Goal: Transaction & Acquisition: Purchase product/service

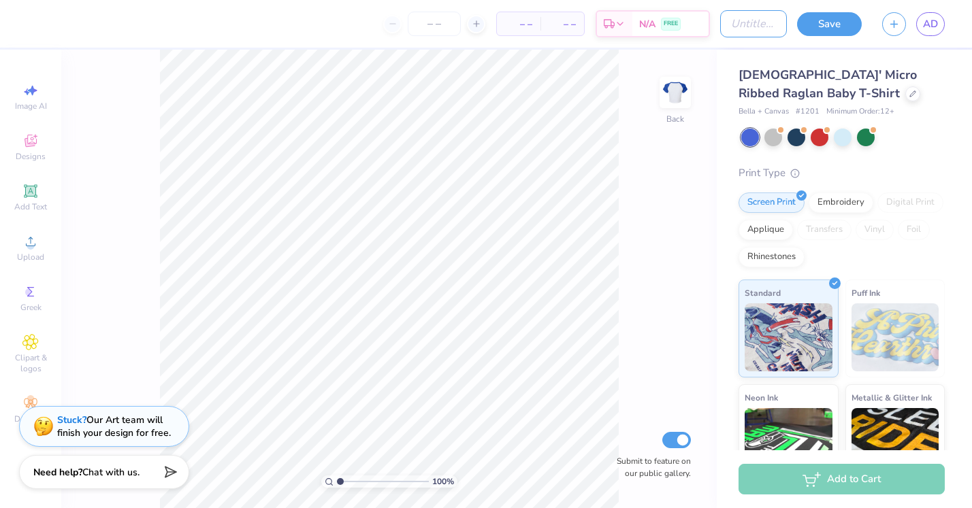
click at [744, 26] on input "Design Title" at bounding box center [753, 23] width 67 height 27
type input "recruitment"
click at [909, 95] on icon at bounding box center [912, 92] width 7 height 7
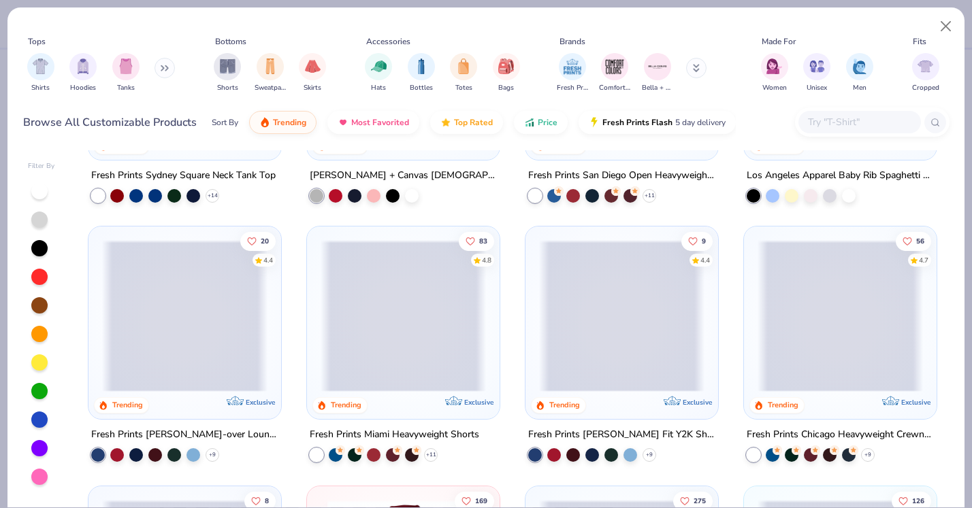
scroll to position [711, 0]
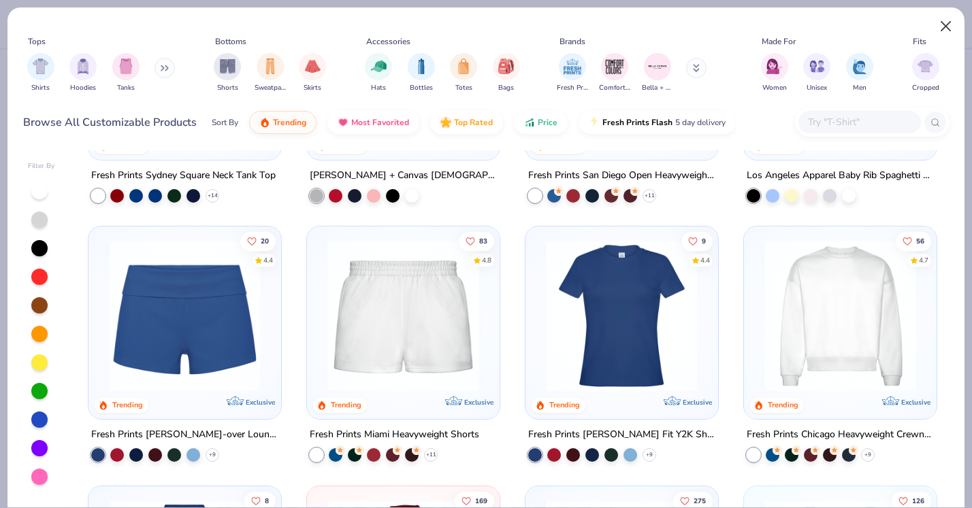
click at [951, 39] on button "Close" at bounding box center [946, 27] width 26 height 26
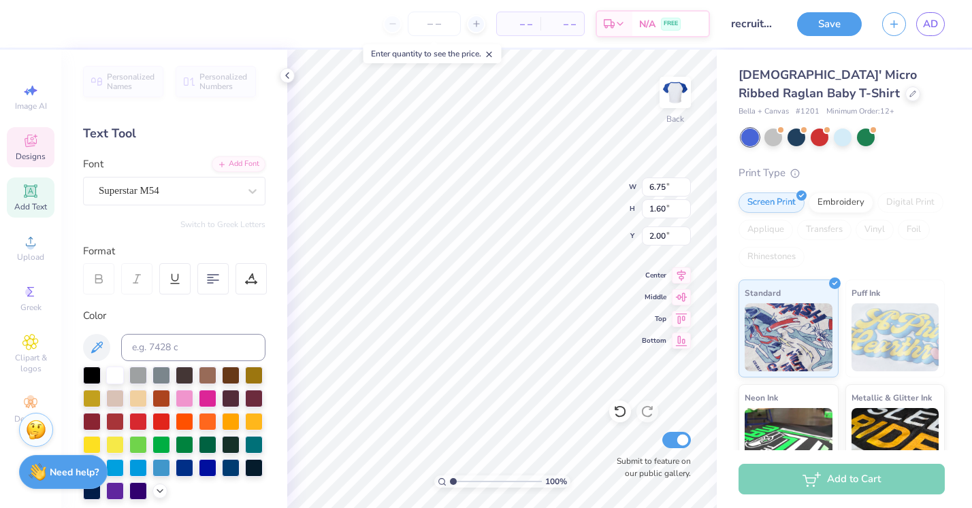
scroll to position [0, 1]
type textarea "Theta Phi alpha"
type input "1.42"
type input "11.33"
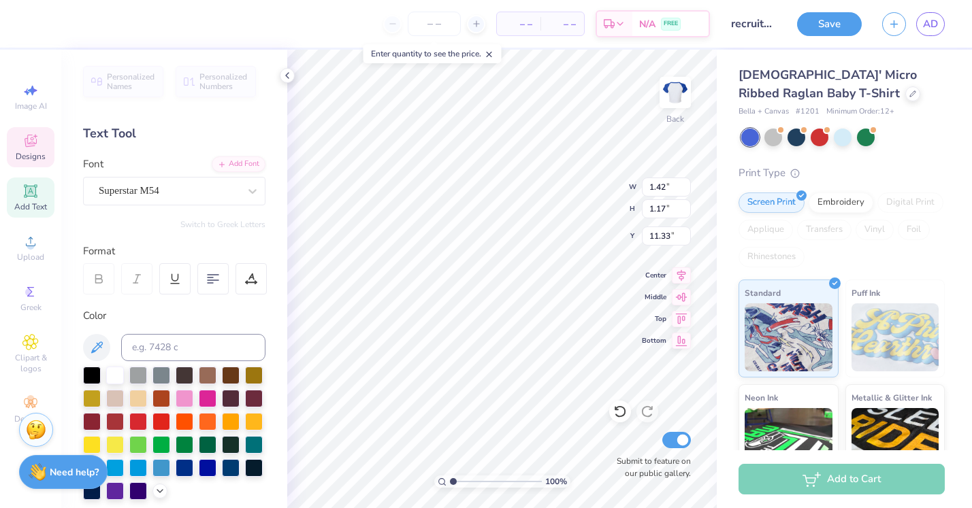
type textarea "12"
type input "0.92"
type input "3.96"
type input "7.00"
type textarea "theta phi alpha"
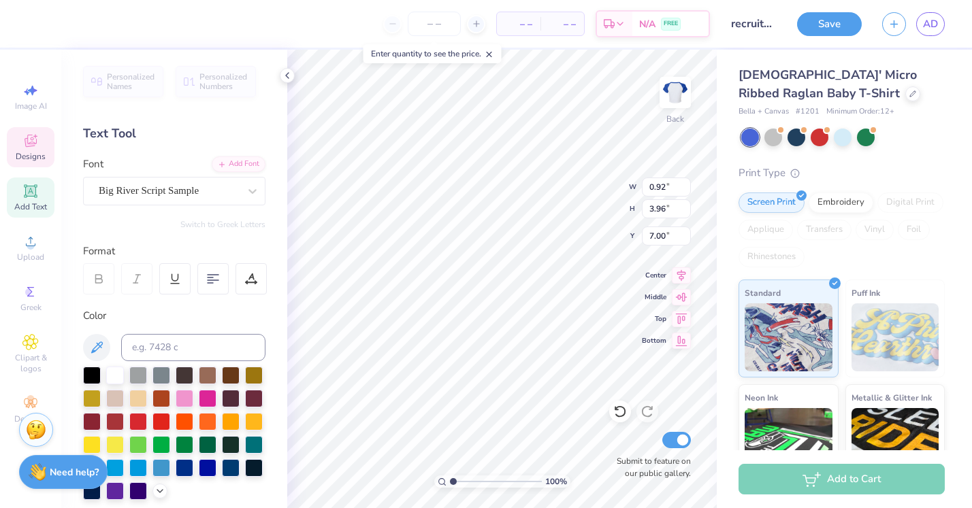
scroll to position [0, 1]
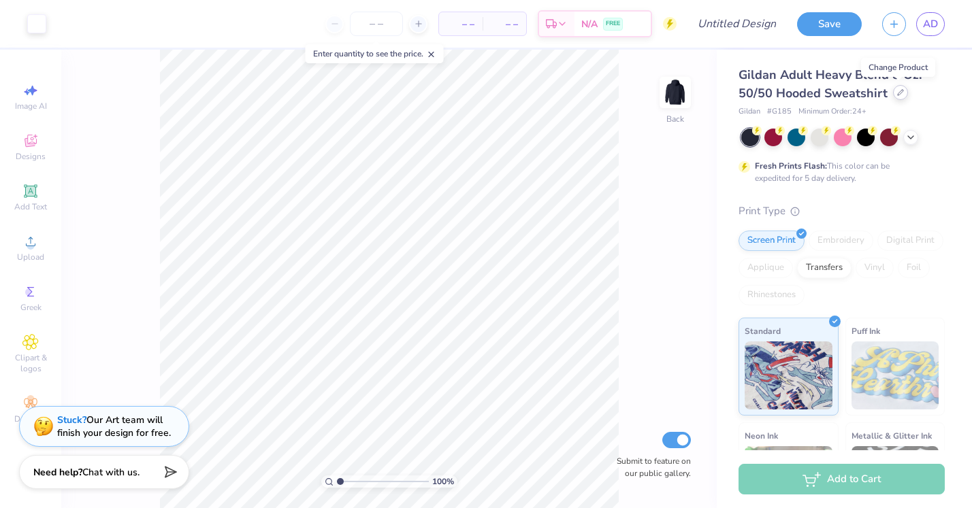
click at [901, 91] on icon at bounding box center [900, 92] width 5 height 5
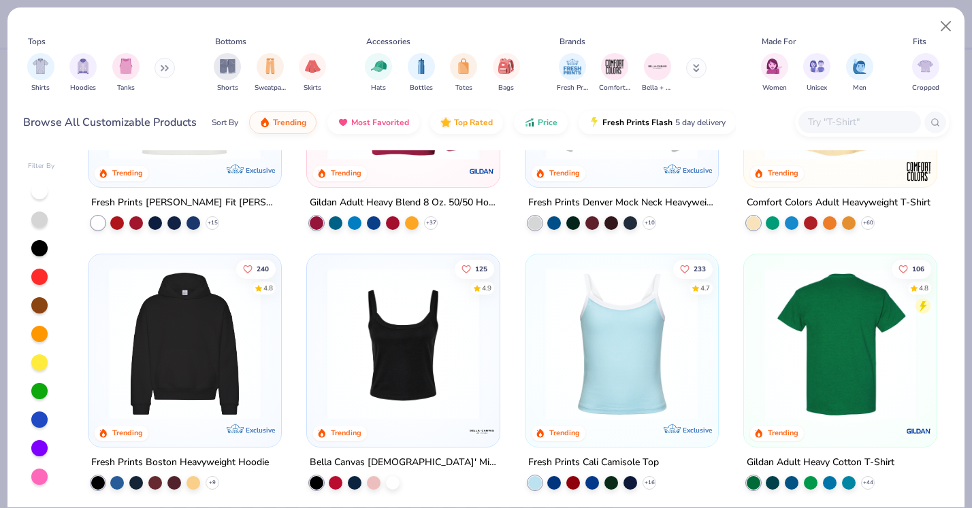
scroll to position [152, 0]
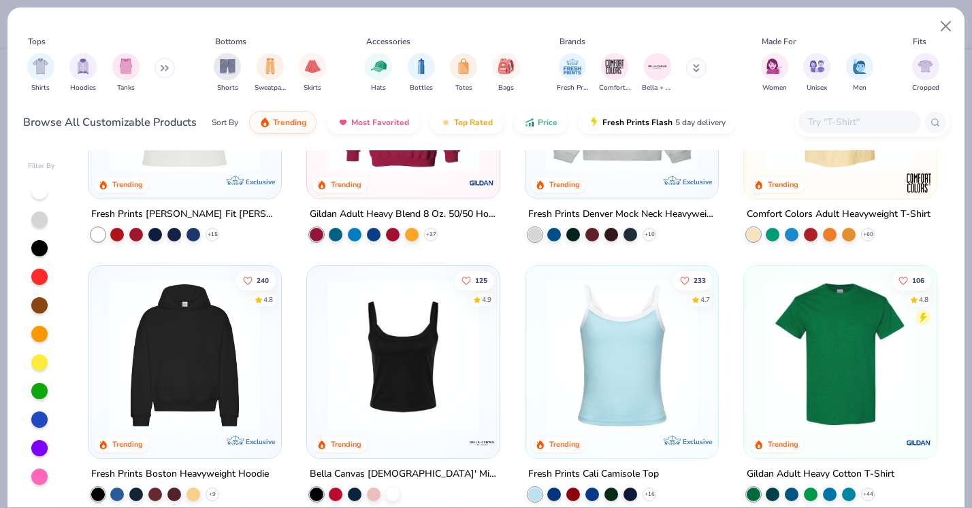
click at [812, 306] on div at bounding box center [674, 356] width 495 height 152
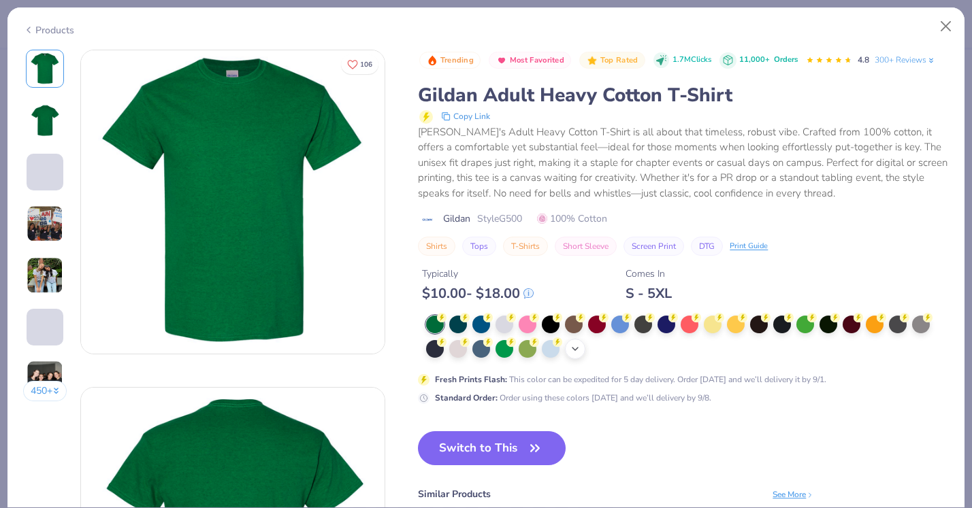
click at [578, 348] on polyline at bounding box center [574, 349] width 5 height 3
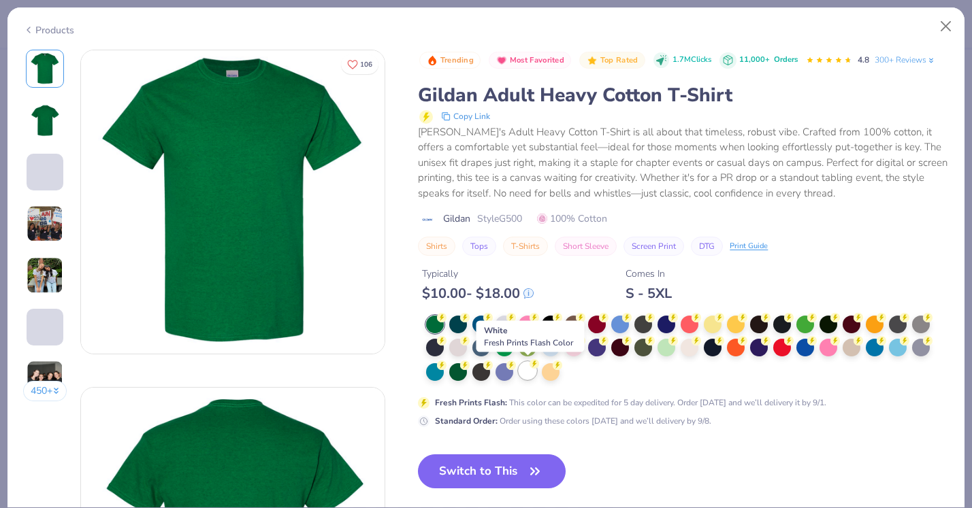
click at [532, 372] on div at bounding box center [528, 371] width 18 height 18
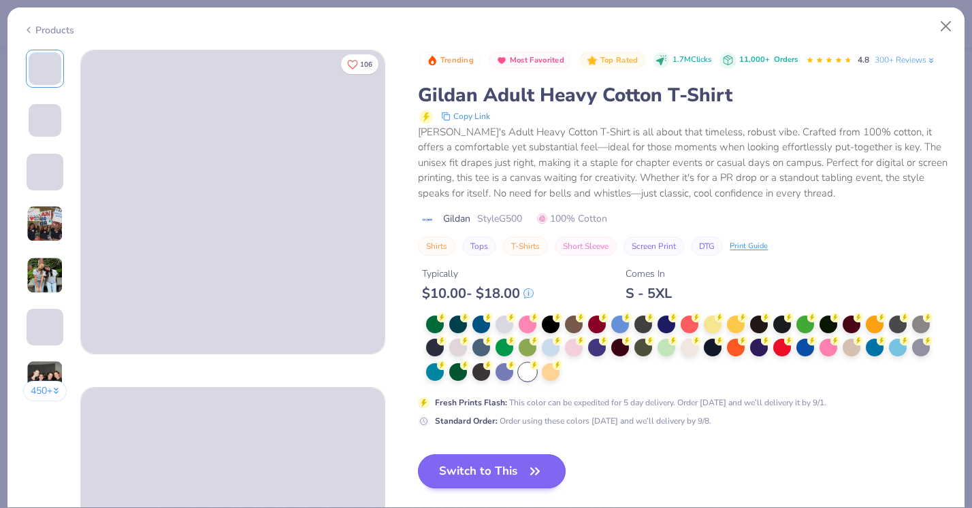
click at [546, 463] on button "Switch to This" at bounding box center [492, 472] width 148 height 34
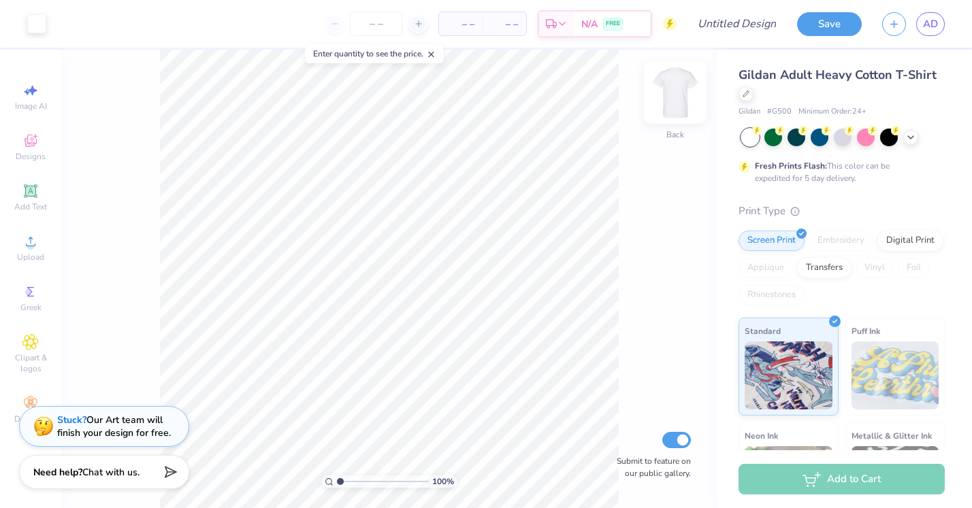
click at [680, 79] on img at bounding box center [675, 92] width 54 height 54
click at [677, 96] on img at bounding box center [675, 92] width 54 height 54
click at [780, 135] on div at bounding box center [773, 136] width 18 height 18
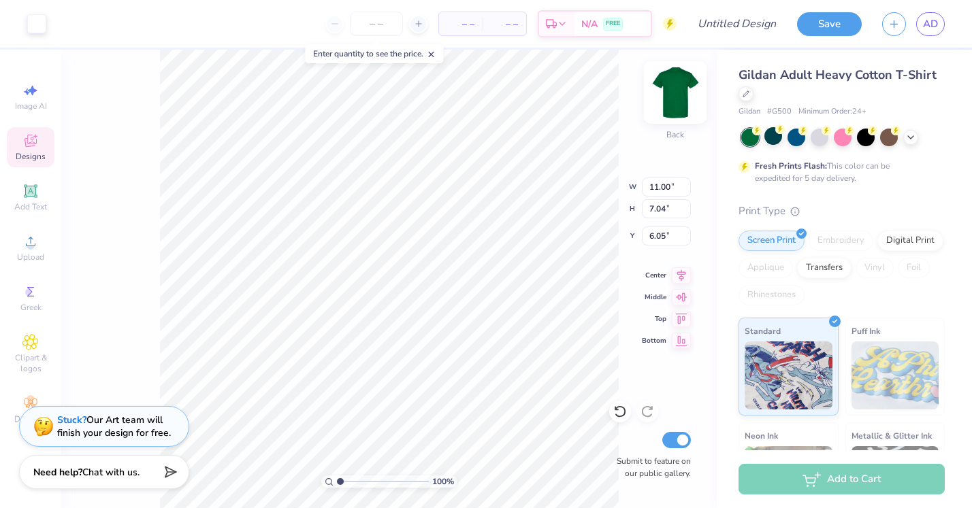
type input "4.60"
click at [681, 272] on icon at bounding box center [681, 273] width 19 height 16
type input "2.84"
type input "1.95"
type input "7.12"
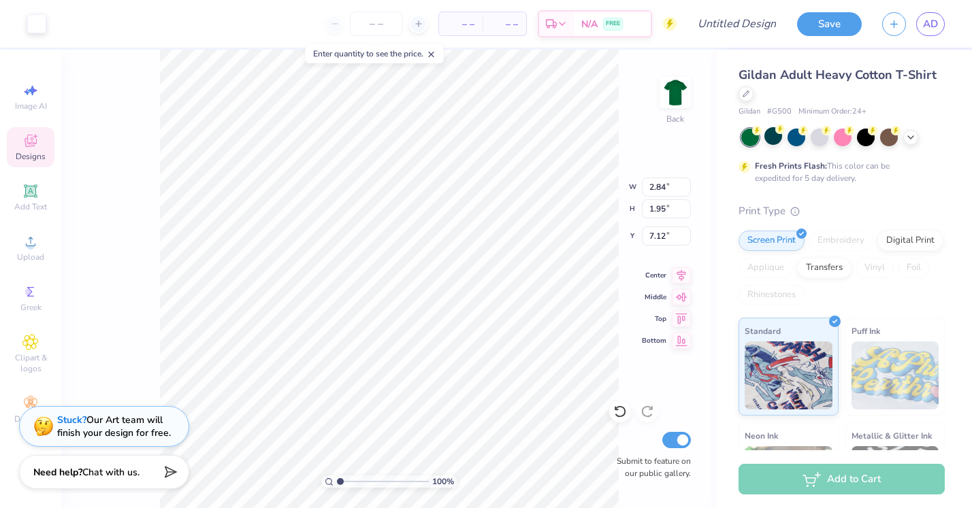
type input "11.00"
type input "3.26"
type input "4.60"
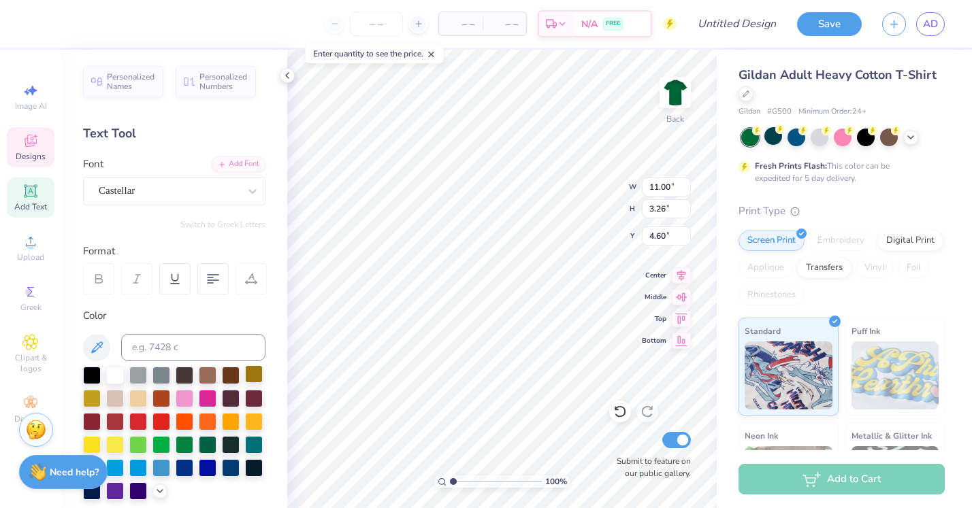
type textarea "Theta Phi Alpha"
type input "2.36"
type input "2.19"
type input "9.44"
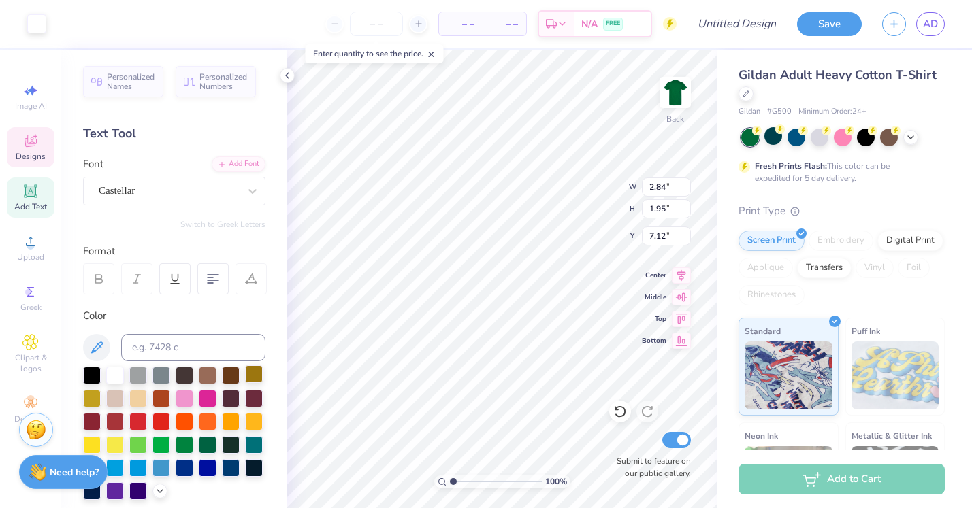
type input "2.63"
type input "1.53"
type input "10.01"
type input "10.99"
type input "3.26"
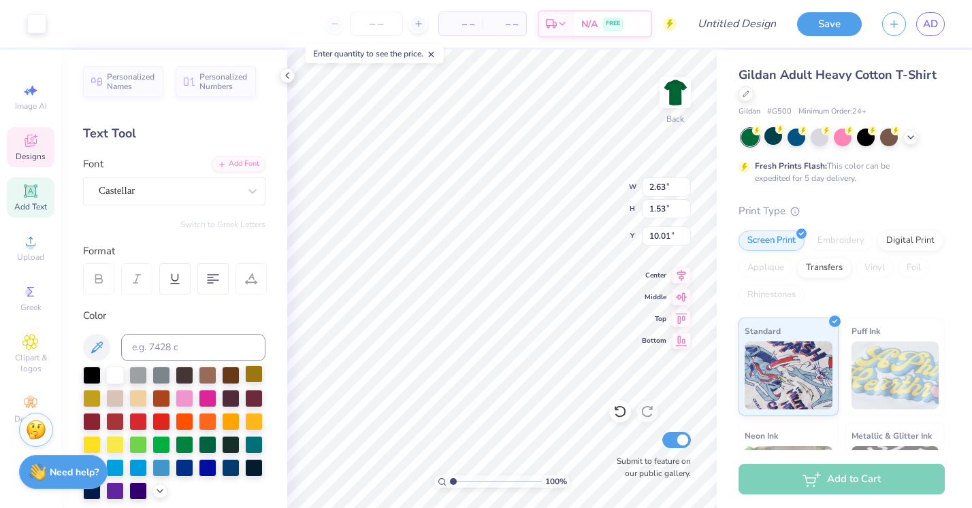
type input "4.31"
type input "9.89"
type input "2.93"
type input "10.99"
type input "3.26"
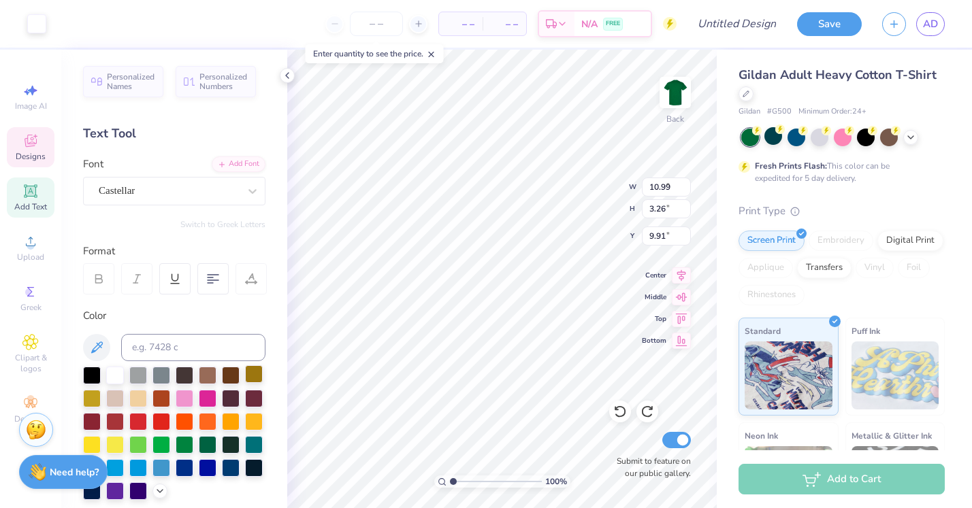
type input "2.63"
type input "1.53"
type input "9.91"
type input "12.94"
type input "15.12"
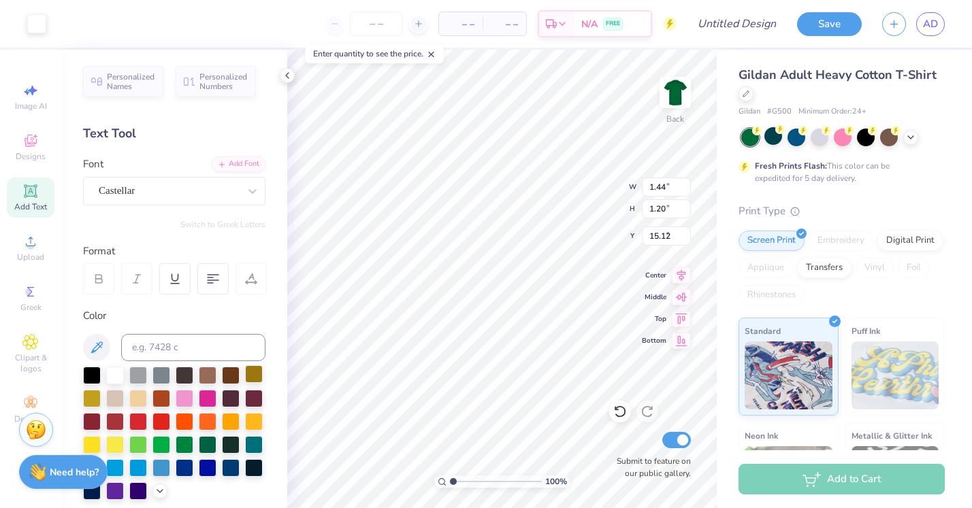
type input "10.99"
type input "3.26"
type input "4.45"
type input "2.63"
type input "1.53"
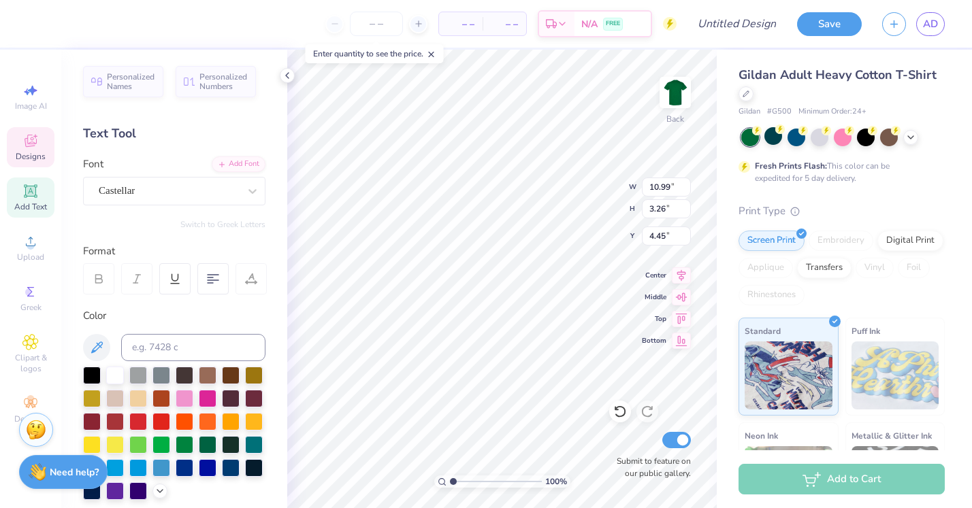
type input "9.91"
type input "10.99"
type input "3.26"
type input "4.45"
type input "5.78"
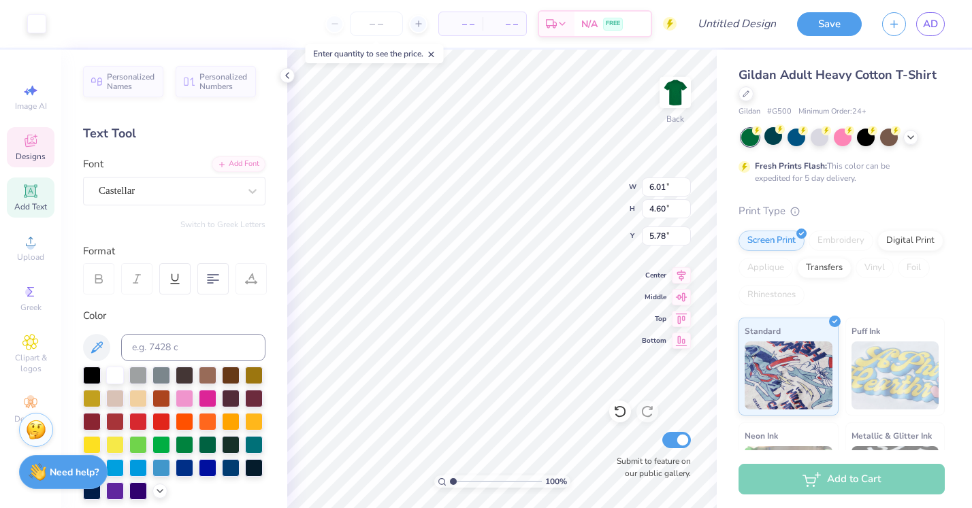
type input "10.99"
type input "3.26"
type input "3.15"
type input "7.58"
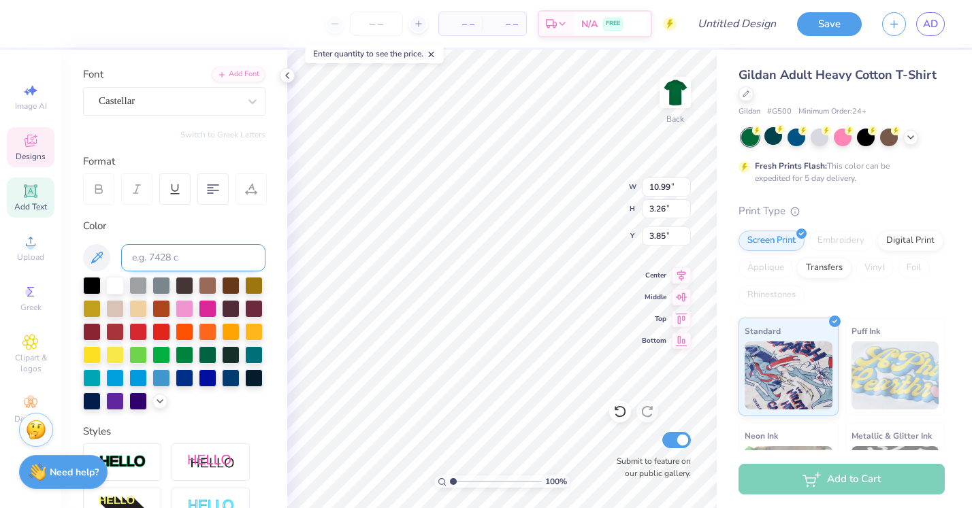
scroll to position [93, 0]
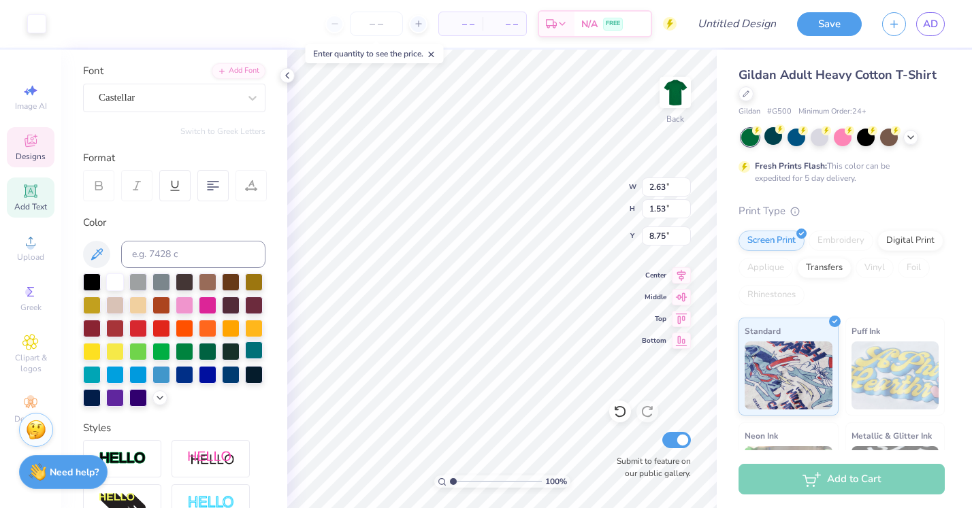
click at [258, 346] on div at bounding box center [254, 351] width 18 height 18
click at [257, 346] on div at bounding box center [254, 351] width 18 height 18
type input "2.36"
type input "2.19"
type input "8.18"
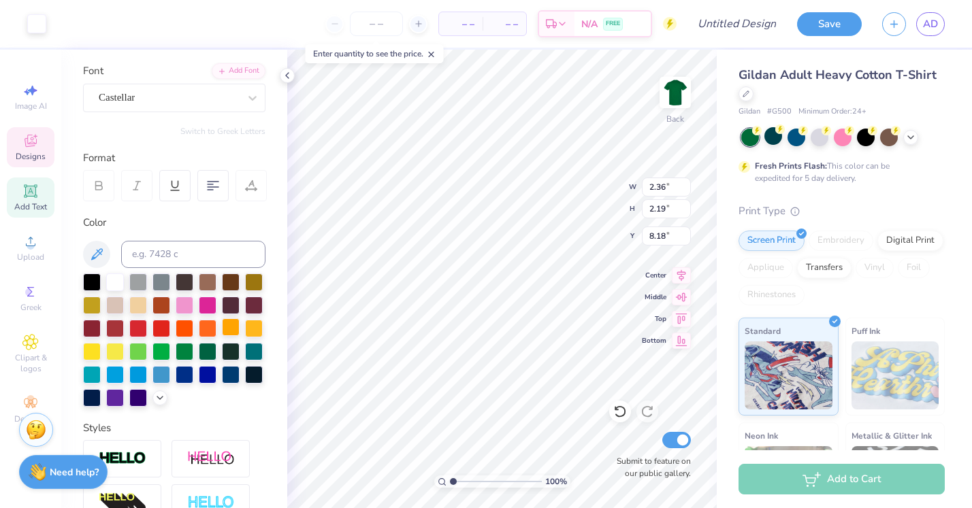
click at [232, 328] on div at bounding box center [231, 328] width 18 height 18
click at [63, 13] on div at bounding box center [61, 22] width 19 height 19
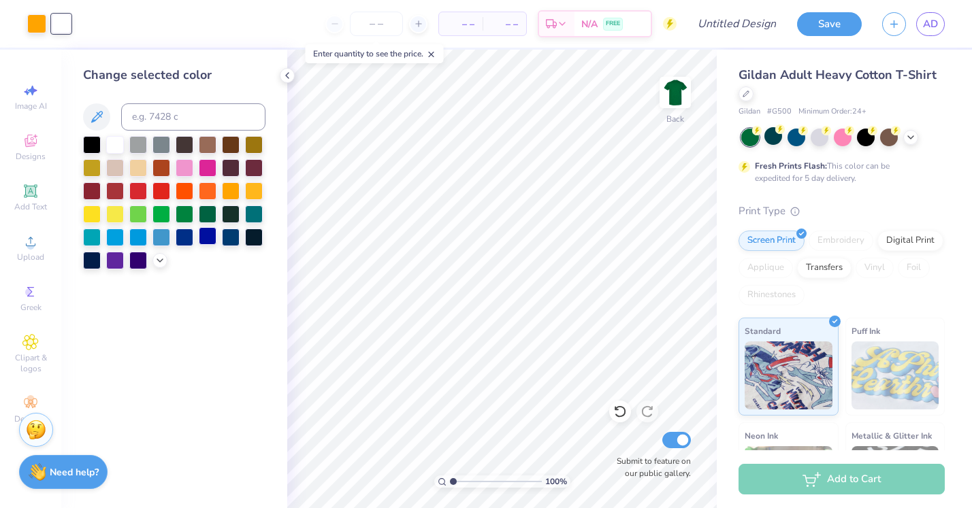
click at [206, 238] on div at bounding box center [208, 236] width 18 height 18
click at [161, 259] on icon at bounding box center [159, 259] width 11 height 11
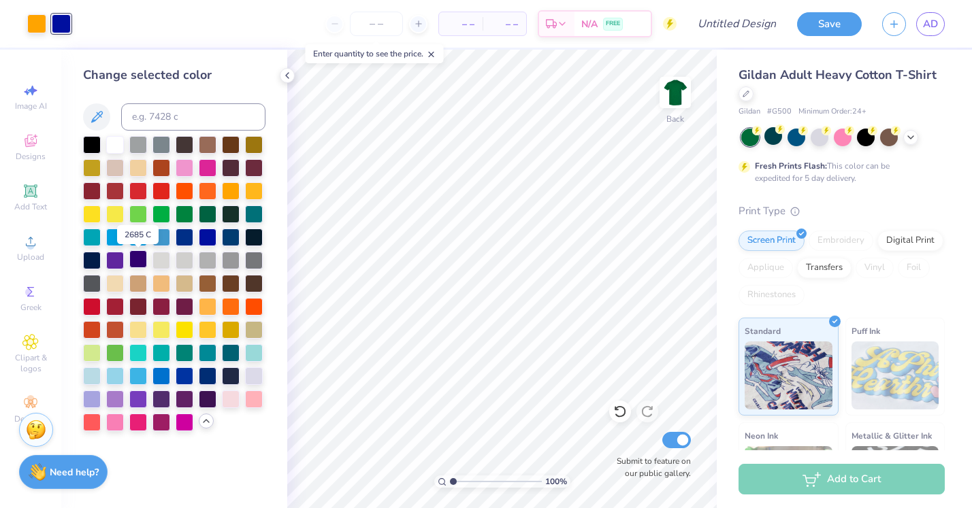
click at [144, 263] on div at bounding box center [138, 259] width 18 height 18
click at [166, 144] on div at bounding box center [161, 144] width 18 height 18
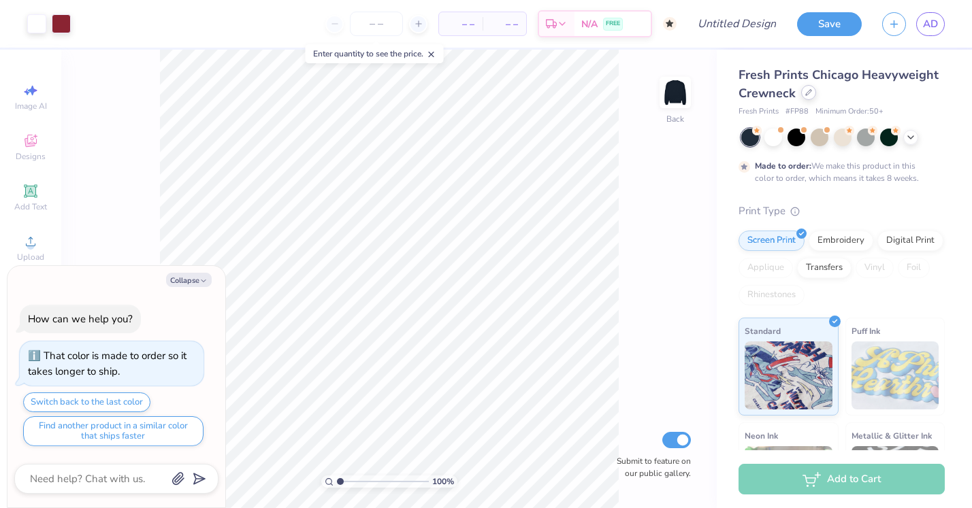
click at [809, 93] on icon at bounding box center [808, 92] width 5 height 5
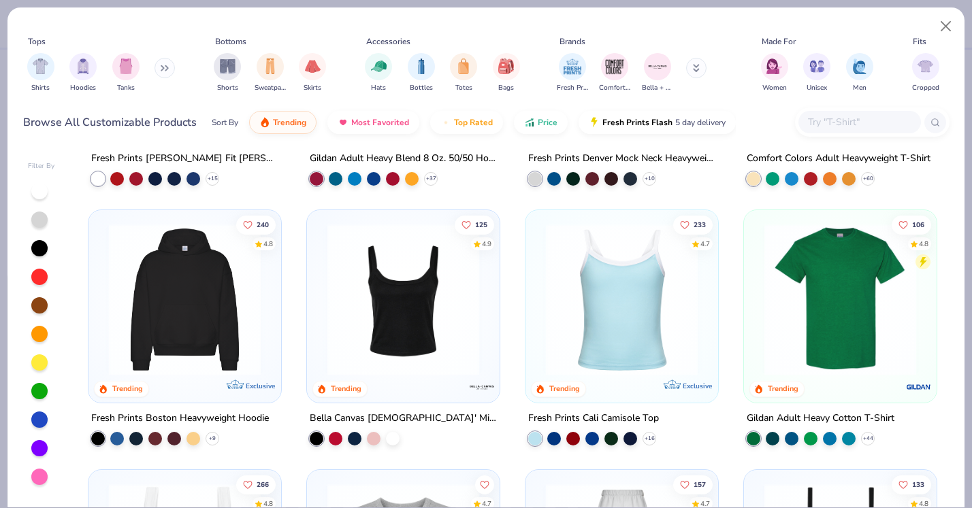
scroll to position [203, 0]
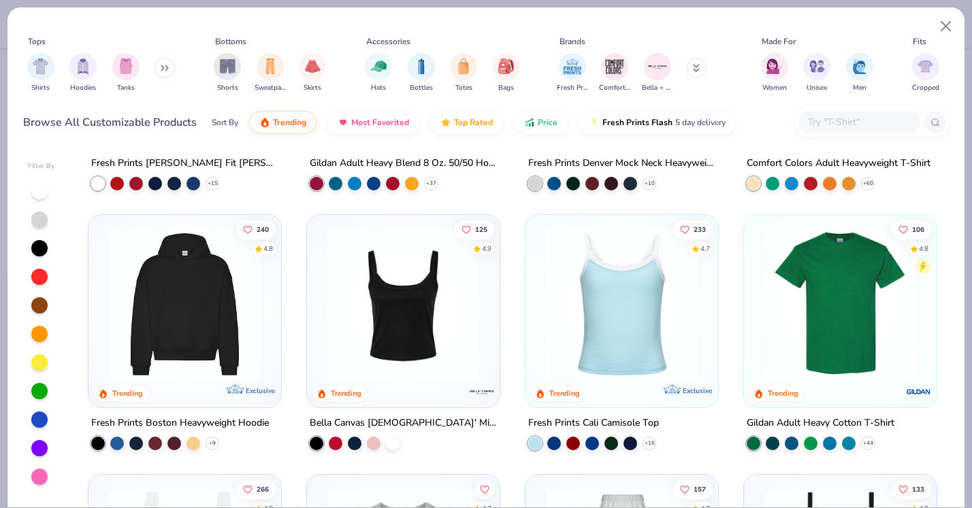
click at [378, 328] on img at bounding box center [403, 305] width 165 height 152
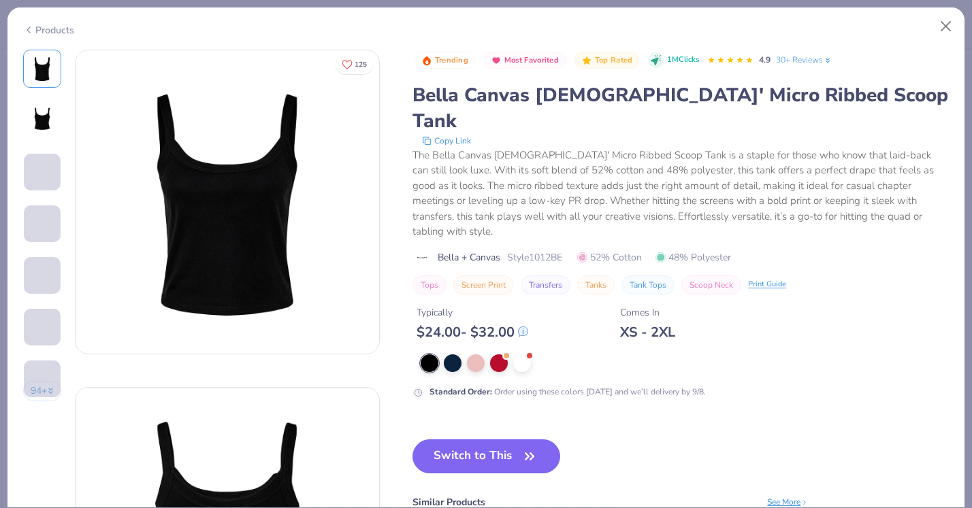
click at [63, 29] on div "Products" at bounding box center [48, 30] width 51 height 14
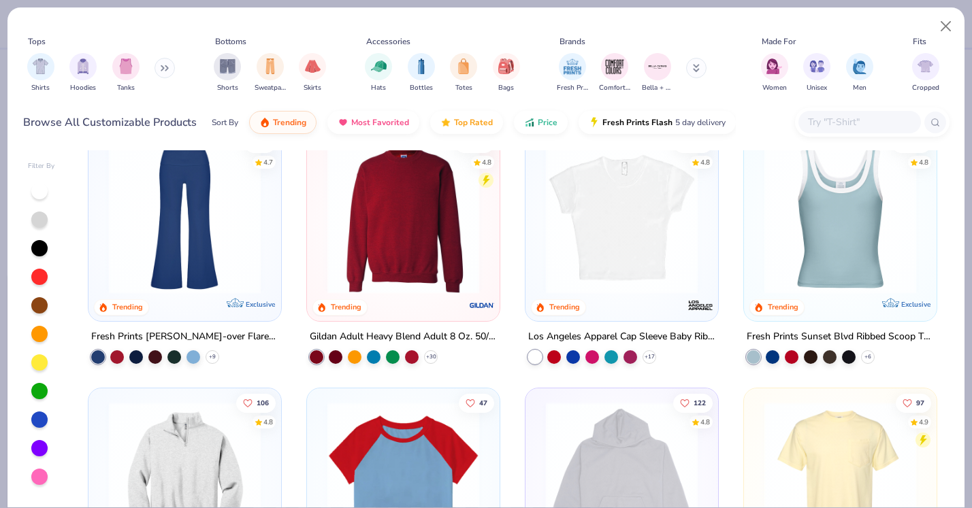
scroll to position [1069, 0]
click at [637, 229] on div at bounding box center [621, 218] width 495 height 152
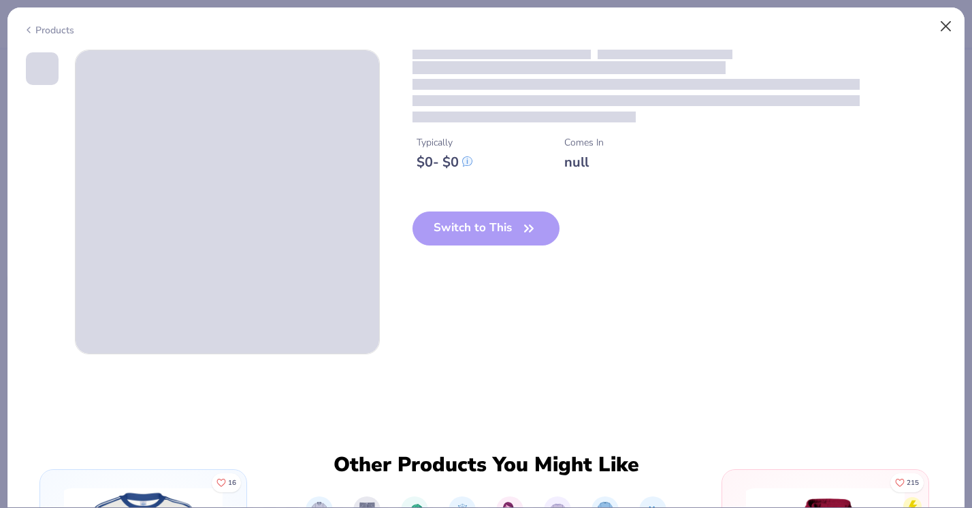
click at [940, 31] on button "Close" at bounding box center [946, 27] width 26 height 26
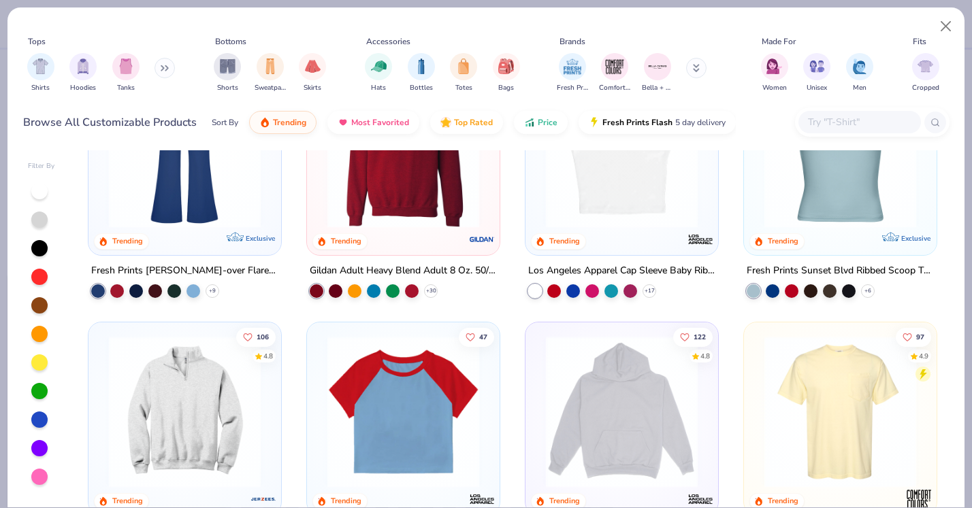
scroll to position [1235, 0]
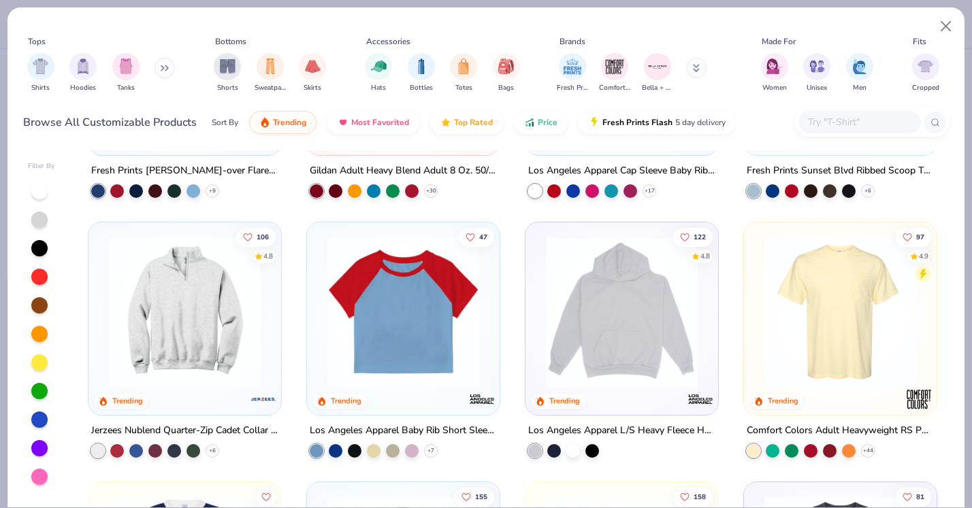
click at [387, 310] on img at bounding box center [403, 312] width 165 height 152
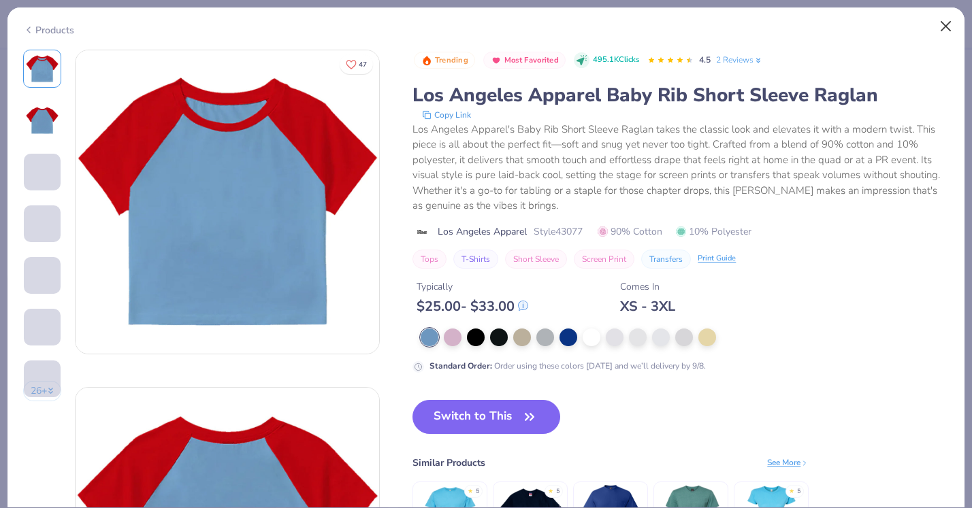
click at [948, 28] on button "Close" at bounding box center [946, 27] width 26 height 26
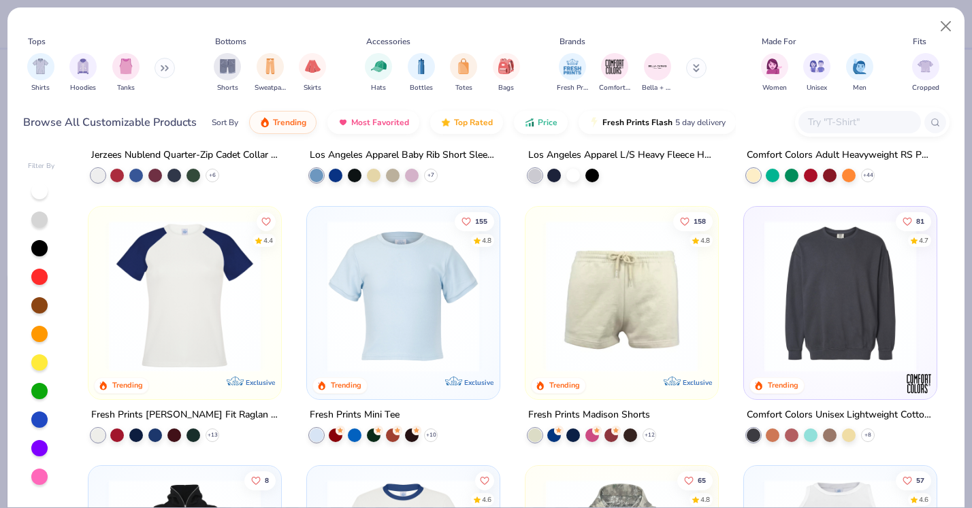
scroll to position [1513, 0]
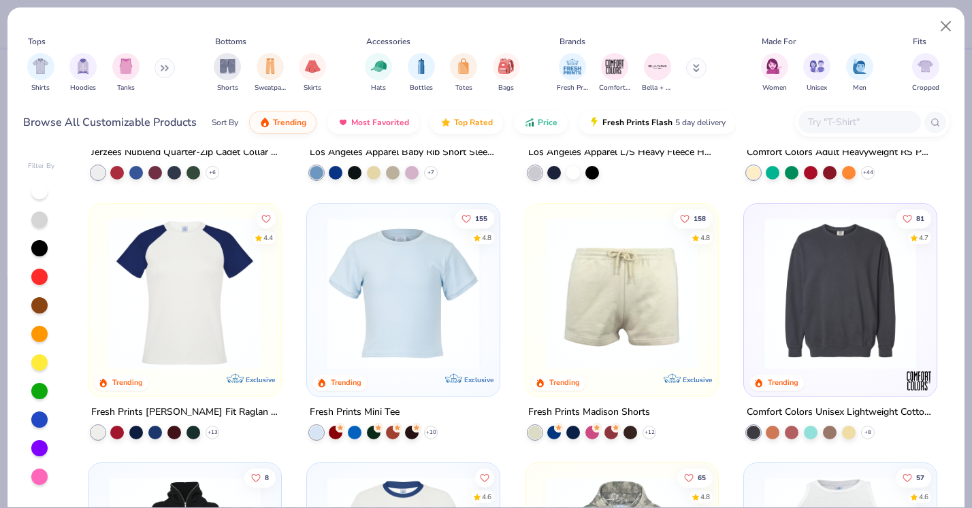
click at [428, 294] on img at bounding box center [403, 293] width 165 height 152
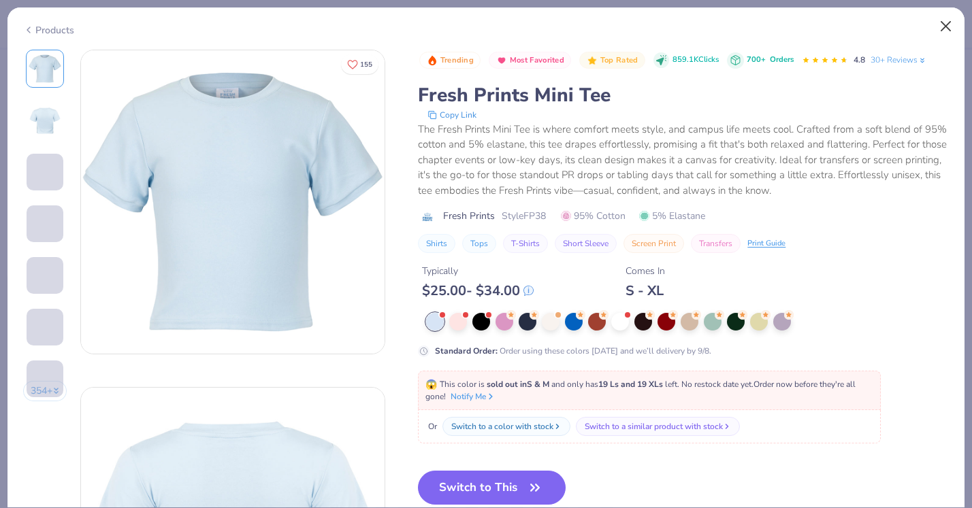
click at [944, 36] on button "Close" at bounding box center [946, 27] width 26 height 26
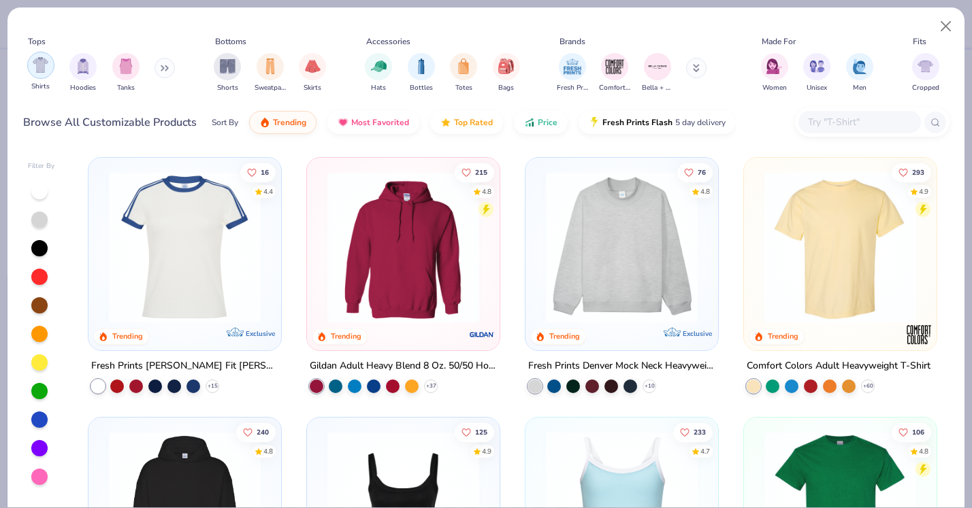
click at [41, 71] on img "filter for Shirts" at bounding box center [41, 65] width 16 height 16
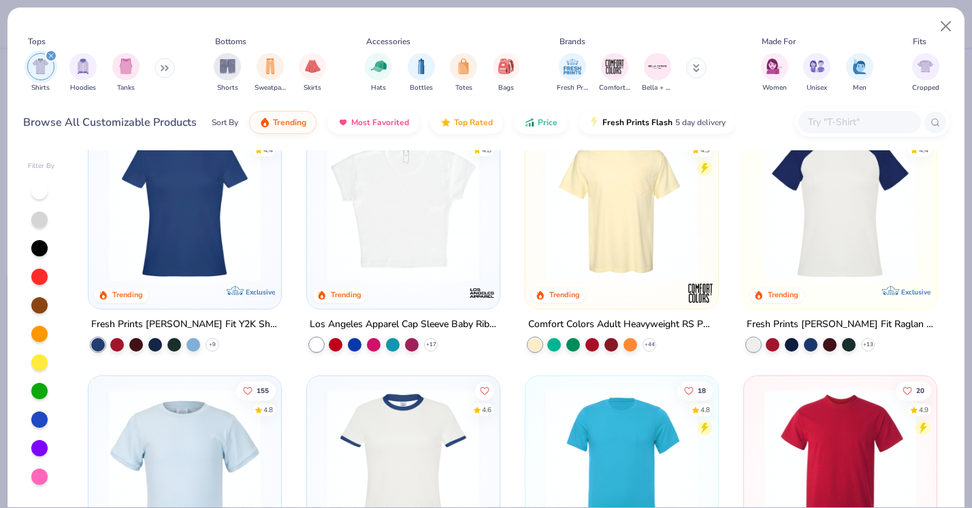
scroll to position [284, 0]
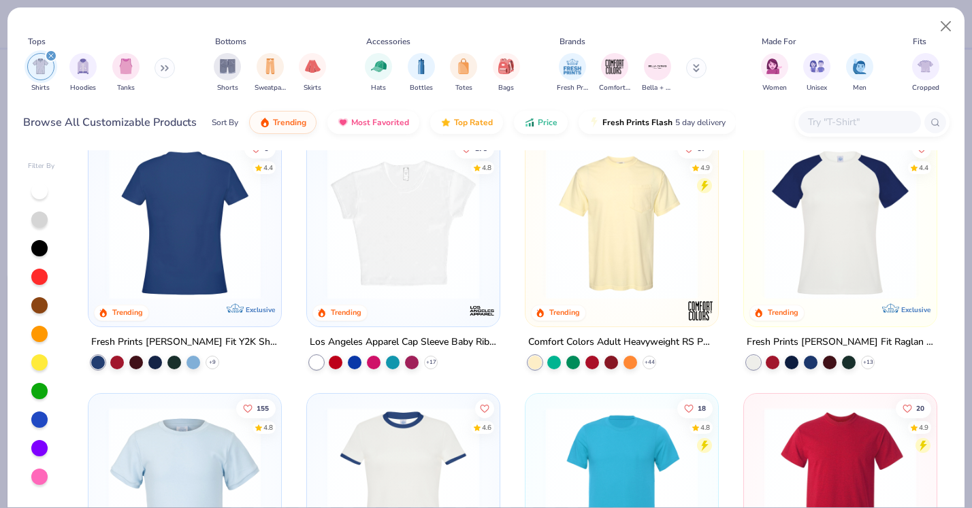
click at [103, 267] on img at bounding box center [19, 224] width 165 height 152
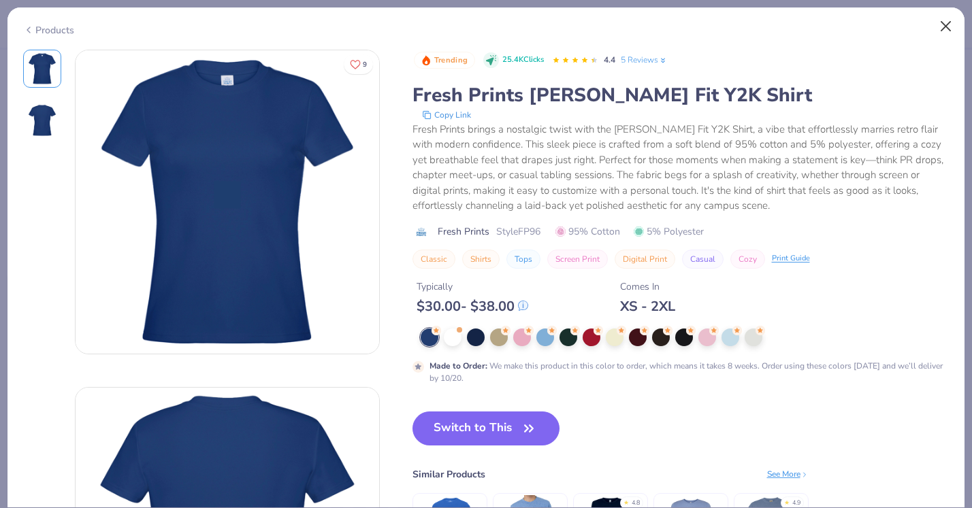
click at [951, 19] on button "Close" at bounding box center [946, 27] width 26 height 26
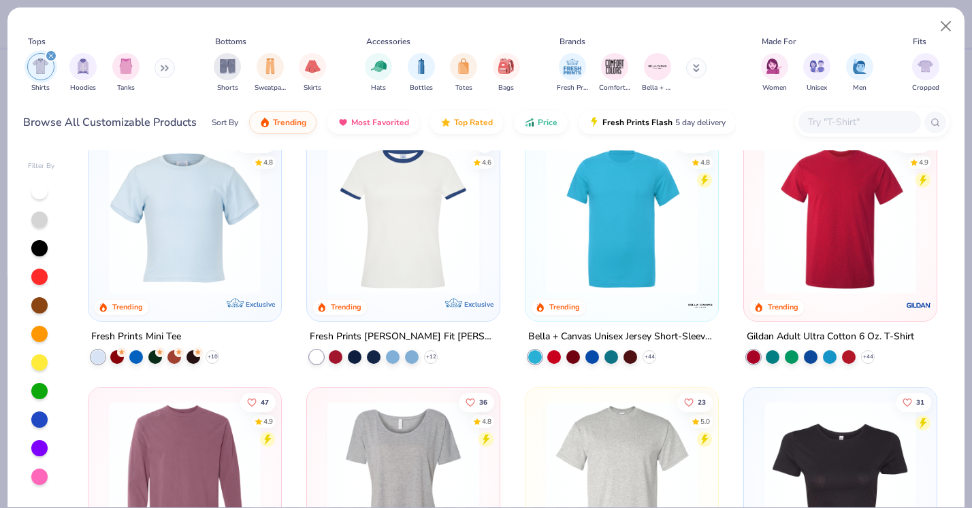
scroll to position [551, 0]
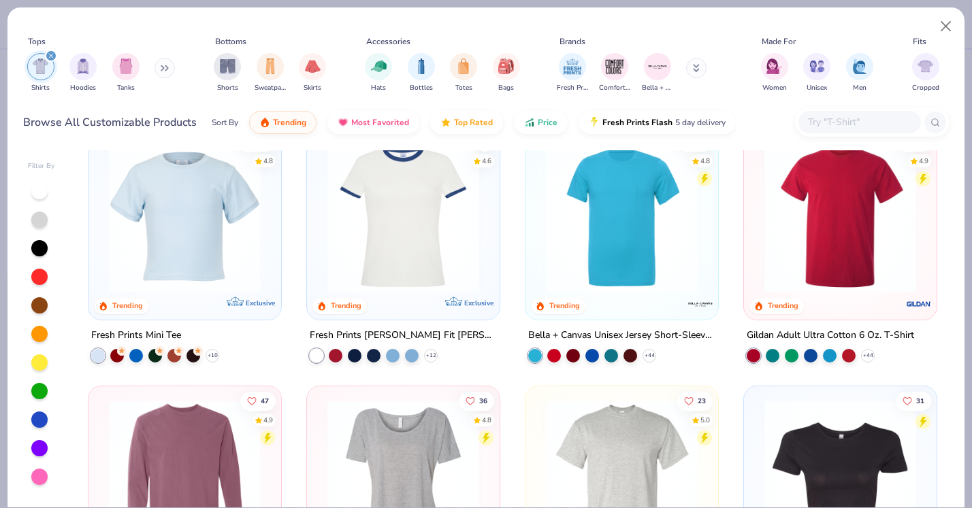
click at [840, 260] on img at bounding box center [839, 216] width 165 height 152
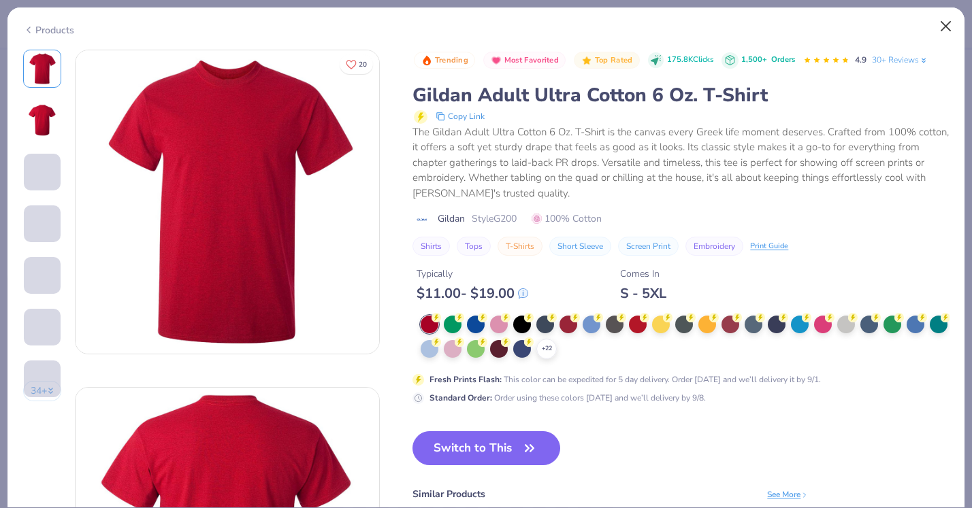
click at [947, 25] on button "Close" at bounding box center [946, 27] width 26 height 26
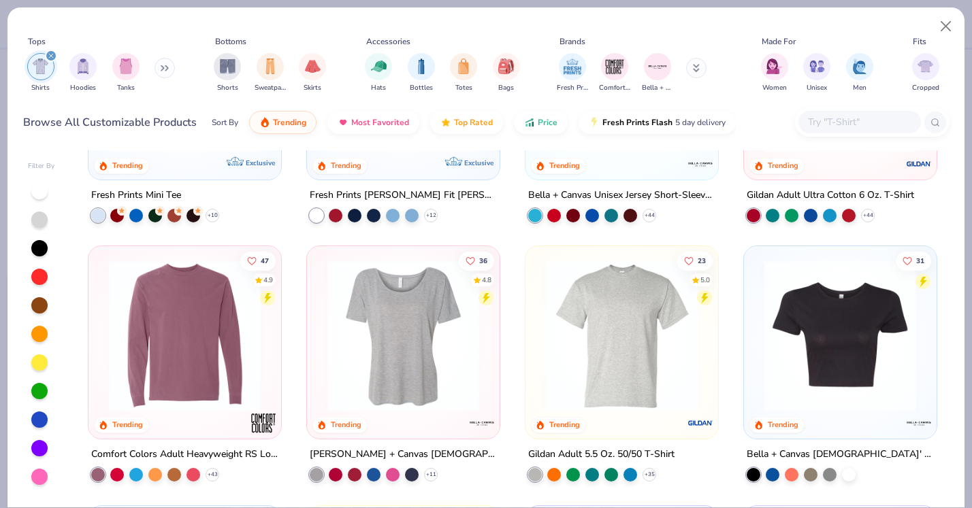
scroll to position [691, 0]
click at [637, 315] on img at bounding box center [621, 335] width 165 height 152
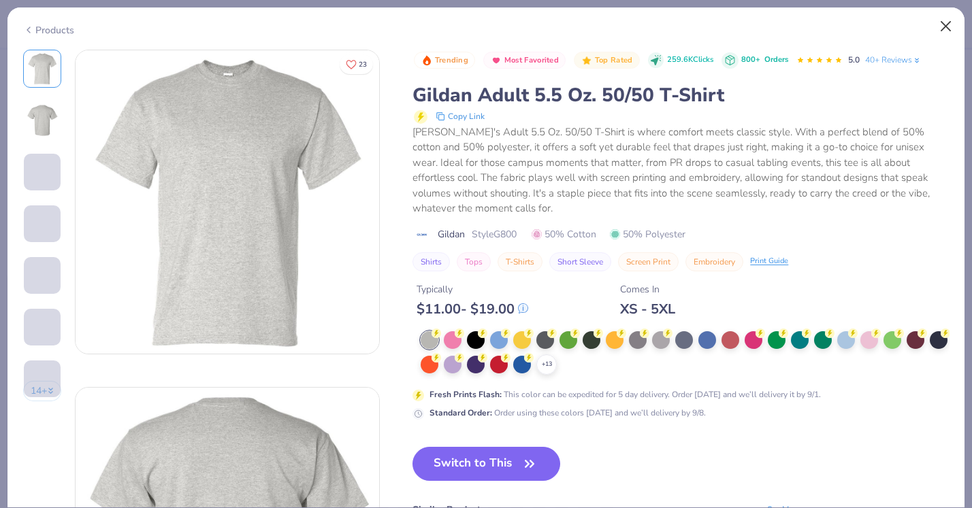
click at [942, 27] on button "Close" at bounding box center [946, 27] width 26 height 26
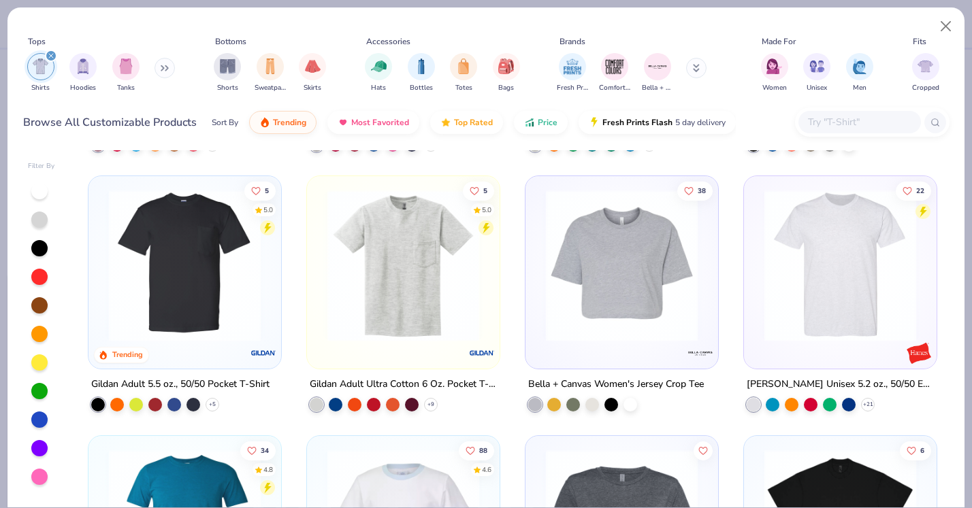
scroll to position [1017, 0]
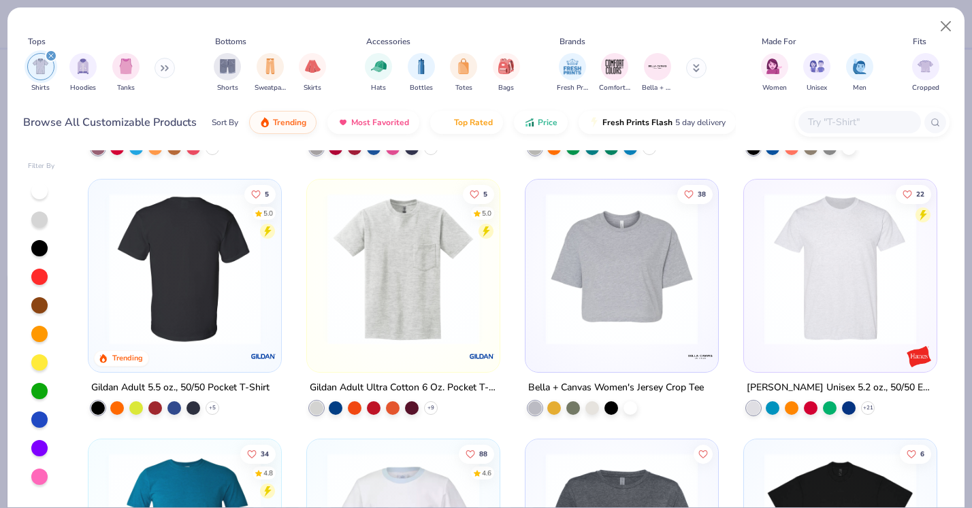
click at [188, 276] on img at bounding box center [184, 269] width 165 height 152
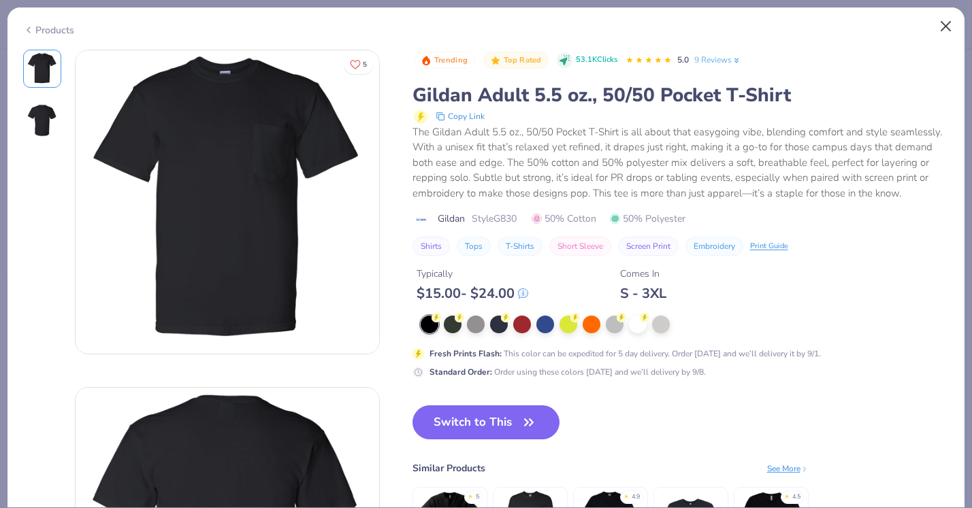
click at [947, 28] on button "Close" at bounding box center [946, 27] width 26 height 26
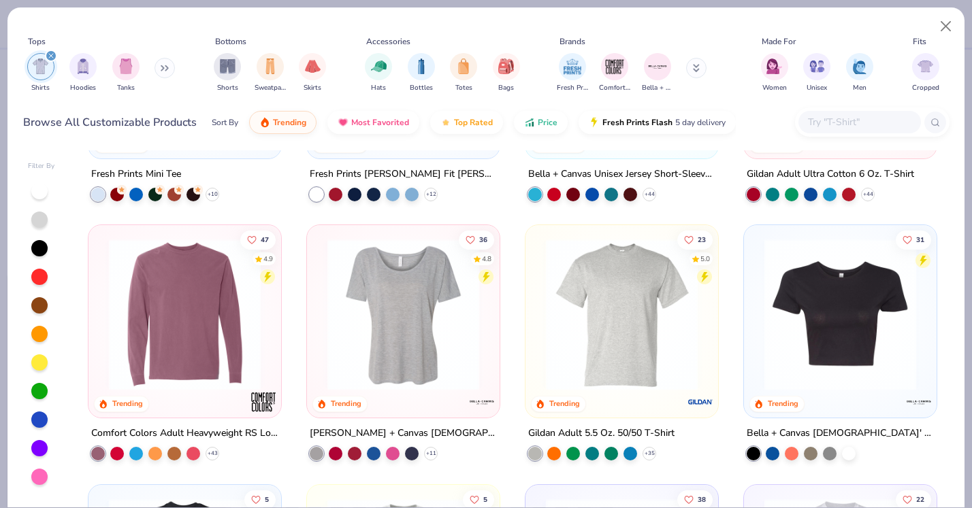
scroll to position [706, 0]
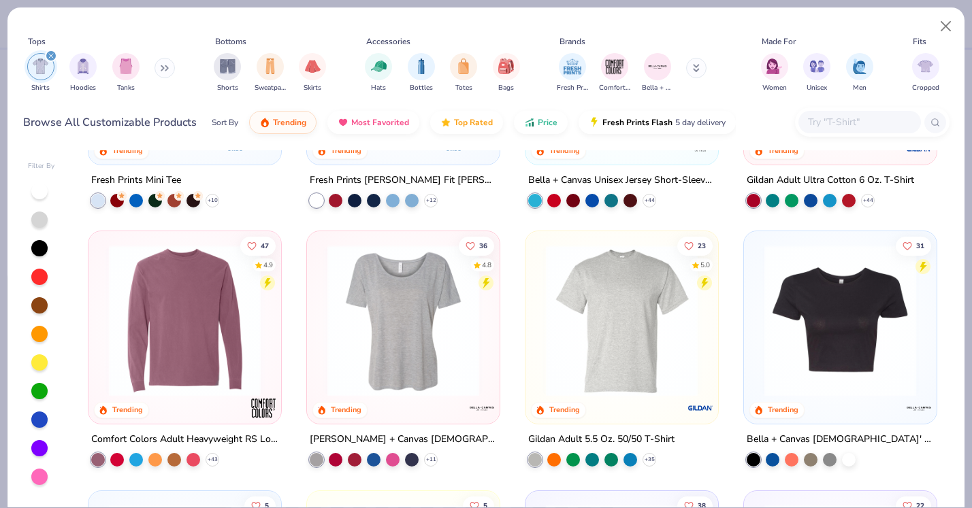
click at [658, 303] on img at bounding box center [621, 321] width 165 height 152
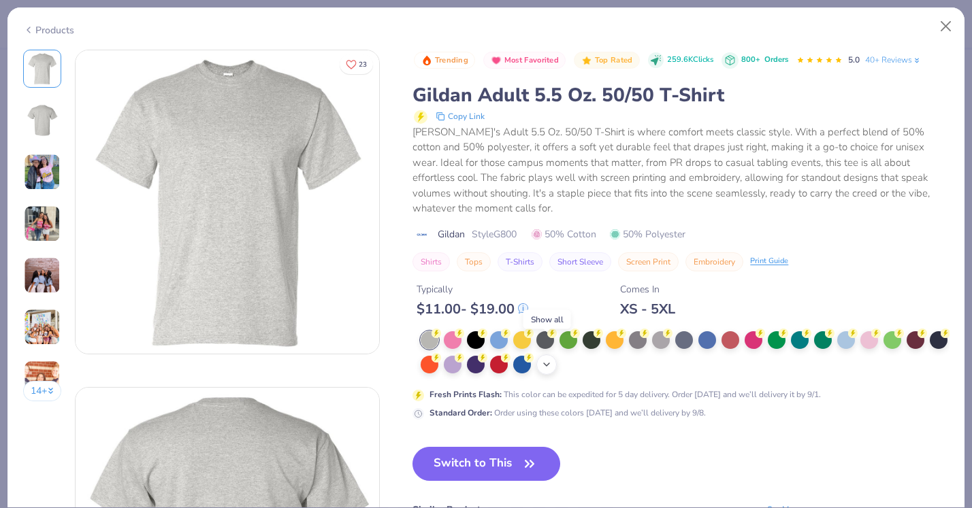
click at [551, 359] on icon at bounding box center [546, 364] width 11 height 11
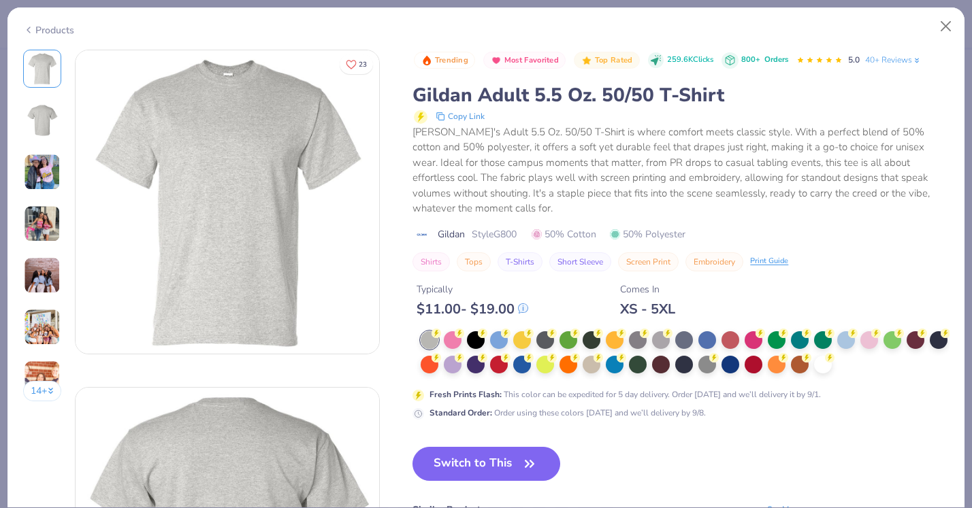
scroll to position [42, 0]
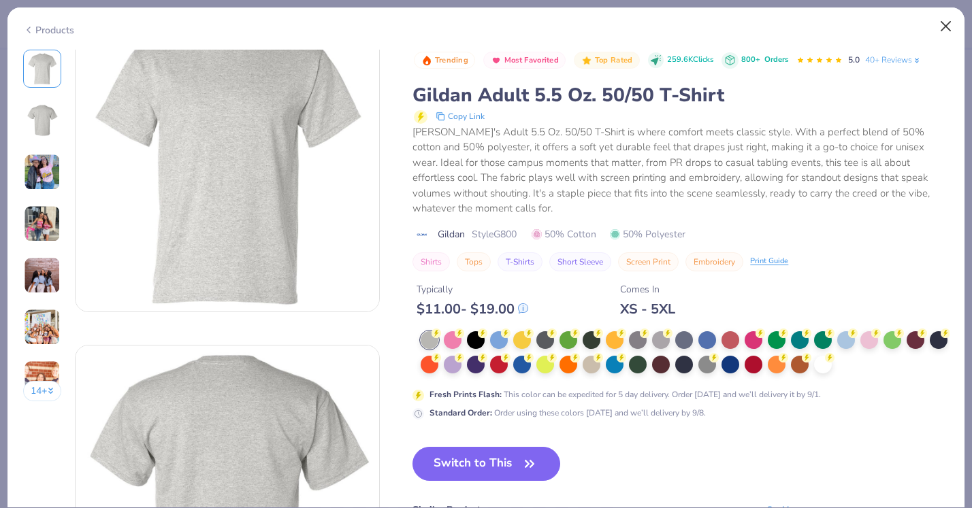
click at [953, 35] on button "Close" at bounding box center [946, 27] width 26 height 26
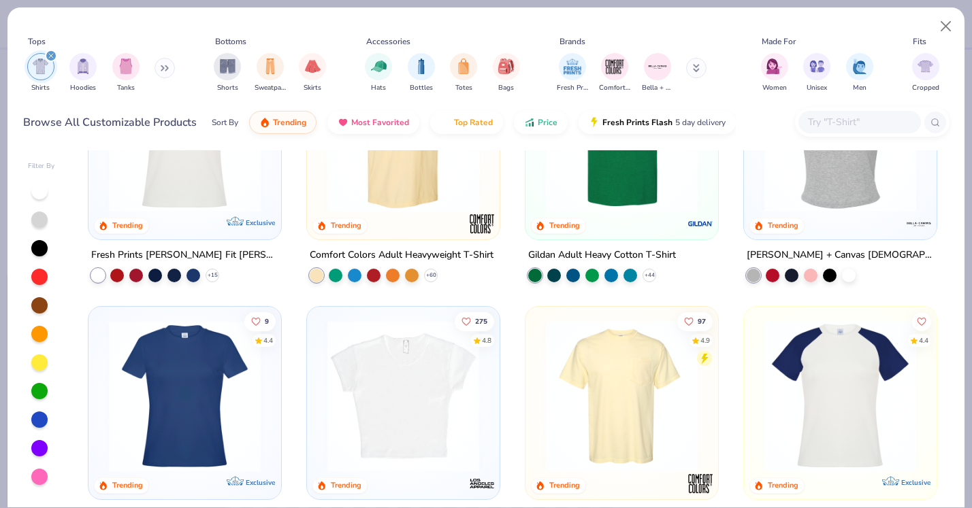
scroll to position [122, 0]
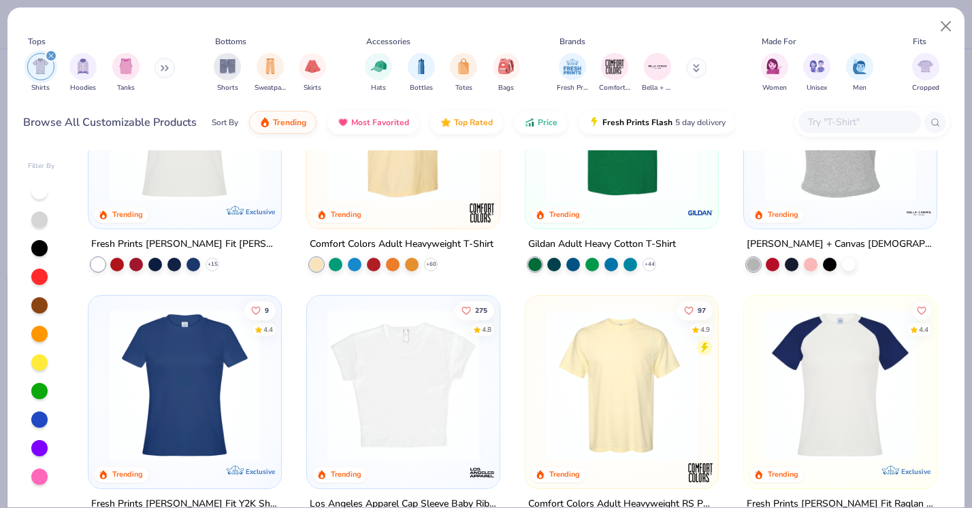
click at [51, 59] on div "filter for Shirts" at bounding box center [51, 56] width 12 height 12
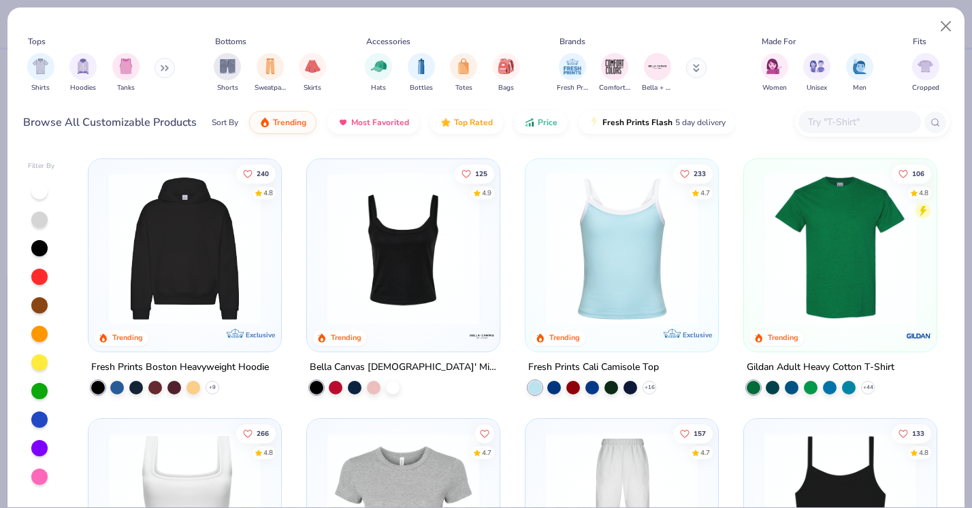
scroll to position [274, 0]
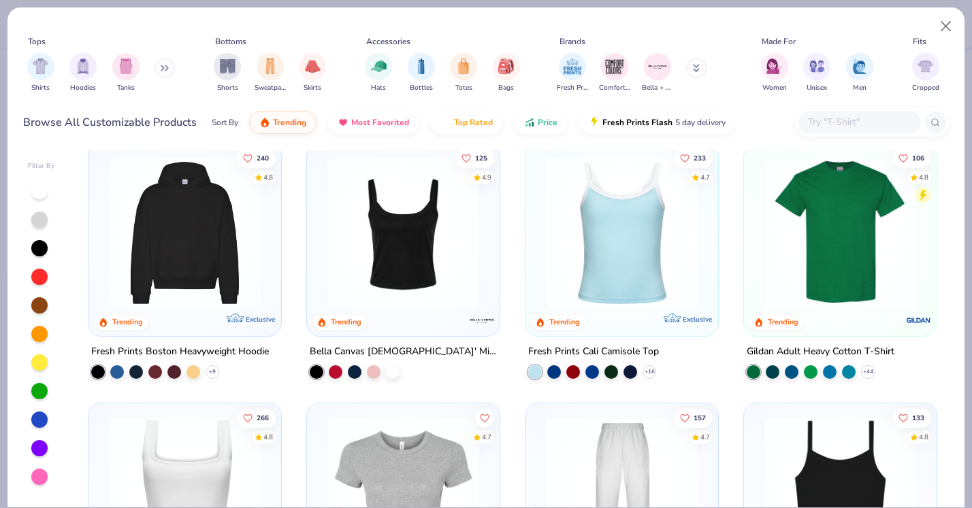
click at [880, 241] on img at bounding box center [839, 233] width 165 height 152
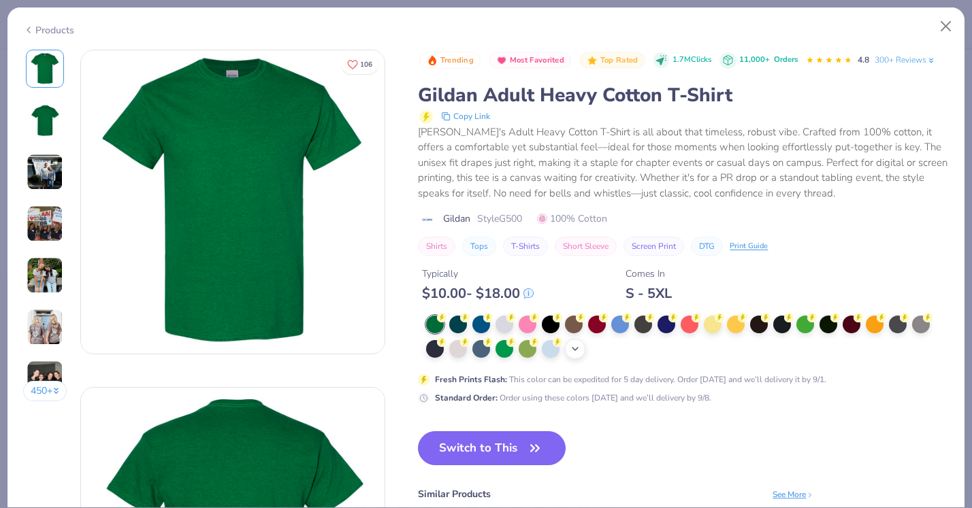
click at [576, 344] on icon at bounding box center [575, 349] width 11 height 11
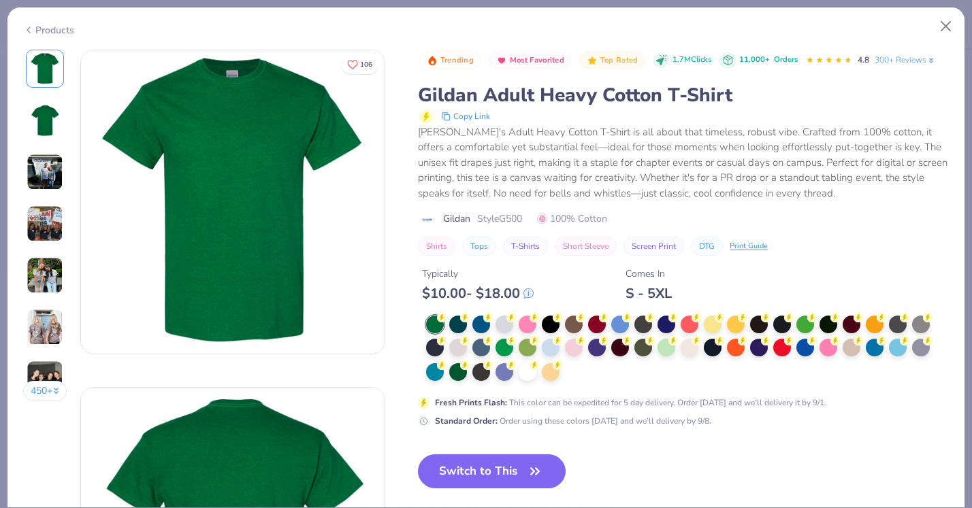
scroll to position [3, 0]
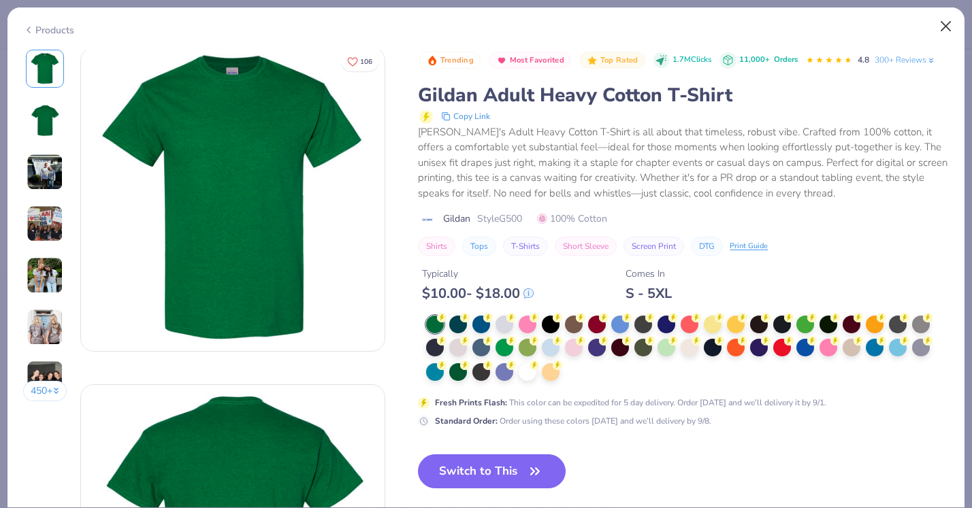
click at [946, 27] on button "Close" at bounding box center [946, 27] width 26 height 26
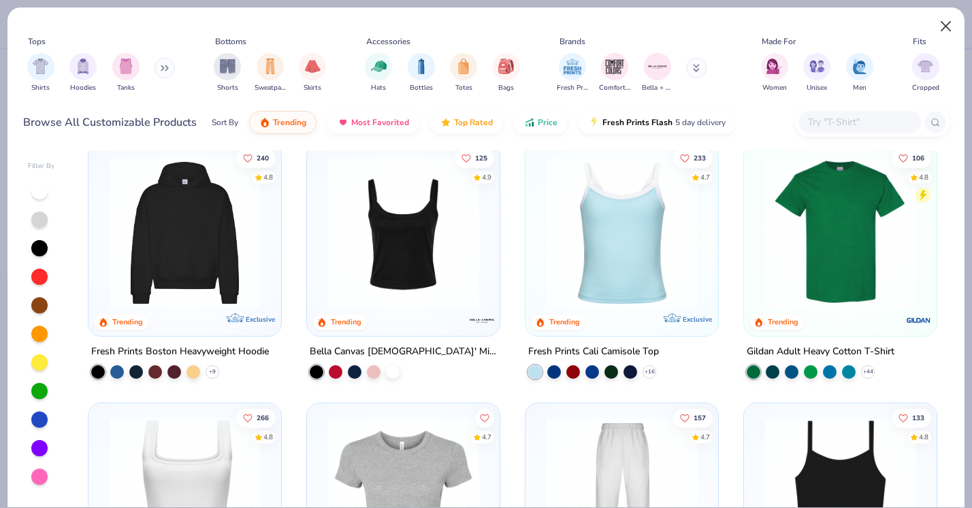
click at [947, 33] on button "Close" at bounding box center [946, 27] width 26 height 26
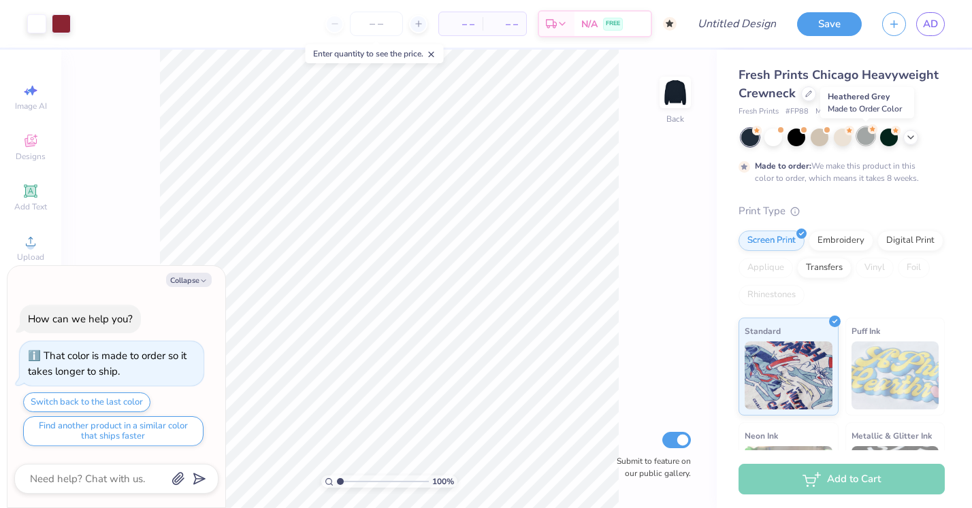
click at [762, 131] on circle at bounding box center [757, 131] width 10 height 10
click at [911, 136] on polyline at bounding box center [910, 136] width 5 height 3
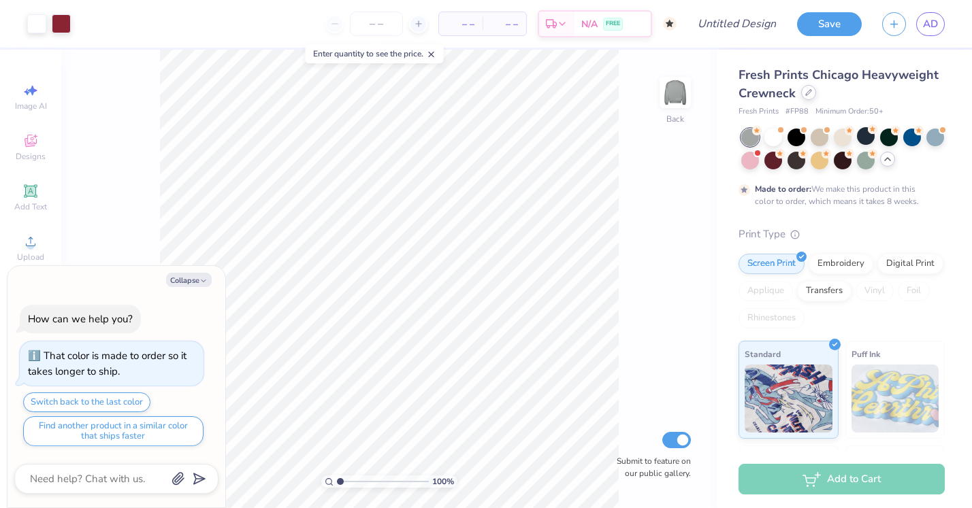
click at [814, 95] on div at bounding box center [808, 92] width 15 height 15
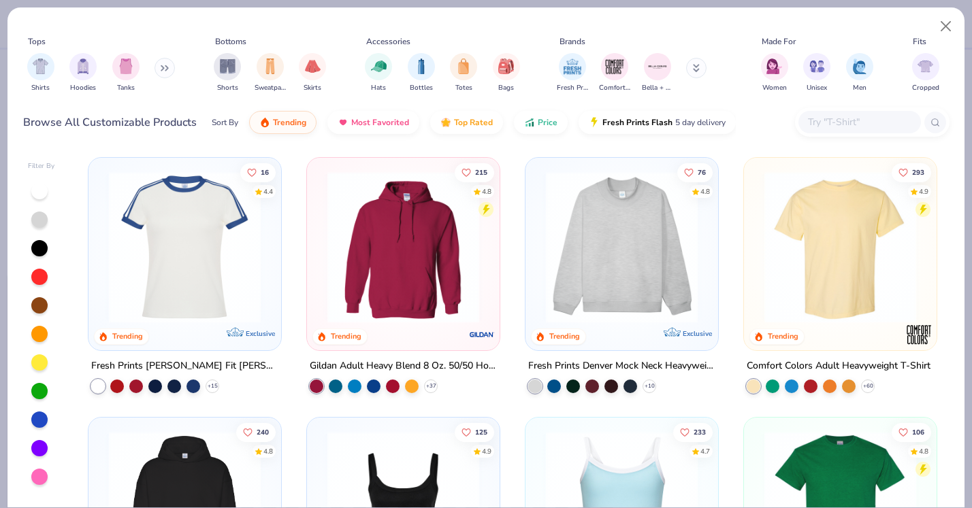
scroll to position [126, 0]
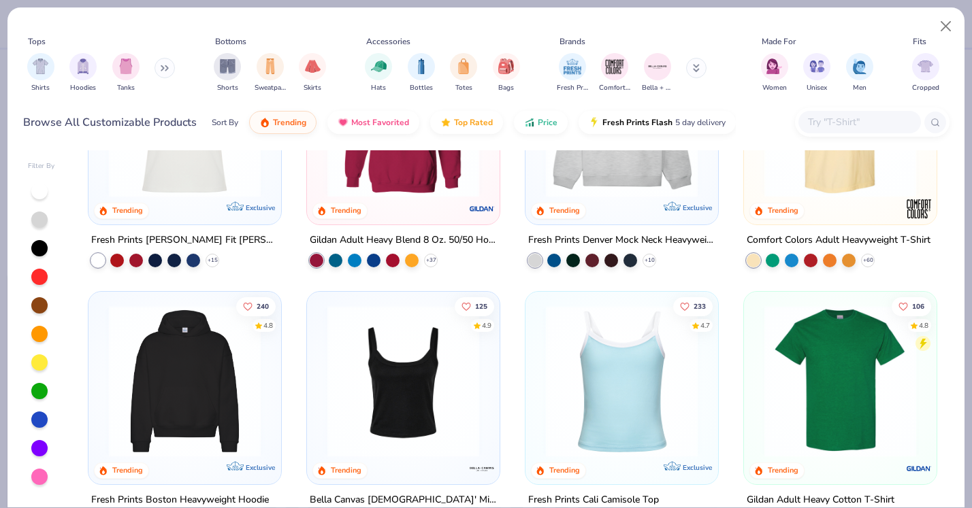
click at [815, 368] on img at bounding box center [839, 382] width 165 height 152
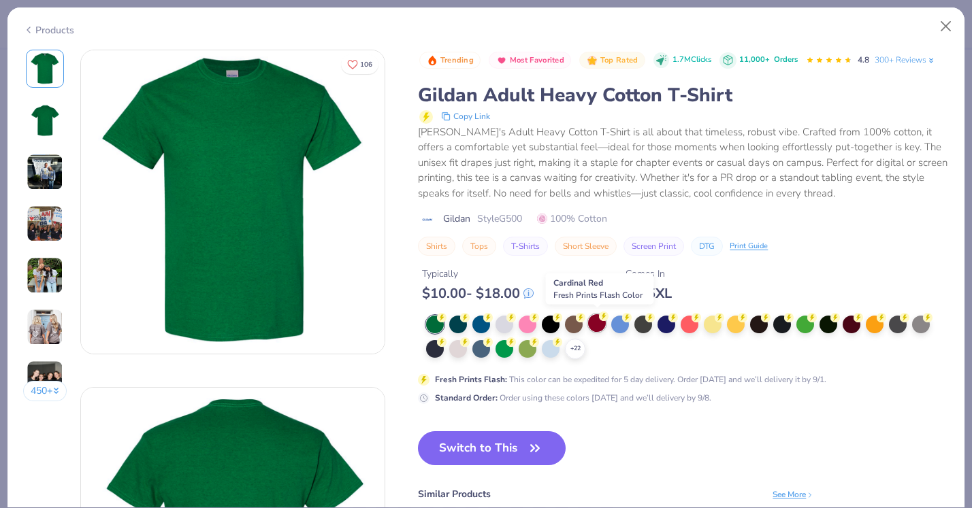
scroll to position [3, 0]
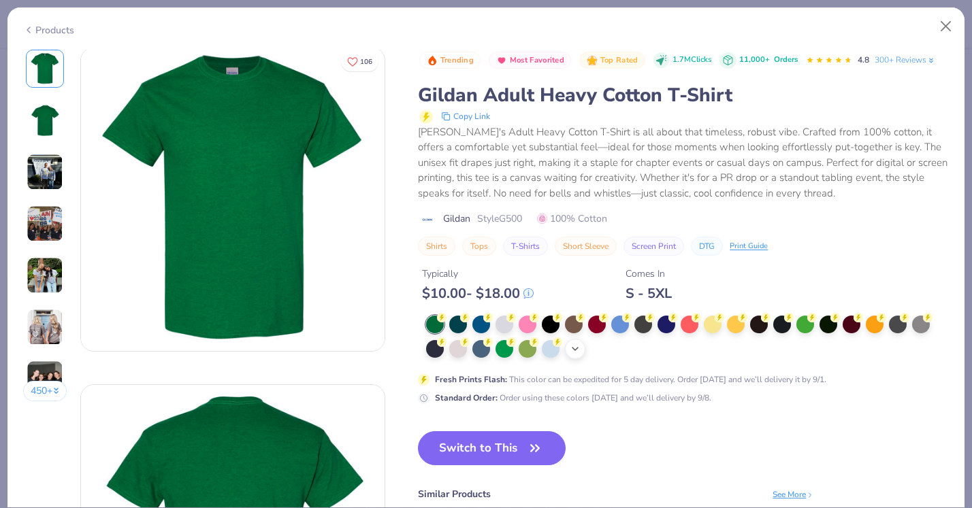
click at [579, 350] on icon at bounding box center [575, 349] width 11 height 11
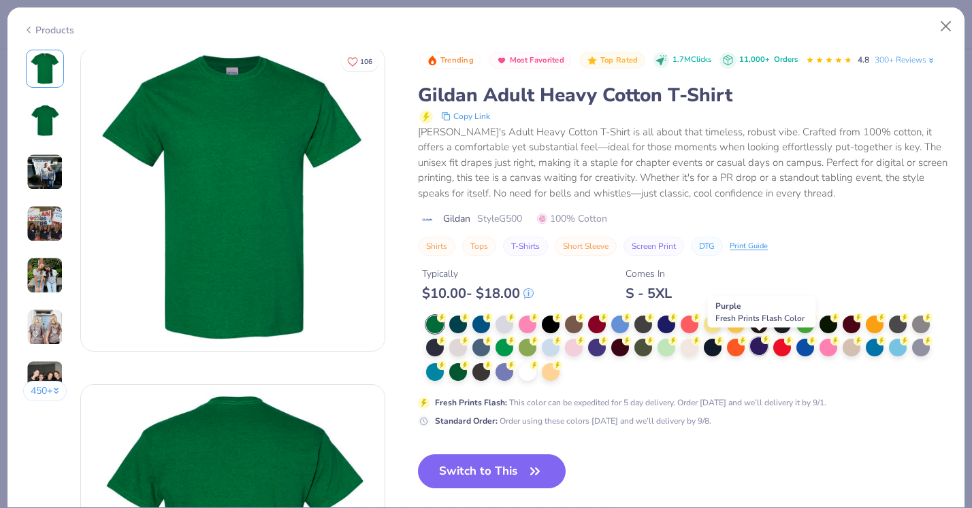
click at [765, 344] on div at bounding box center [759, 347] width 18 height 18
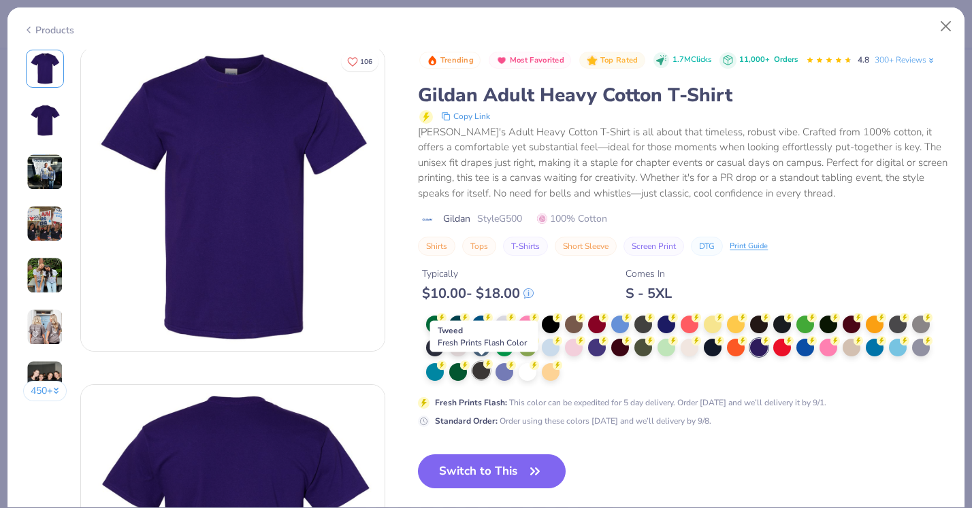
click at [487, 369] on div at bounding box center [481, 371] width 18 height 18
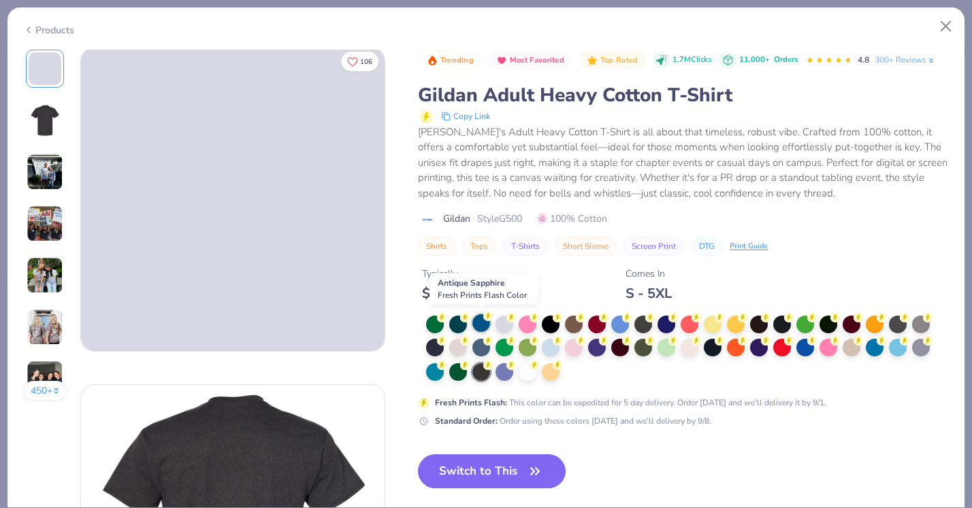
click at [446, 316] on circle at bounding box center [442, 318] width 10 height 10
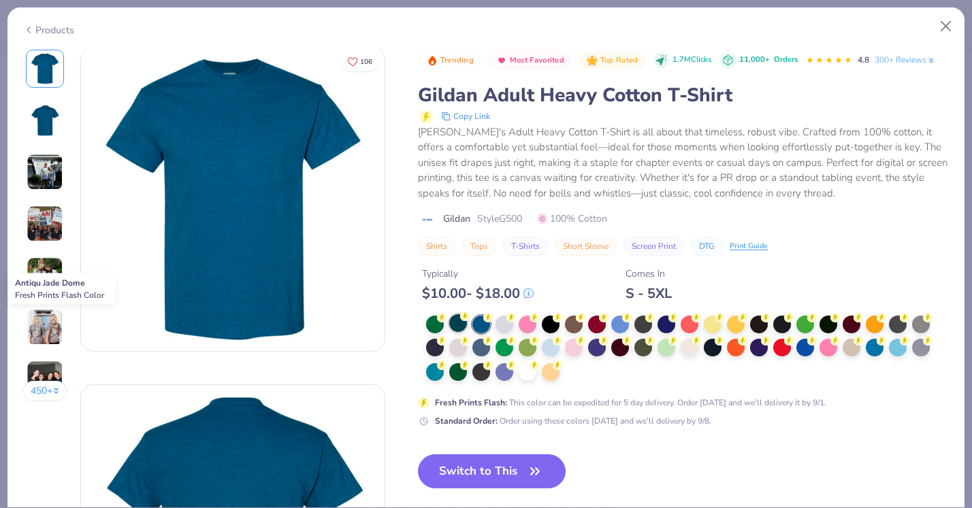
click at [459, 318] on div at bounding box center [458, 323] width 18 height 18
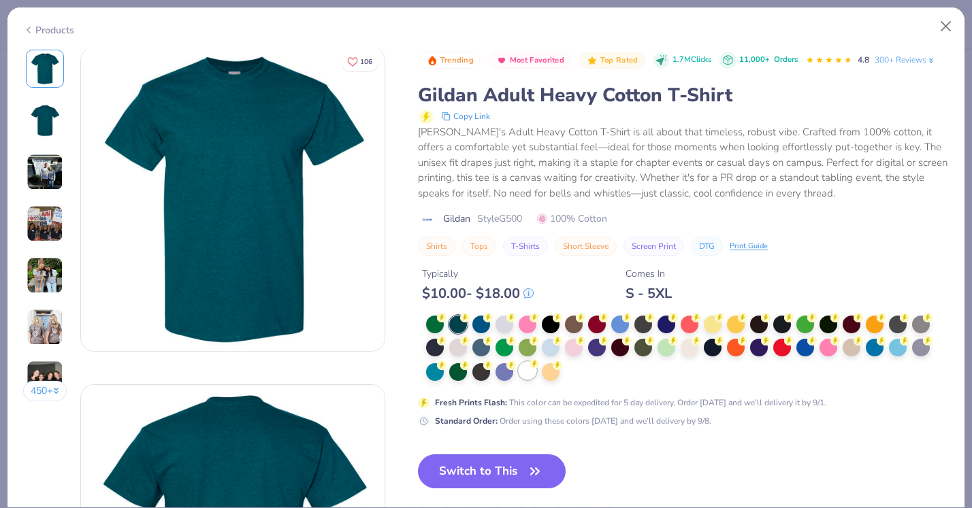
click at [523, 368] on div at bounding box center [528, 371] width 18 height 18
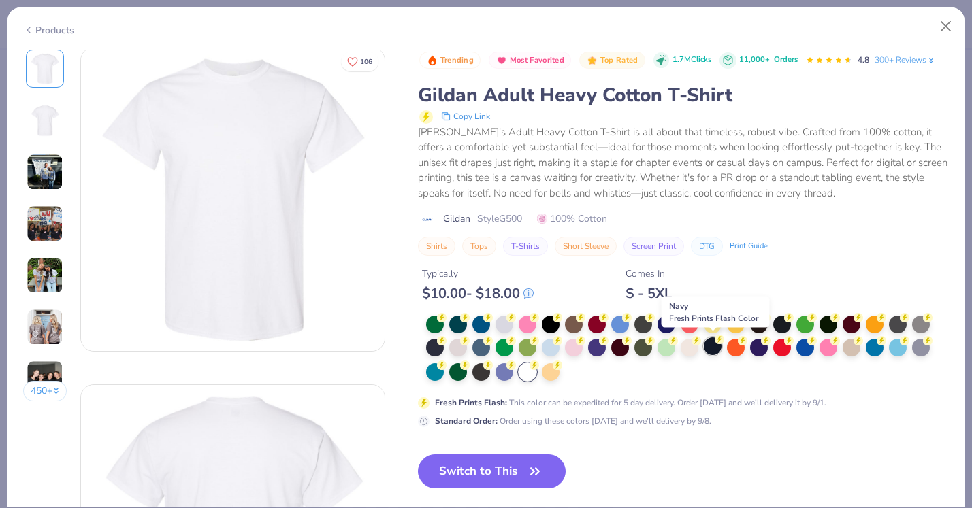
click at [444, 321] on icon at bounding box center [442, 317] width 5 height 7
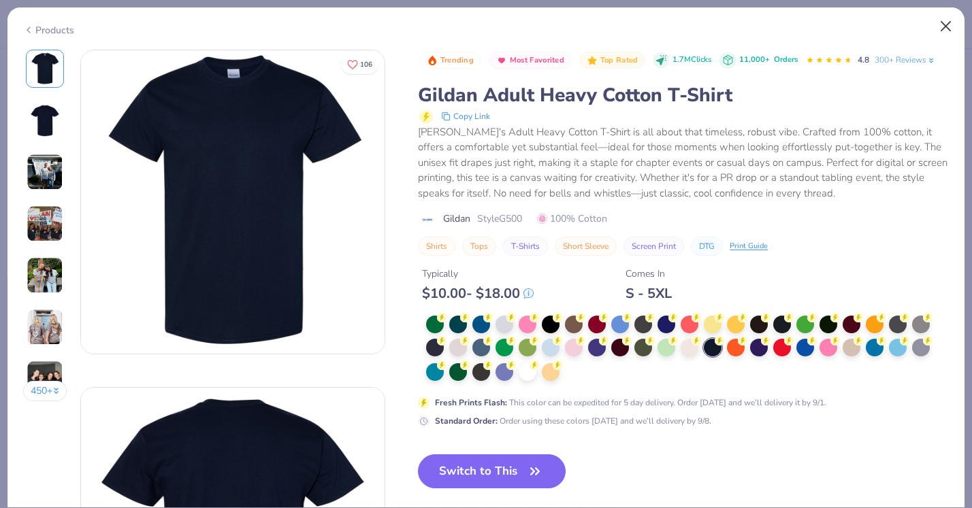
click at [945, 20] on button "Close" at bounding box center [946, 27] width 26 height 26
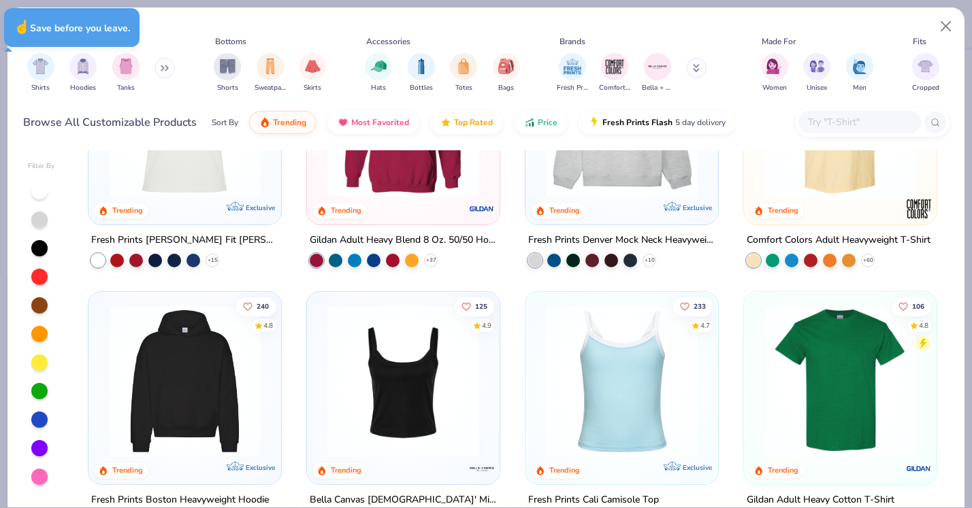
type textarea "x"
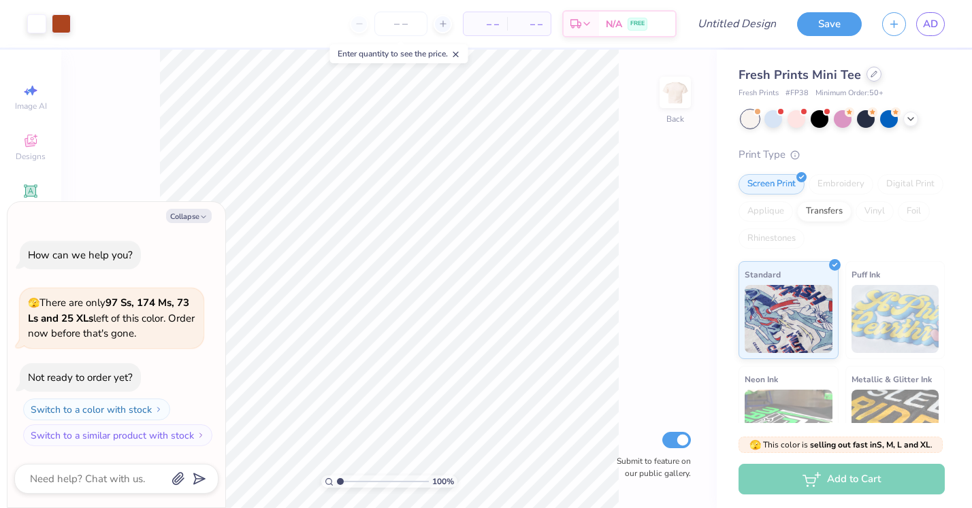
click at [870, 77] on icon at bounding box center [873, 74] width 7 height 7
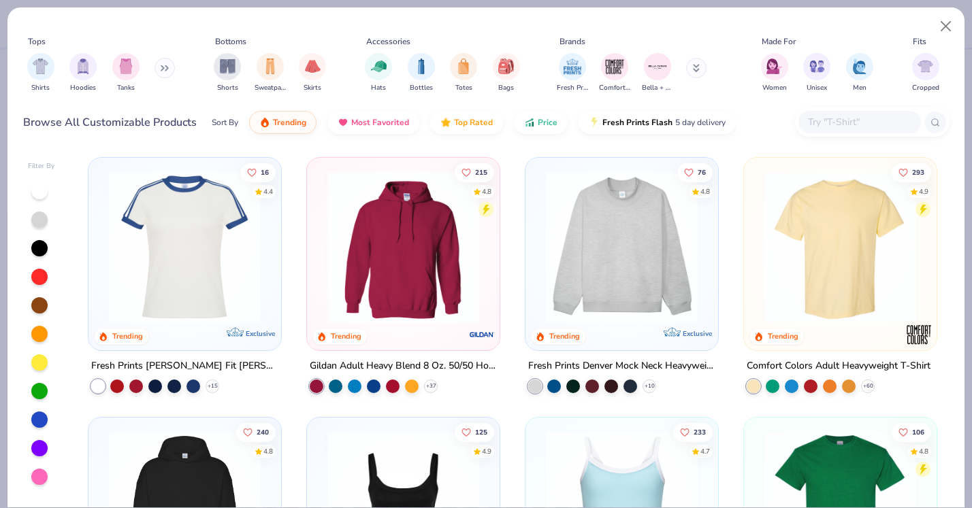
scroll to position [120, 0]
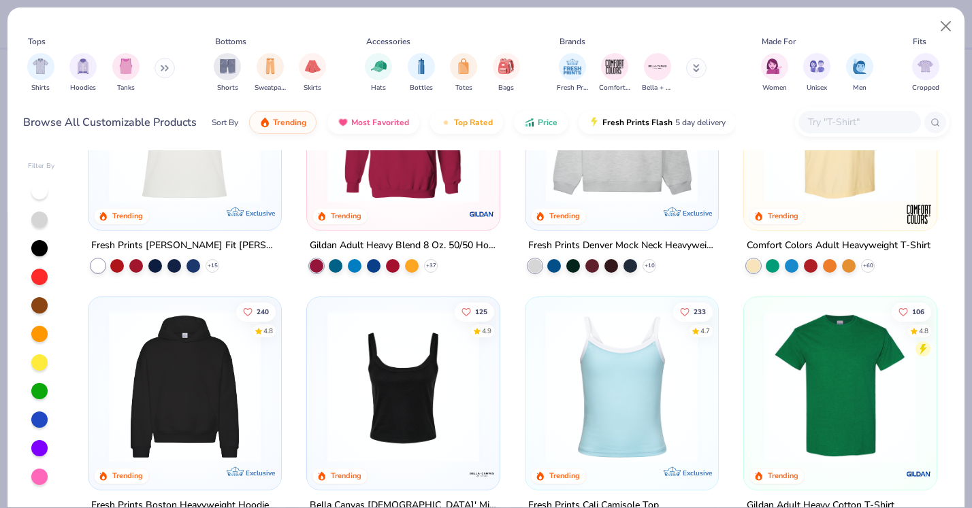
click at [819, 406] on img at bounding box center [839, 387] width 165 height 152
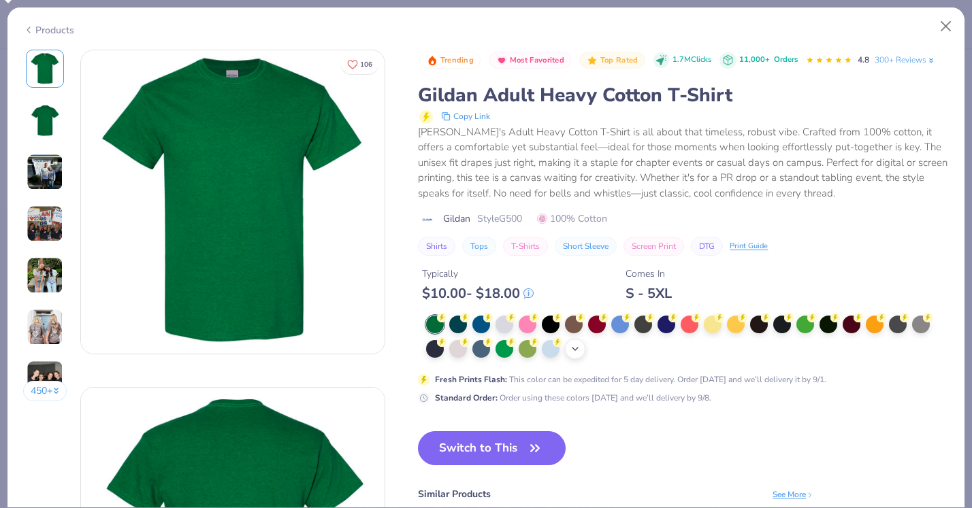
click at [583, 349] on div "+ 22" at bounding box center [575, 349] width 20 height 20
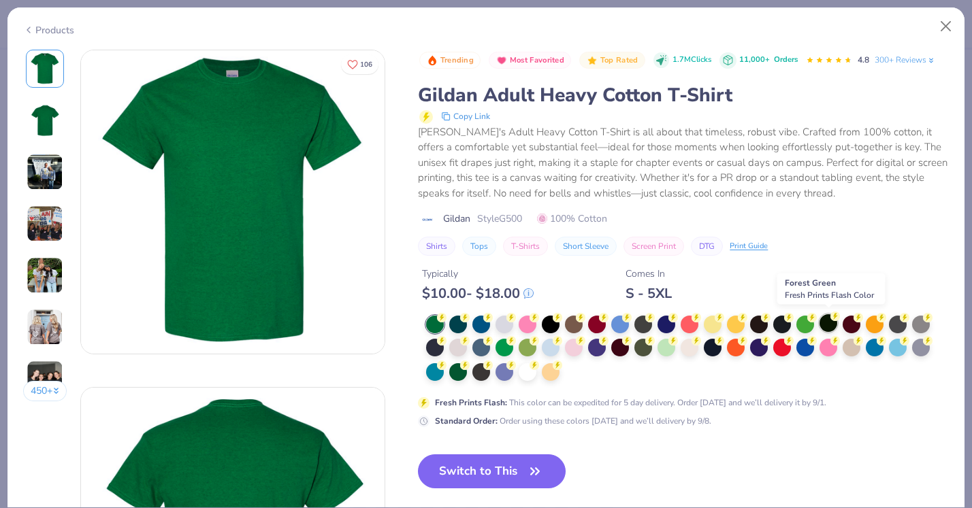
click at [830, 320] on div at bounding box center [828, 323] width 18 height 18
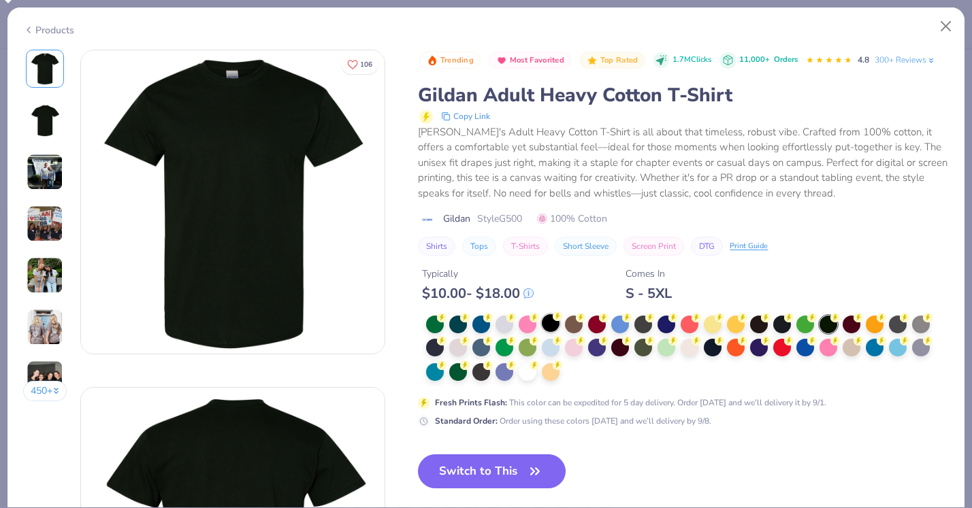
click at [553, 321] on div at bounding box center [551, 323] width 18 height 18
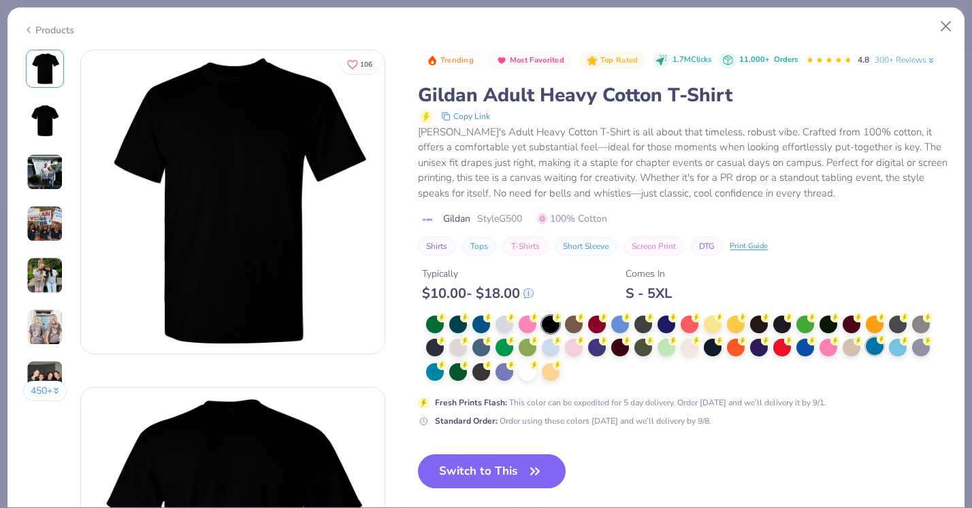
click at [879, 346] on div at bounding box center [875, 347] width 18 height 18
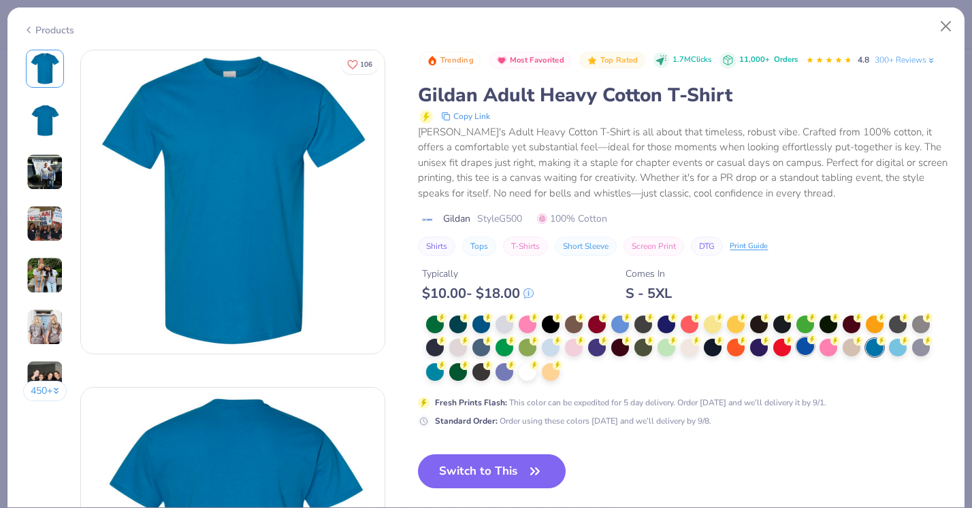
click at [446, 323] on circle at bounding box center [442, 318] width 10 height 10
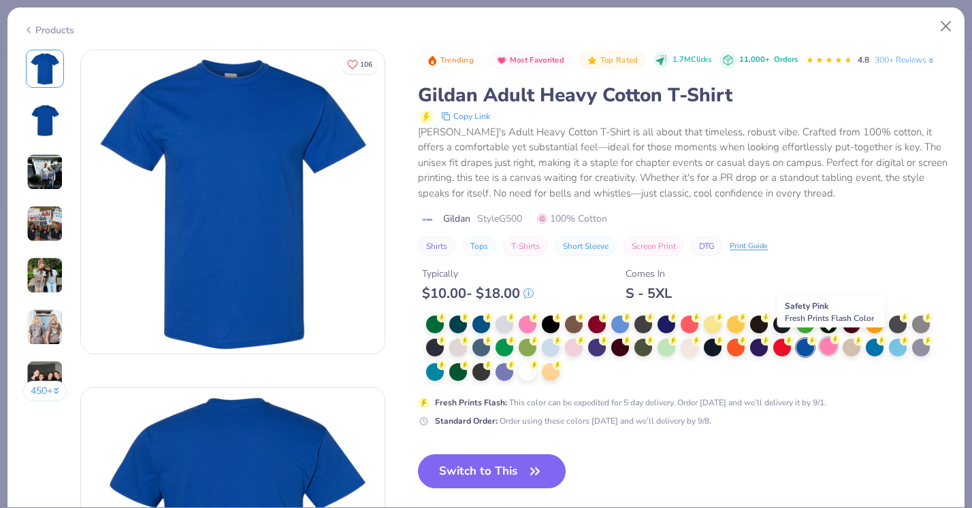
click at [446, 323] on circle at bounding box center [442, 318] width 10 height 10
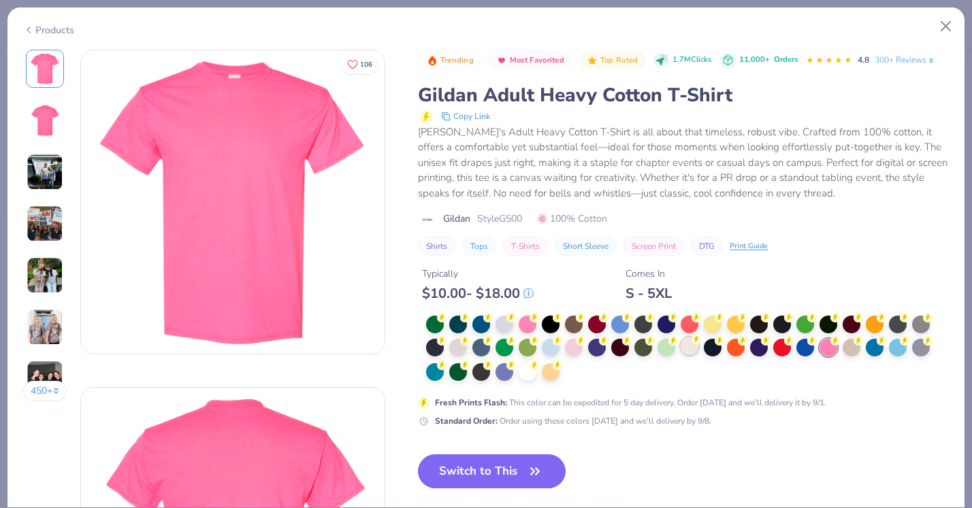
click at [697, 353] on div at bounding box center [690, 347] width 18 height 18
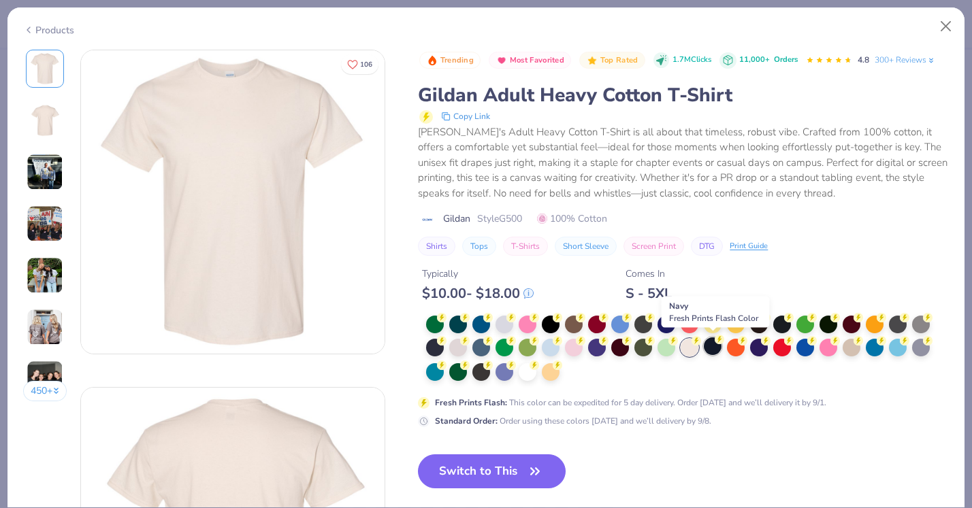
click at [713, 353] on div at bounding box center [713, 347] width 18 height 18
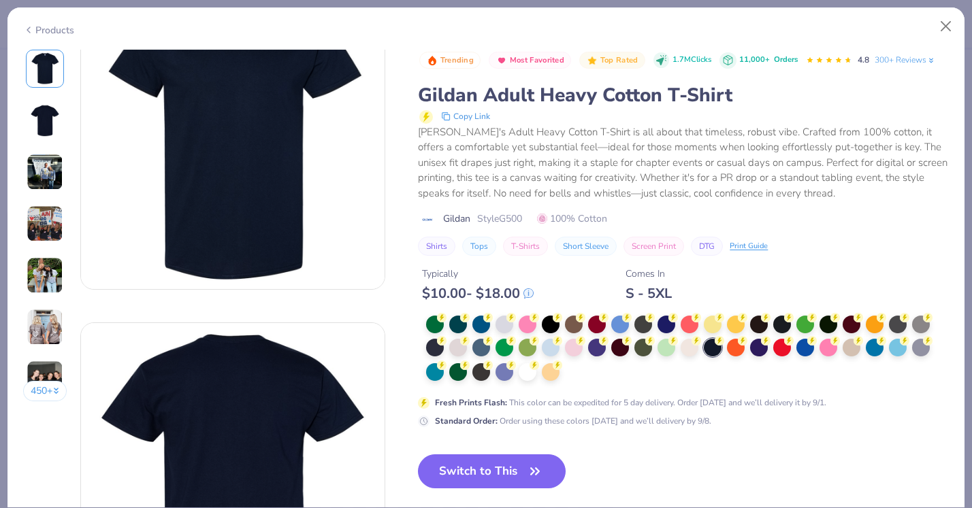
scroll to position [71, 0]
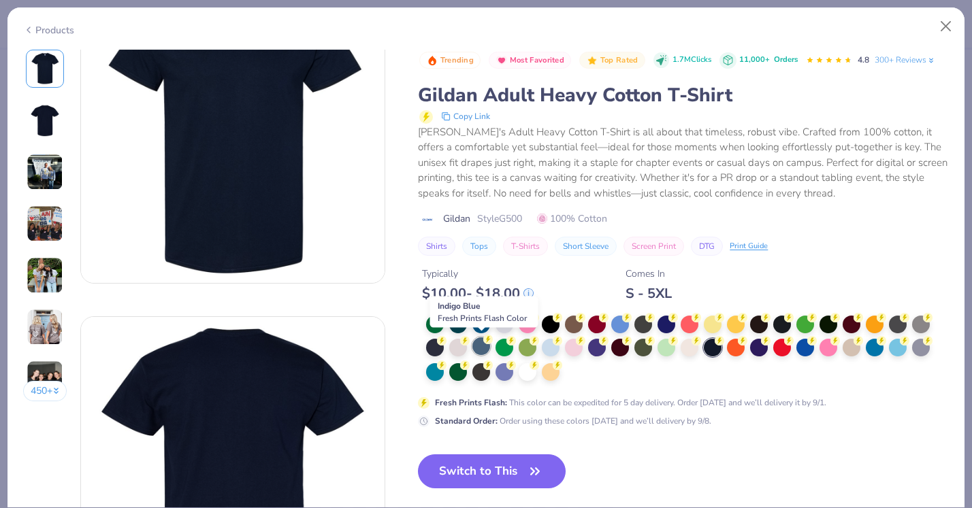
click at [480, 347] on div at bounding box center [481, 347] width 18 height 18
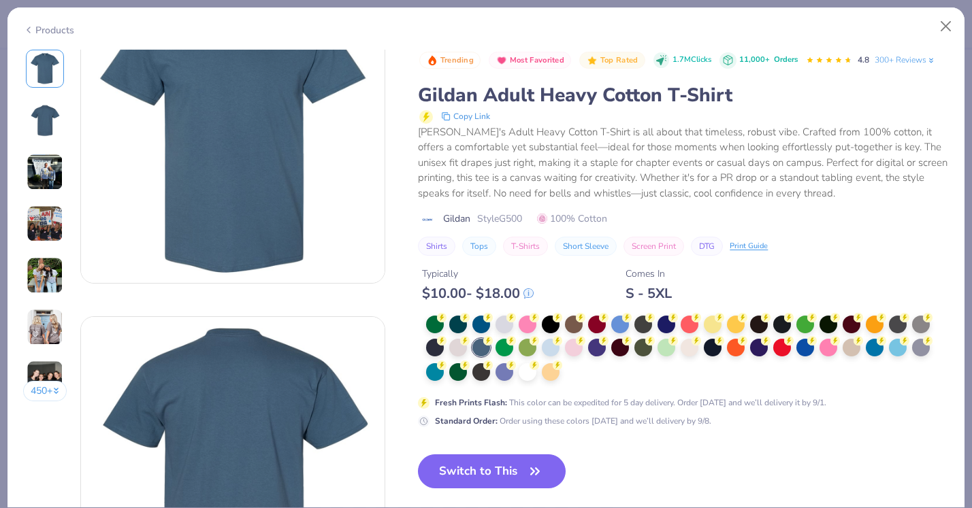
scroll to position [23, 0]
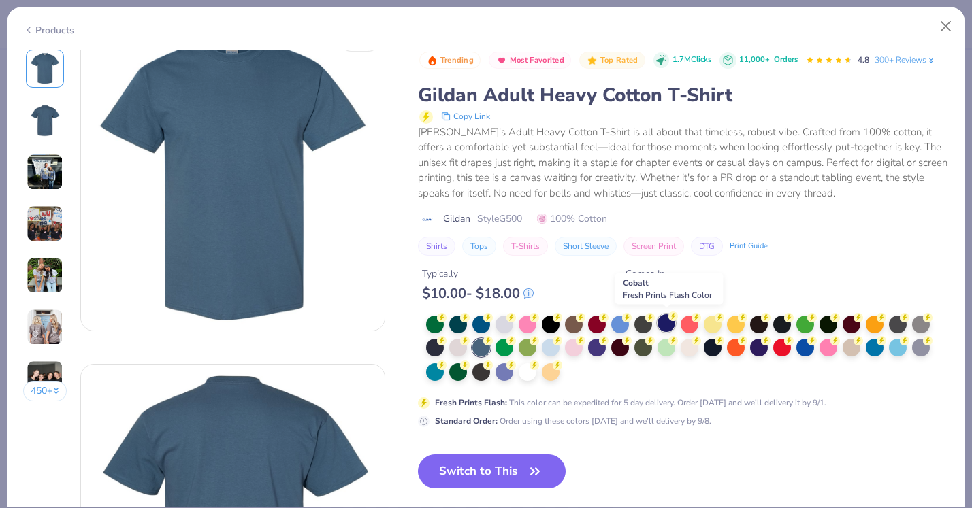
click at [446, 315] on circle at bounding box center [442, 318] width 10 height 10
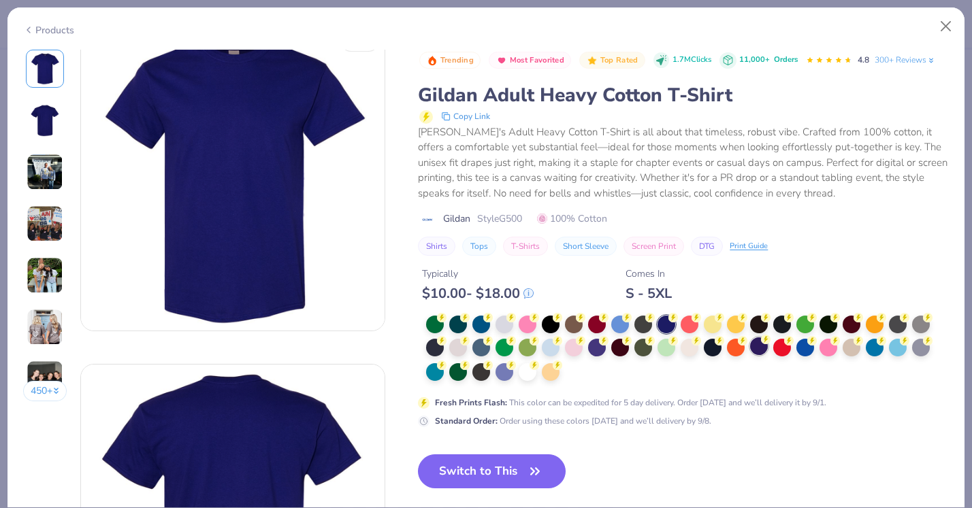
click at [754, 346] on div at bounding box center [759, 347] width 18 height 18
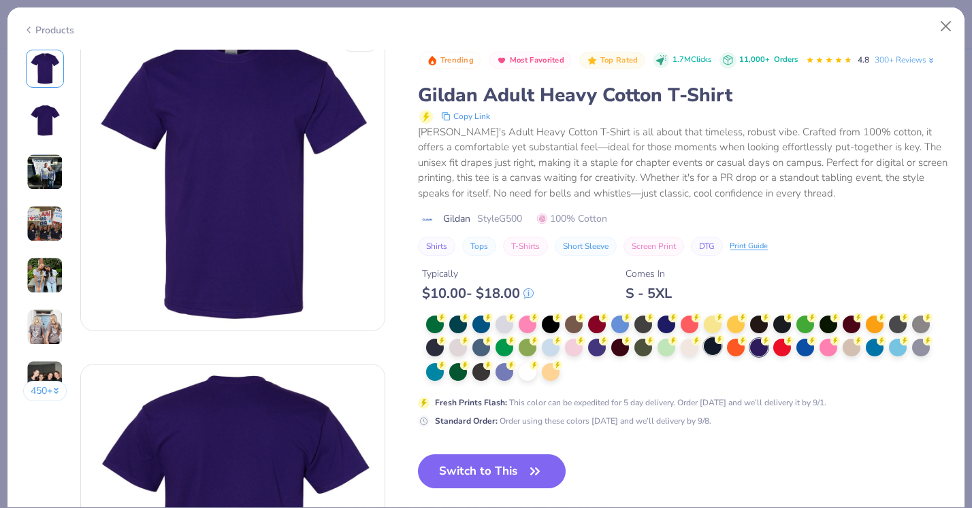
click at [716, 341] on icon at bounding box center [720, 340] width 10 height 10
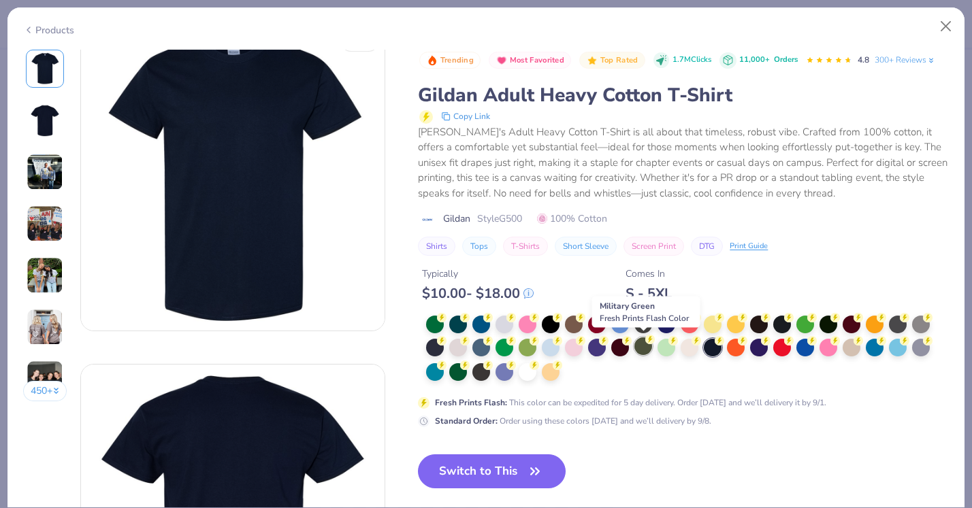
click at [643, 350] on div at bounding box center [643, 347] width 18 height 18
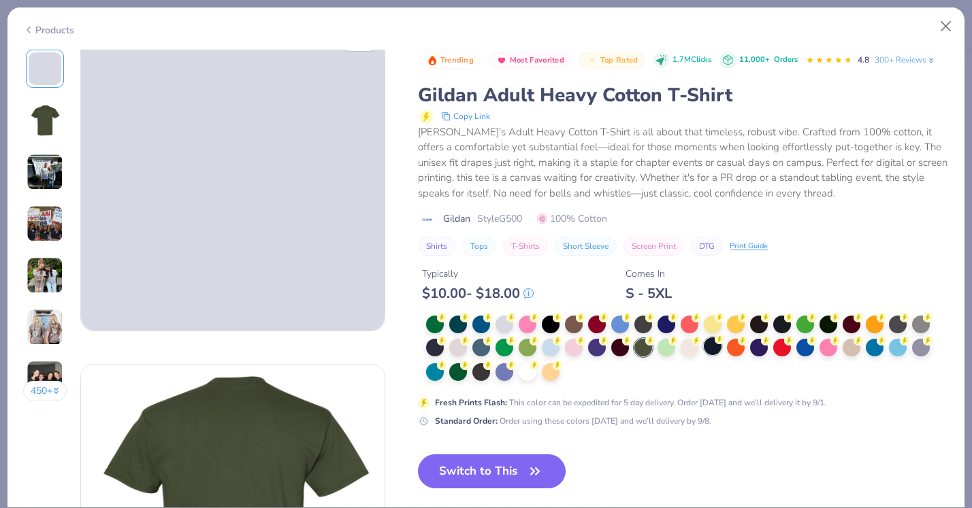
click at [715, 348] on div at bounding box center [713, 347] width 18 height 18
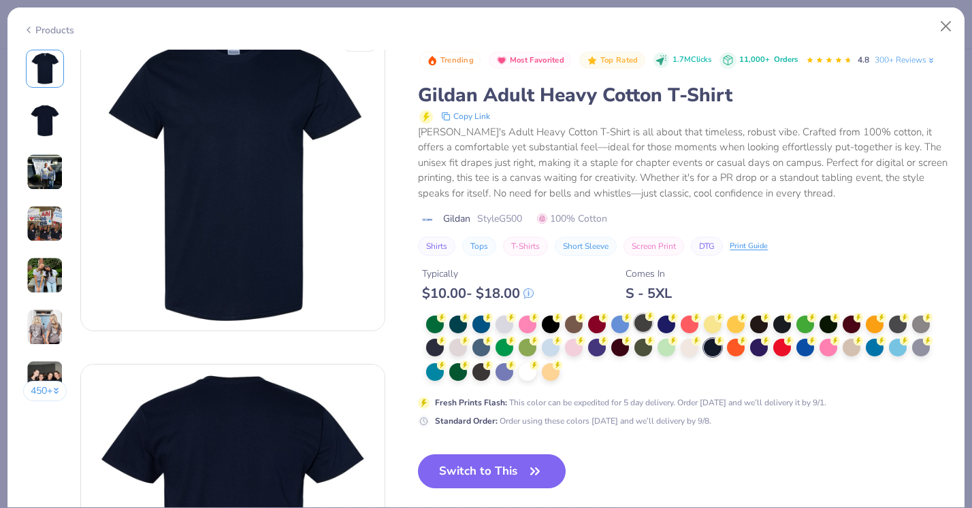
click at [641, 323] on div at bounding box center [643, 323] width 18 height 18
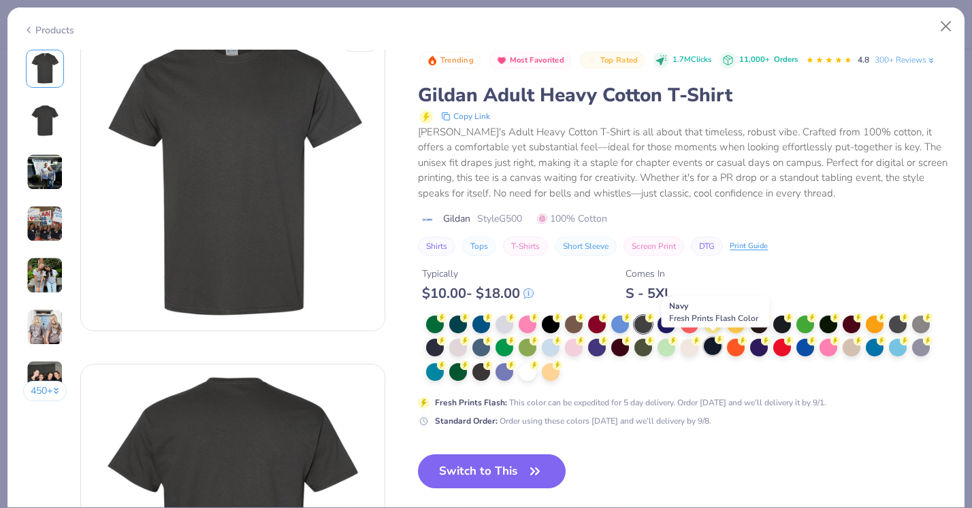
click at [714, 343] on div at bounding box center [713, 347] width 18 height 18
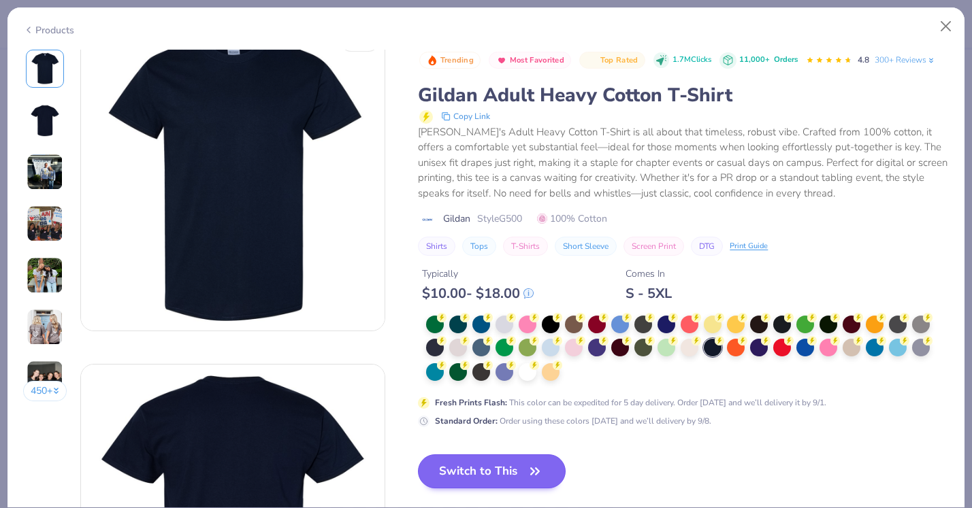
click at [527, 462] on icon "button" at bounding box center [534, 471] width 19 height 19
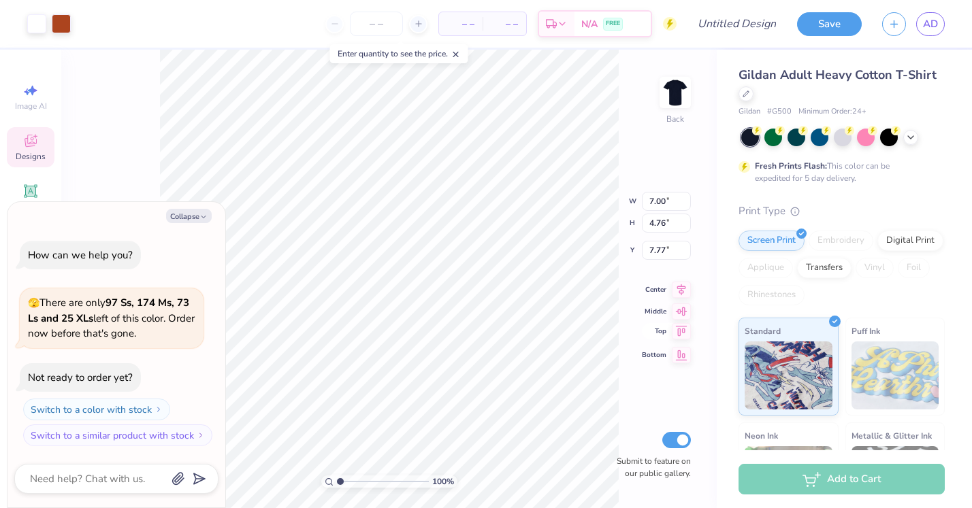
click at [685, 336] on icon at bounding box center [681, 331] width 19 height 16
type textarea "x"
type input "2.75"
click at [680, 276] on icon at bounding box center [681, 273] width 19 height 16
type textarea "x"
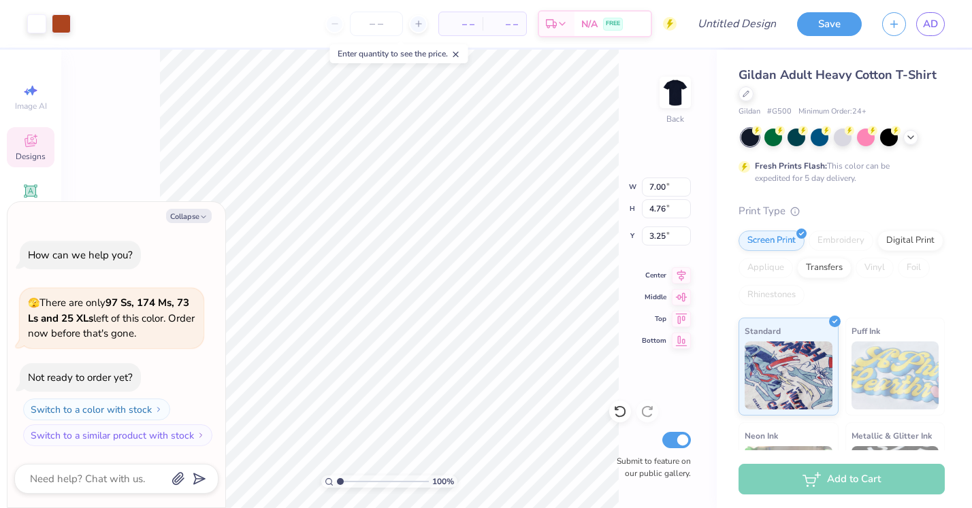
type input "7.91"
type input "5.38"
click at [680, 273] on icon at bounding box center [681, 273] width 19 height 16
click at [36, 22] on div at bounding box center [36, 22] width 19 height 19
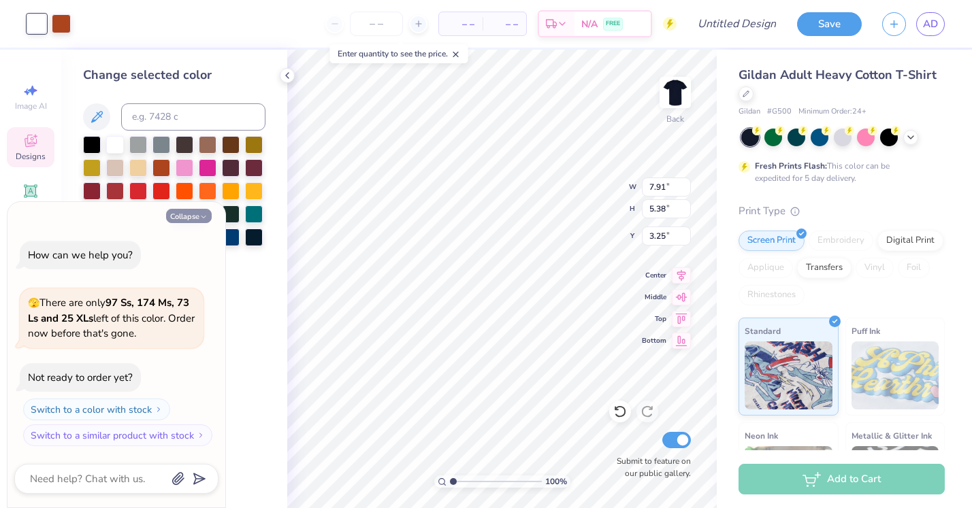
click at [203, 213] on button "Collapse" at bounding box center [189, 216] width 46 height 14
type textarea "x"
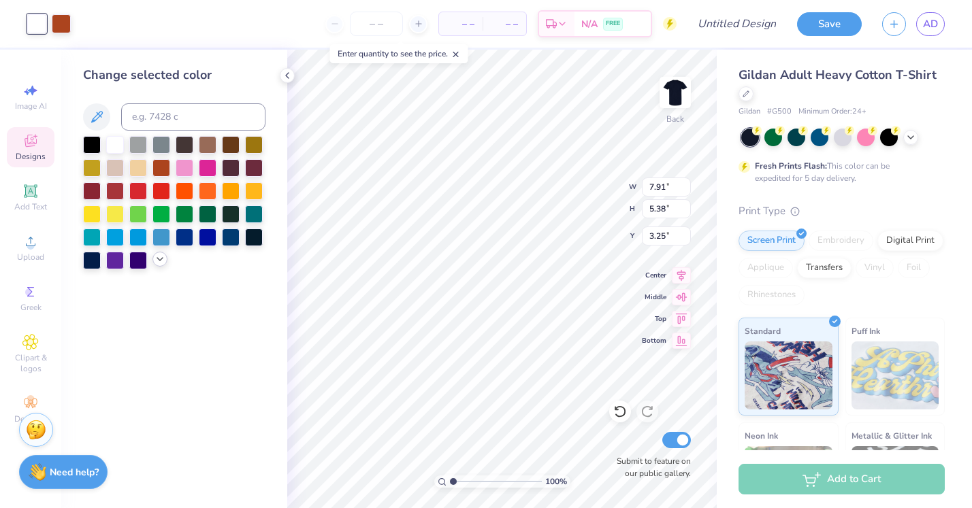
click at [154, 267] on div at bounding box center [159, 259] width 15 height 15
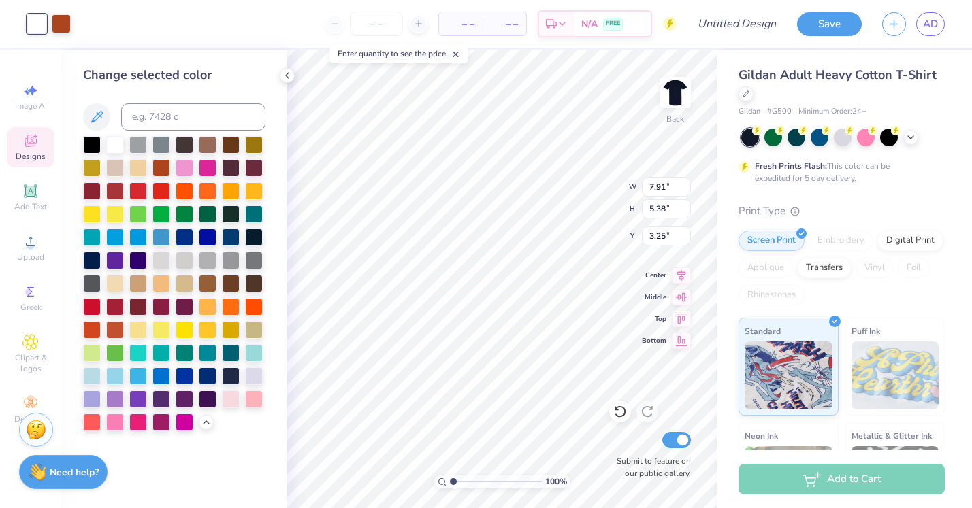
click at [56, 11] on div "Art colors" at bounding box center [35, 24] width 71 height 48
click at [58, 22] on div at bounding box center [61, 22] width 19 height 19
click at [35, 18] on div at bounding box center [36, 22] width 19 height 19
click at [34, 31] on div at bounding box center [36, 23] width 19 height 19
click at [112, 144] on div at bounding box center [115, 144] width 18 height 18
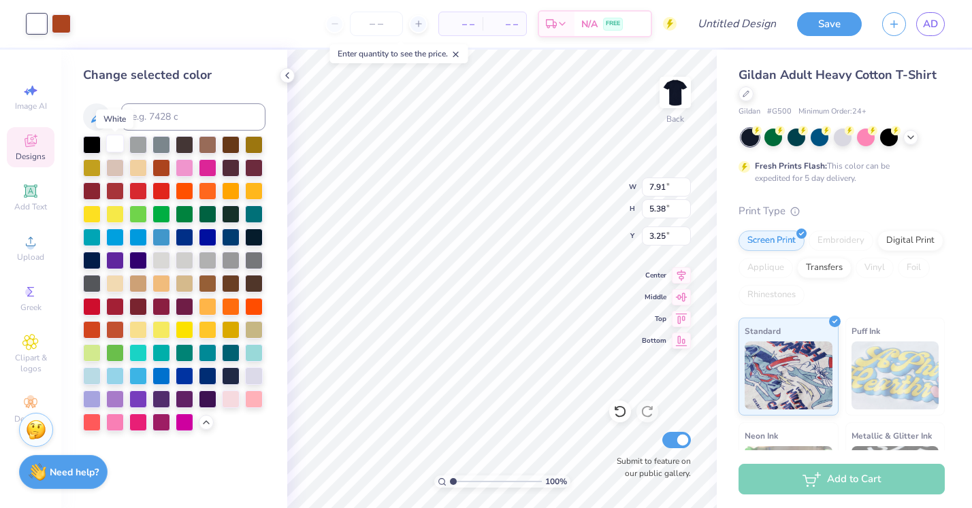
click at [111, 143] on div at bounding box center [115, 144] width 18 height 18
click at [103, 117] on icon at bounding box center [96, 117] width 16 height 16
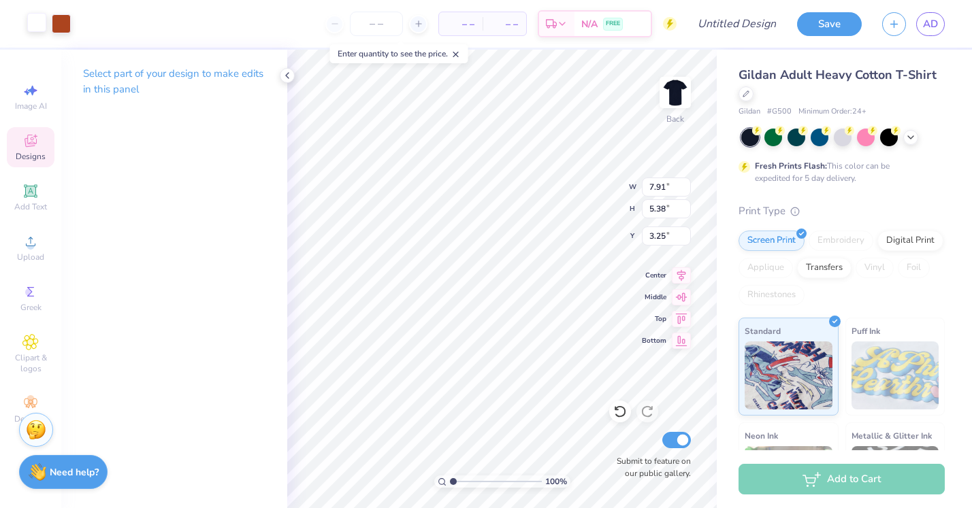
click at [39, 23] on div at bounding box center [36, 22] width 19 height 19
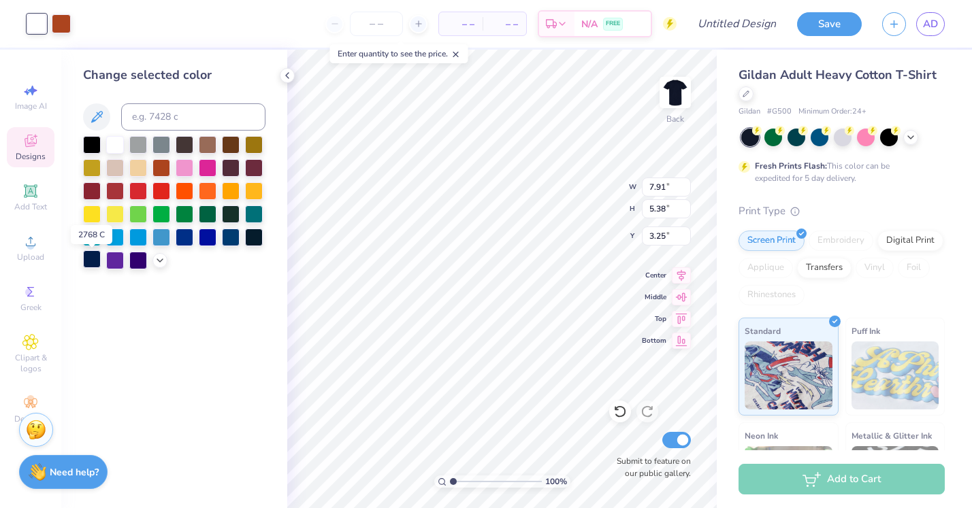
click at [88, 254] on div at bounding box center [92, 259] width 18 height 18
click at [114, 259] on div at bounding box center [115, 259] width 18 height 18
click at [129, 259] on div at bounding box center [138, 259] width 18 height 18
click at [255, 238] on div at bounding box center [254, 236] width 18 height 18
click at [255, 231] on div at bounding box center [254, 236] width 18 height 18
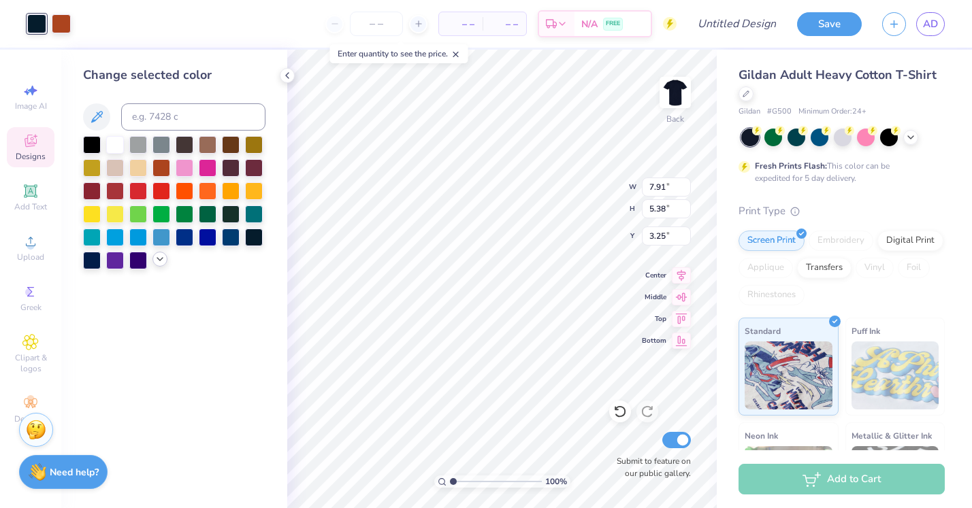
click at [161, 260] on icon at bounding box center [159, 259] width 11 height 11
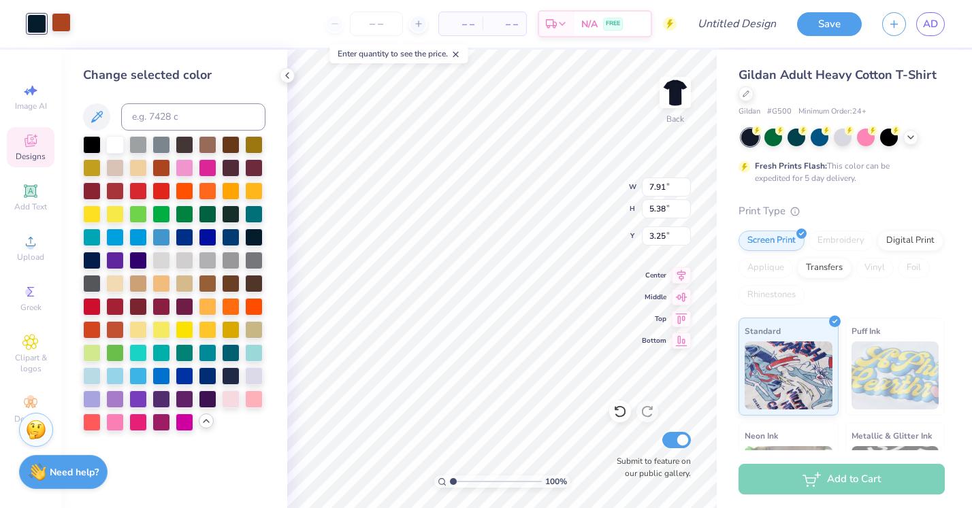
click at [65, 28] on div at bounding box center [61, 22] width 19 height 19
click at [116, 152] on div at bounding box center [115, 144] width 18 height 18
click at [247, 400] on div at bounding box center [254, 398] width 18 height 18
click at [233, 401] on div at bounding box center [231, 398] width 18 height 18
click at [252, 399] on div at bounding box center [254, 398] width 18 height 18
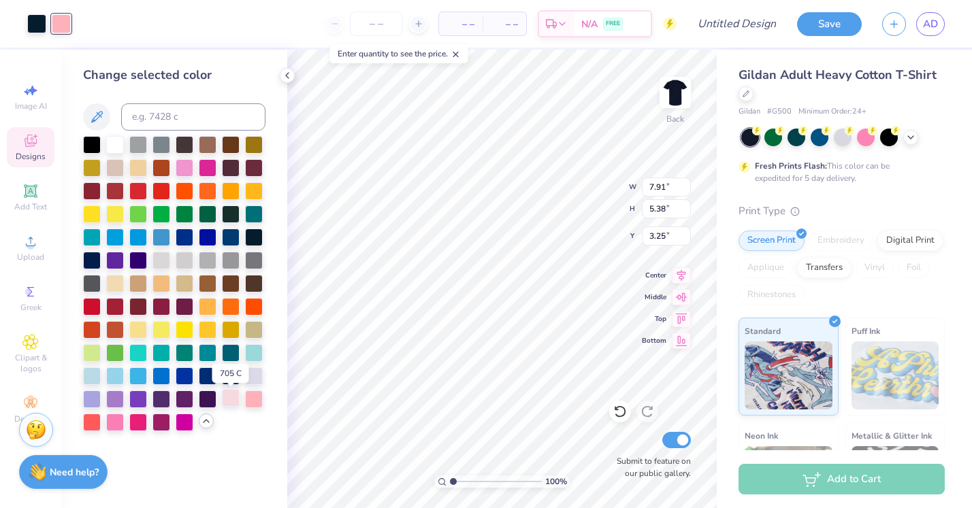
click at [226, 397] on div at bounding box center [231, 398] width 18 height 18
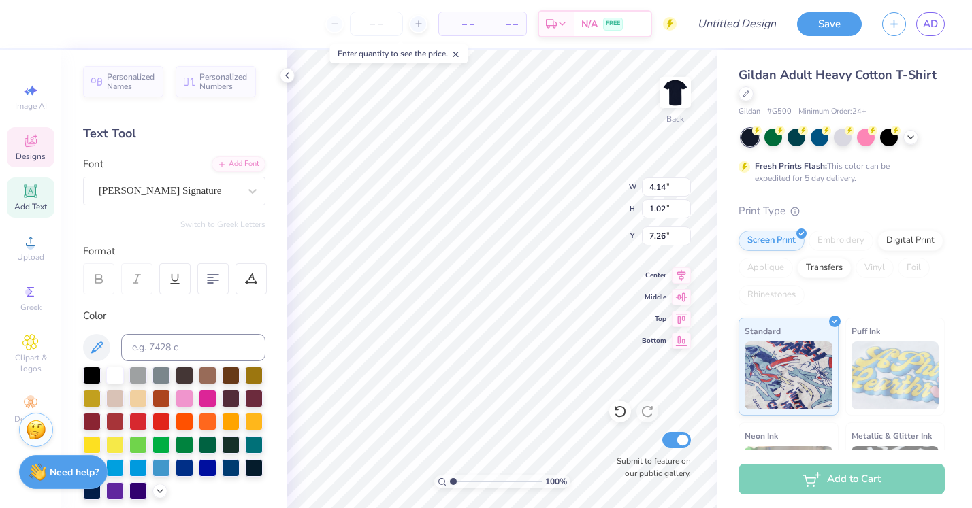
scroll to position [0, 3]
type textarea "Theta Phi Alpha"
type input "12.47"
type input "1.95"
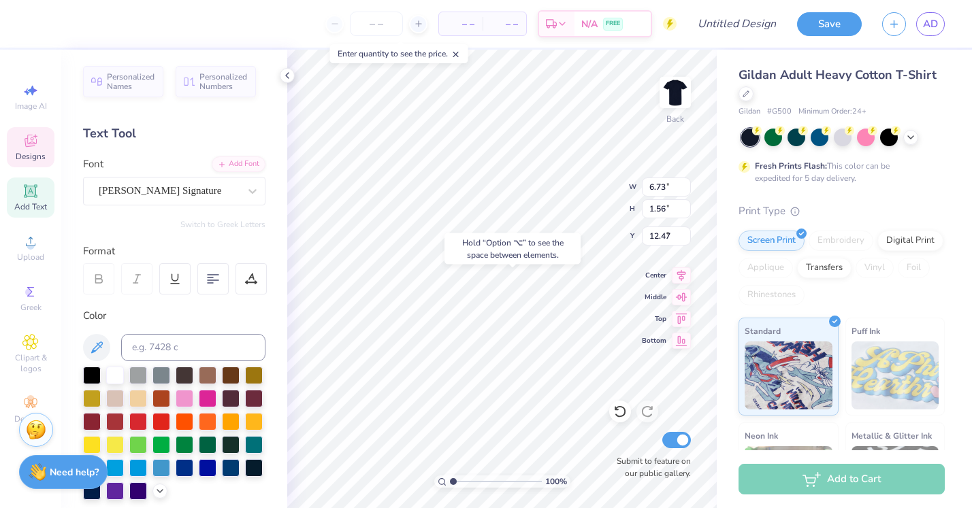
type input "0.45"
type input "8.18"
type input "7.70"
click at [681, 279] on icon at bounding box center [681, 273] width 19 height 16
type input "3.24"
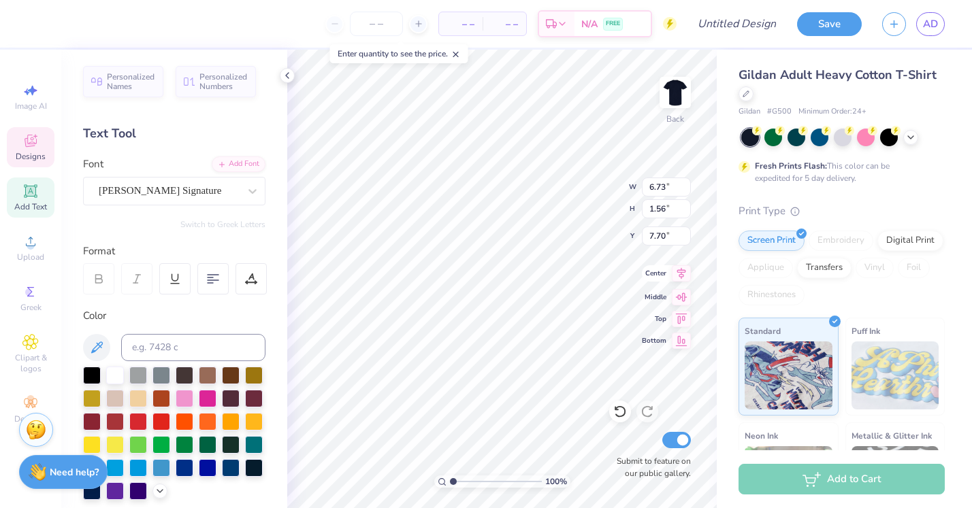
type input "3.83"
type input "3.87"
type input "6.73"
type input "1.56"
type input "3.00"
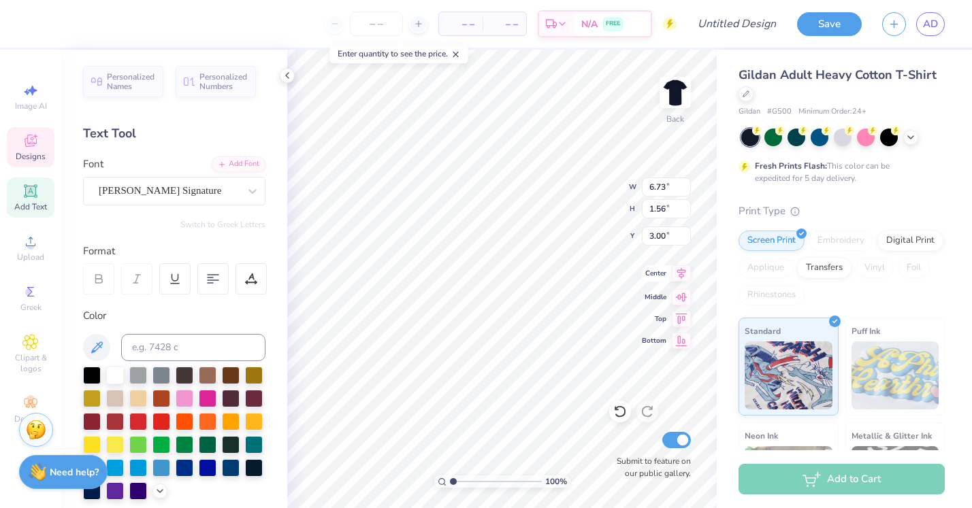
type input "3.21"
type input "3.78"
type input "3.30"
type input "2.44"
type input "3.00"
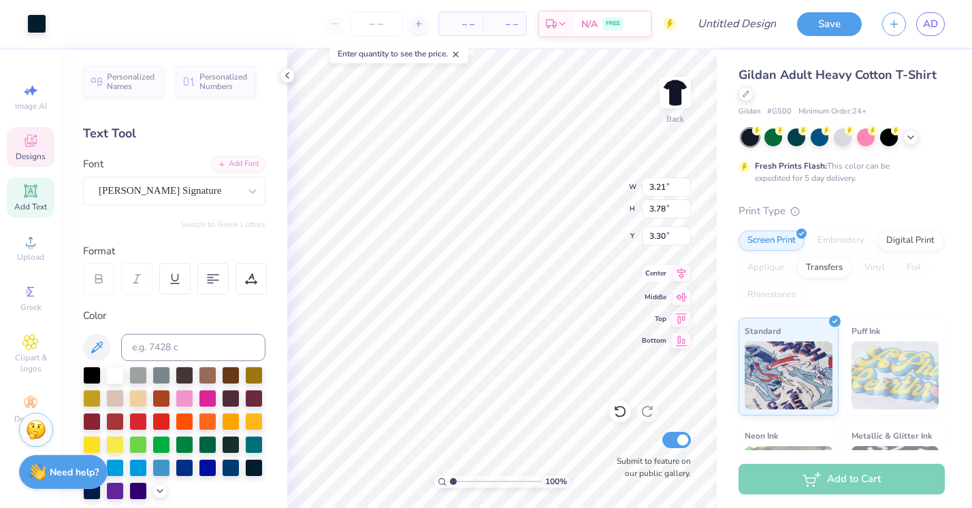
type input "4.28"
type input "3.78"
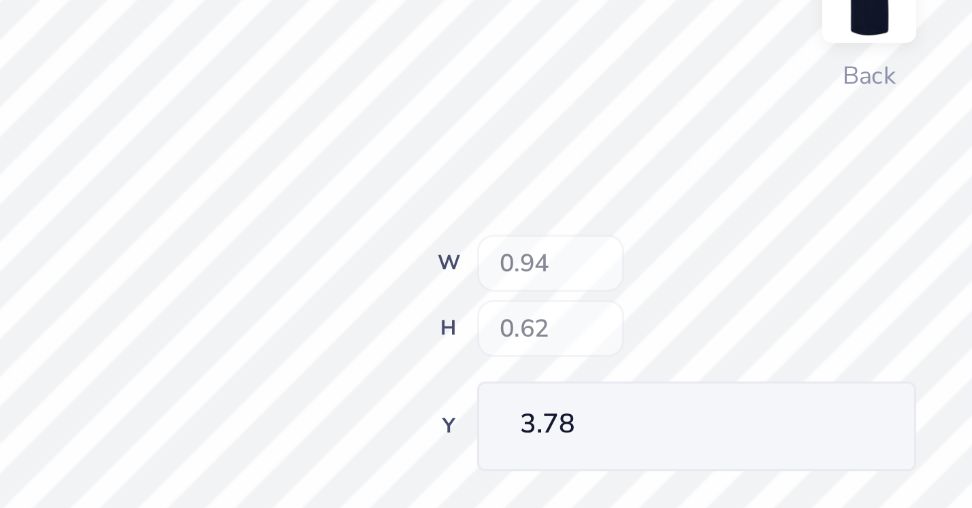
click at [287, 91] on div "100 % Back W 0.94 H 0.62 Y 3.78 Center Middle Top Bottom Submit to feature on o…" at bounding box center [501, 279] width 429 height 459
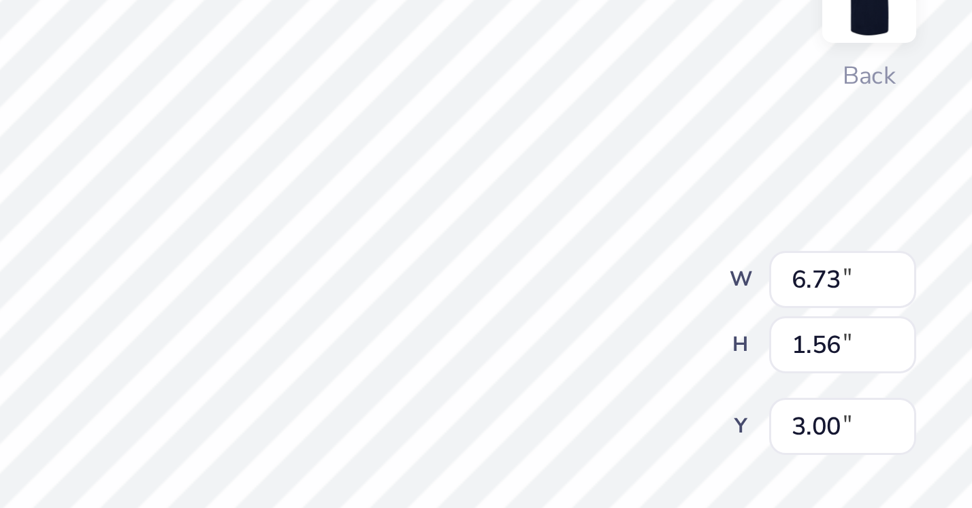
type input "3.42"
type input "3.00"
type input "4.56"
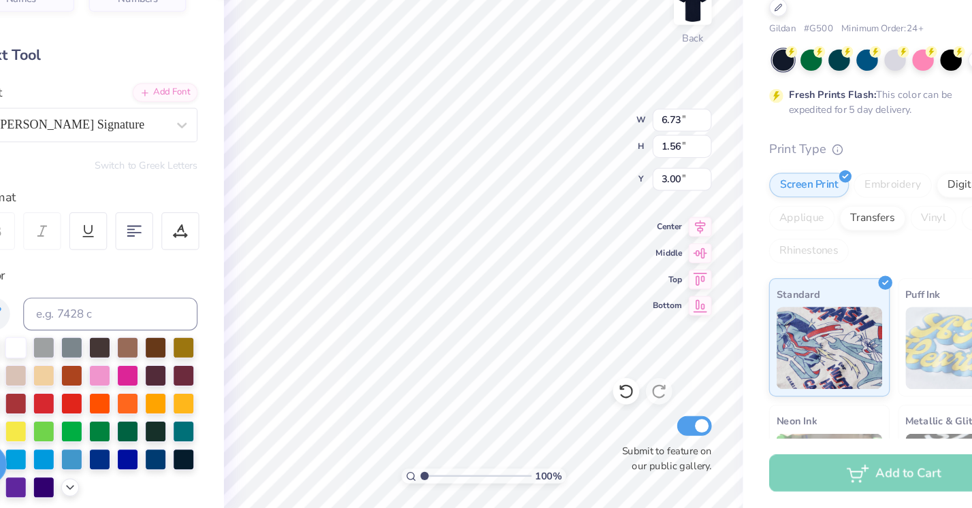
scroll to position [0, 0]
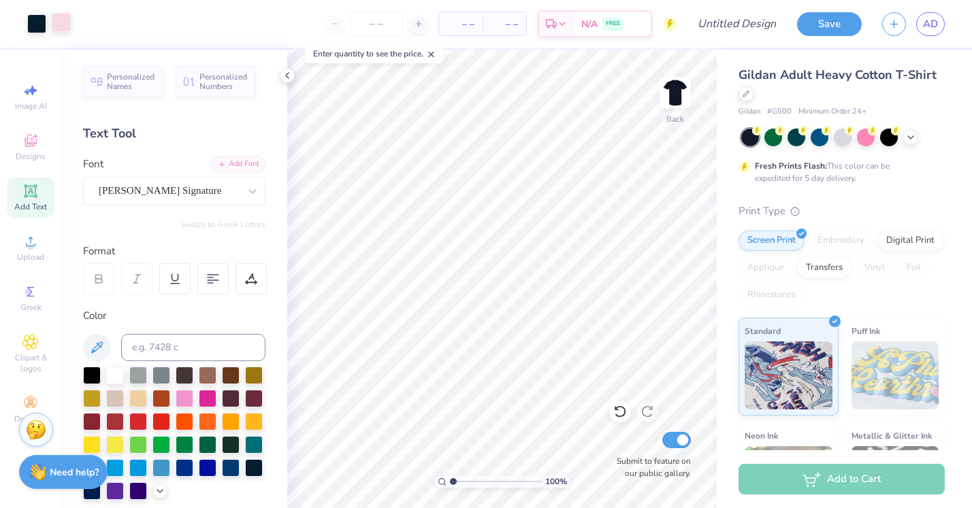
click at [64, 14] on div at bounding box center [61, 22] width 19 height 19
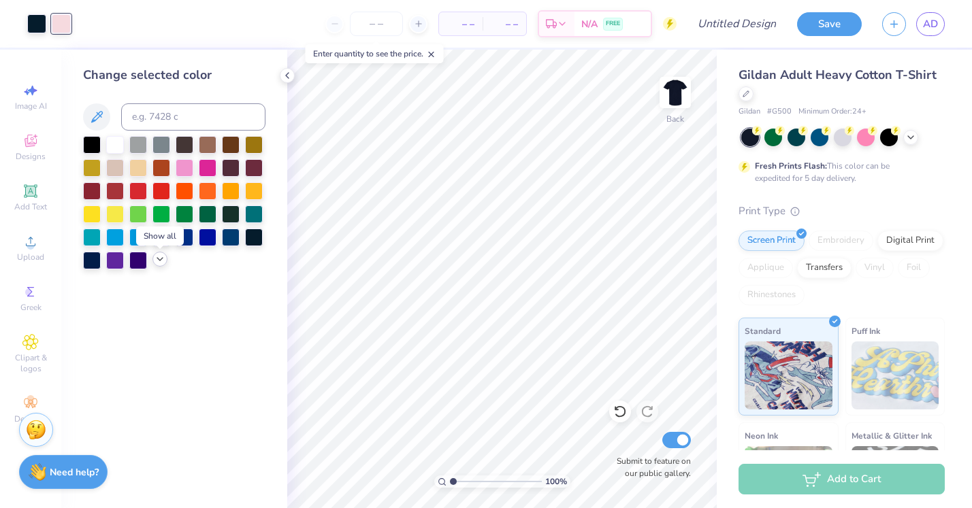
click at [157, 265] on icon at bounding box center [159, 259] width 11 height 11
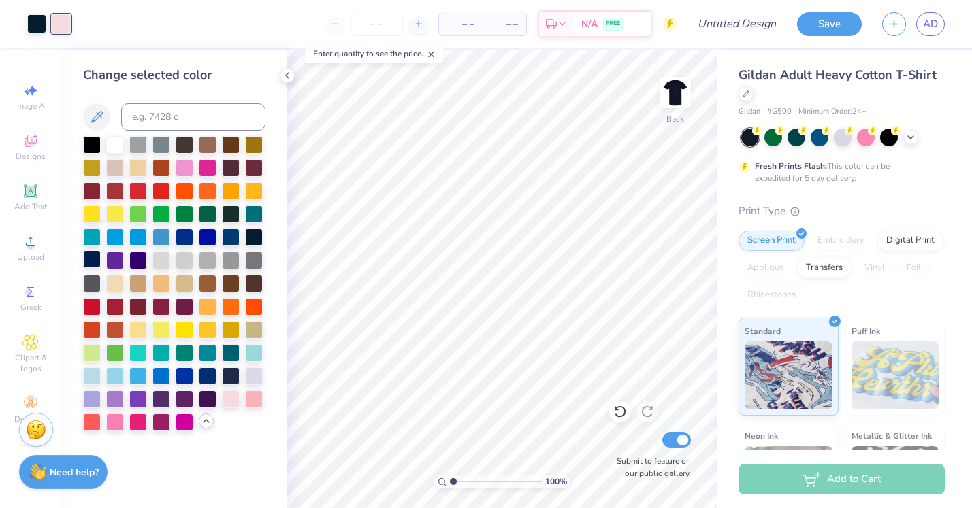
click at [95, 259] on div at bounding box center [92, 259] width 18 height 18
click at [250, 238] on div at bounding box center [254, 236] width 18 height 18
click at [39, 21] on div at bounding box center [36, 23] width 19 height 19
click at [178, 264] on div at bounding box center [185, 259] width 18 height 18
type textarea "x"
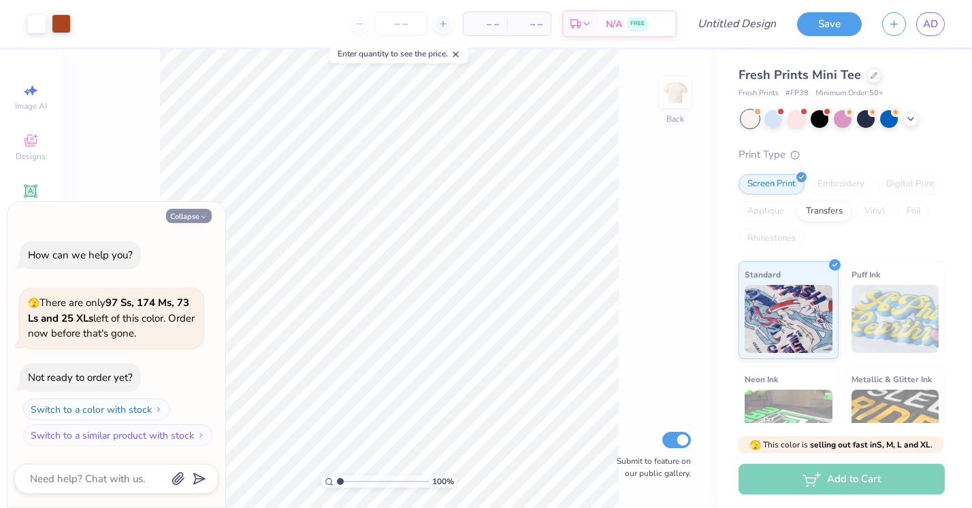
click at [202, 217] on icon "button" at bounding box center [203, 217] width 8 height 8
type textarea "x"
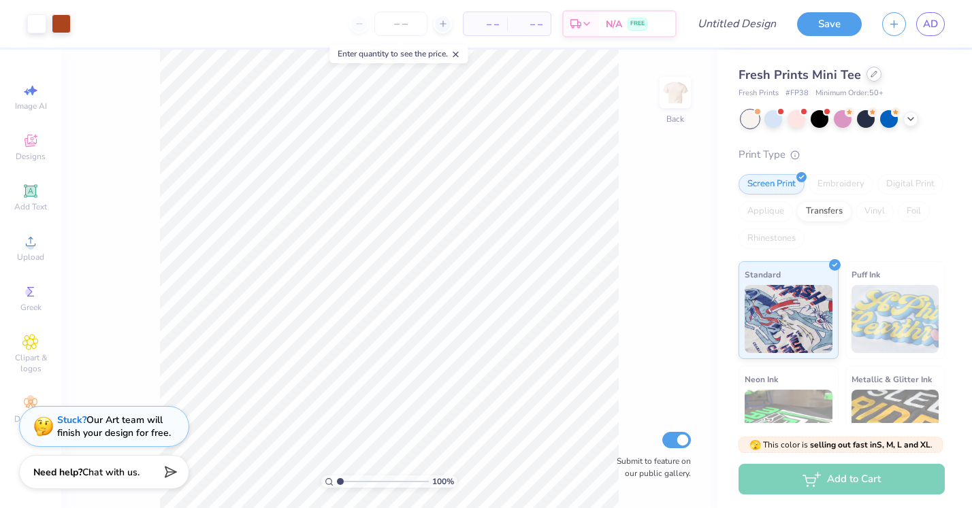
click at [871, 76] on icon at bounding box center [873, 74] width 7 height 7
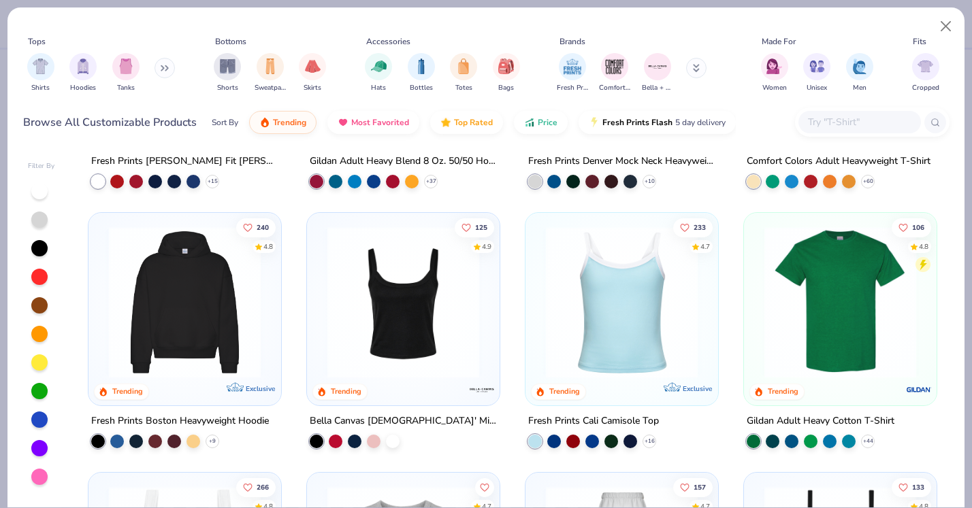
scroll to position [203, 0]
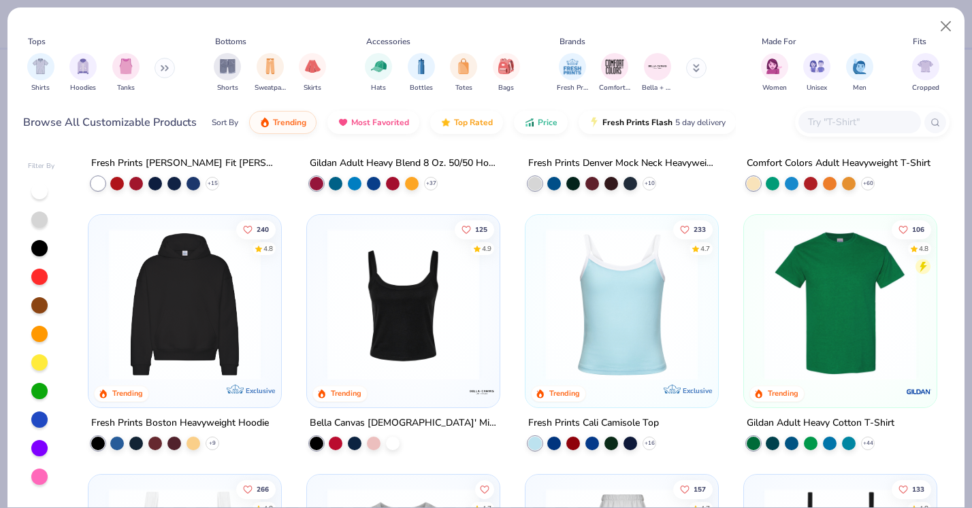
click at [862, 331] on img at bounding box center [839, 305] width 165 height 152
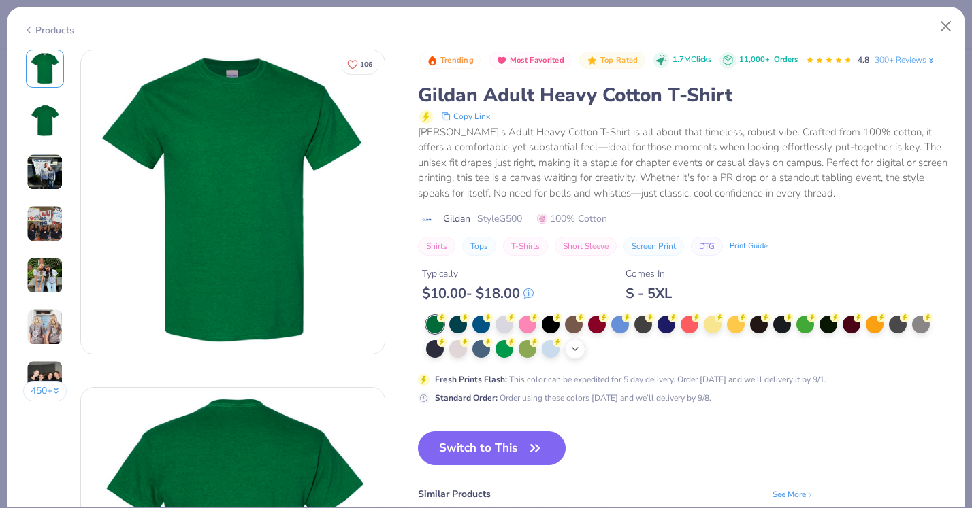
click at [577, 349] on icon at bounding box center [575, 349] width 11 height 11
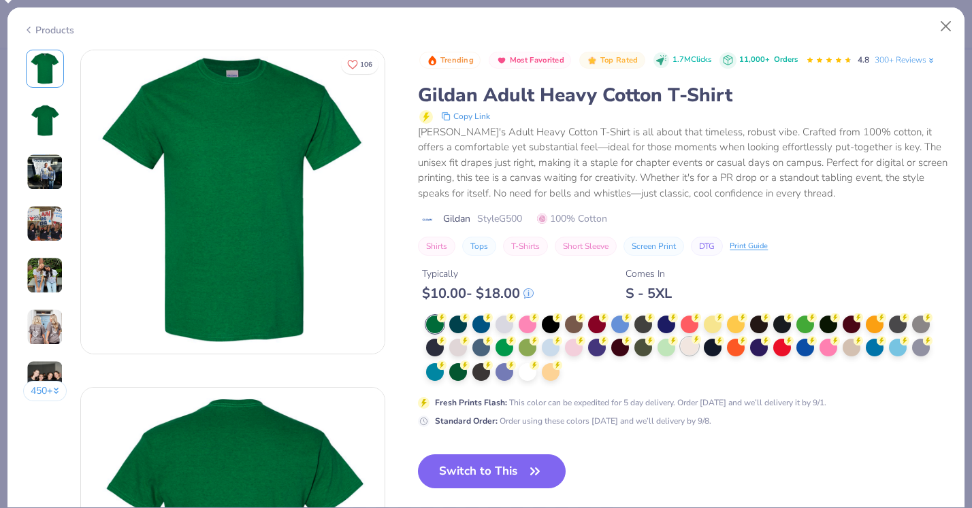
click at [695, 344] on div at bounding box center [690, 347] width 18 height 18
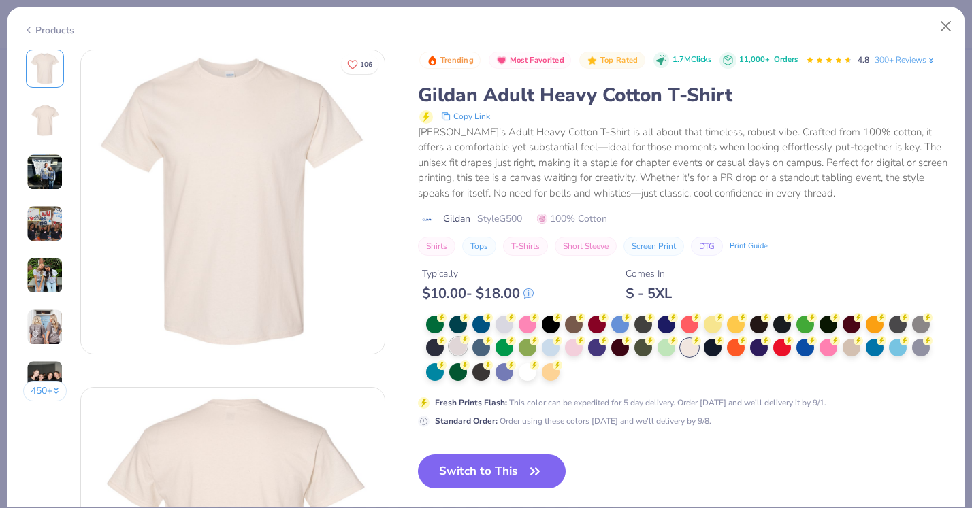
click at [451, 342] on div at bounding box center [458, 347] width 18 height 18
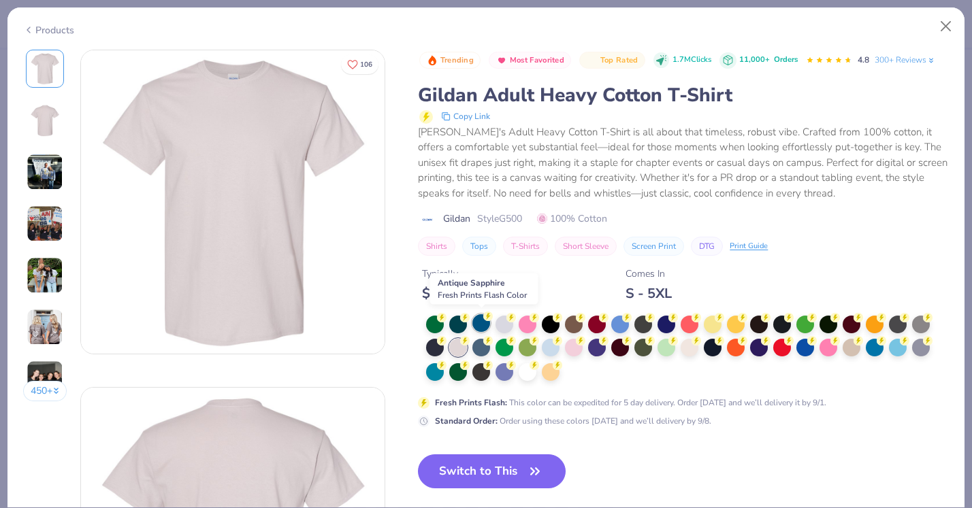
click at [480, 322] on div at bounding box center [481, 323] width 18 height 18
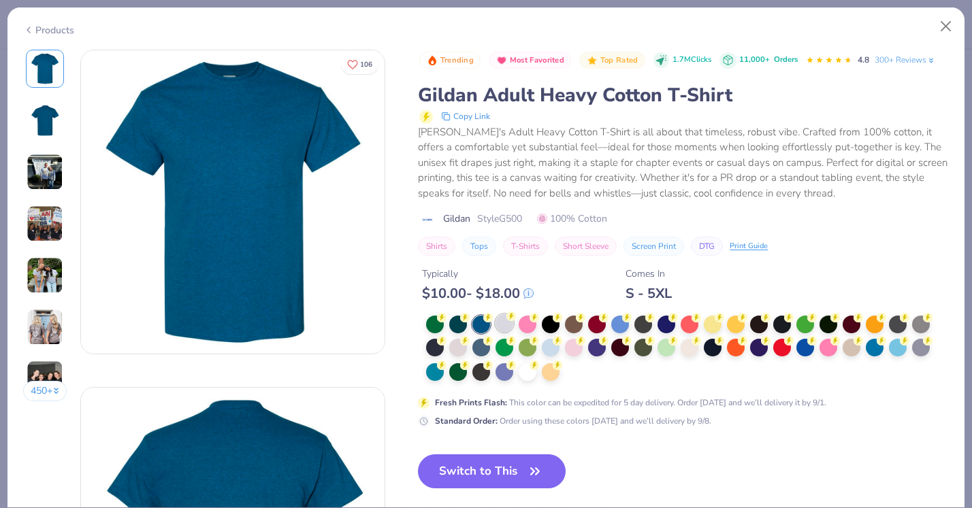
click at [504, 322] on div at bounding box center [504, 323] width 18 height 18
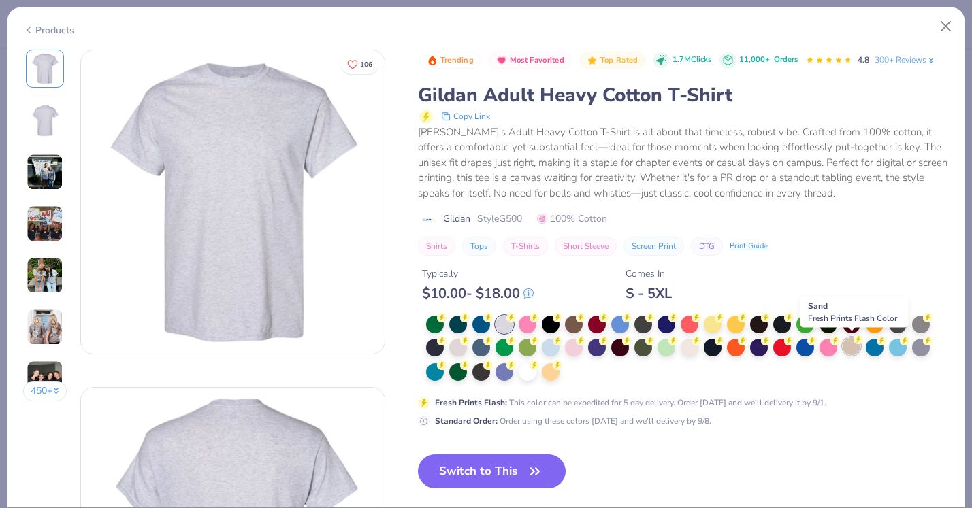
click at [845, 352] on div at bounding box center [852, 347] width 18 height 18
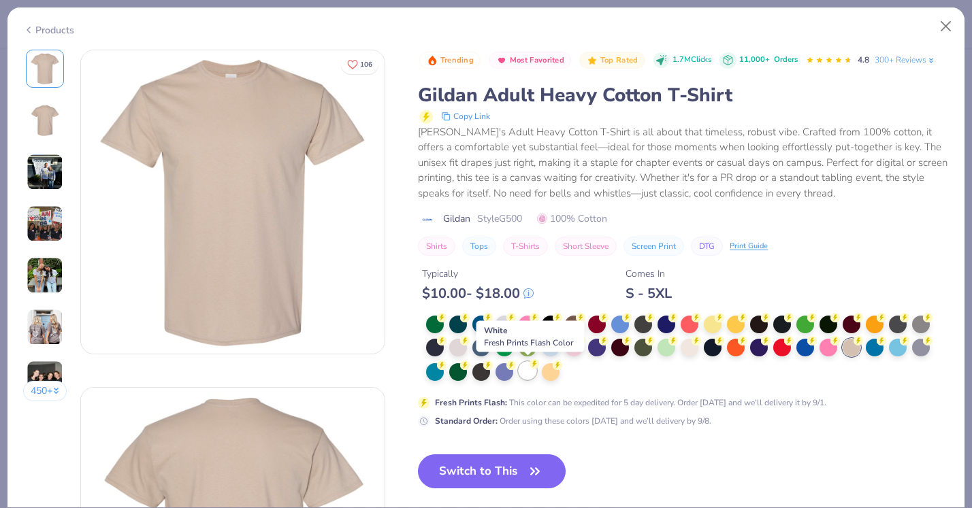
click at [529, 373] on div at bounding box center [528, 371] width 18 height 18
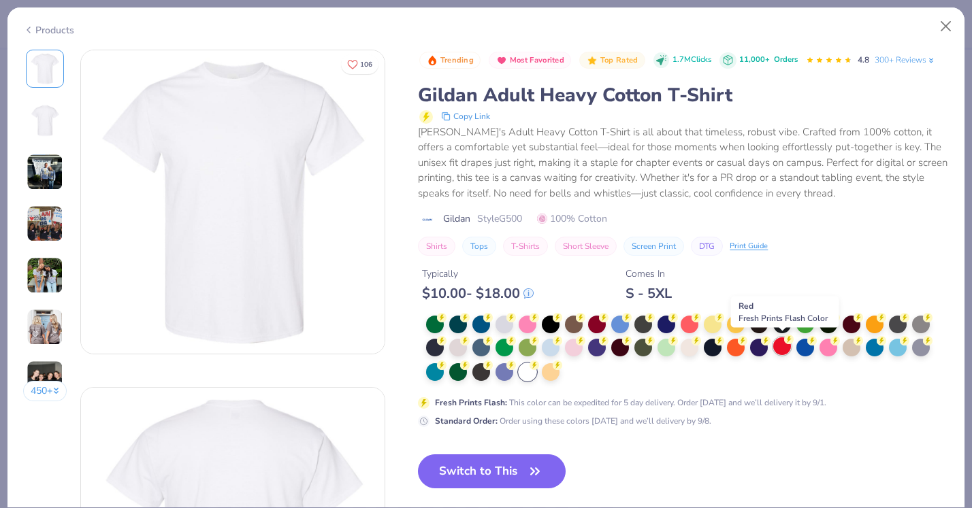
click at [786, 350] on div at bounding box center [782, 347] width 18 height 18
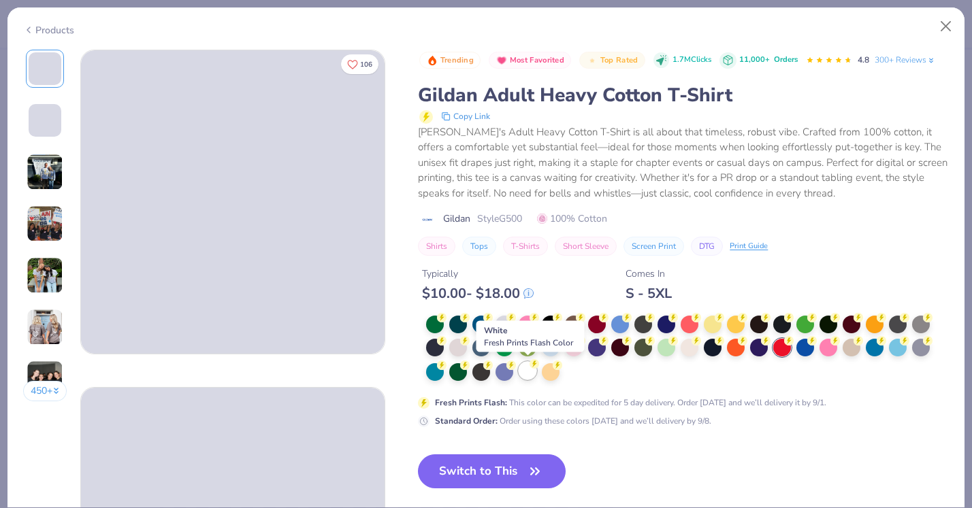
click at [526, 369] on div at bounding box center [528, 371] width 18 height 18
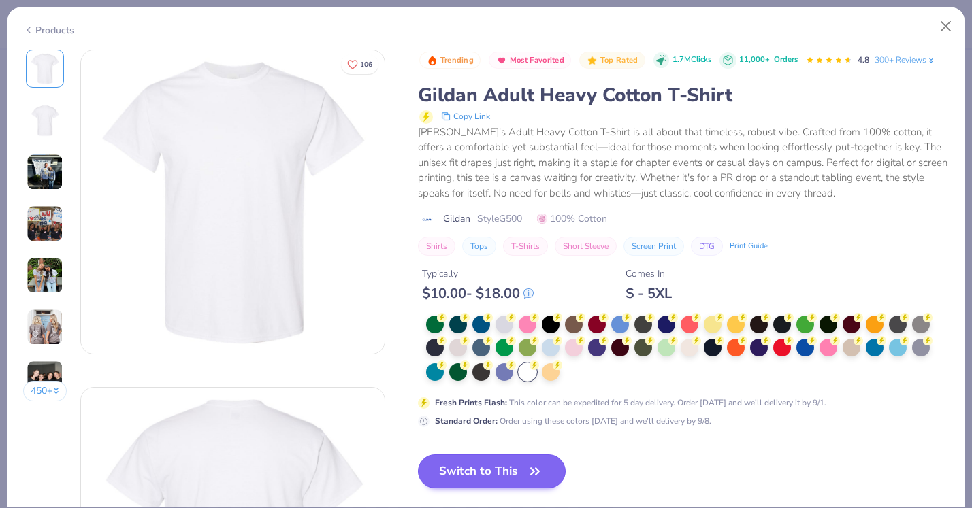
click at [517, 461] on button "Switch to This" at bounding box center [492, 472] width 148 height 34
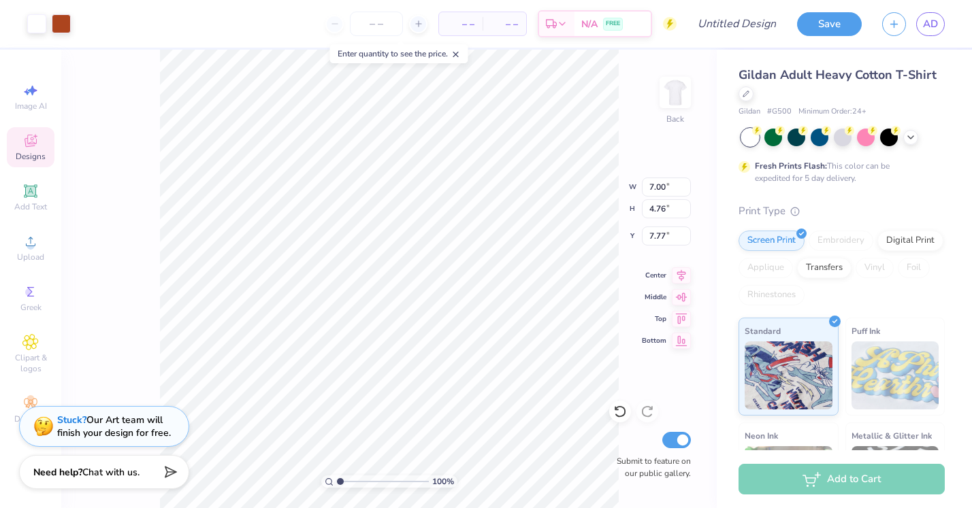
type input "3.00"
type input "3.25"
type input "8.20"
type input "5.58"
click at [681, 273] on icon at bounding box center [681, 273] width 9 height 12
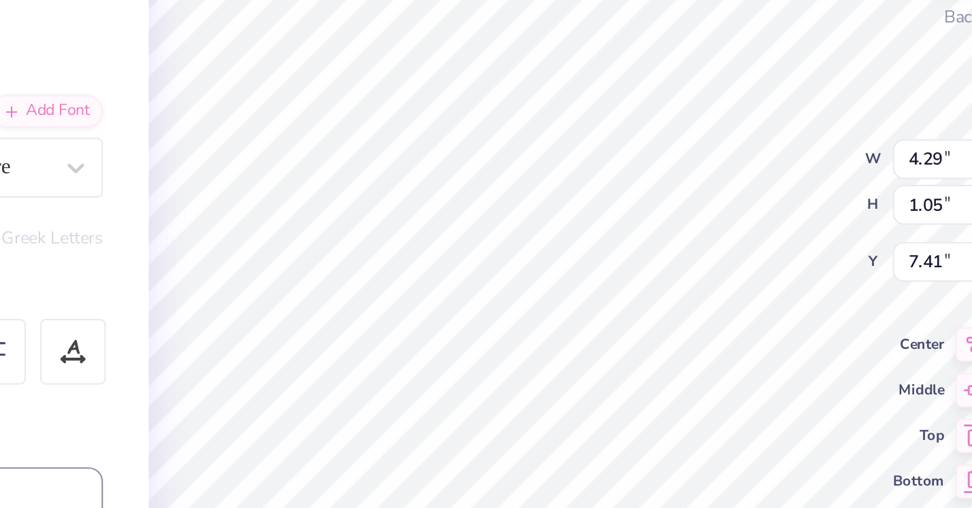
scroll to position [0, 1]
type textarea "Theta Phi"
type input "2.02"
type input "0.47"
type input "8.36"
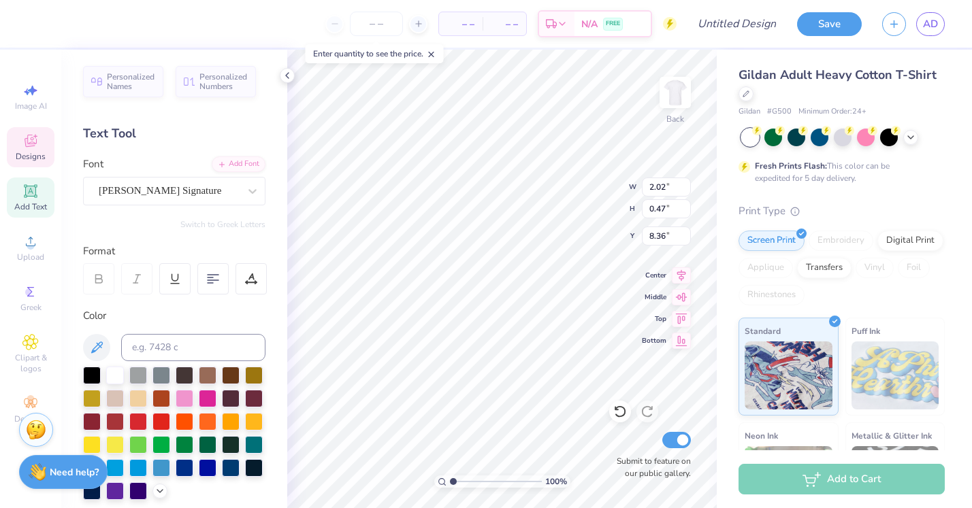
type input "4.06"
type input "1.19"
type input "7.31"
type textarea "Alpha"
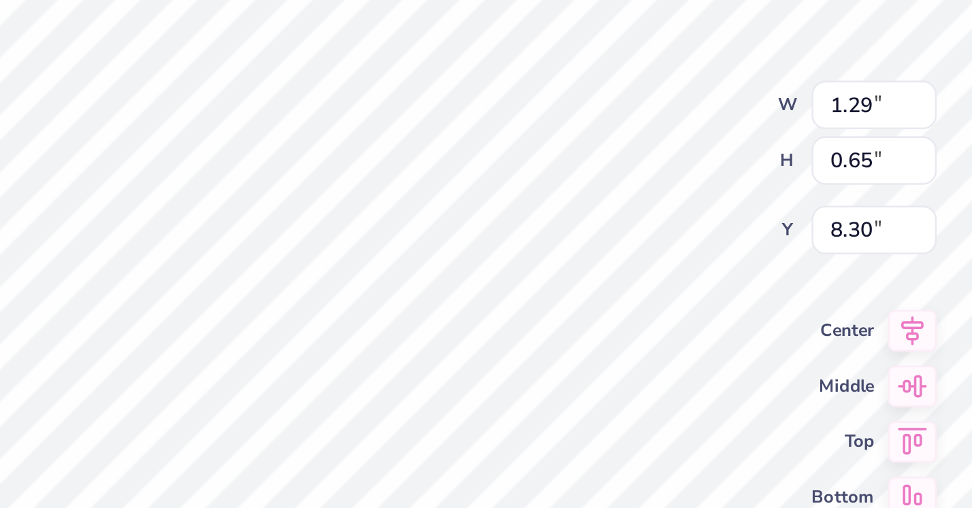
type input "1.93"
type input "0.97"
type input "8.28"
click at [642, 199] on input "0.97" at bounding box center [666, 208] width 49 height 19
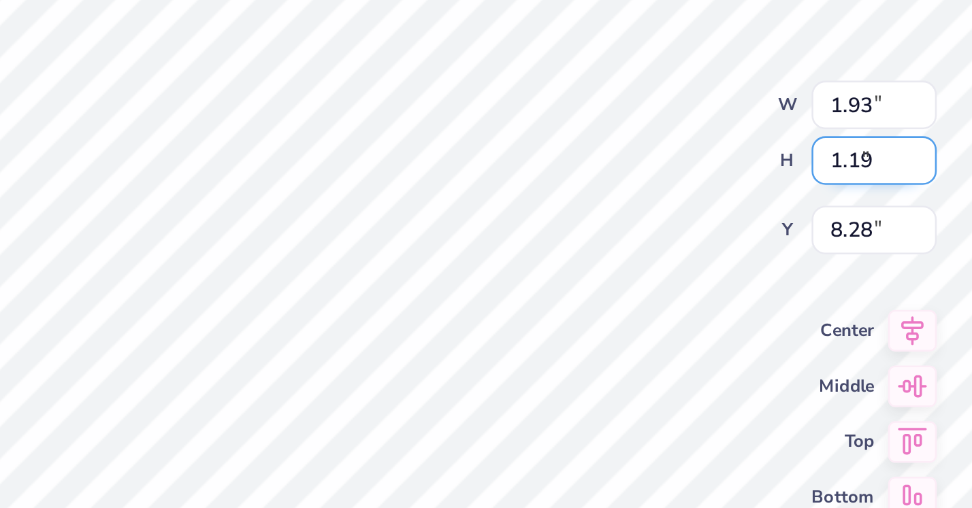
type input "1.19"
type input "2.37"
type input "8.17"
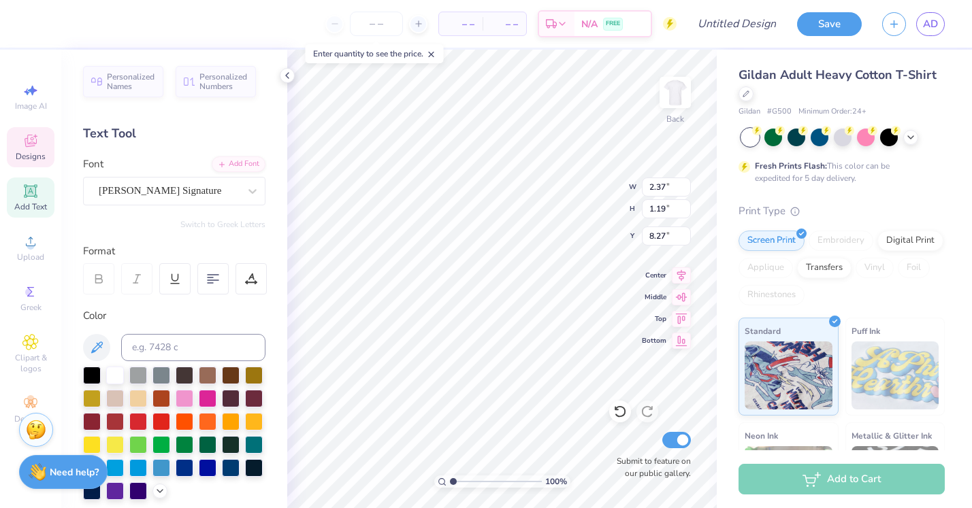
type input "4.06"
type input "7.31"
type input "4.06"
type input "7.61"
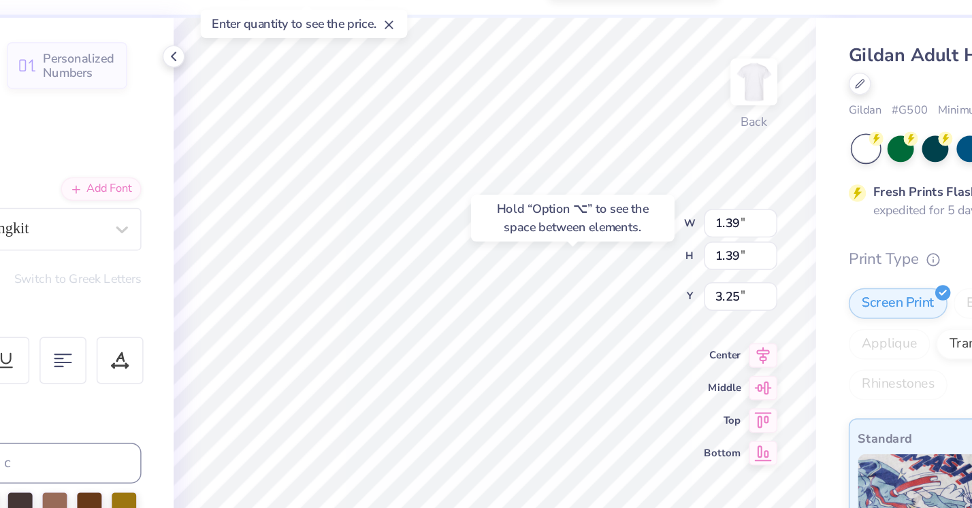
type input "7.78"
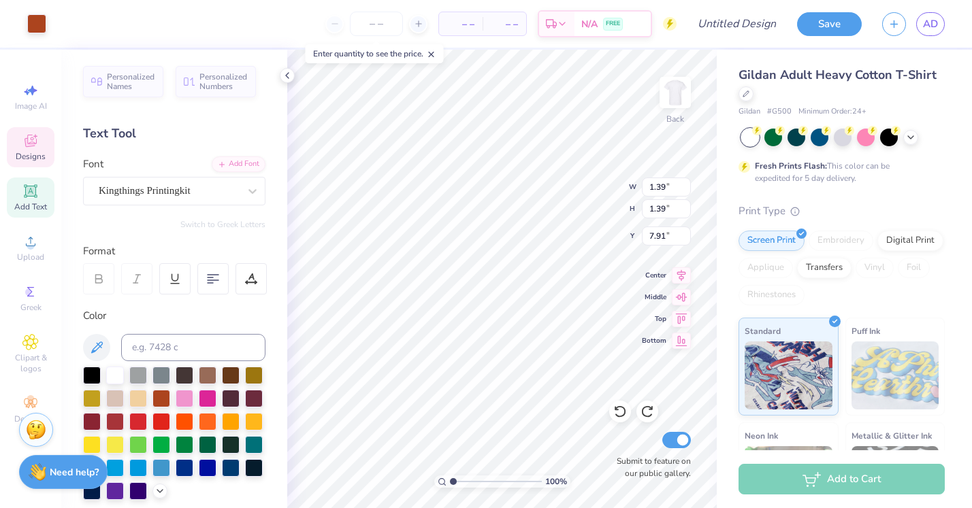
type input "7.88"
type input "2.61"
type input "2.37"
type input "1.19"
type input "8.10"
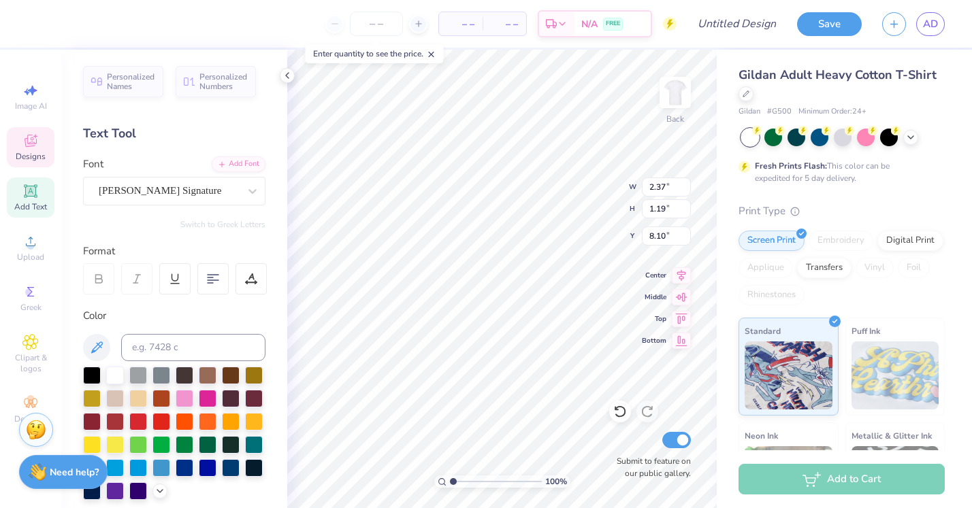
type input "4.06"
type input "8.38"
type input "4.13"
type input "2.48"
type input "3.08"
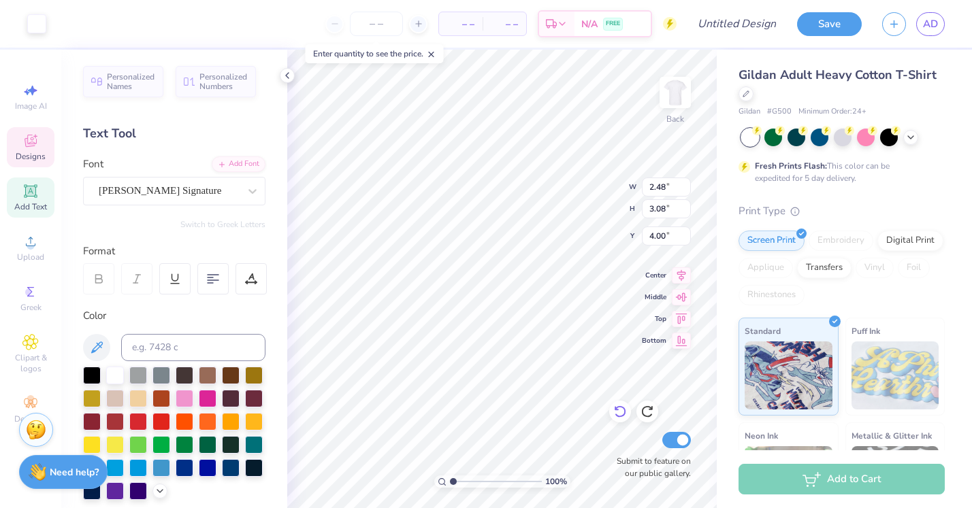
type input "3.72"
type input "4.19"
type input "2.48"
type input "3.08"
type input "3.72"
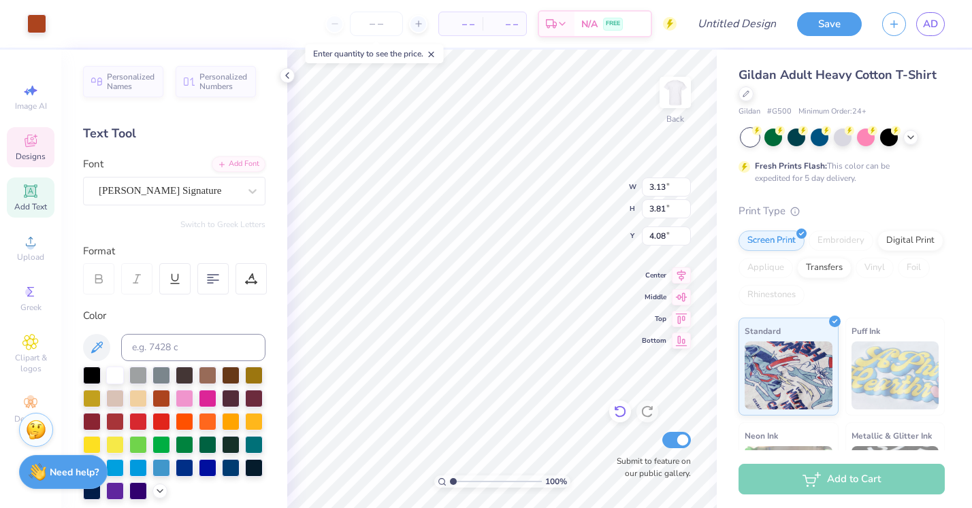
type input "4.30"
type input "2.35"
type input "2.99"
type input "5.39"
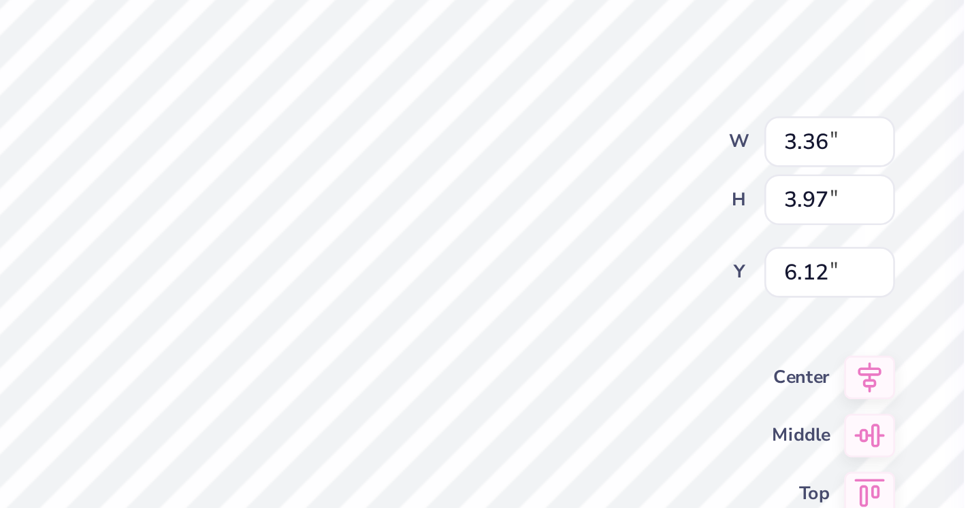
type input "4.73"
type input "6.71"
type input "2.53"
type input "3.11"
type input "4.91"
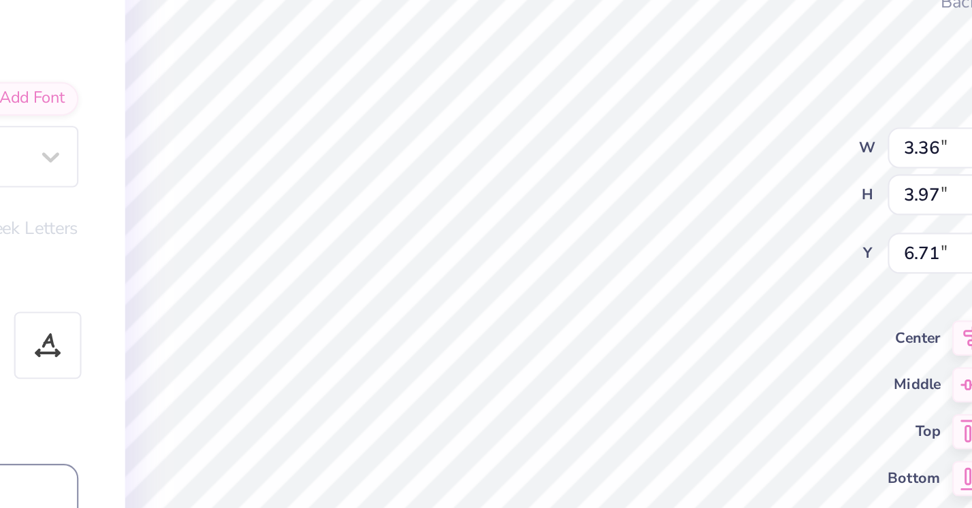
type input "4.73"
type input "3.13"
type input "3.81"
type input "4.30"
type input "3.32"
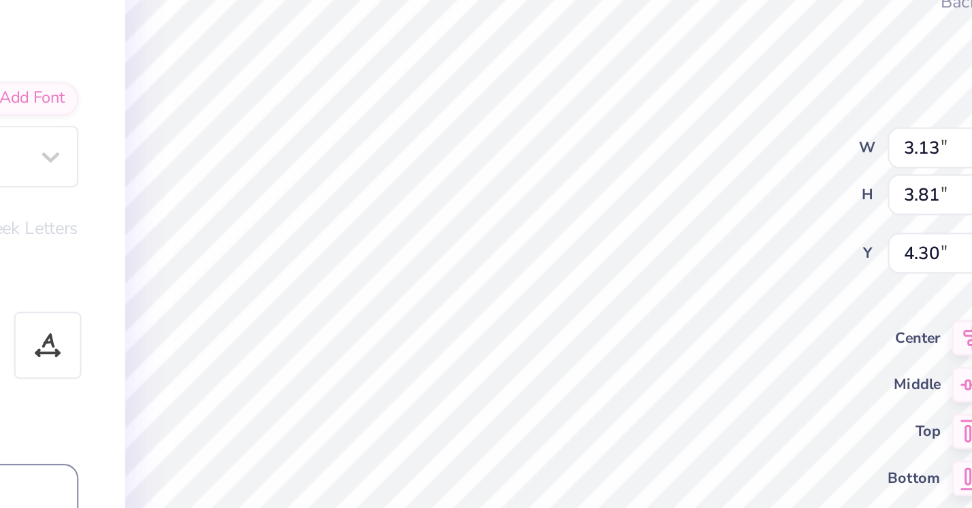
type input "3.91"
type input "3.66"
type input "4.06"
type input "1.19"
type input "8.38"
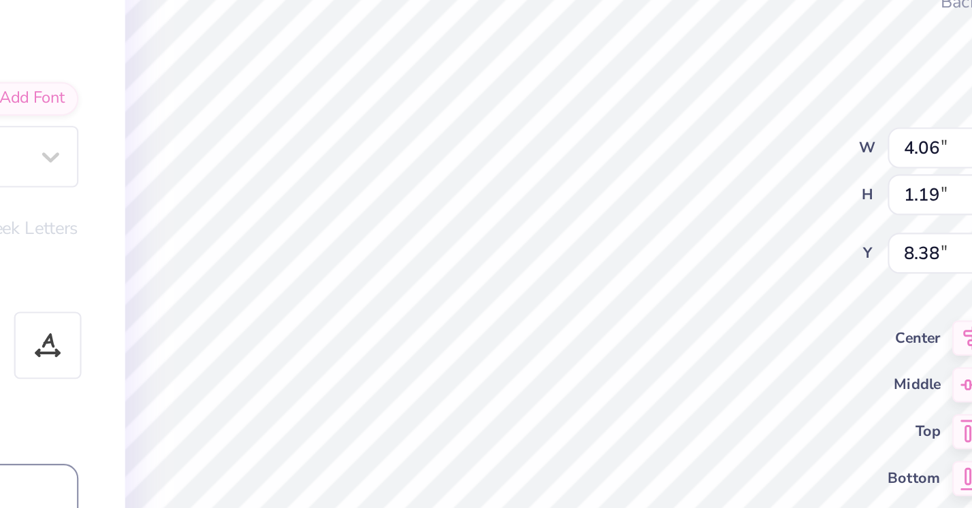
type input "3.13"
type input "3.81"
type input "4.30"
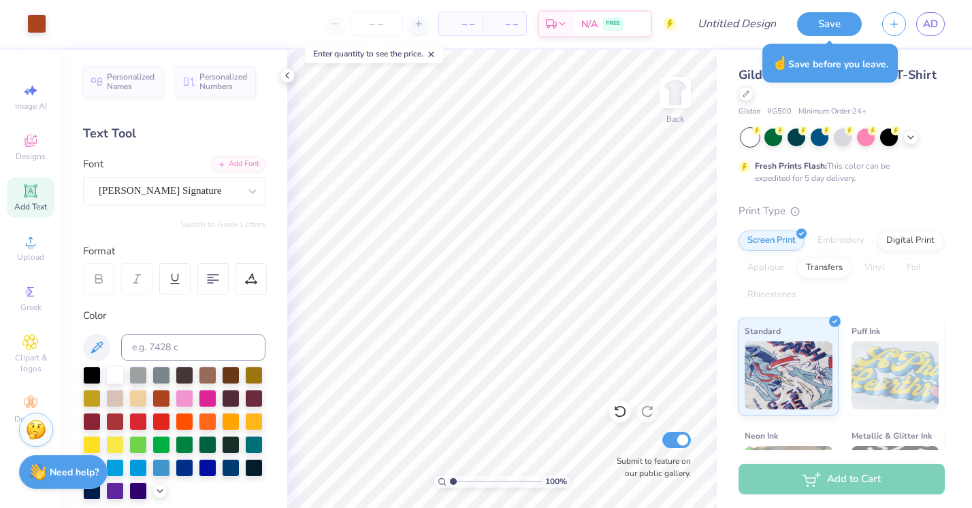
type textarea "x"
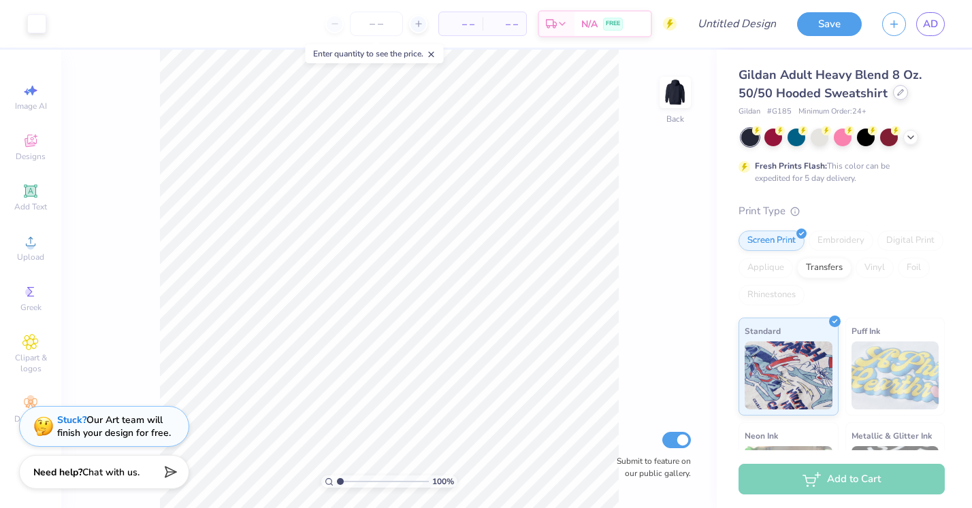
click at [897, 95] on icon at bounding box center [900, 92] width 7 height 7
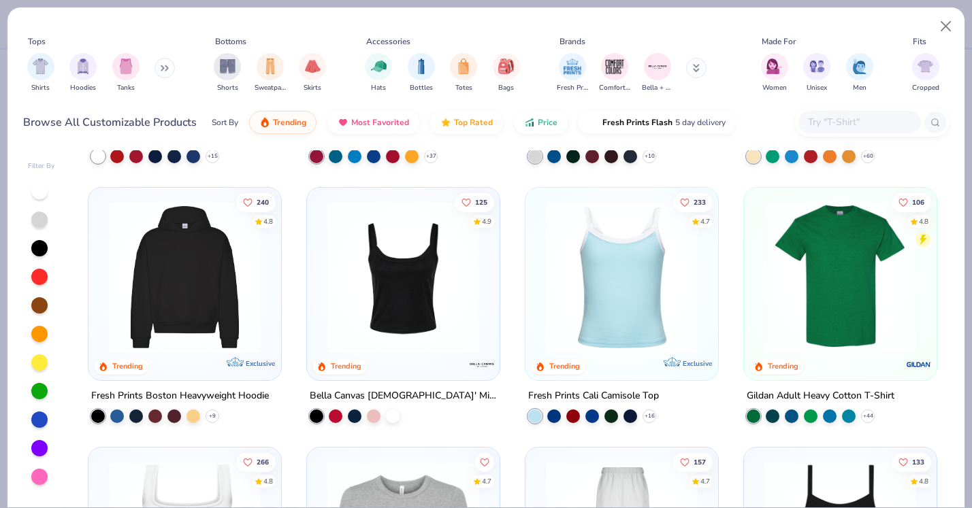
scroll to position [233, 0]
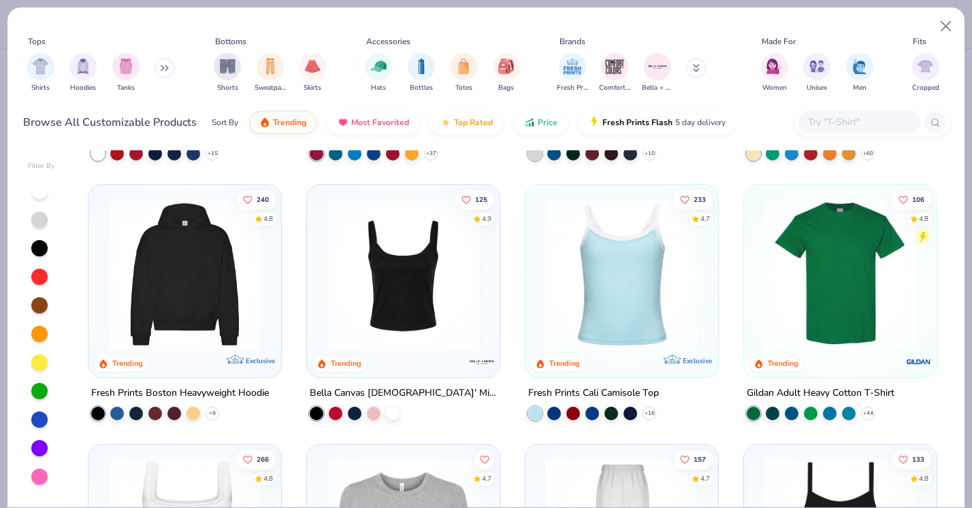
click at [868, 322] on img at bounding box center [839, 275] width 165 height 152
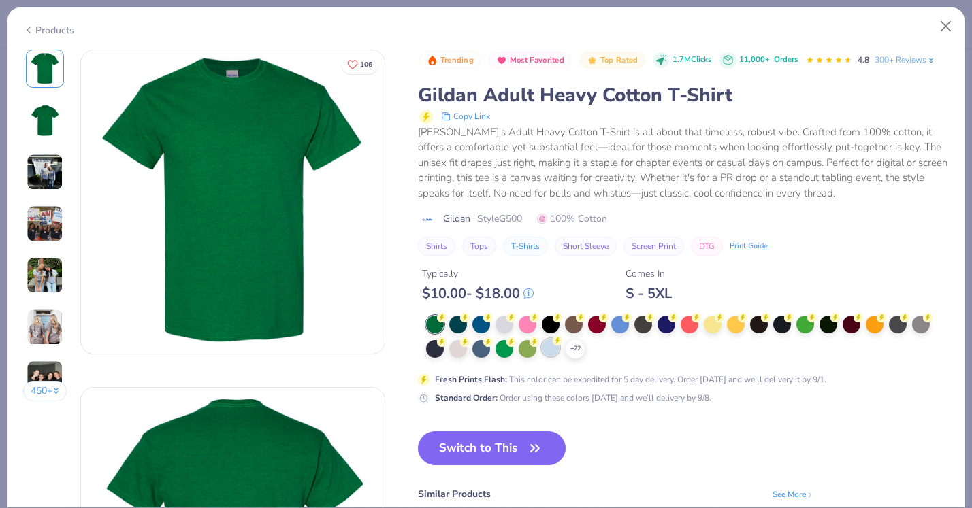
click at [557, 350] on div at bounding box center [551, 348] width 18 height 18
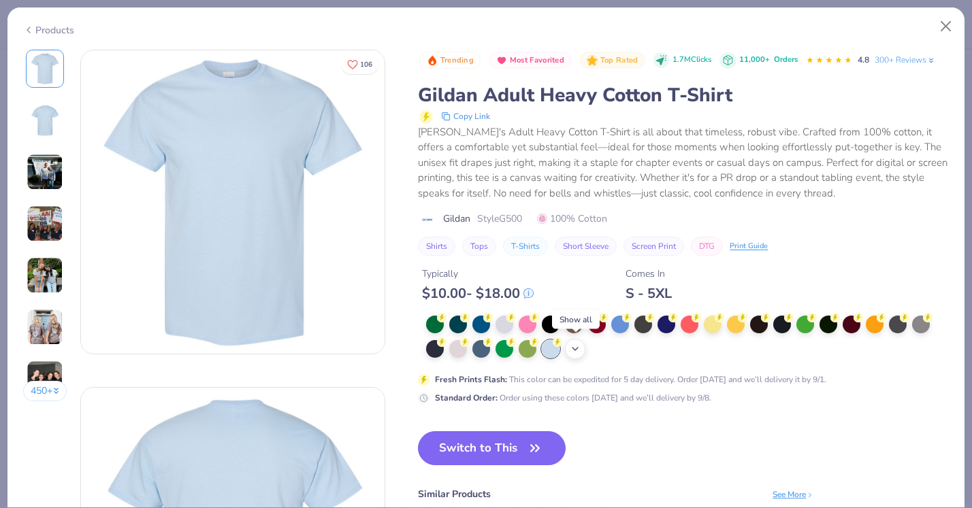
click at [571, 348] on icon at bounding box center [575, 349] width 11 height 11
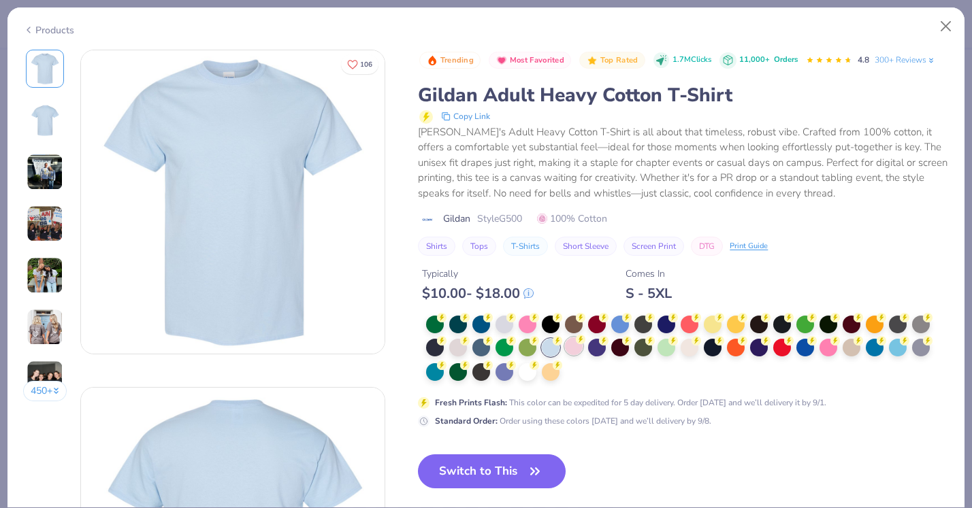
click at [575, 347] on div at bounding box center [574, 347] width 18 height 18
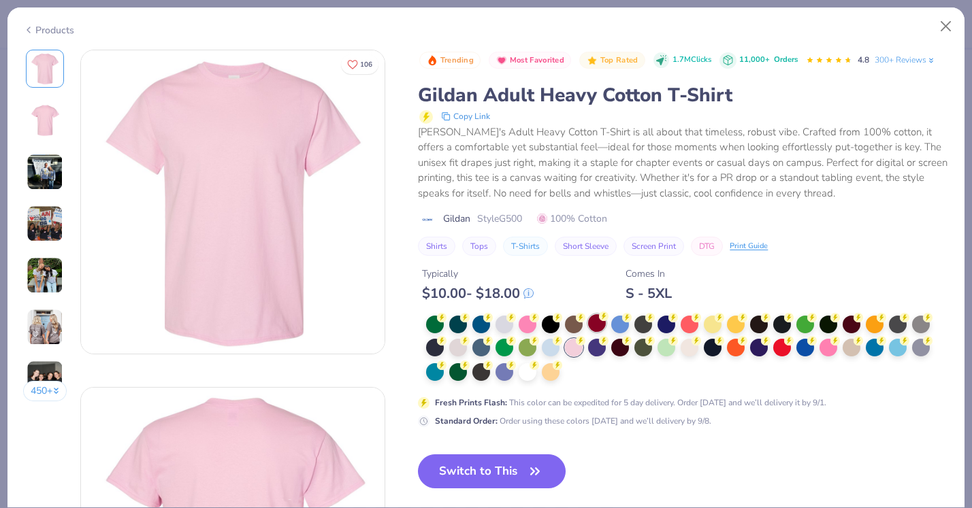
click at [596, 323] on div at bounding box center [597, 323] width 18 height 18
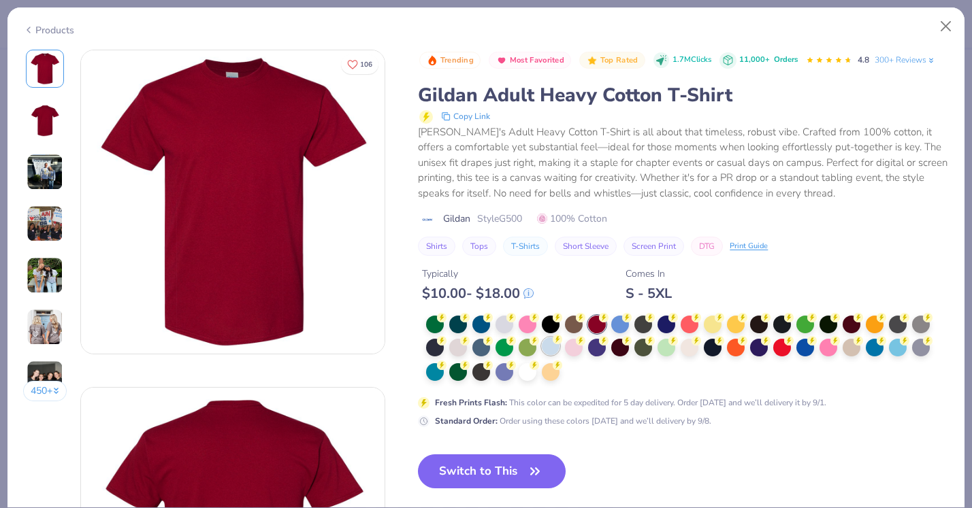
click at [549, 348] on div at bounding box center [551, 347] width 18 height 18
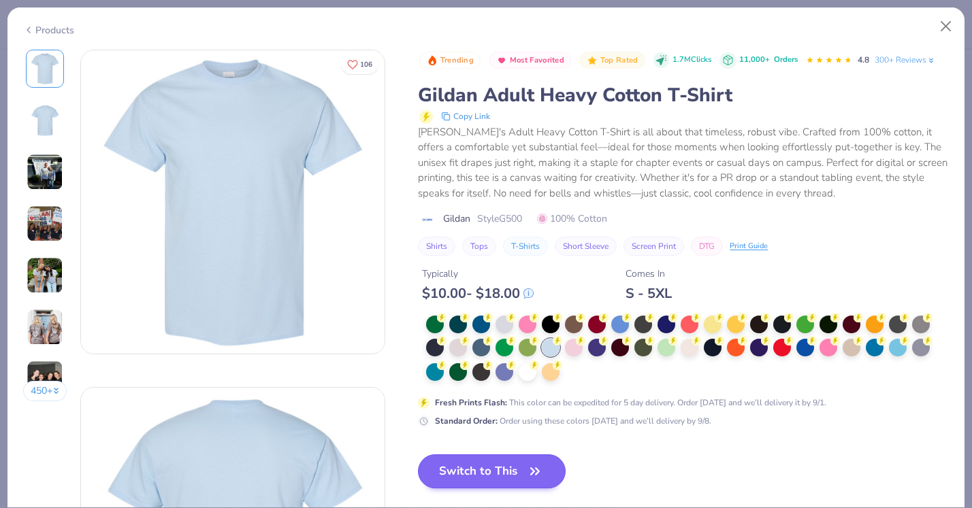
click at [538, 462] on icon "button" at bounding box center [534, 471] width 19 height 19
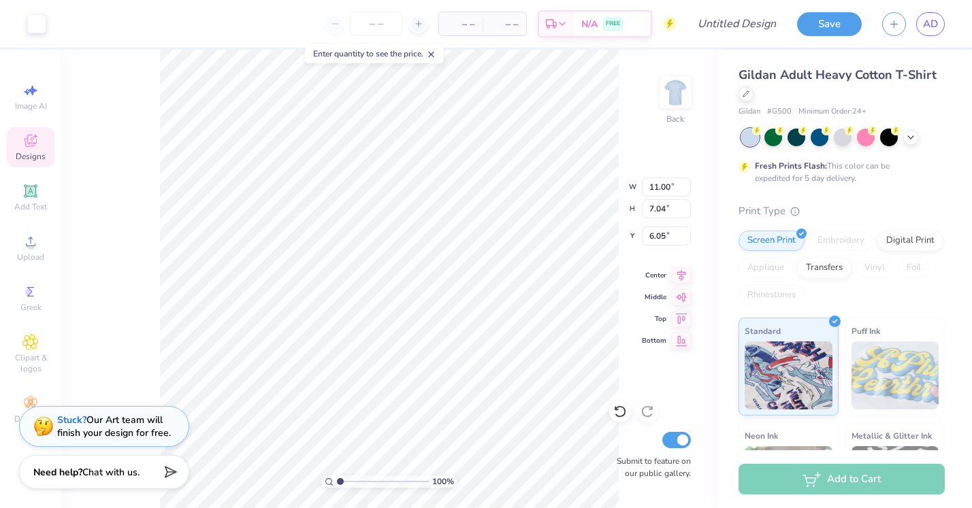
type input "3.39"
click at [38, 24] on div at bounding box center [36, 22] width 19 height 19
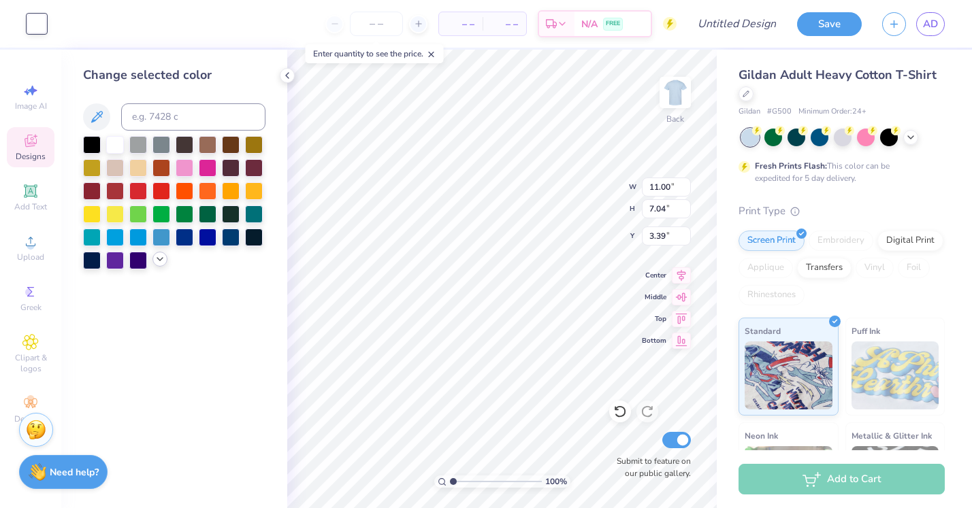
click at [154, 261] on icon at bounding box center [159, 259] width 11 height 11
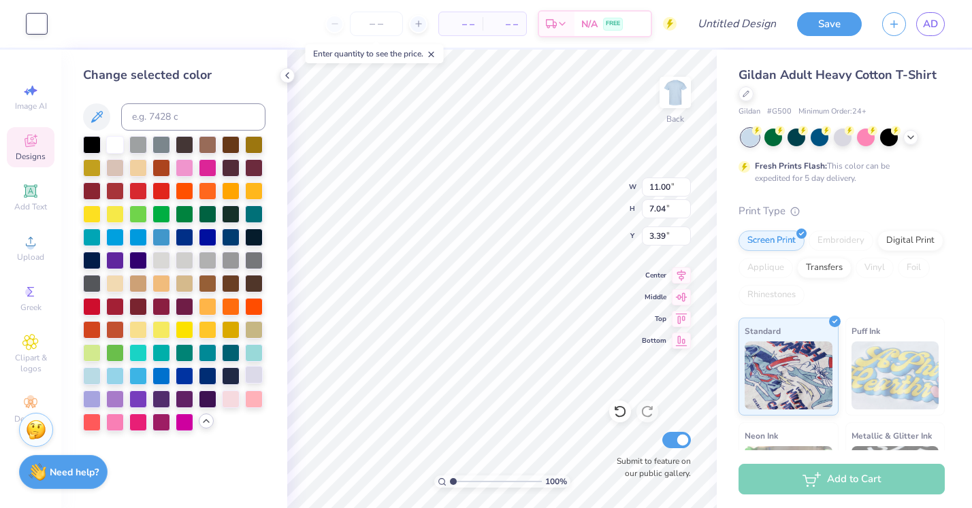
click at [248, 376] on div at bounding box center [254, 375] width 18 height 18
click at [114, 397] on div at bounding box center [115, 398] width 18 height 18
click at [258, 239] on div at bounding box center [254, 236] width 18 height 18
click at [93, 268] on div at bounding box center [92, 259] width 18 height 18
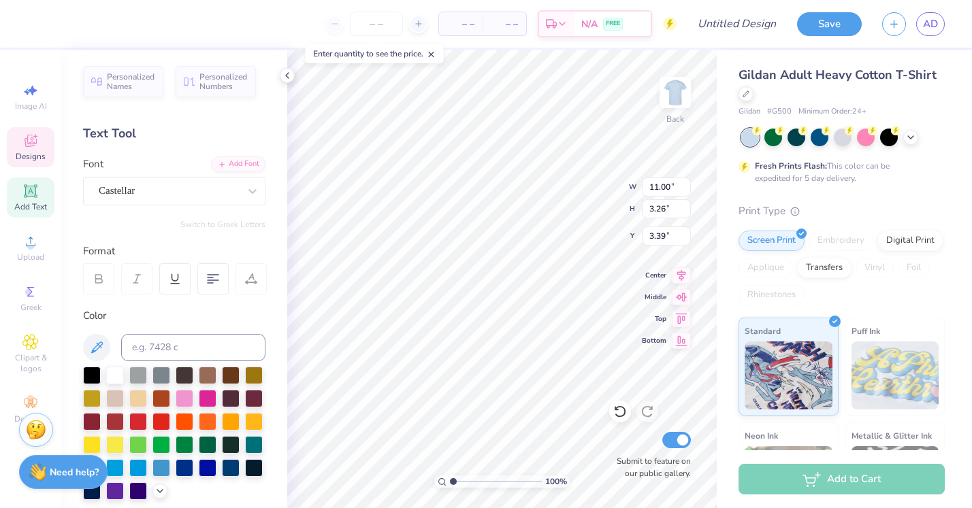
type textarea "Theta phi"
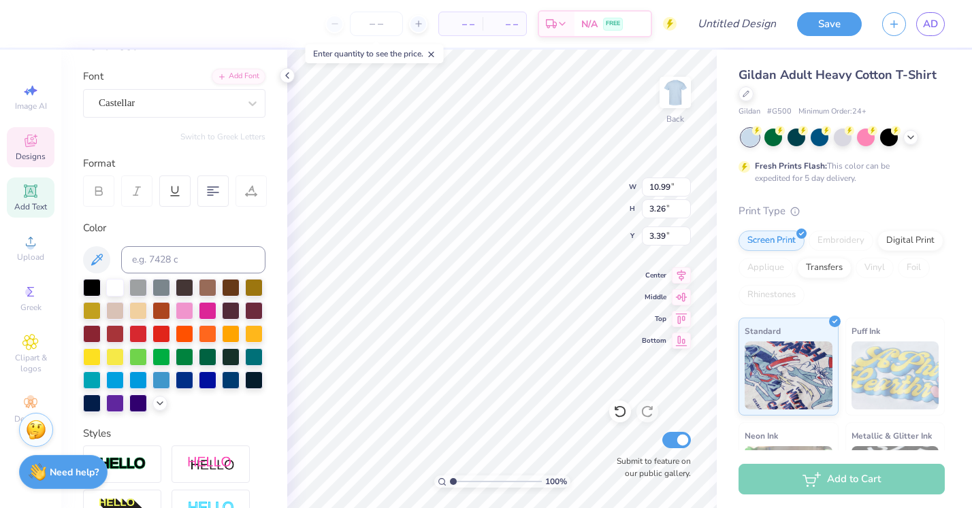
scroll to position [96, 0]
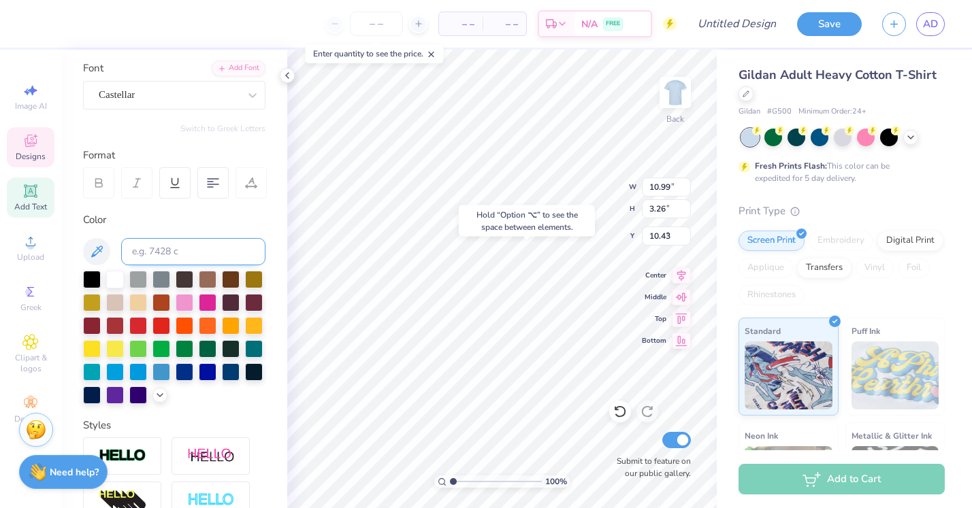
type input "3.39"
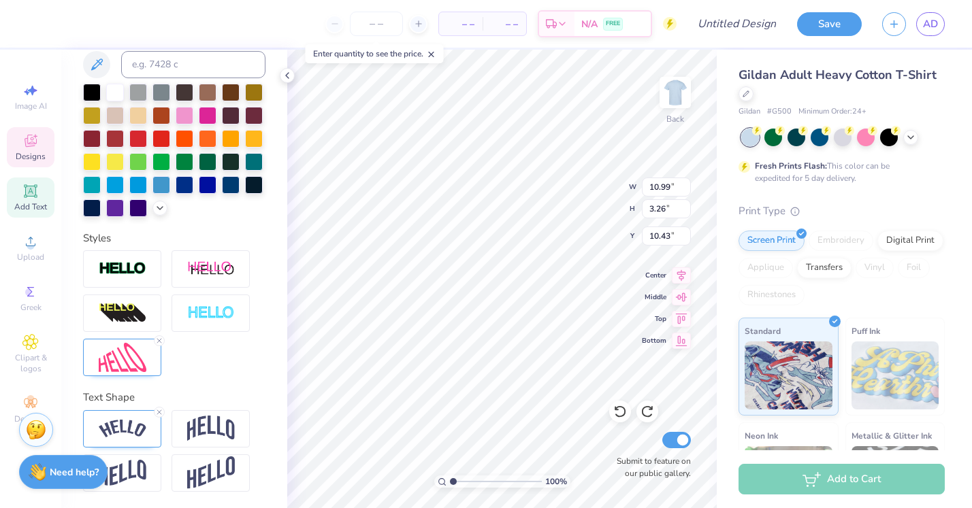
scroll to position [283, 0]
type textarea "alpha"
click at [142, 430] on img at bounding box center [123, 429] width 48 height 18
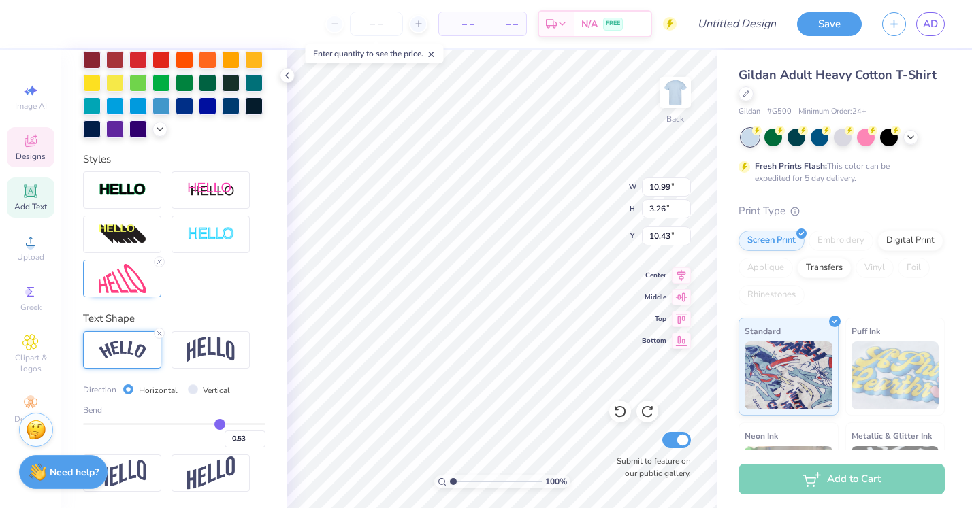
scroll to position [363, 0]
click at [203, 389] on label "Vertical" at bounding box center [216, 391] width 27 height 12
click at [198, 389] on input "Vertical" at bounding box center [193, 390] width 10 height 10
radio input "true"
click at [153, 391] on label "Horizontal" at bounding box center [158, 391] width 39 height 12
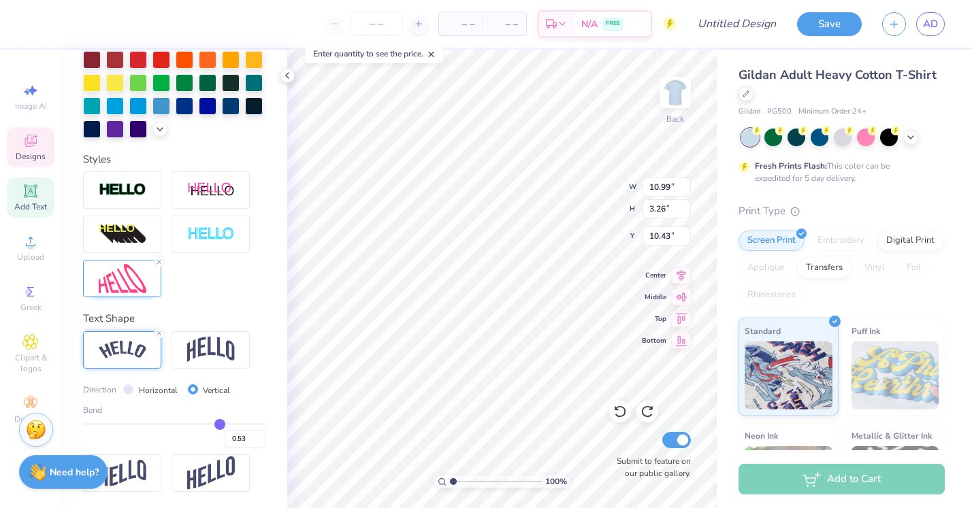
click at [133, 391] on input "Horizontal" at bounding box center [128, 390] width 10 height 10
radio input "true"
click at [190, 468] on img at bounding box center [211, 473] width 48 height 33
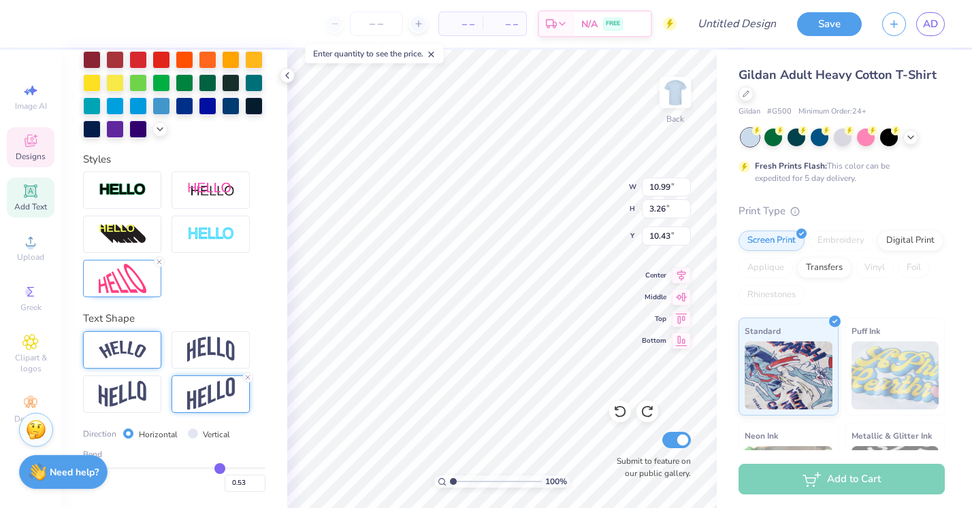
click at [144, 348] on img at bounding box center [123, 350] width 48 height 18
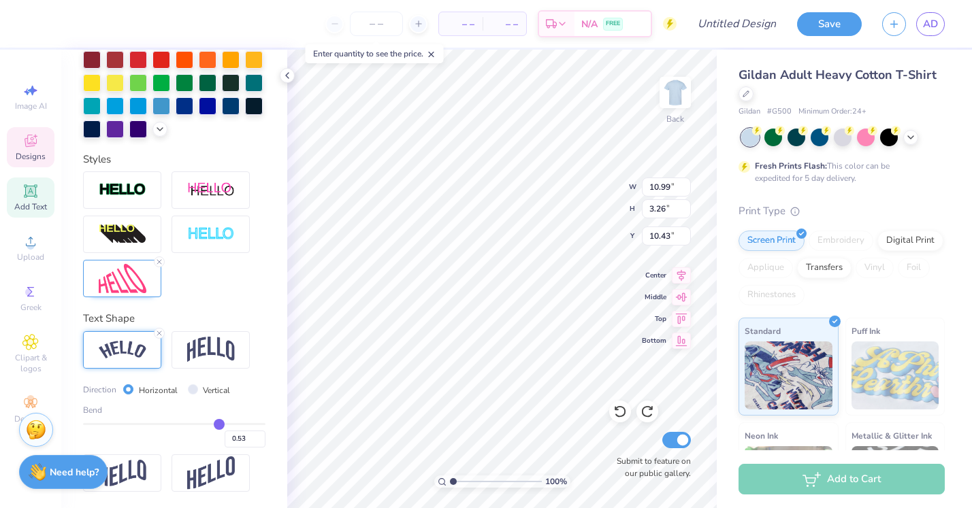
type input "0.51"
type input "0.5"
type input "0.50"
type input "0.48"
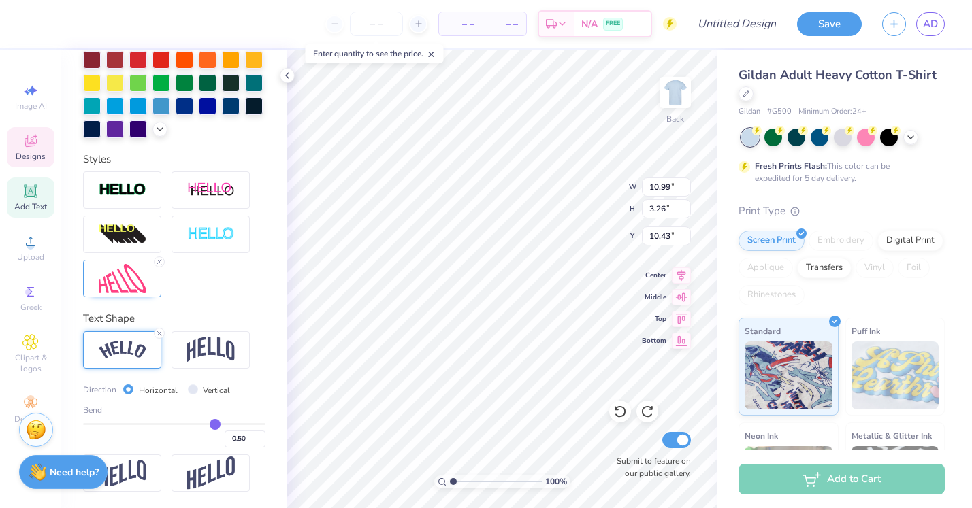
type input "0.48"
type input "0.46"
type input "0.44"
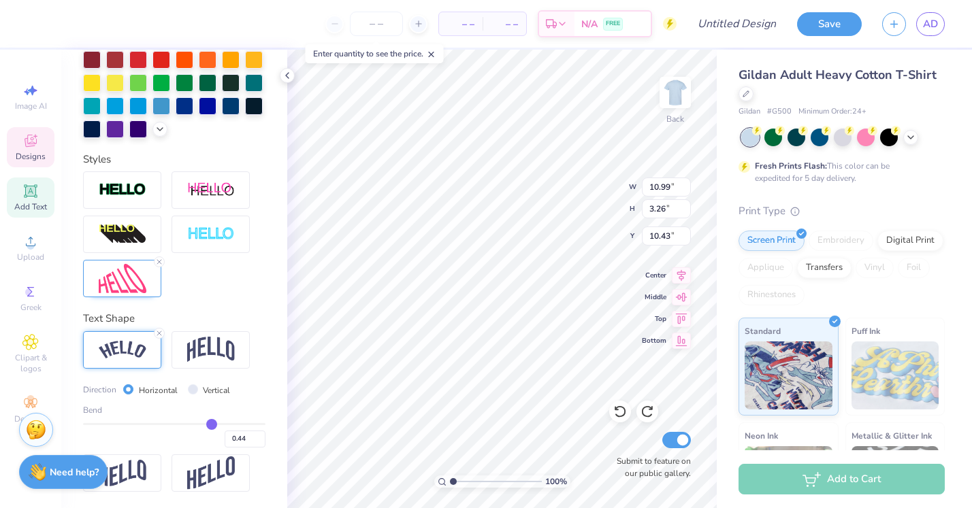
type input "0.41"
type input "0.37"
type input "0.33"
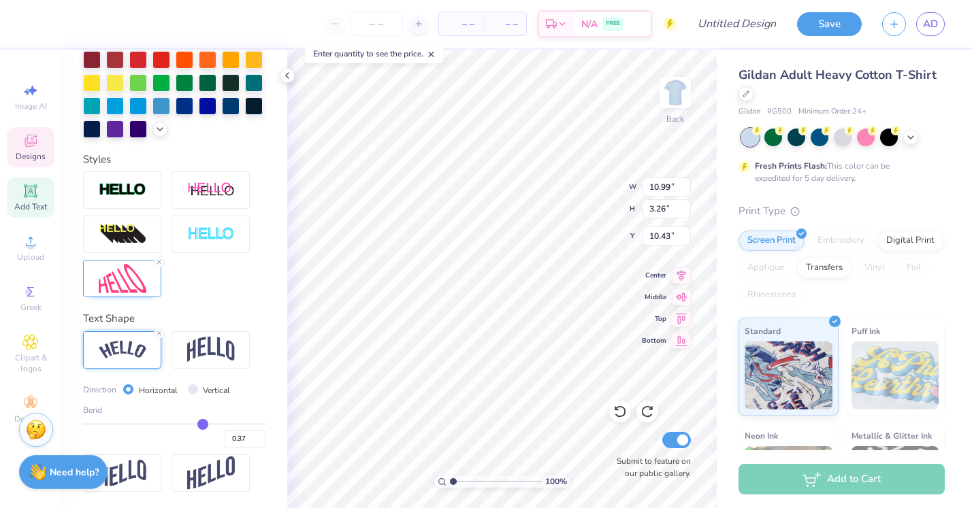
type input "0.33"
type input "0.32"
type input "0.29"
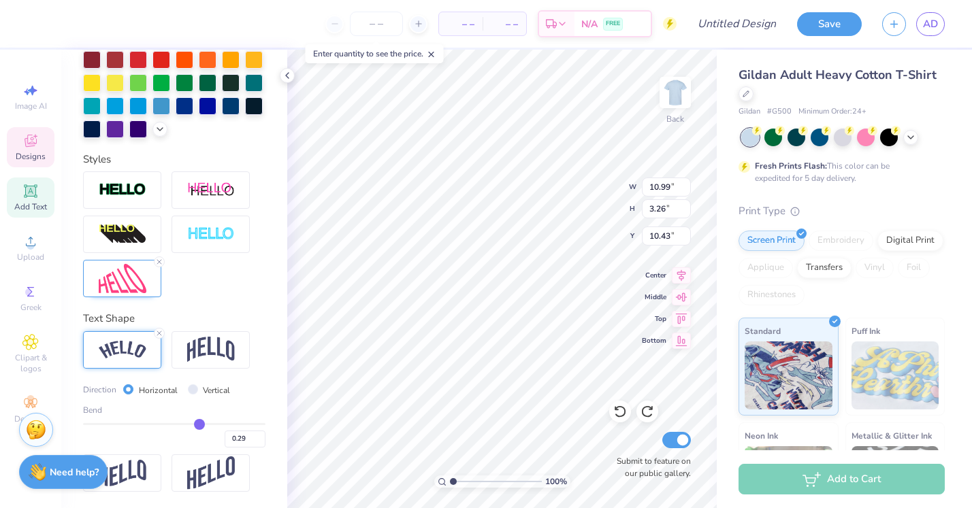
type input "0.25"
type input "0.24"
type input "0.21"
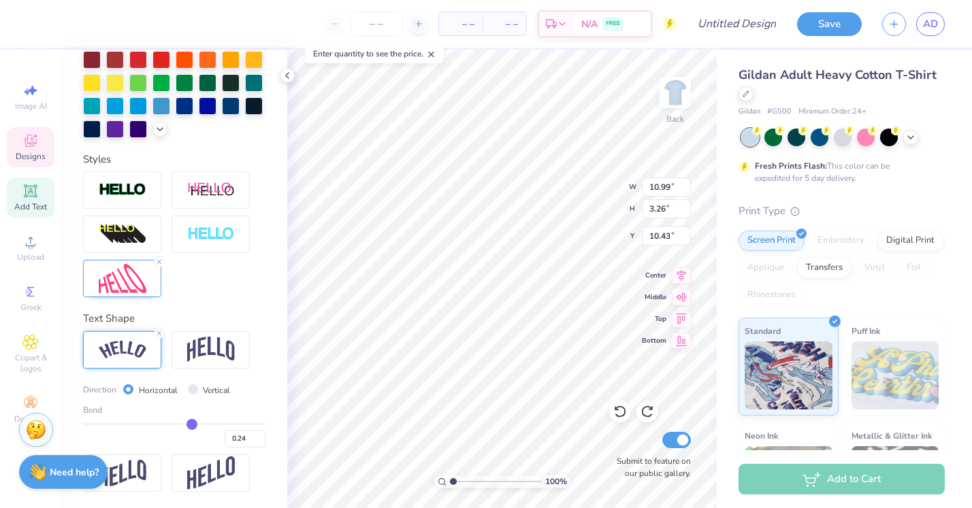
type input "0.21"
type input "0.2"
type input "0.20"
type input "0.18"
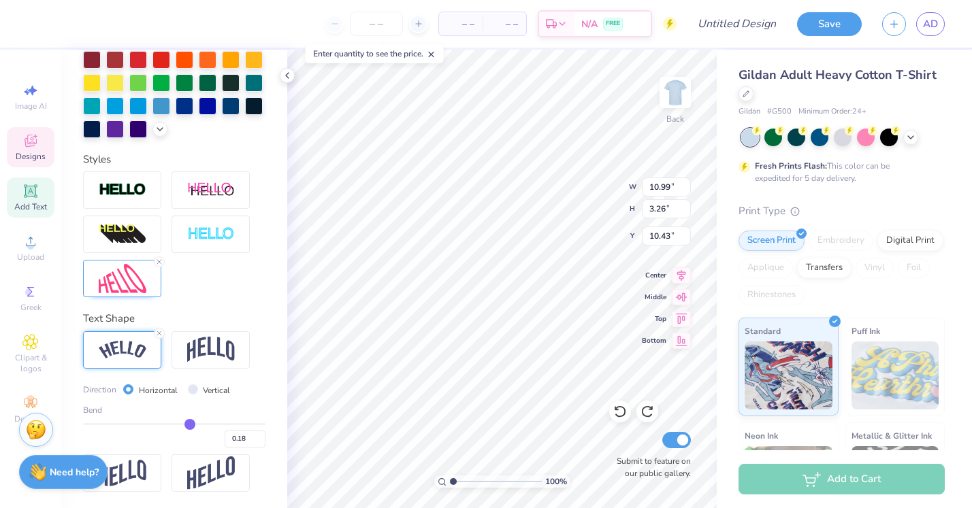
type input "0.17"
type input "0.15"
type input "0.13"
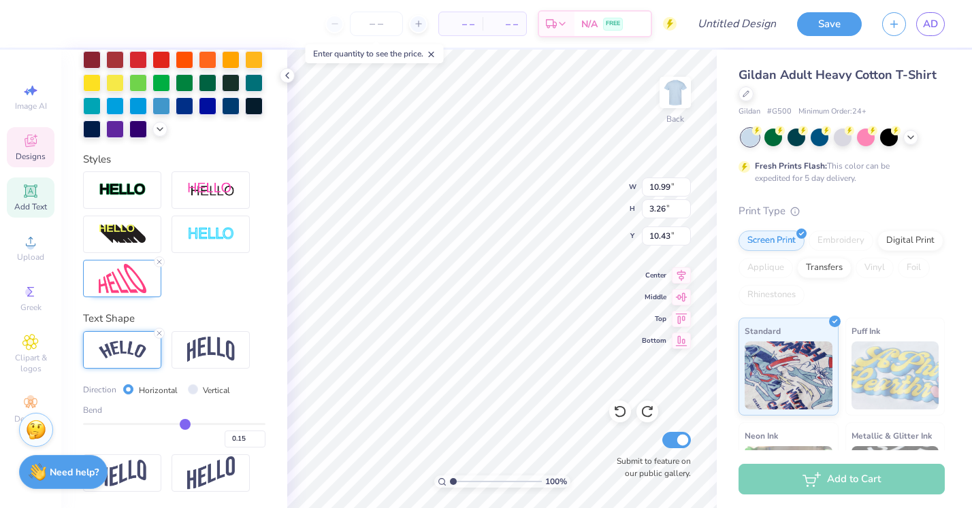
type input "0.13"
type input "0.11"
type input "0.1"
type input "0.10"
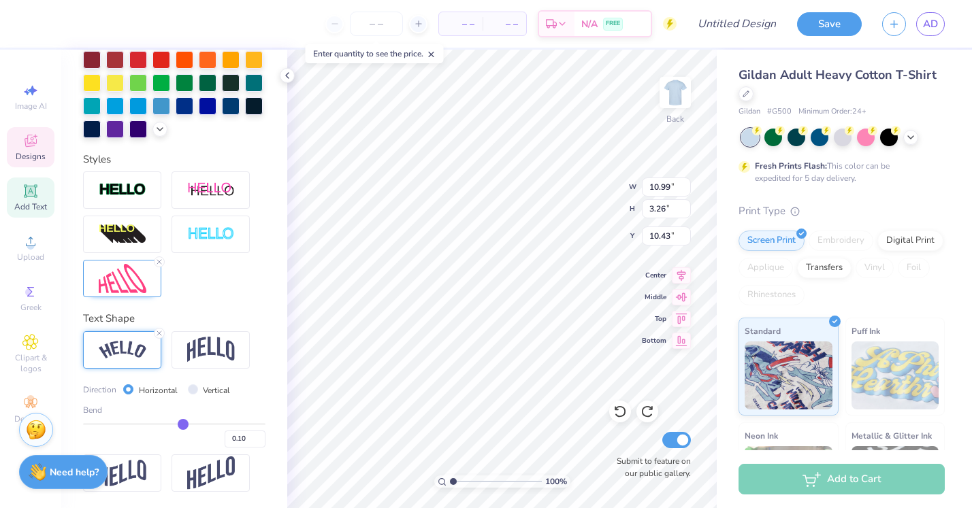
type input "0.08"
type input "0.07"
type input "0.05"
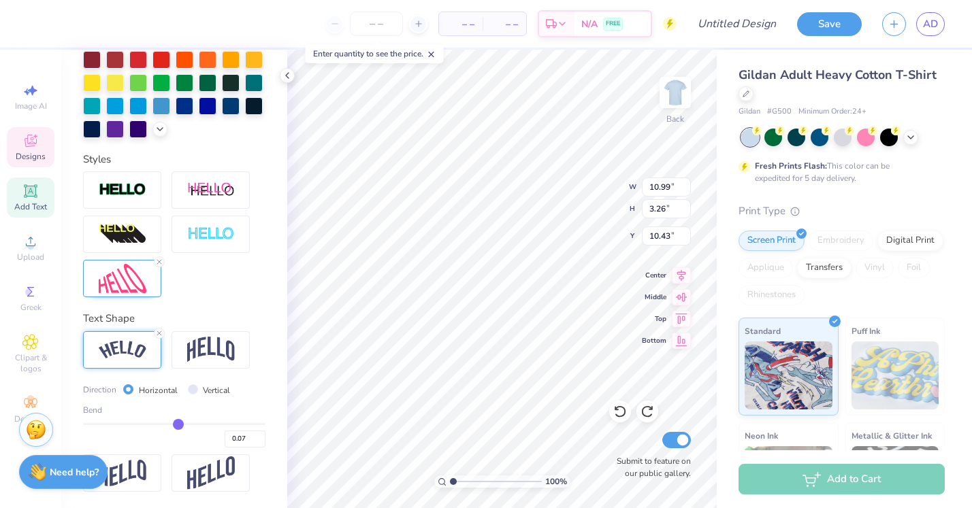
type input "0.05"
type input "0.04"
type input "0.02"
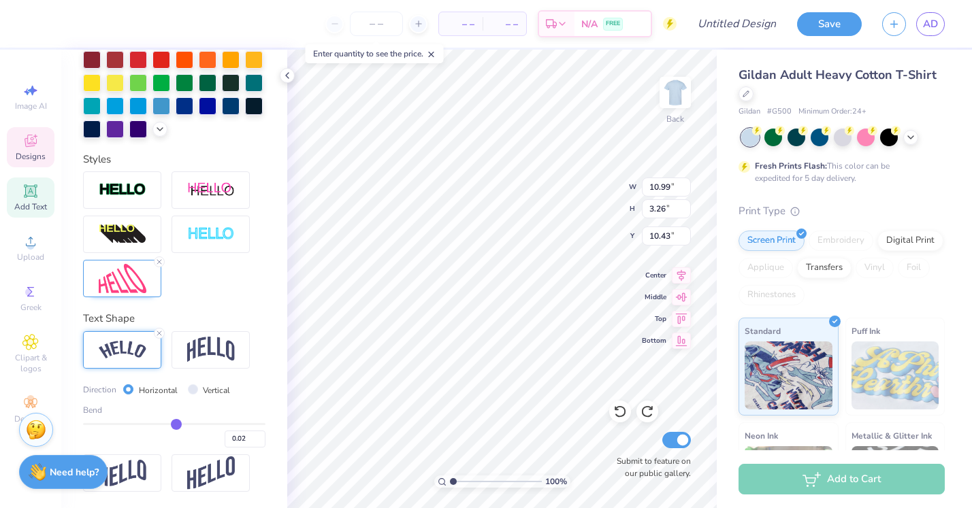
type input "0.01"
type input "-0.01"
type input "-0.02"
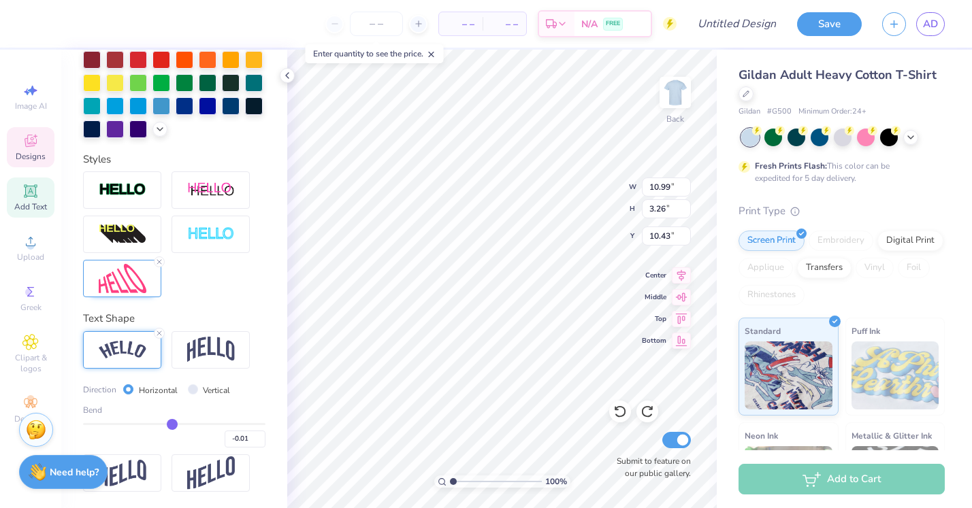
type input "-0.02"
type input "-0.03"
type input "-0.05"
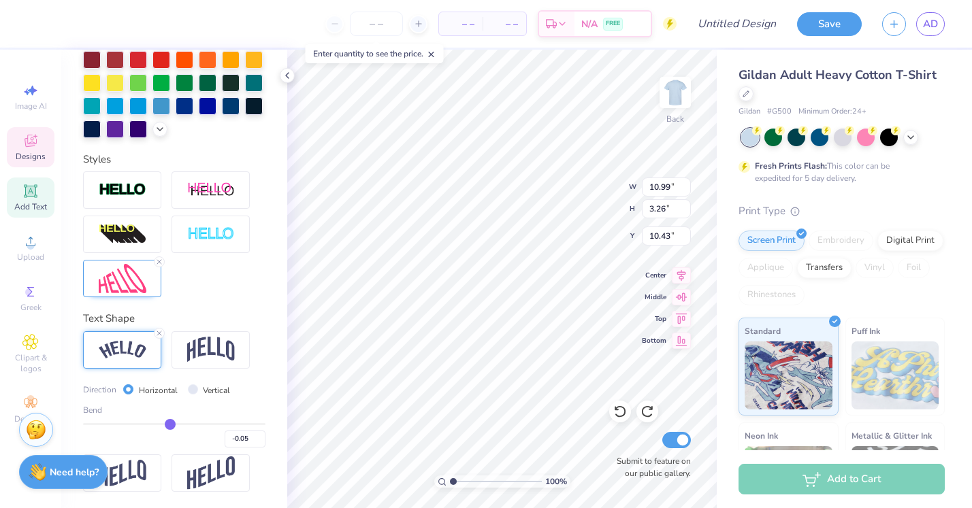
type input "-0.06"
type input "-0.08"
type input "-0.1"
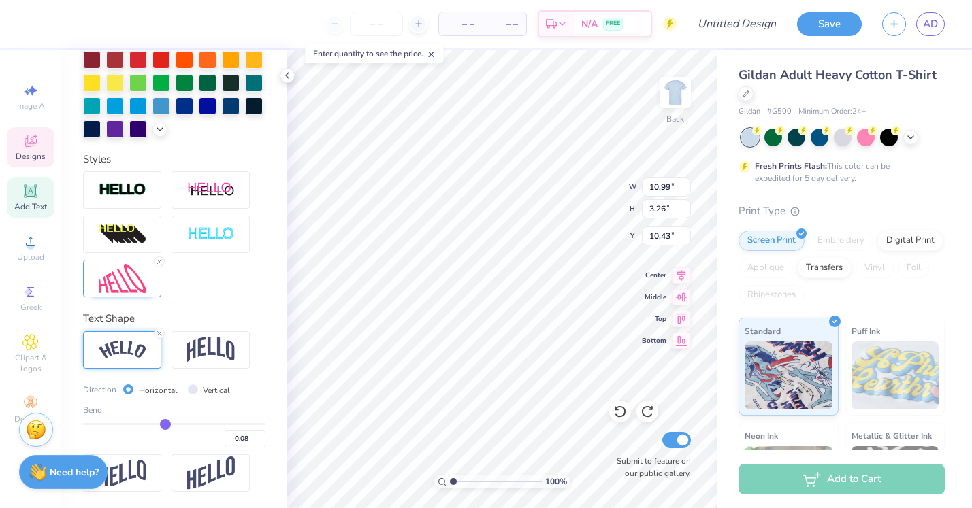
type input "-0.10"
type input "-0.11"
type input "-0.13"
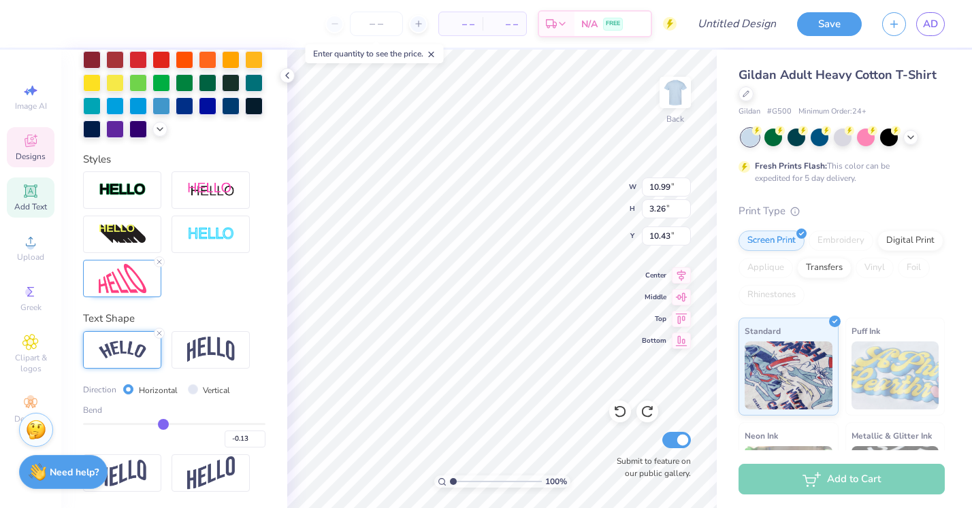
type input "-0.14"
type input "-0.16"
type input "-0.17"
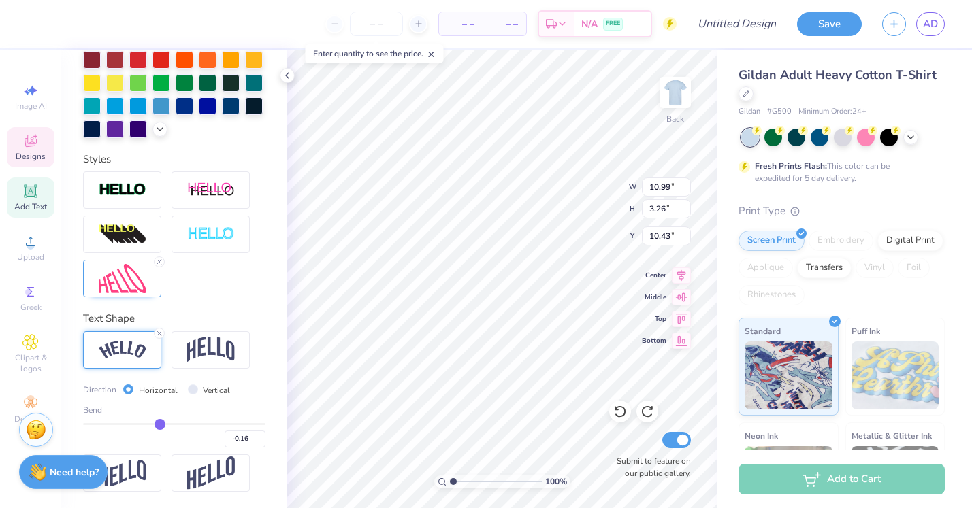
type input "-0.17"
type input "-0.18"
type input "-0.19"
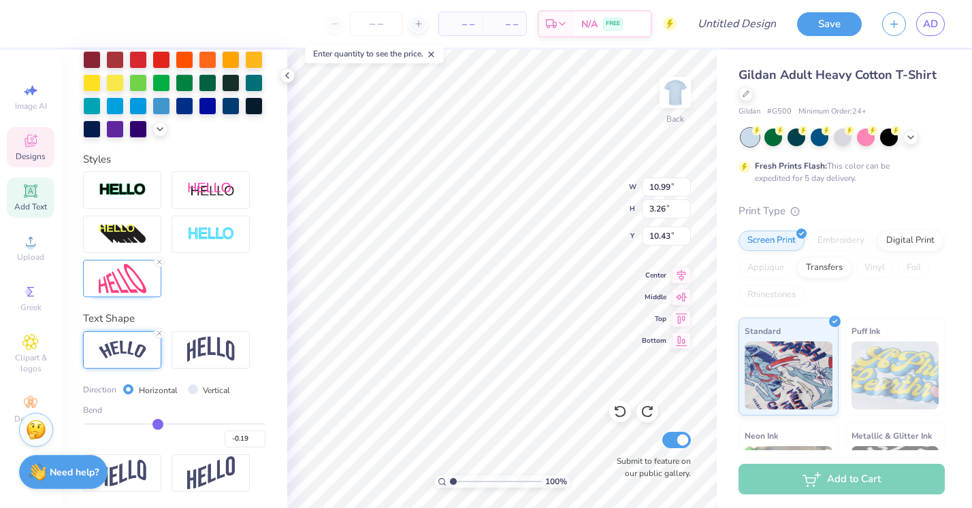
type input "-0.21"
type input "-0.22"
type input "-0.23"
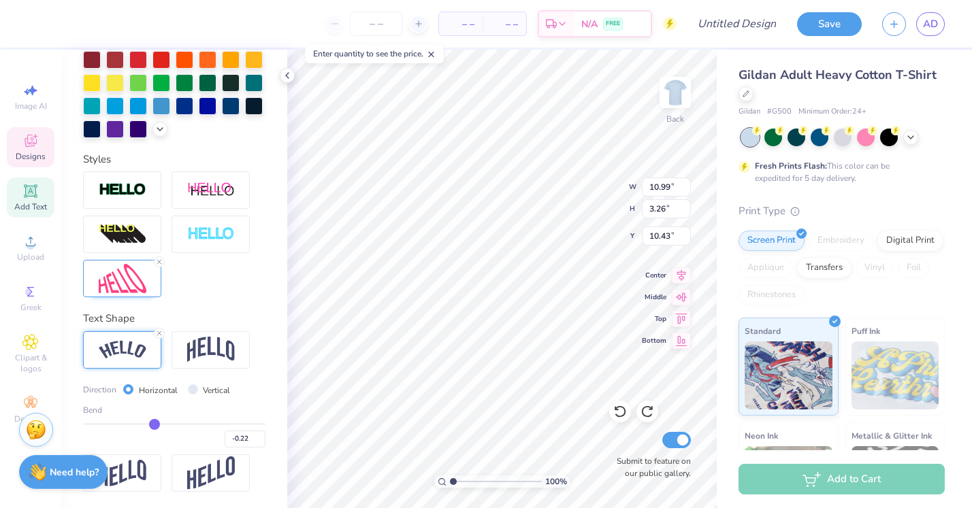
type input "-0.23"
type input "-0.24"
type input "-0.25"
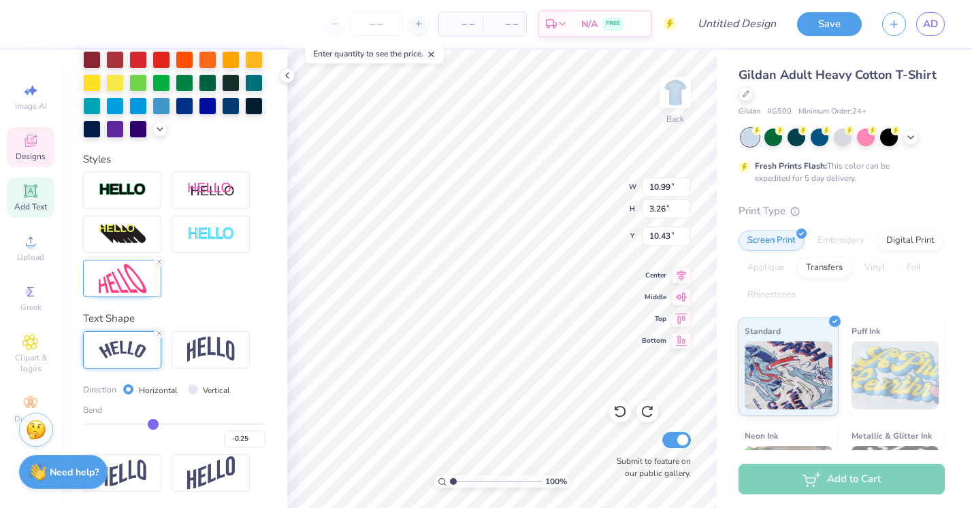
type input "-0.26"
type input "-0.27"
type input "-0.28"
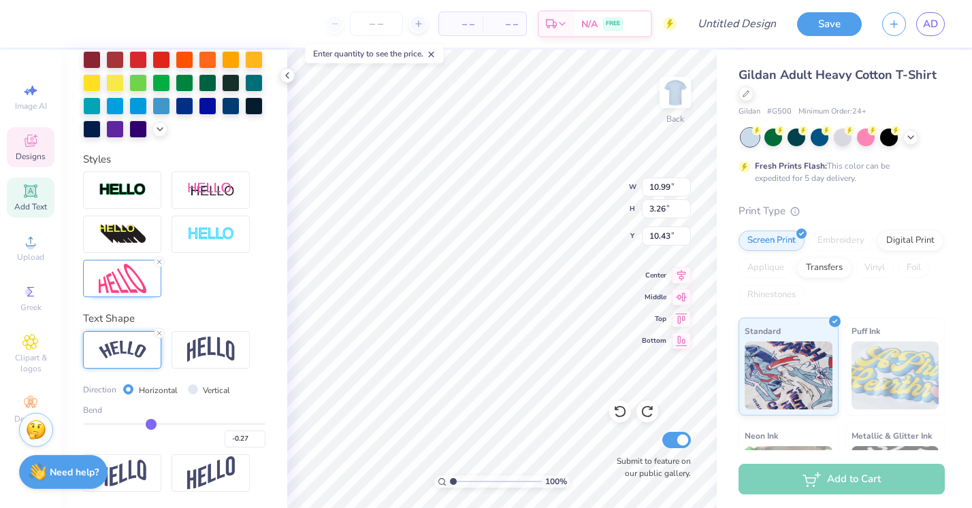
type input "-0.28"
type input "-0.29"
type input "-0.3"
type input "-0.30"
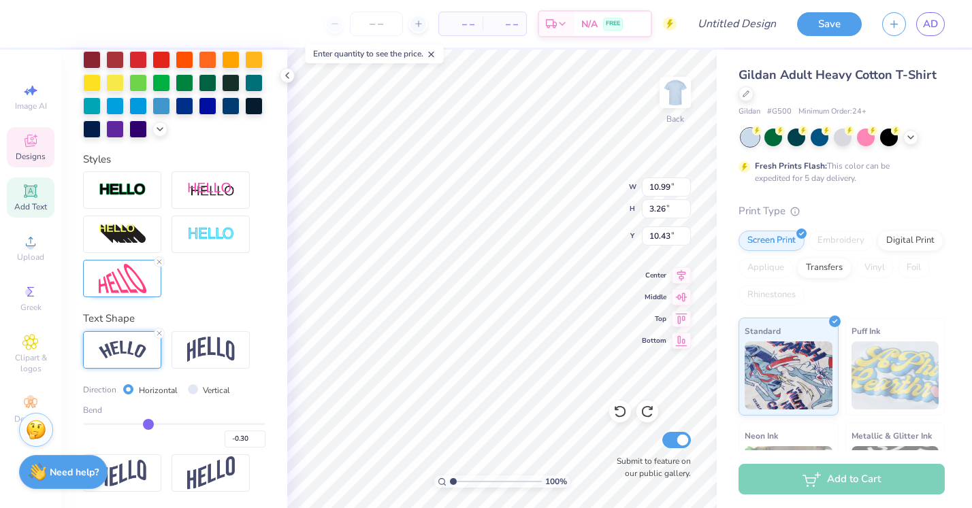
drag, startPoint x: 219, startPoint y: 425, endPoint x: 148, endPoint y: 424, distance: 70.8
click at [148, 424] on input "range" at bounding box center [174, 424] width 182 height 2
type input "-0.25"
type input "-0.26"
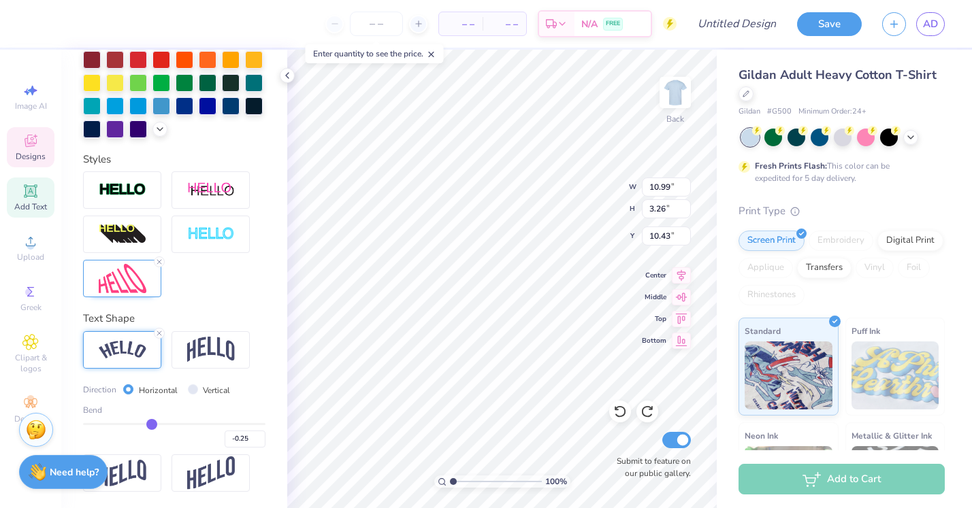
type input "-0.26"
type input "-0.28"
type input "-0.29"
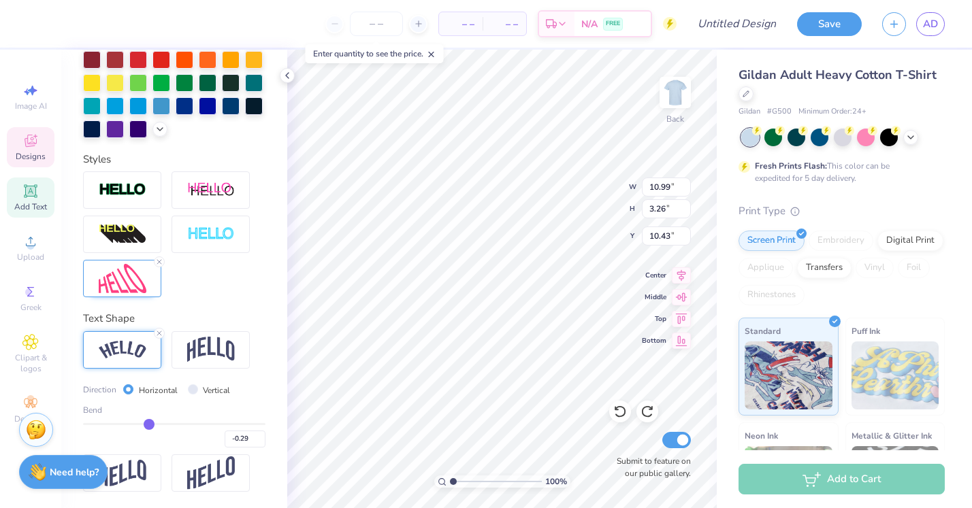
type input "-0.32"
type input "-0.33"
type input "-0.35"
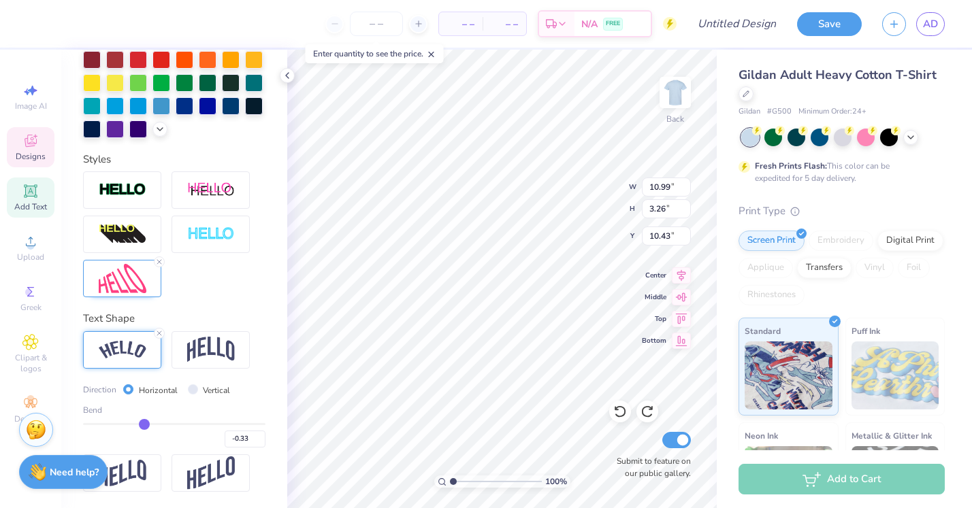
type input "-0.35"
type input "-0.38"
type input "-0.4"
type input "-0.40"
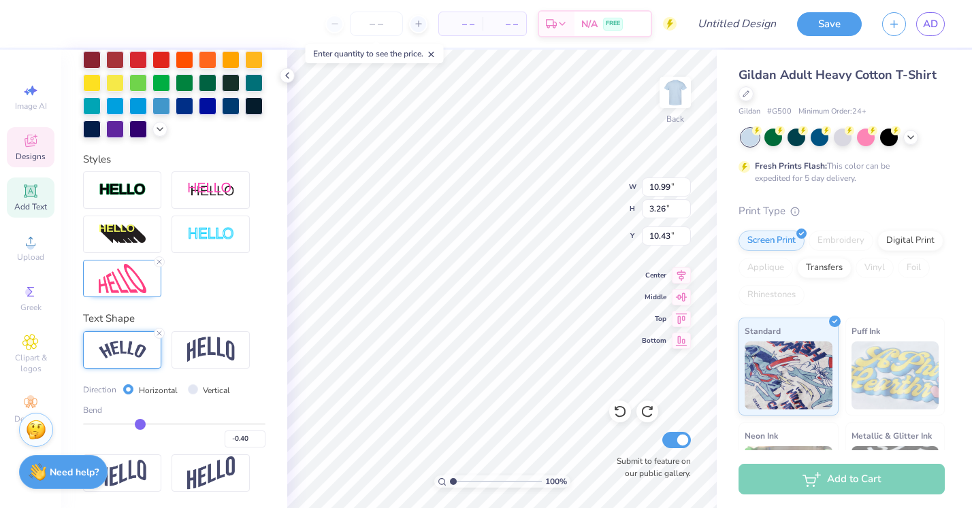
type input "-0.42"
type input "-0.44"
type input "-0.45"
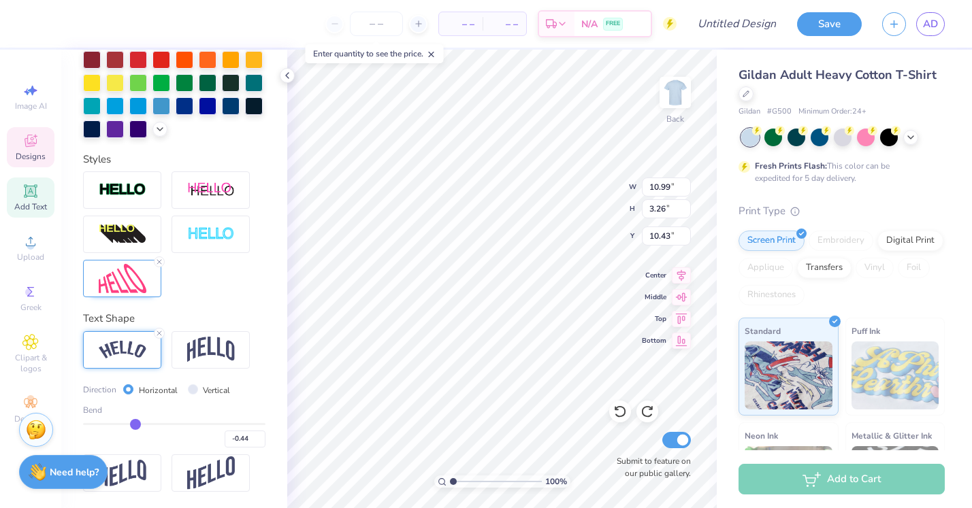
type input "-0.45"
type input "-0.47"
type input "-0.48"
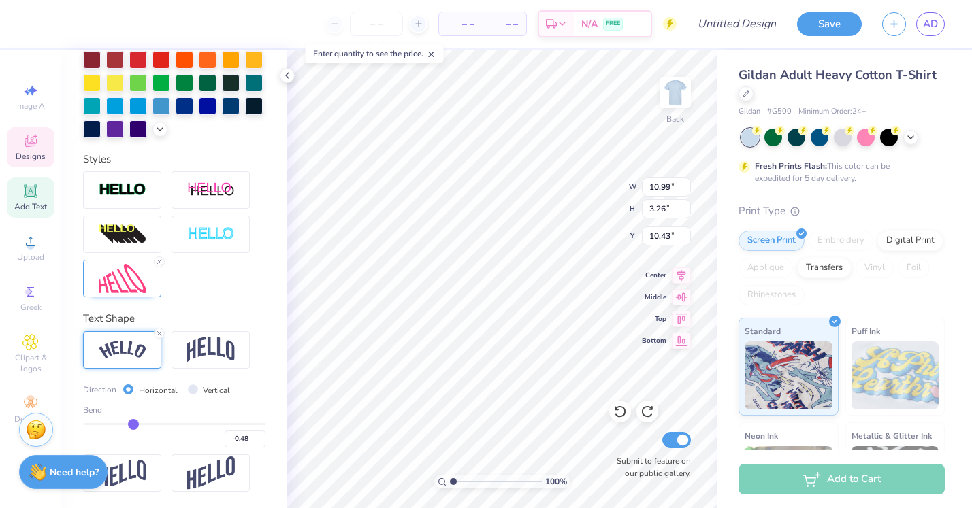
type input "-0.5"
type input "-0.50"
type input "-0.52"
type input "-0.53"
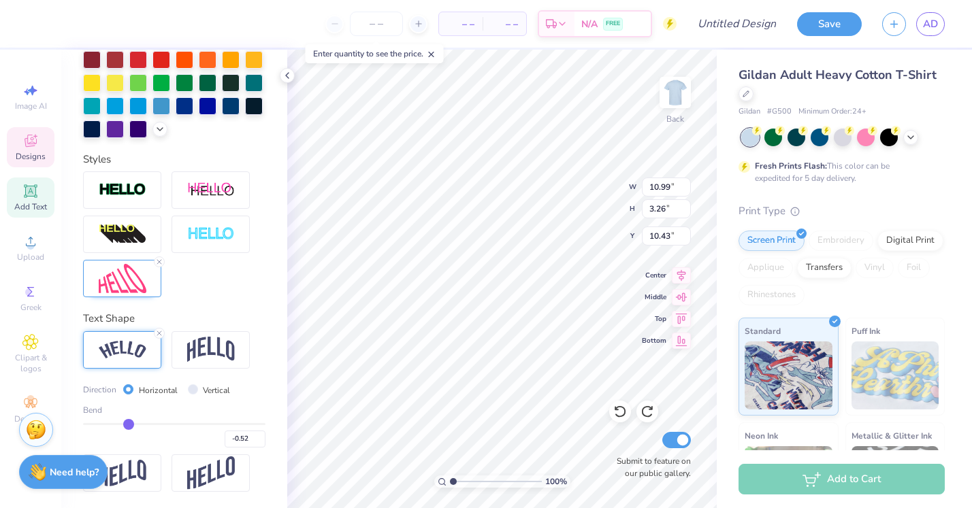
type input "-0.53"
type input "-0.55"
type input "-0.56"
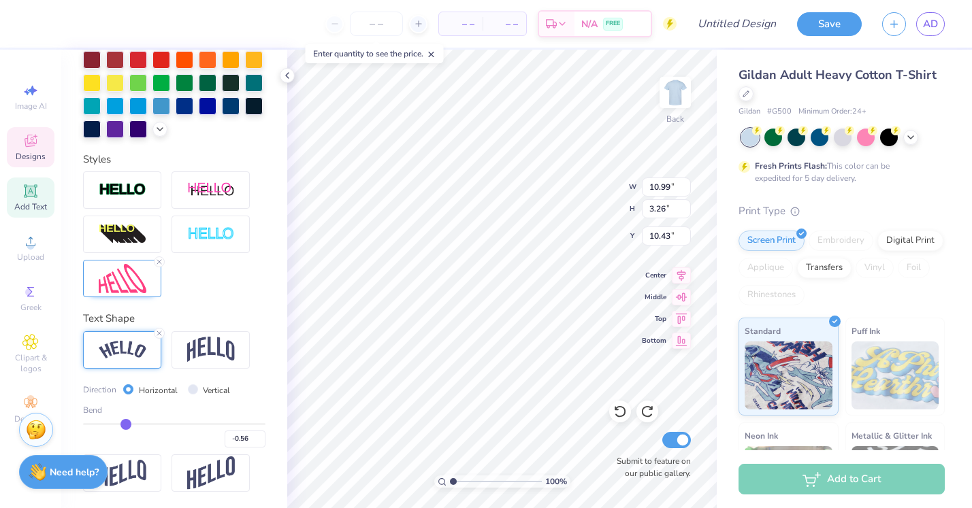
type input "-0.57"
type input "-0.58"
type input "-0.59"
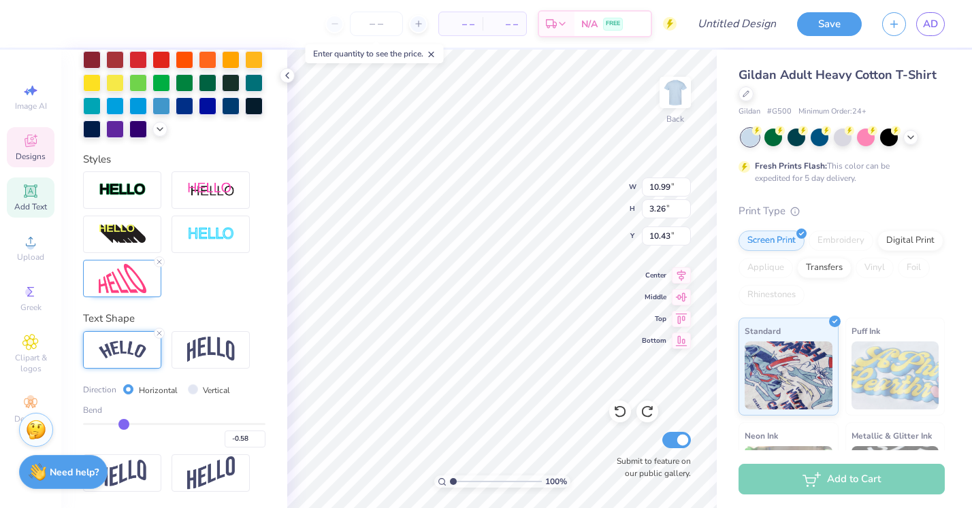
type input "-0.59"
type input "-0.6"
type input "-0.60"
type input "-0.61"
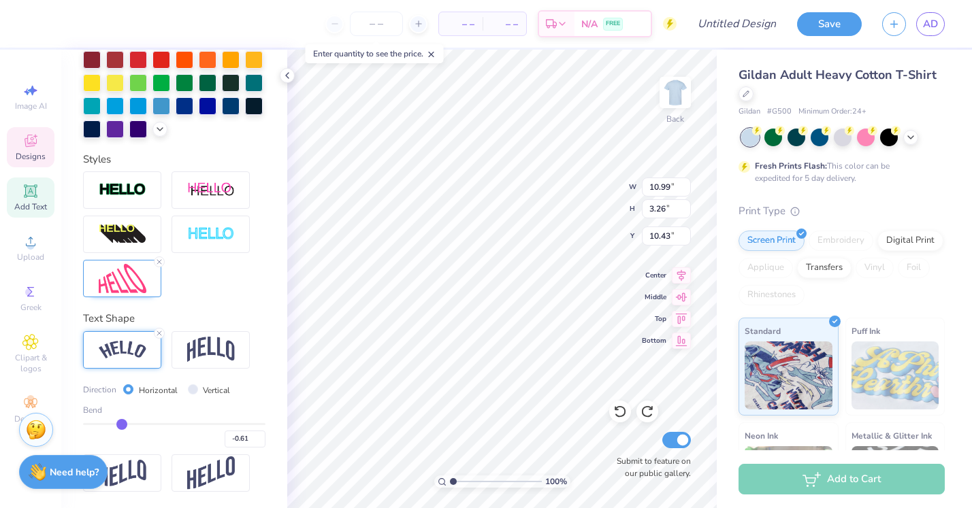
type input "-0.6"
type input "-0.60"
type input "-0.59"
type input "-0.58"
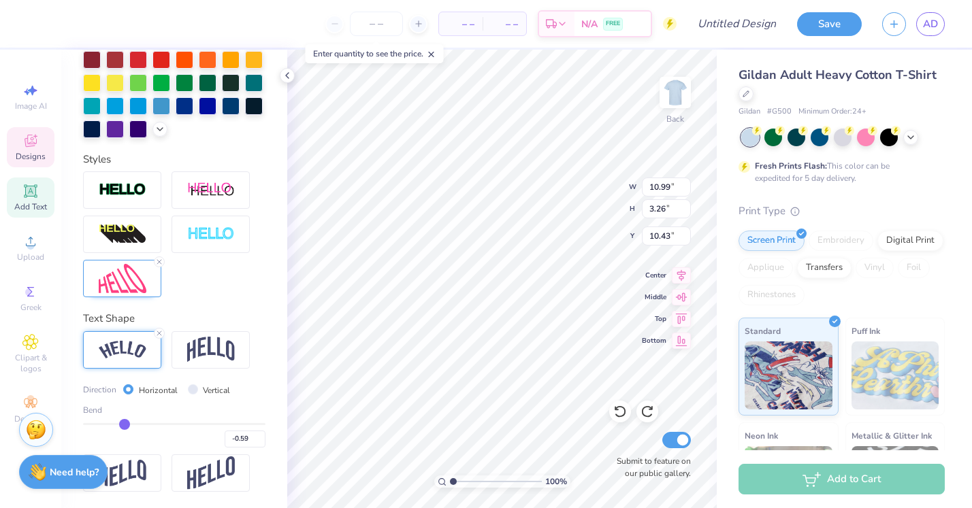
type input "-0.58"
type input "-0.59"
type input "-0.6"
type input "-0.60"
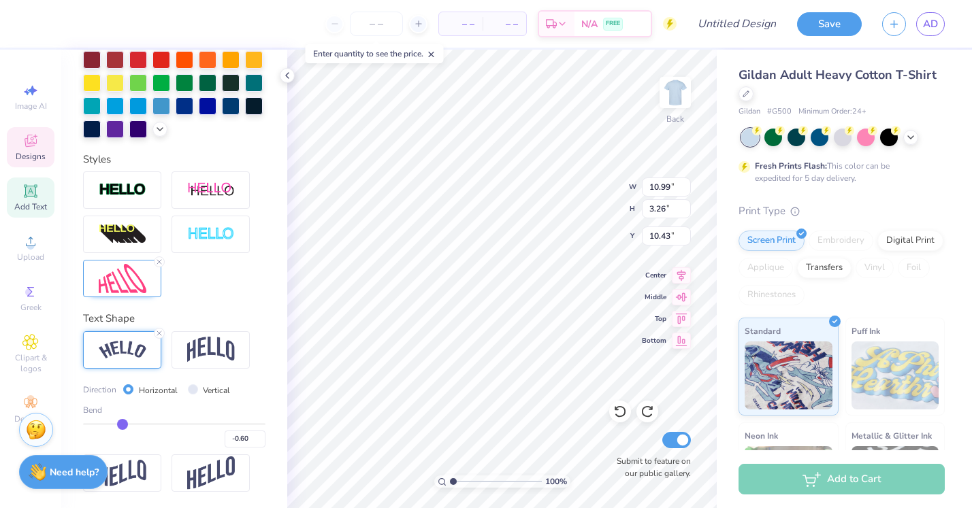
type input "-0.61"
type input "-0.6"
type input "-0.60"
type input "-0.59"
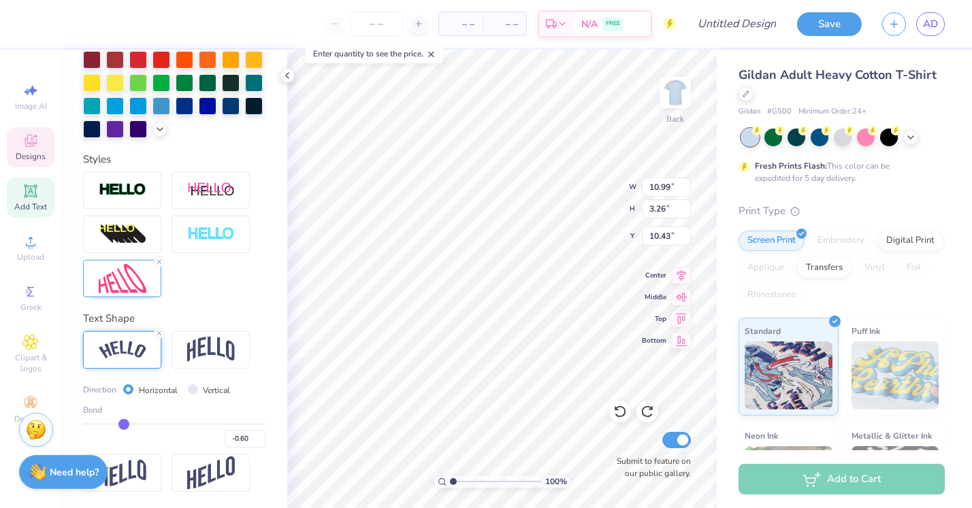
type input "-0.59"
type input "-0.58"
type input "-0.57"
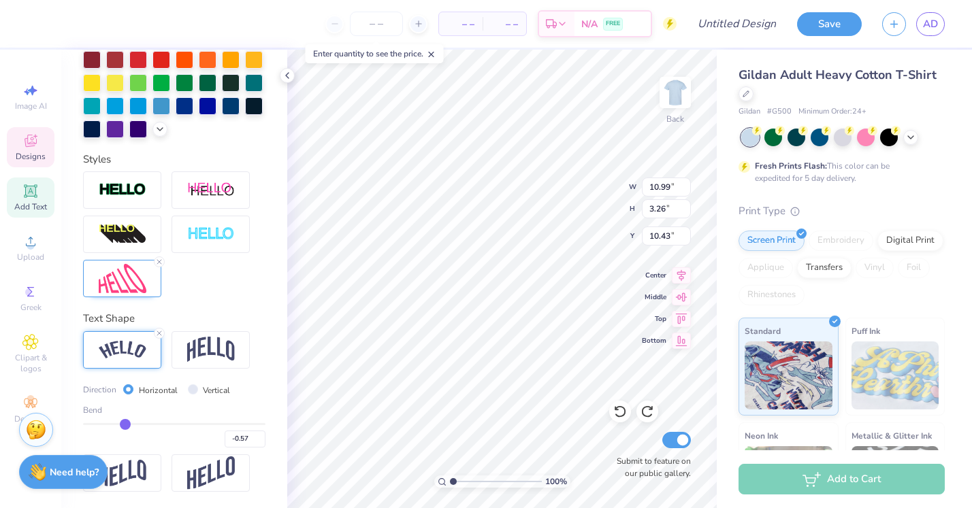
type input "-0.56"
type input "-0.55"
type input "-0.54"
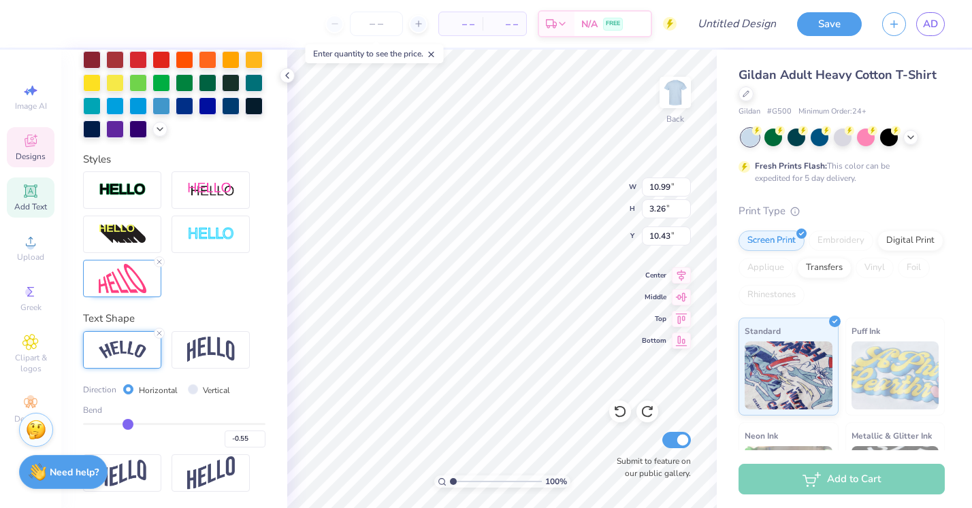
type input "-0.54"
drag, startPoint x: 153, startPoint y: 423, endPoint x: 128, endPoint y: 425, distance: 25.2
type input "-0.54"
click at [128, 425] on input "range" at bounding box center [174, 424] width 182 height 2
click at [664, 191] on input "11.07" at bounding box center [666, 187] width 49 height 19
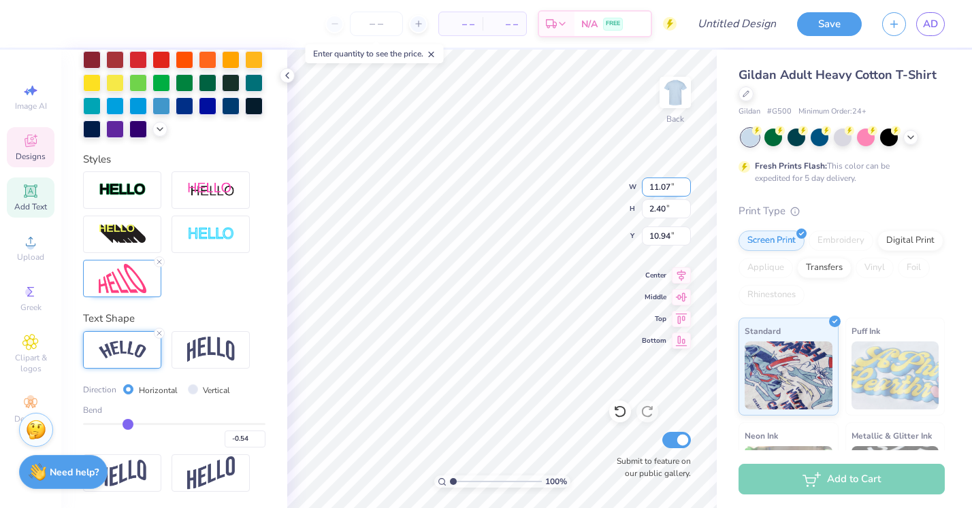
click at [664, 191] on input "11.07" at bounding box center [666, 187] width 49 height 19
type input "5.00"
type input "1.08"
type input "11.60"
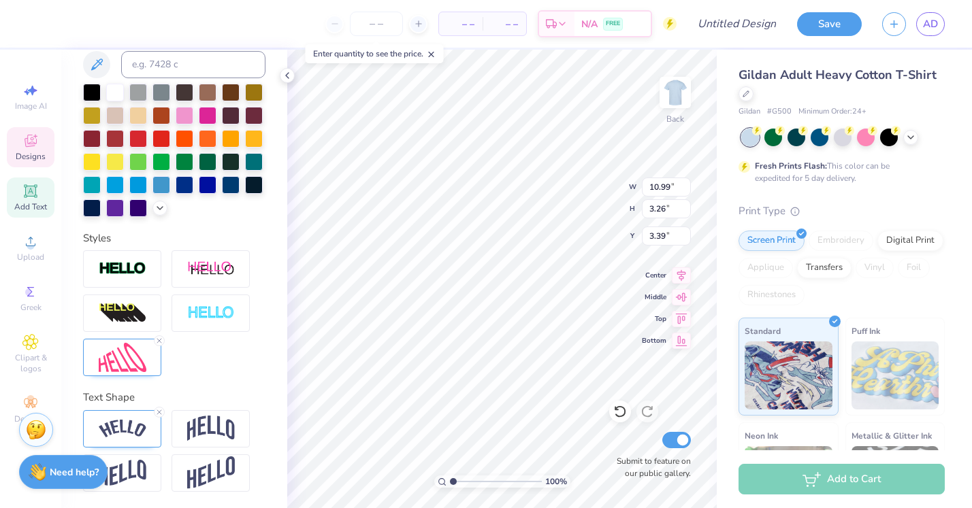
scroll to position [0, 1]
type textarea "Theta phi"
type input "11.24"
click at [669, 240] on input "11.24" at bounding box center [666, 236] width 49 height 19
click at [659, 236] on input "11.24" at bounding box center [666, 236] width 49 height 19
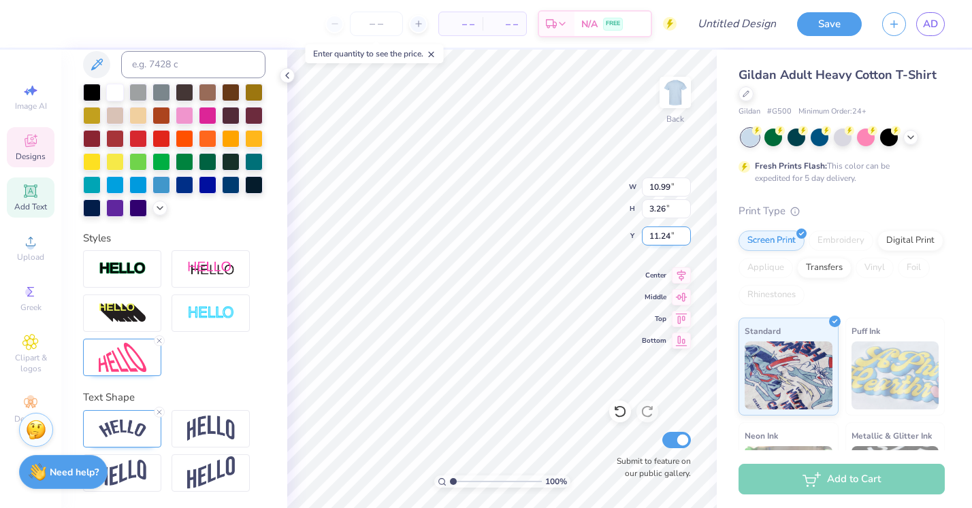
click at [659, 236] on input "11.24" at bounding box center [666, 236] width 49 height 19
type textarea "alpha"
click at [122, 434] on img at bounding box center [123, 429] width 48 height 18
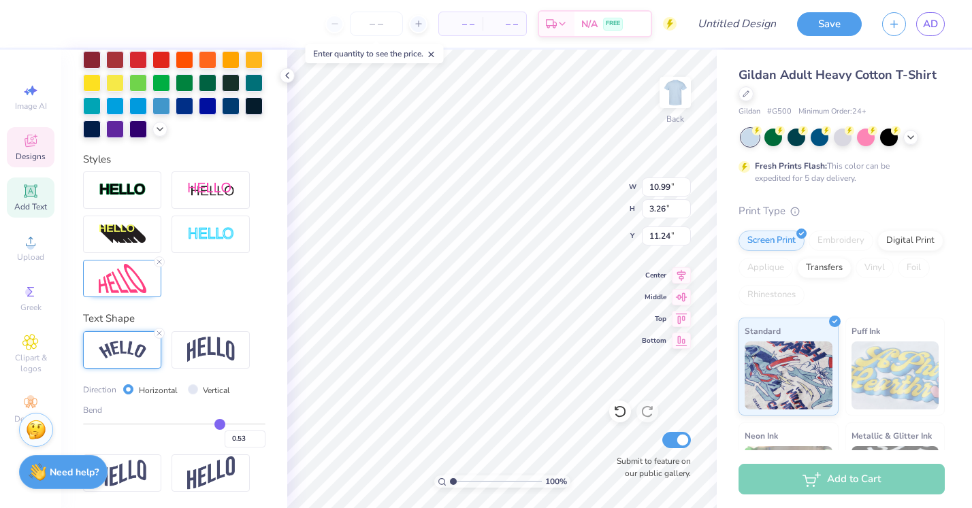
scroll to position [363, 0]
type input "0.56"
type input "0.54"
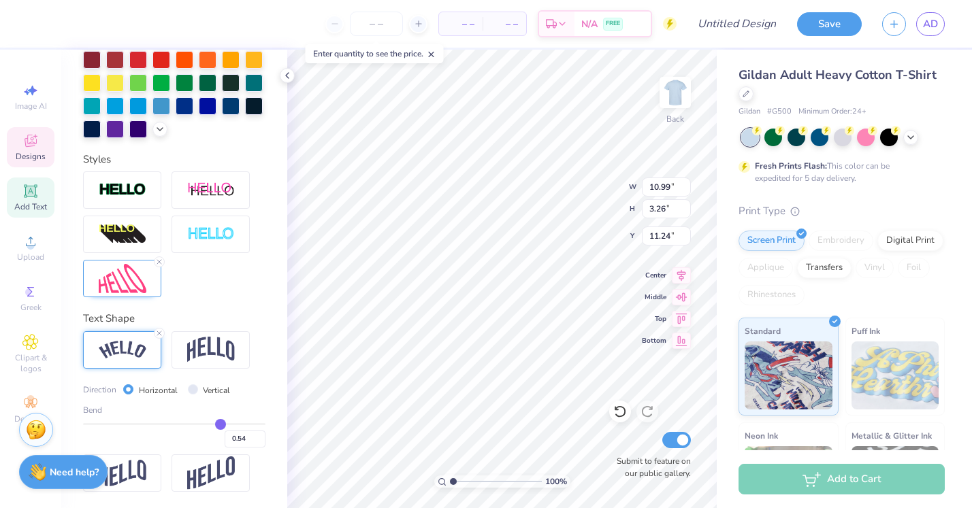
type input "0.52"
type input "0.51"
type input "0.48"
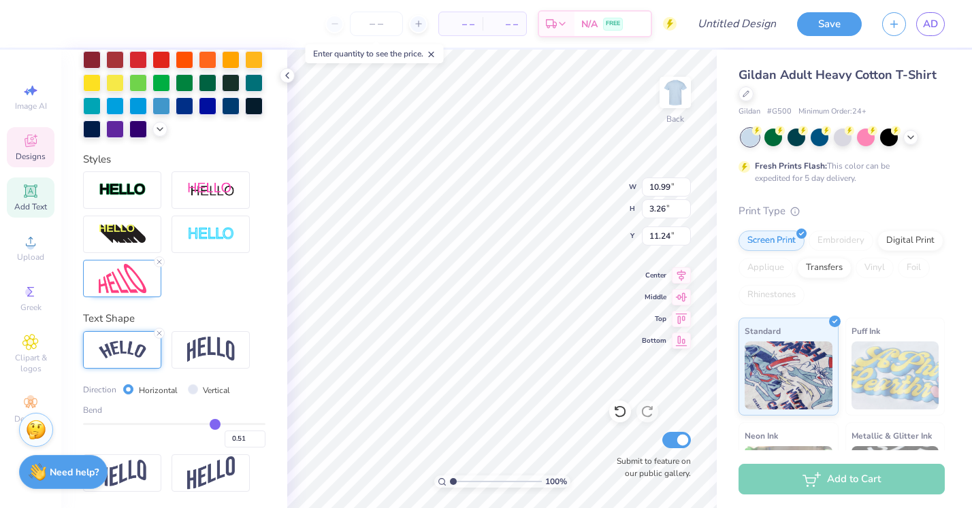
type input "0.48"
type input "0.47"
drag, startPoint x: 223, startPoint y: 425, endPoint x: 148, endPoint y: 435, distance: 76.2
click at [148, 435] on div "-0.31" at bounding box center [174, 435] width 182 height 25
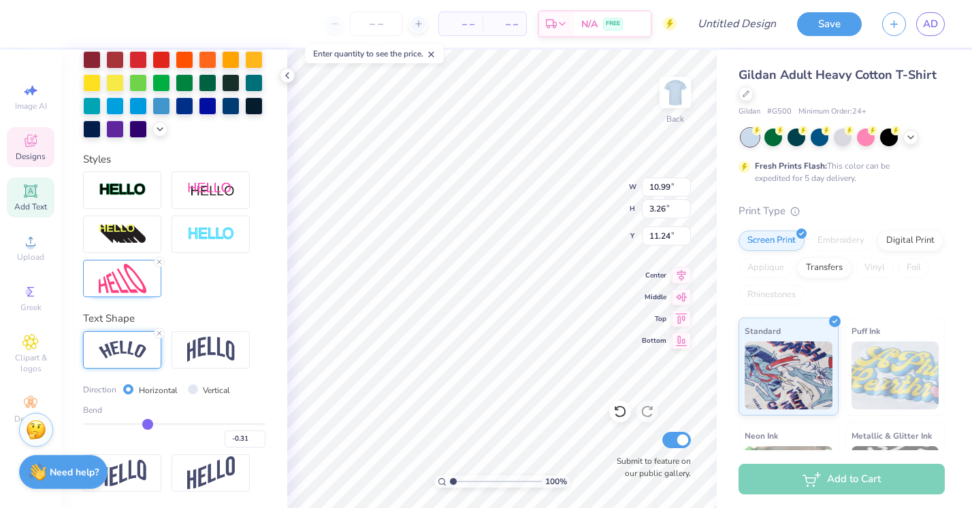
click at [148, 435] on div "-0.31" at bounding box center [174, 435] width 182 height 25
click at [148, 425] on input "range" at bounding box center [174, 424] width 182 height 2
click at [258, 440] on input "-0.32" at bounding box center [245, 439] width 41 height 17
click at [259, 440] on input "-0.33" at bounding box center [245, 439] width 41 height 17
click at [259, 440] on input "-0.34" at bounding box center [245, 439] width 41 height 17
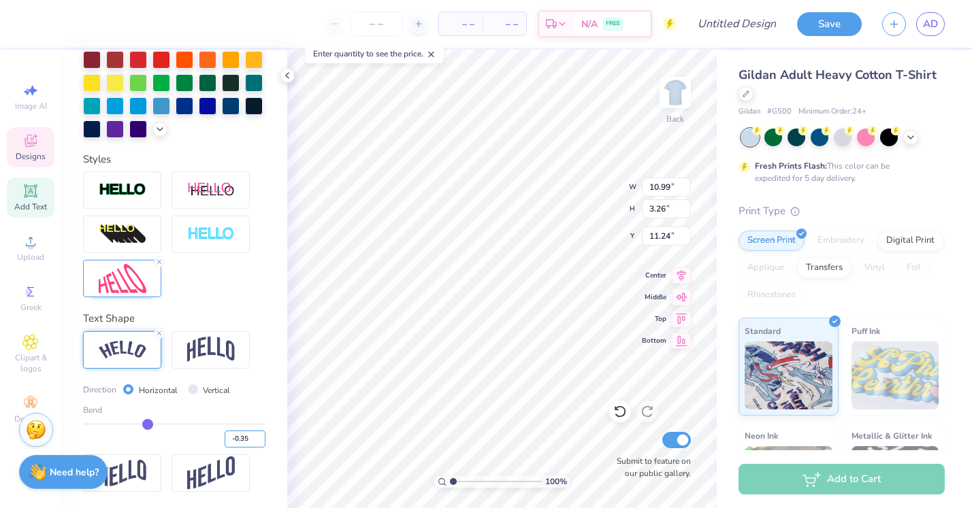
click at [259, 440] on input "-0.35" at bounding box center [245, 439] width 41 height 17
click at [259, 440] on input "-0.36" at bounding box center [245, 439] width 41 height 17
click at [259, 440] on input "-0.37" at bounding box center [245, 439] width 41 height 17
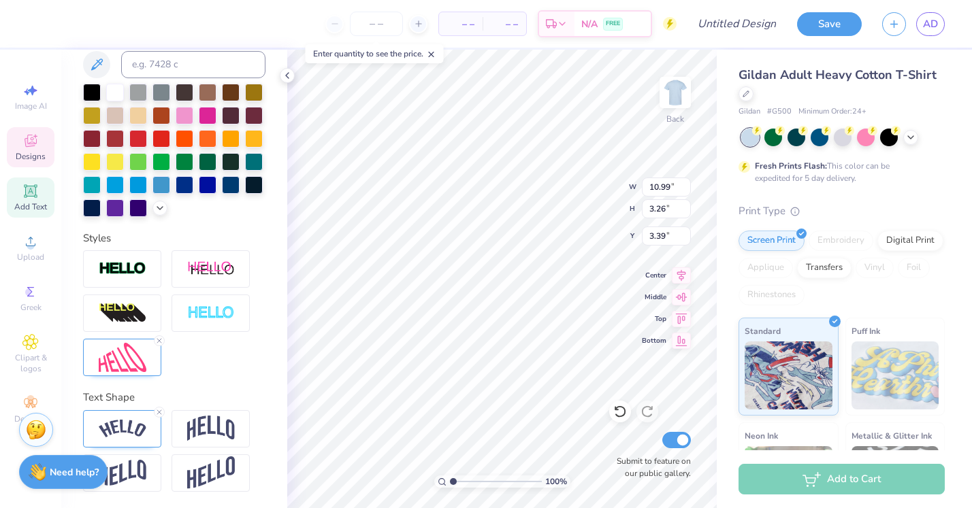
scroll to position [283, 0]
click at [663, 235] on input "11.23" at bounding box center [666, 236] width 49 height 19
click at [134, 427] on img at bounding box center [123, 429] width 48 height 18
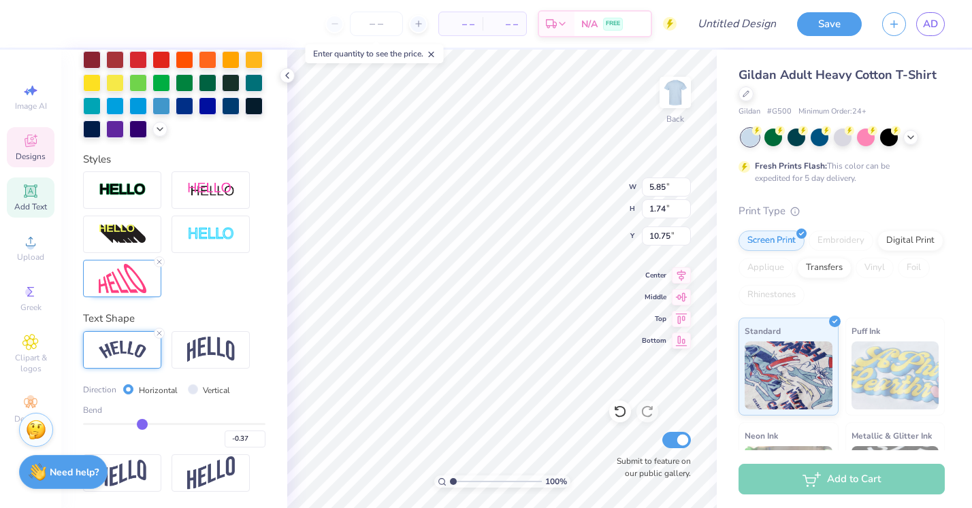
scroll to position [363, 0]
click at [146, 425] on input "range" at bounding box center [174, 424] width 182 height 2
click at [259, 440] on input "-0.34" at bounding box center [245, 439] width 41 height 17
click at [259, 440] on input "-0.35" at bounding box center [245, 439] width 41 height 17
click at [259, 440] on input "-0.36" at bounding box center [245, 439] width 41 height 17
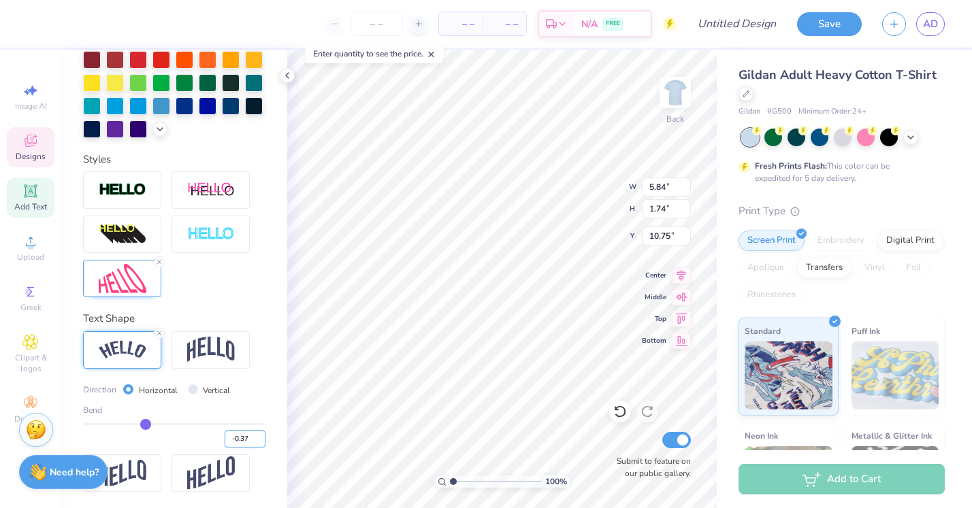
click at [259, 440] on input "-0.37" at bounding box center [245, 439] width 41 height 17
click at [259, 440] on input "-0.38" at bounding box center [245, 439] width 41 height 17
click at [259, 440] on input "-0.39" at bounding box center [245, 439] width 41 height 17
click at [259, 440] on input "-0.4" at bounding box center [245, 439] width 41 height 17
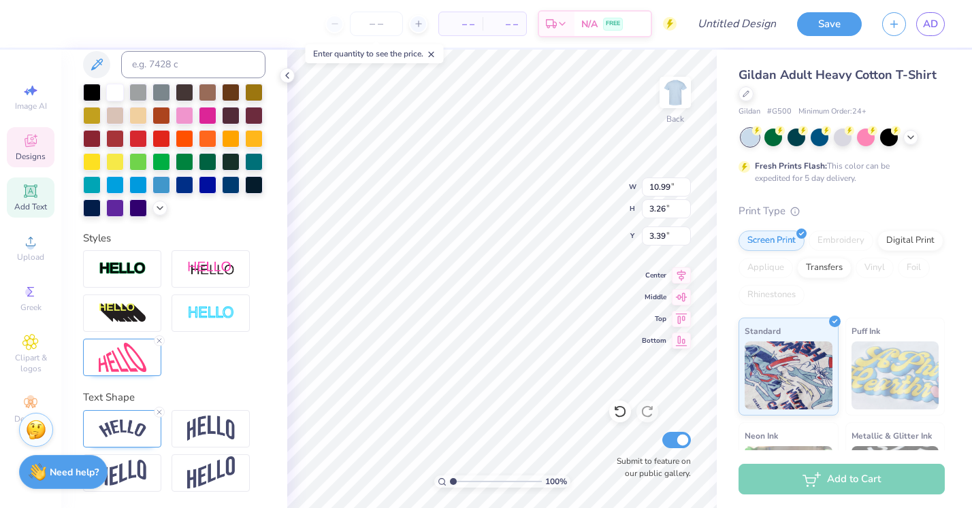
scroll to position [0, 3]
click at [113, 425] on img at bounding box center [123, 429] width 48 height 18
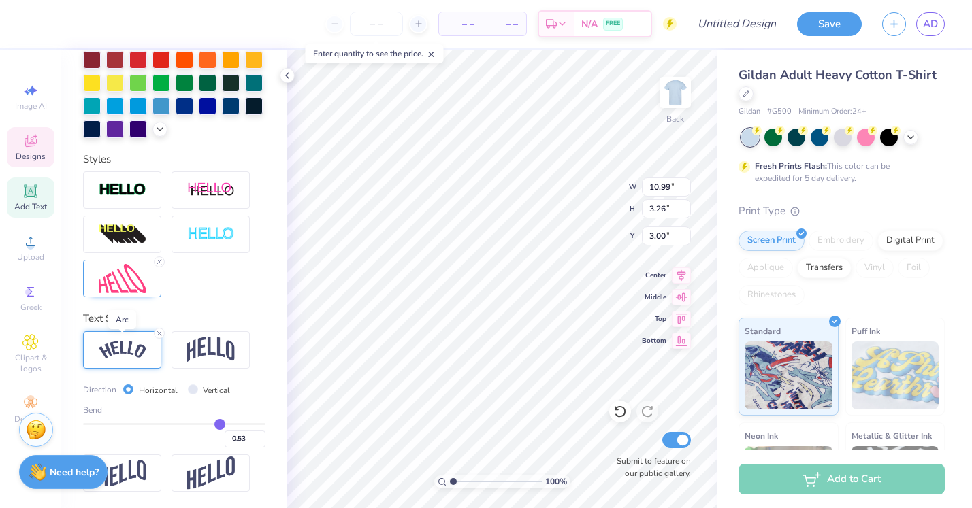
scroll to position [363, 0]
click at [216, 425] on input "range" at bounding box center [174, 424] width 182 height 2
click at [261, 440] on input "0.48" at bounding box center [245, 439] width 41 height 17
click at [261, 440] on input "0.47" at bounding box center [245, 439] width 41 height 17
click at [261, 440] on input "0.46" at bounding box center [245, 439] width 41 height 17
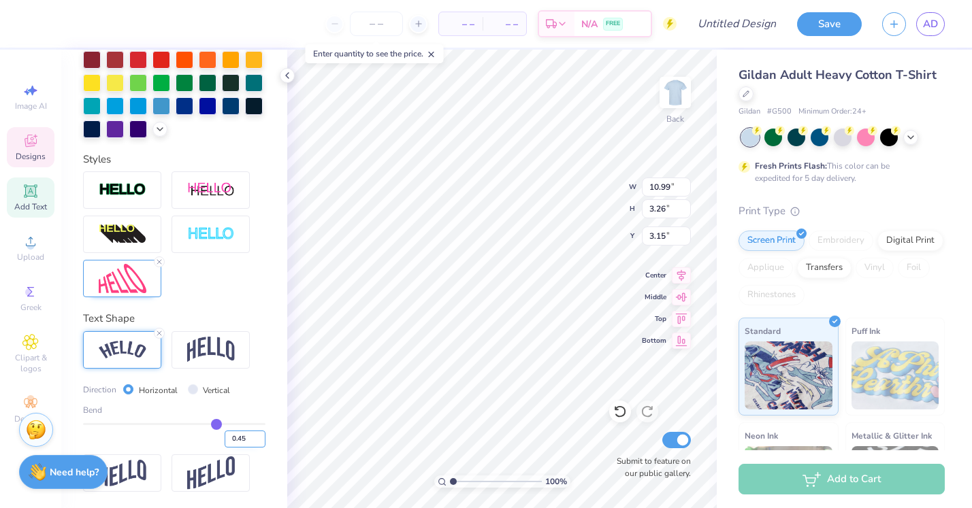
click at [261, 440] on input "0.45" at bounding box center [245, 439] width 41 height 17
click at [261, 440] on input "0.44" at bounding box center [245, 439] width 41 height 17
click at [261, 440] on input "0.43" at bounding box center [245, 439] width 41 height 17
click at [261, 440] on input "0.25" at bounding box center [245, 439] width 41 height 17
drag, startPoint x: 198, startPoint y: 421, endPoint x: 229, endPoint y: 421, distance: 30.6
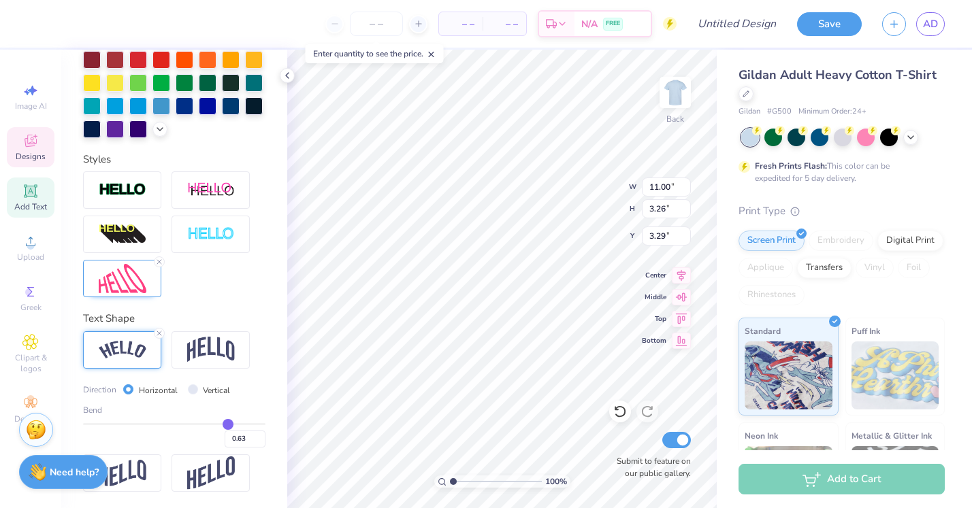
click at [229, 423] on input "range" at bounding box center [174, 424] width 182 height 2
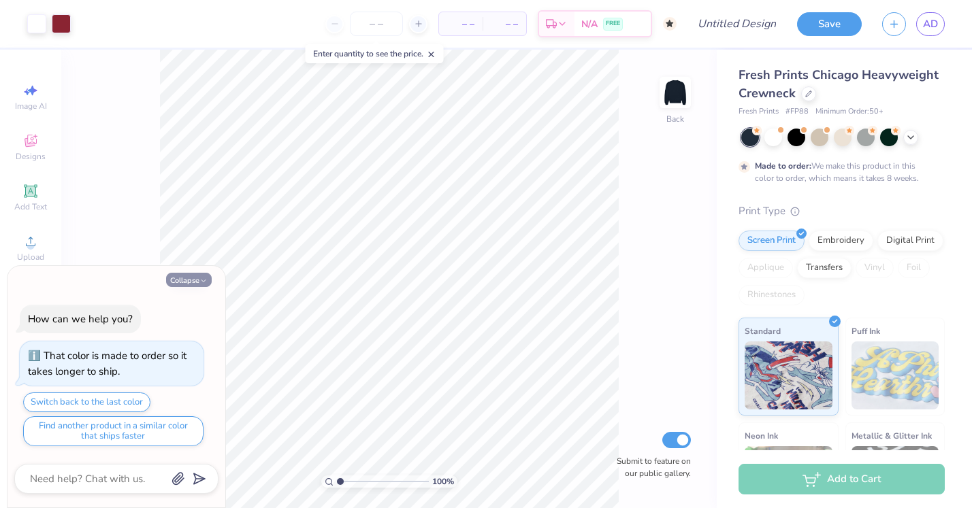
click at [193, 282] on button "Collapse" at bounding box center [189, 280] width 46 height 14
type textarea "x"
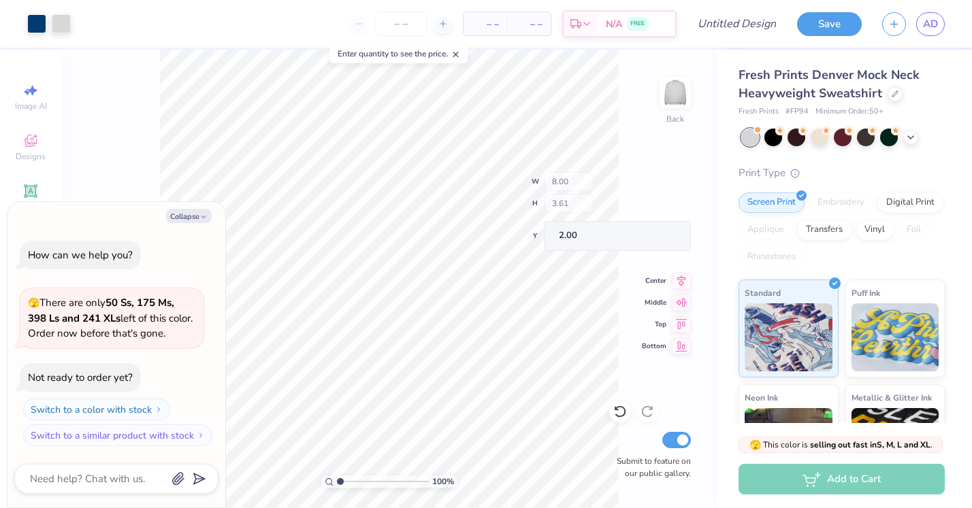
type textarea "x"
type input "2.55"
type textarea "x"
type input "2.31"
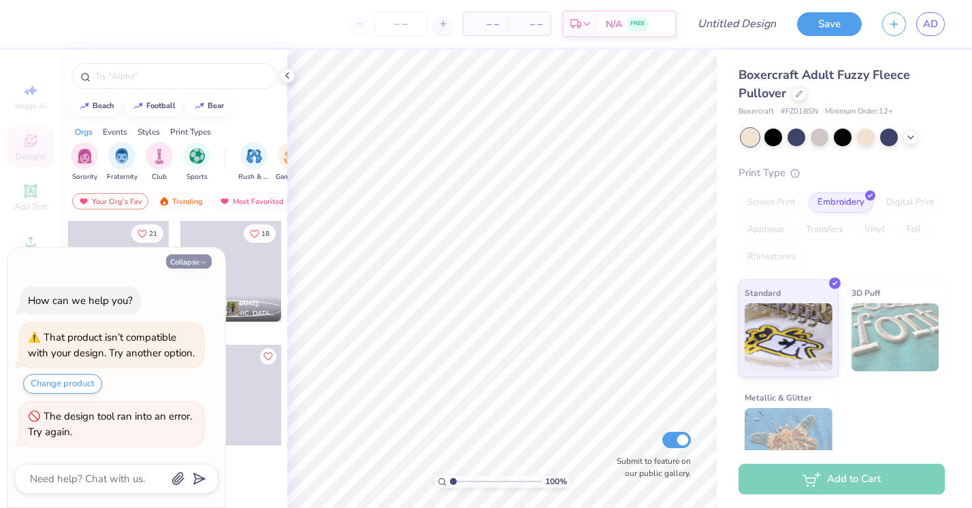
click at [201, 255] on button "Collapse" at bounding box center [189, 262] width 46 height 14
type textarea "x"
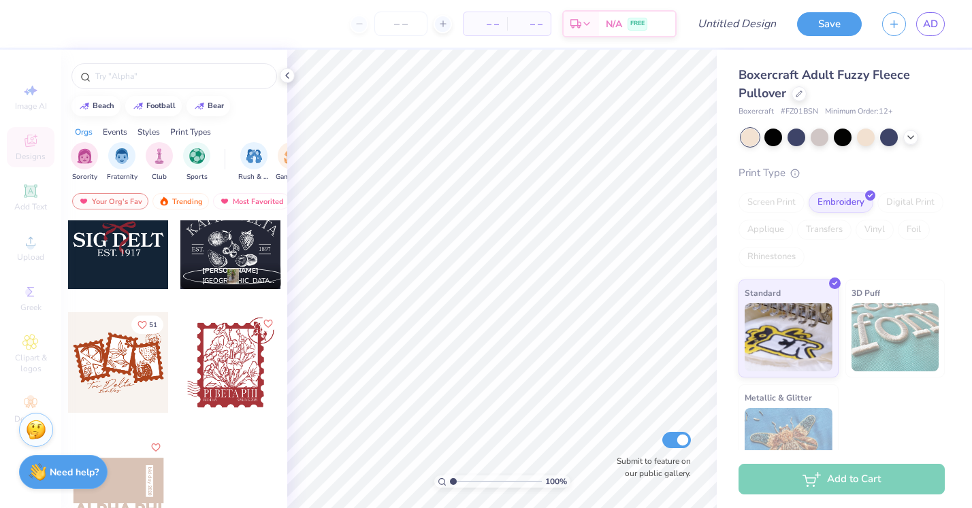
scroll to position [33, 0]
click at [292, 75] on icon at bounding box center [287, 75] width 11 height 11
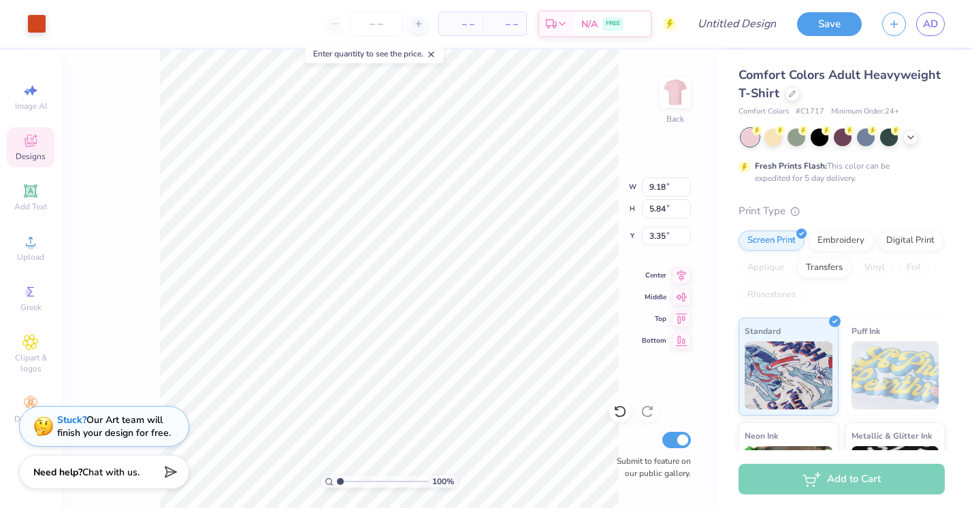
type input "10.00"
type input "6.57"
type input "3.00"
type input "9.30"
type input "5.87"
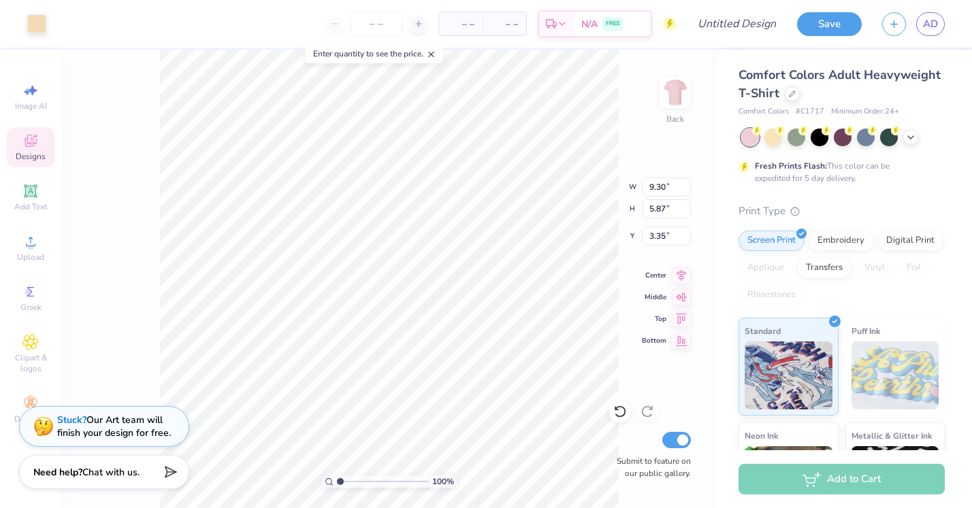
type input "4.95"
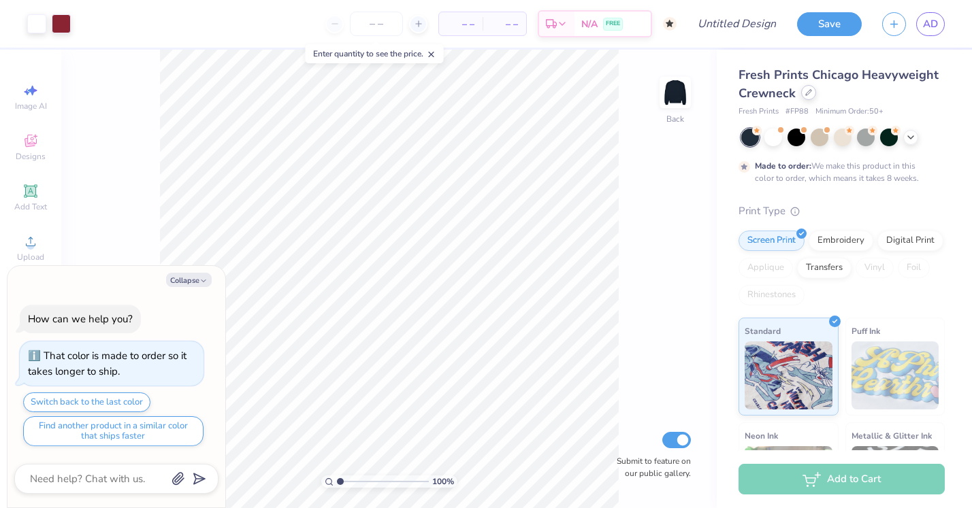
click at [810, 96] on icon at bounding box center [808, 92] width 7 height 7
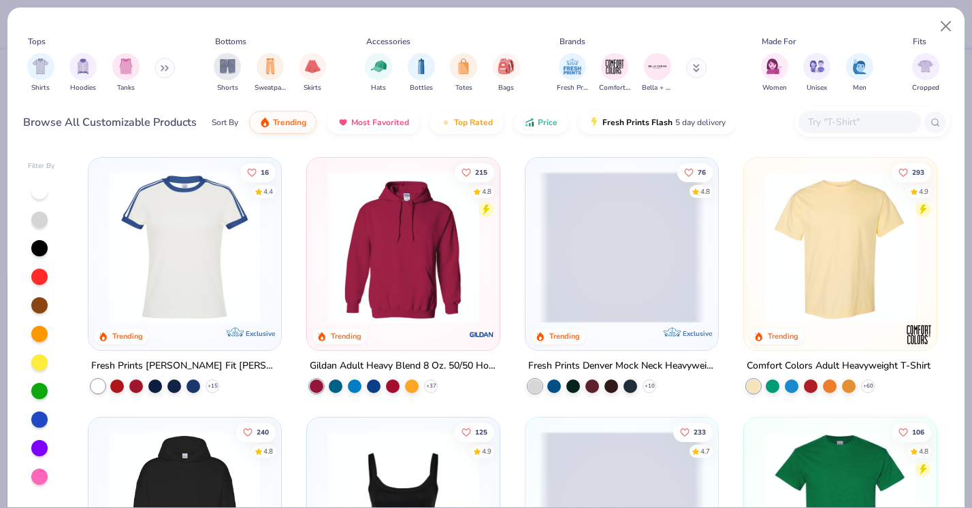
click at [826, 441] on img at bounding box center [839, 507] width 165 height 152
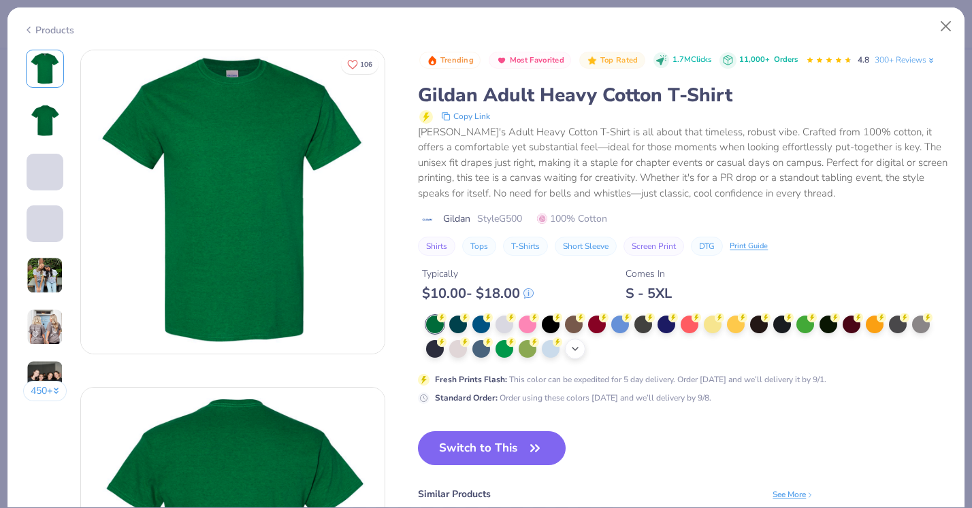
click at [575, 349] on icon at bounding box center [575, 349] width 11 height 11
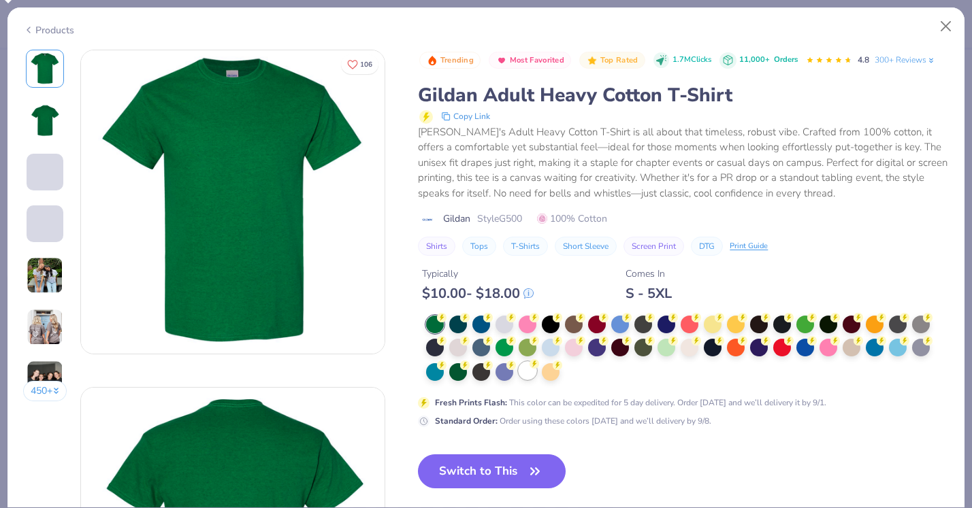
click at [525, 370] on div at bounding box center [528, 371] width 18 height 18
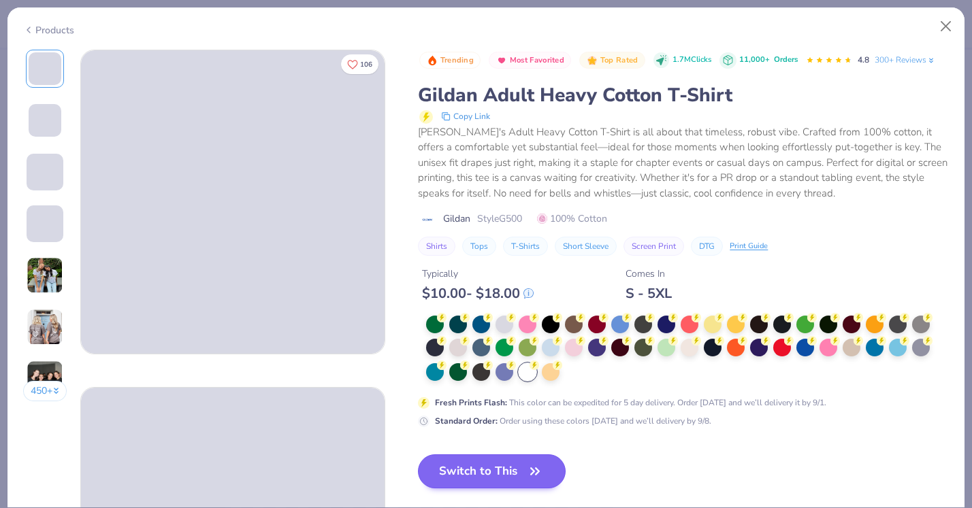
click at [531, 470] on icon "button" at bounding box center [534, 471] width 19 height 19
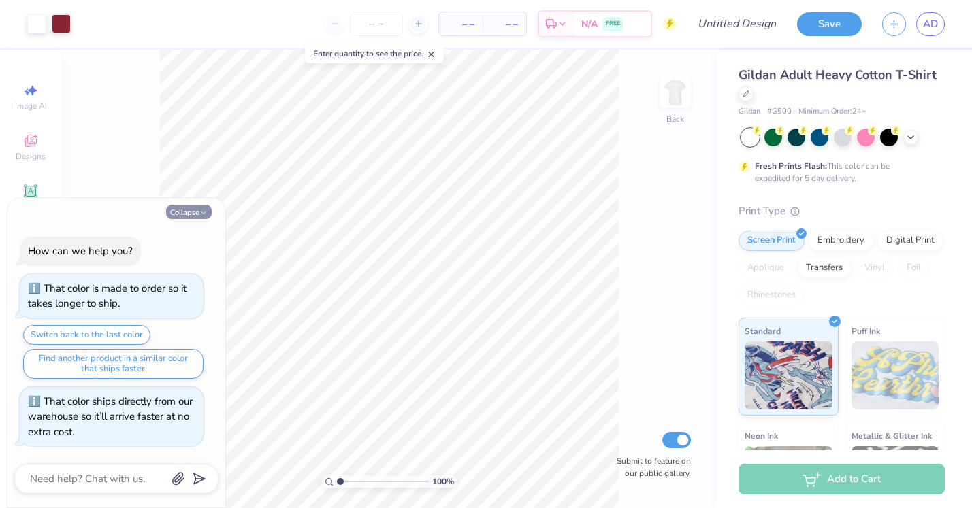
click at [203, 209] on button "Collapse" at bounding box center [189, 212] width 46 height 14
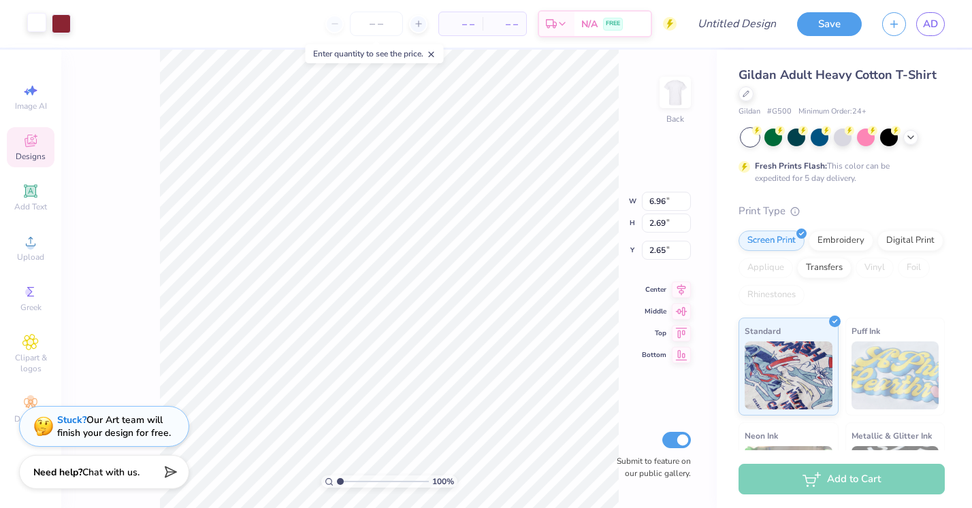
click at [42, 23] on div at bounding box center [36, 22] width 19 height 19
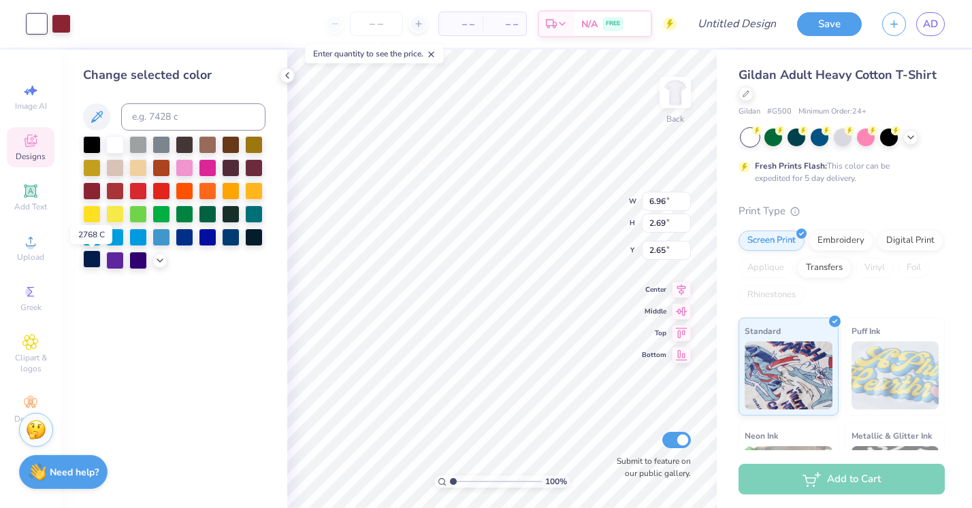
click at [97, 261] on div at bounding box center [92, 259] width 18 height 18
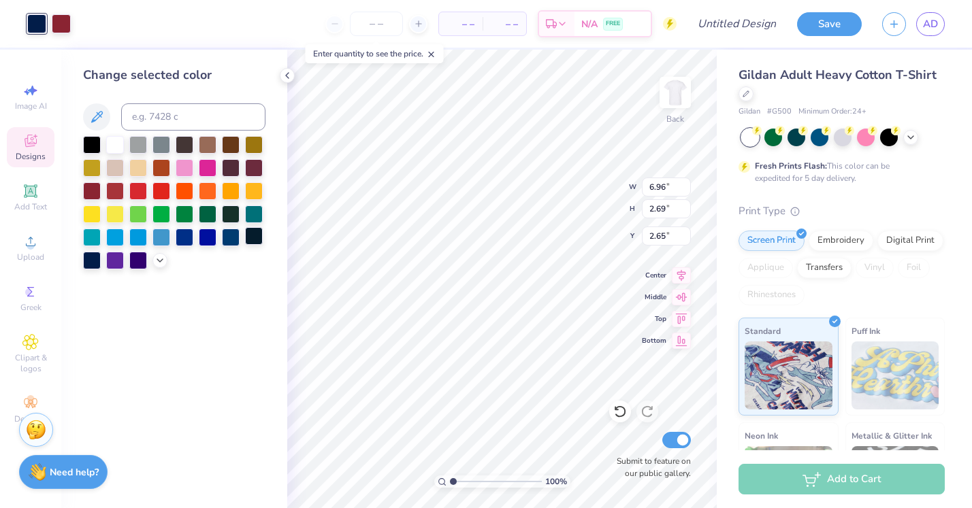
click at [252, 241] on div at bounding box center [254, 236] width 18 height 18
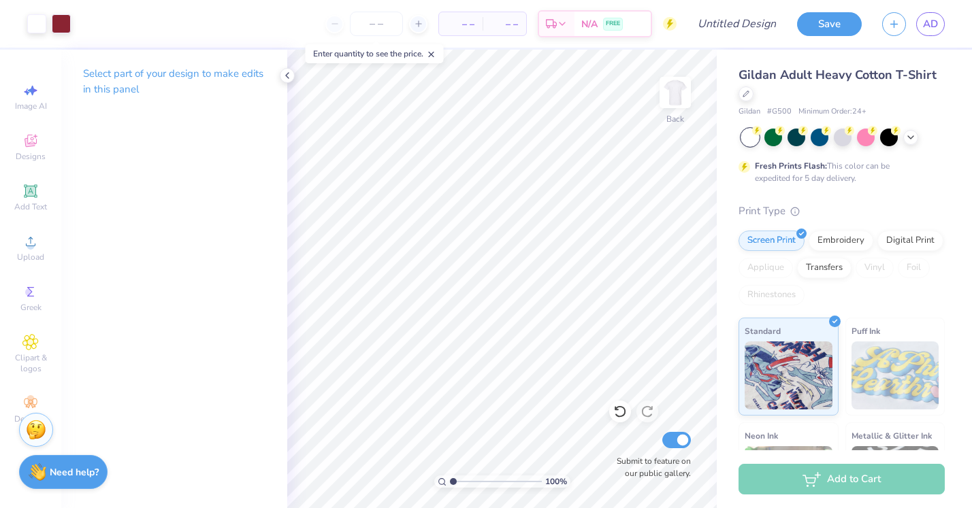
click at [747, 135] on div at bounding box center [750, 138] width 18 height 18
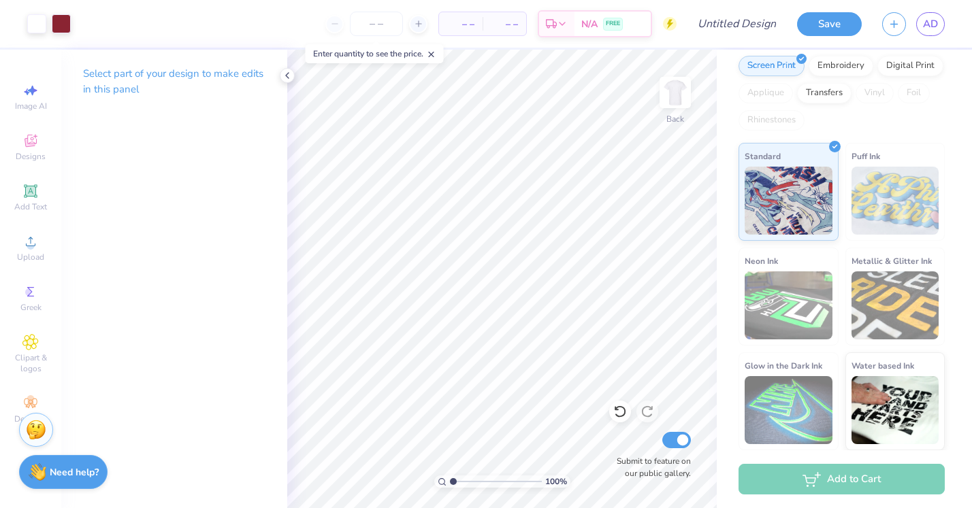
scroll to position [174, 0]
click at [677, 111] on div at bounding box center [675, 92] width 63 height 63
click at [677, 106] on img at bounding box center [675, 92] width 27 height 27
click at [677, 111] on div at bounding box center [675, 92] width 63 height 63
click at [677, 106] on img at bounding box center [675, 92] width 27 height 27
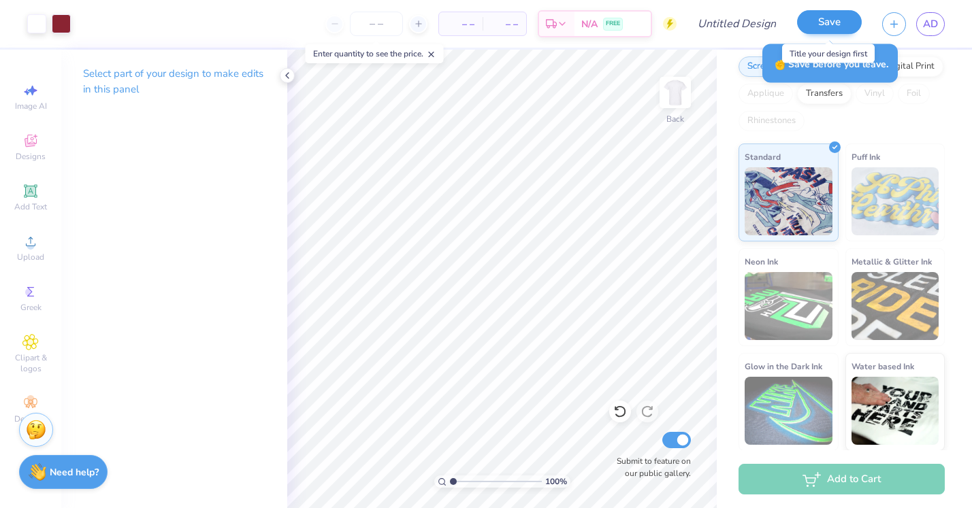
click at [847, 20] on button "Save" at bounding box center [829, 22] width 65 height 24
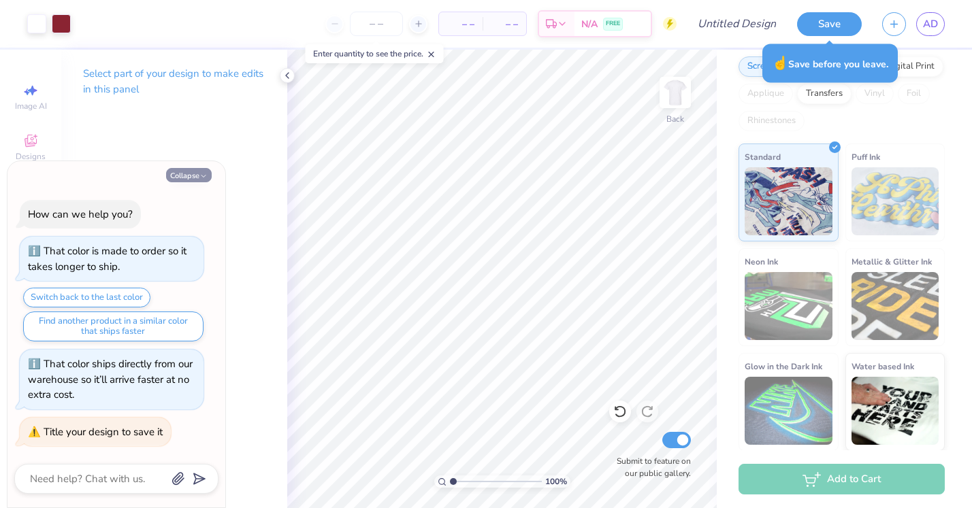
click at [200, 179] on icon "button" at bounding box center [203, 176] width 8 height 8
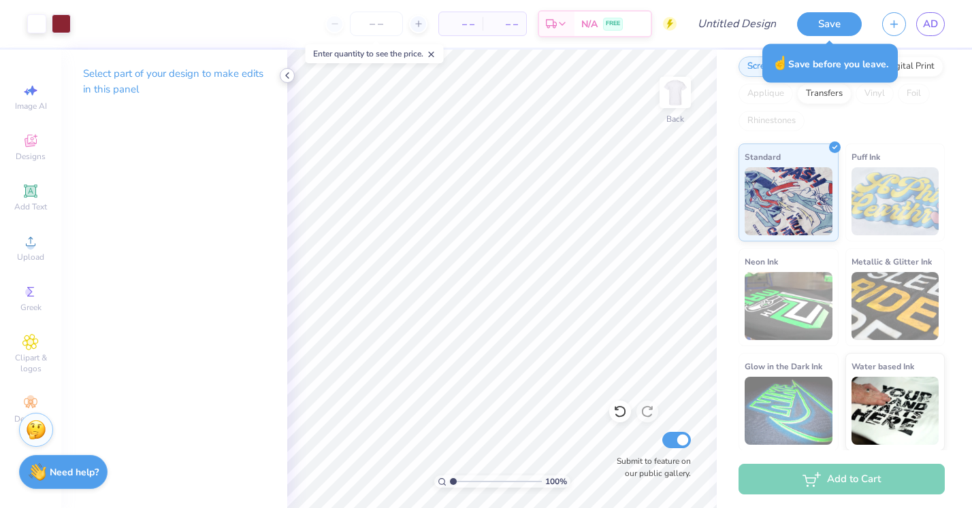
click at [284, 75] on icon at bounding box center [287, 75] width 11 height 11
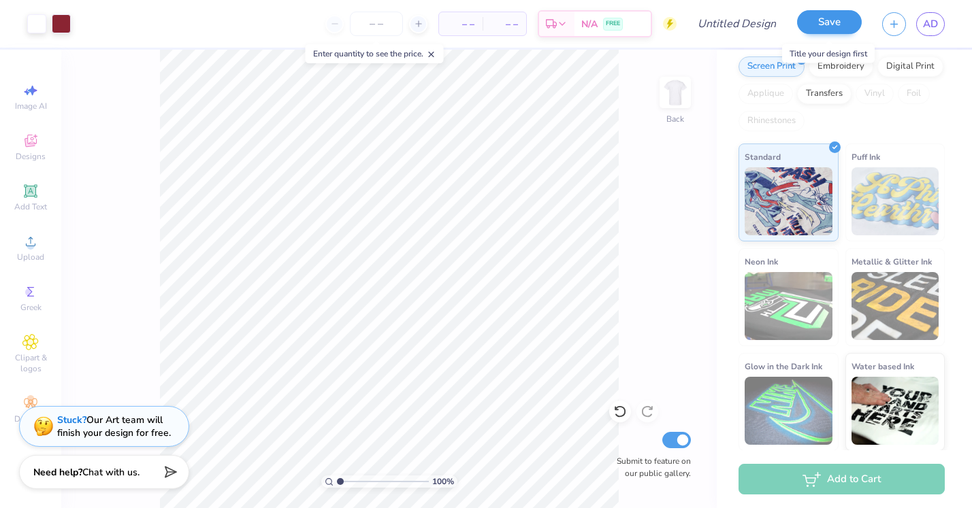
click at [844, 16] on button "Save" at bounding box center [829, 22] width 65 height 24
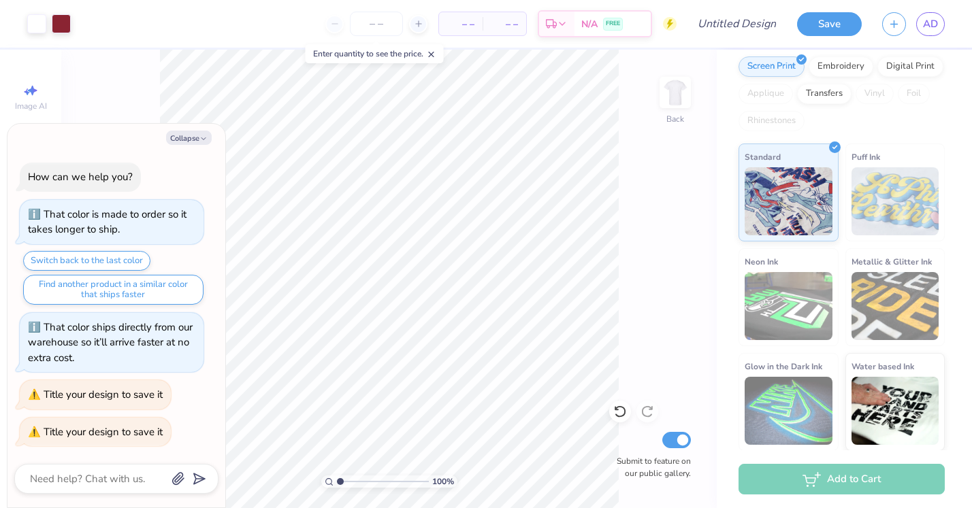
click at [139, 394] on div "Title your design to save it" at bounding box center [103, 395] width 119 height 14
click at [154, 348] on div "That color ships directly from our warehouse so it’ll arrive faster at no extra…" at bounding box center [110, 343] width 165 height 44
type textarea "x"
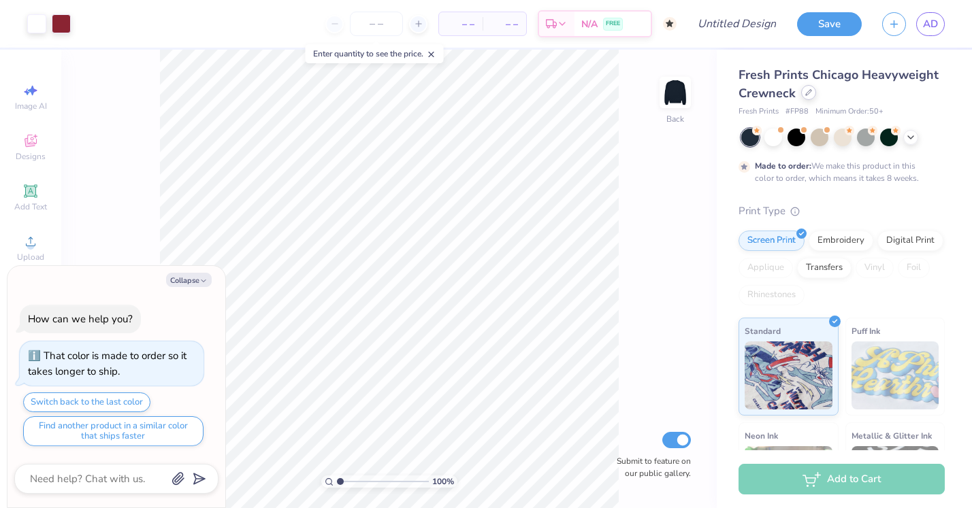
click at [811, 94] on icon at bounding box center [808, 92] width 7 height 7
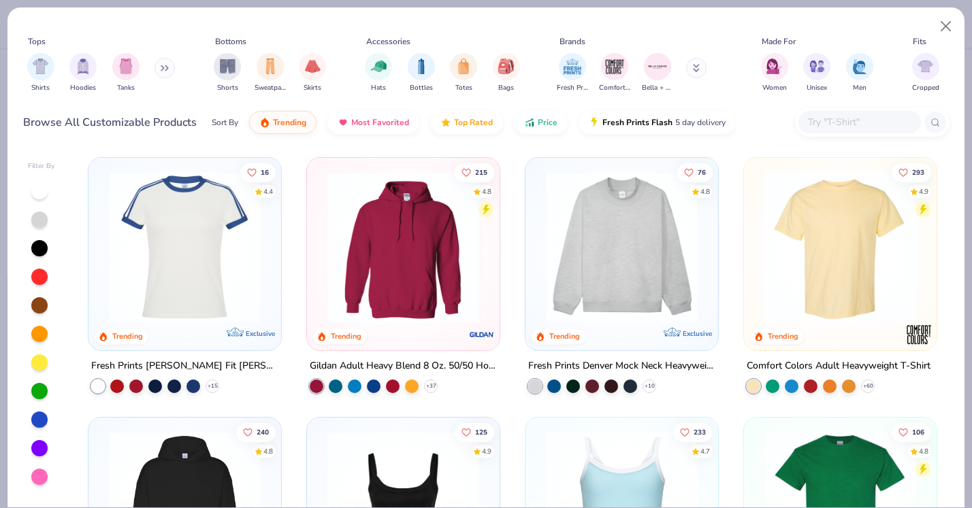
click at [842, 433] on img at bounding box center [839, 507] width 165 height 152
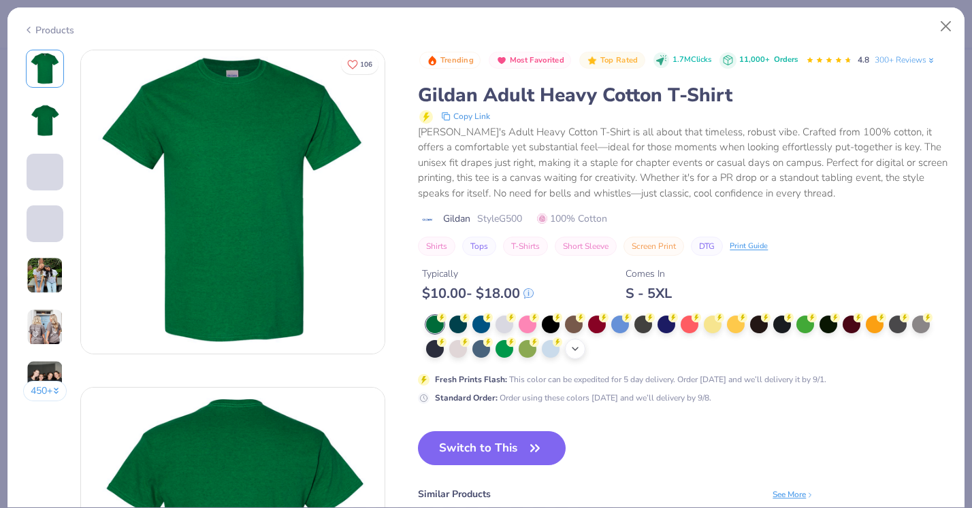
click at [580, 344] on icon at bounding box center [575, 349] width 11 height 11
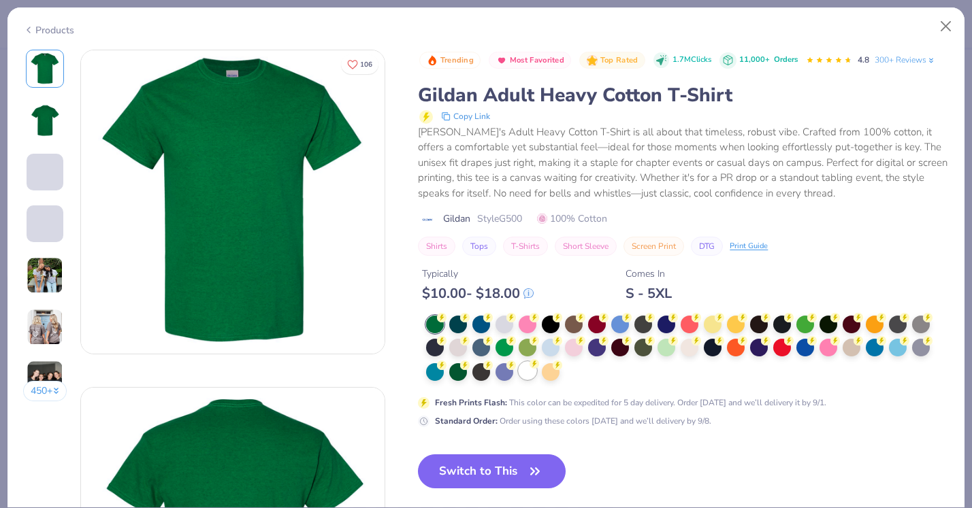
click at [533, 378] on div at bounding box center [528, 371] width 18 height 18
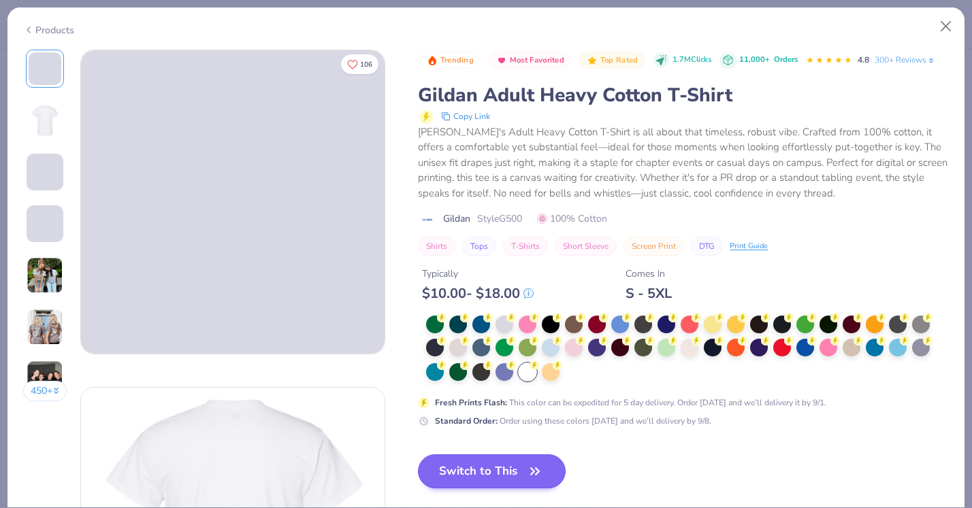
click at [540, 464] on icon "button" at bounding box center [534, 471] width 19 height 19
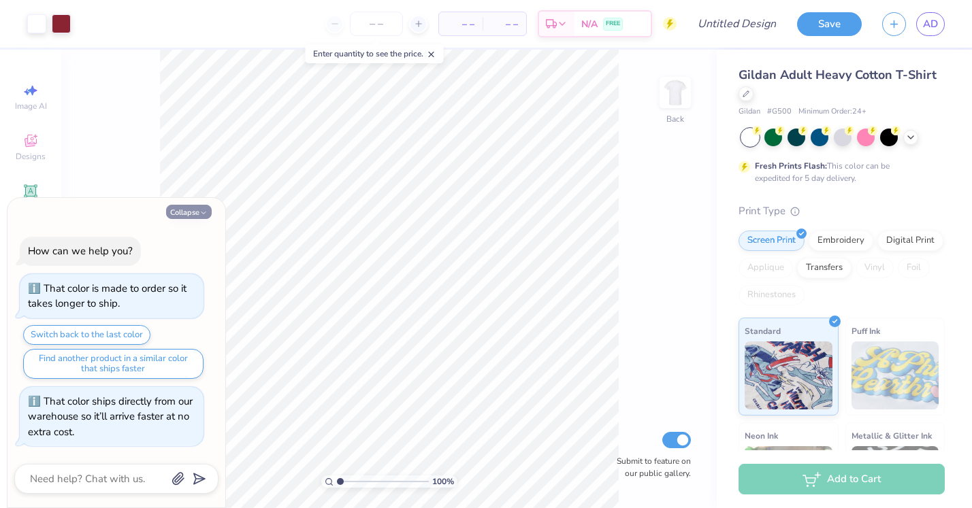
click at [207, 212] on icon "button" at bounding box center [203, 213] width 8 height 8
type textarea "x"
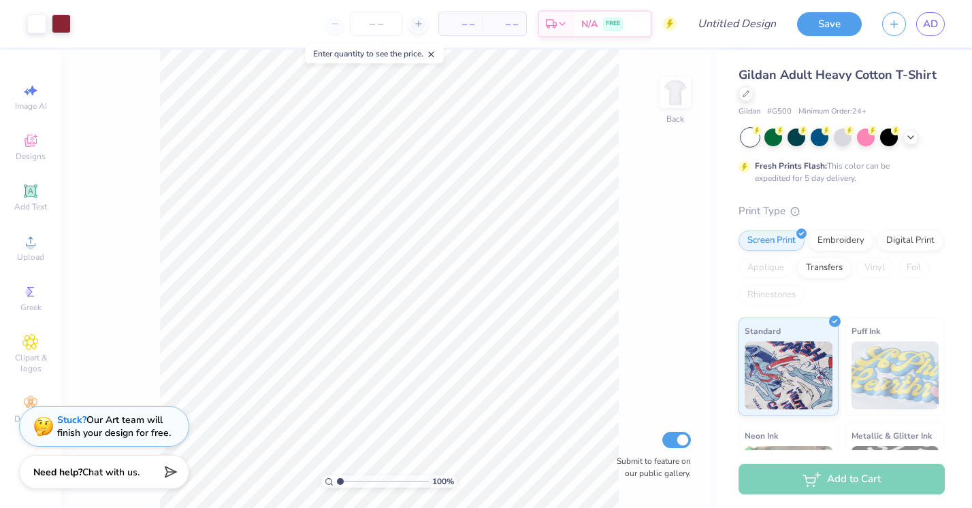
type input "1.04"
type textarea "x"
type input "1.48"
type textarea "x"
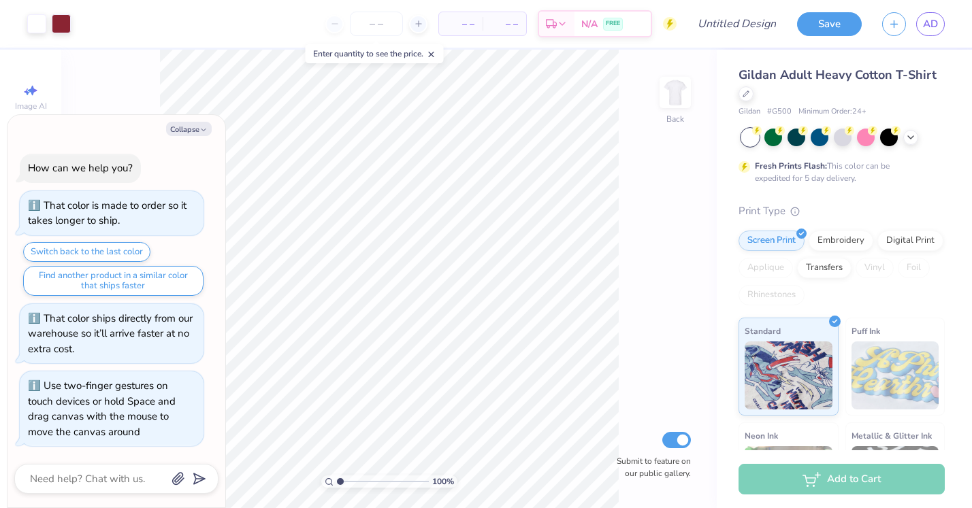
drag, startPoint x: 339, startPoint y: 479, endPoint x: 303, endPoint y: 483, distance: 36.3
type input "1"
click at [303, 483] on div "100 %" at bounding box center [389, 279] width 459 height 459
click at [186, 129] on button "Collapse" at bounding box center [189, 129] width 46 height 14
type textarea "x"
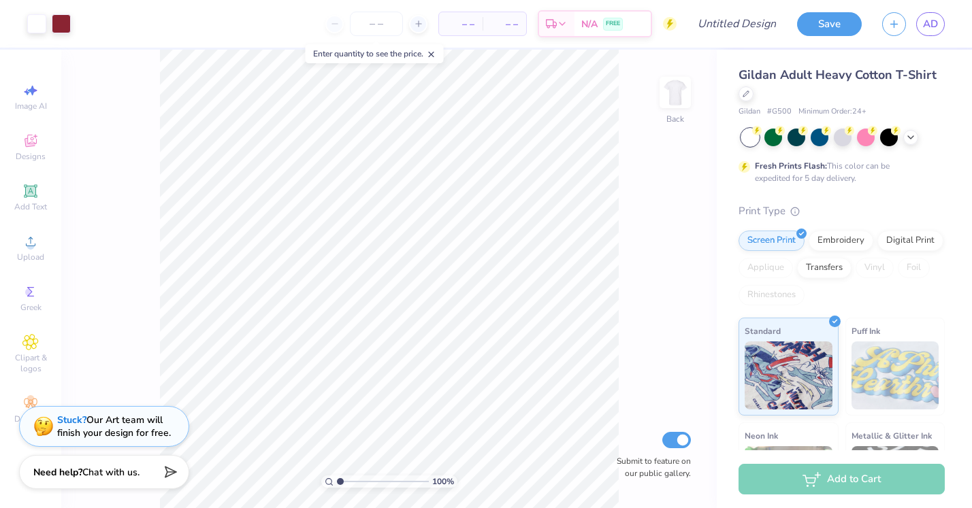
click at [434, 55] on line at bounding box center [431, 54] width 5 height 5
click at [766, 142] on div at bounding box center [773, 136] width 18 height 18
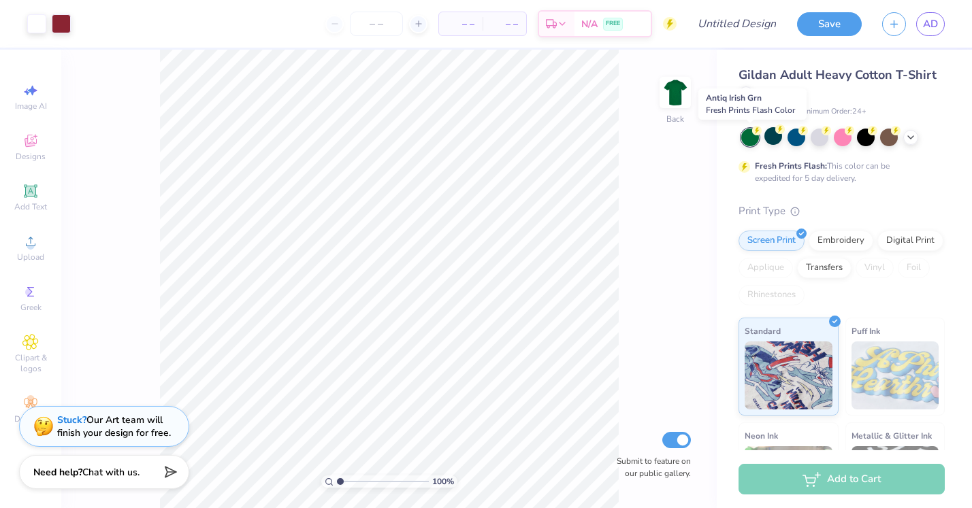
click at [751, 137] on div at bounding box center [750, 138] width 18 height 18
click at [828, 141] on div at bounding box center [820, 136] width 18 height 18
click at [754, 137] on div at bounding box center [750, 138] width 18 height 18
click at [909, 141] on icon at bounding box center [910, 136] width 11 height 11
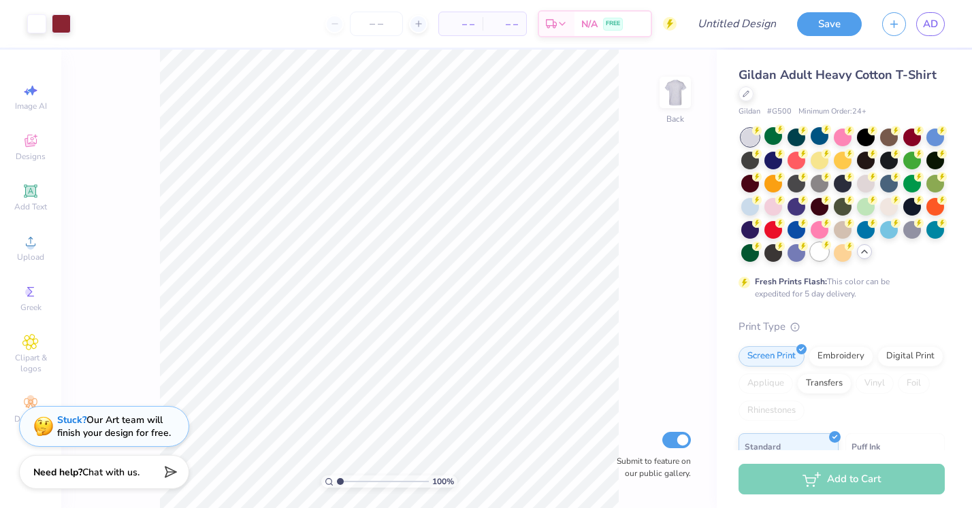
click at [822, 257] on div at bounding box center [820, 252] width 18 height 18
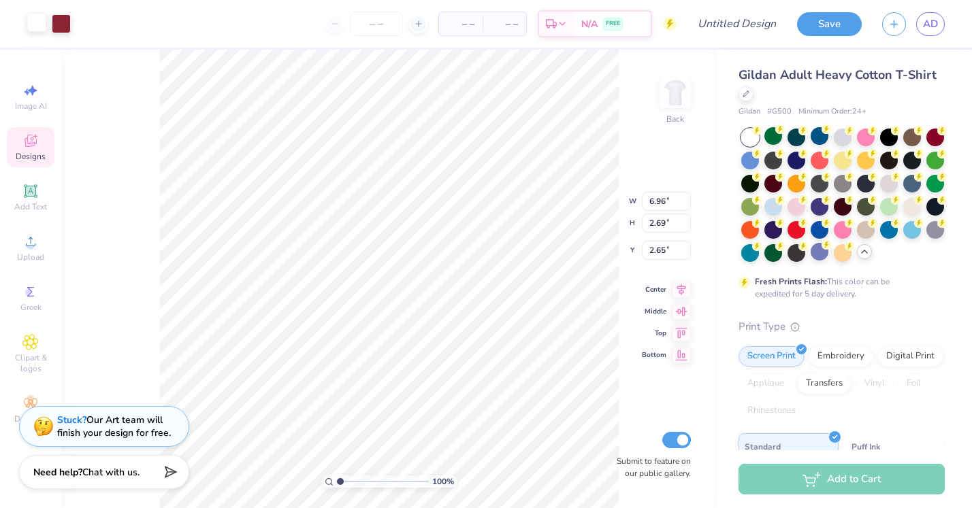
click at [44, 23] on div at bounding box center [36, 22] width 19 height 19
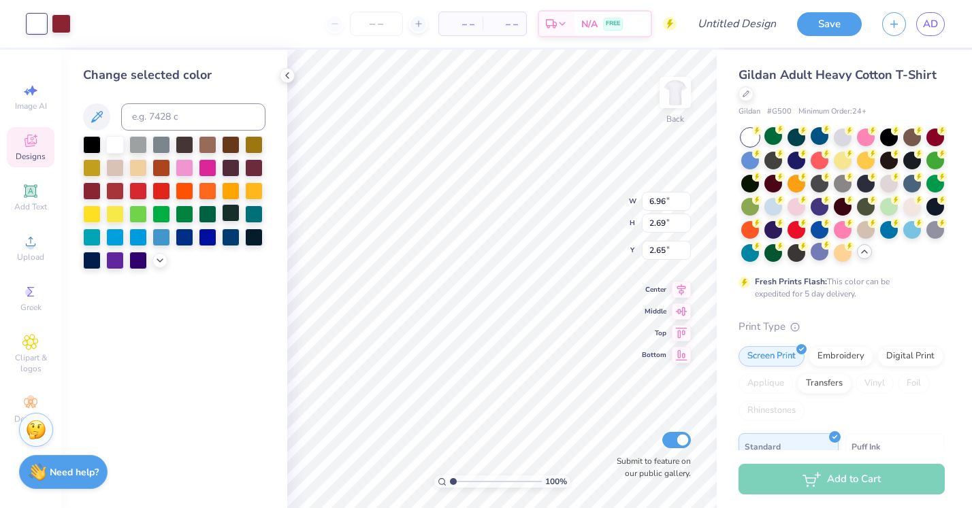
click at [234, 217] on div at bounding box center [231, 213] width 18 height 18
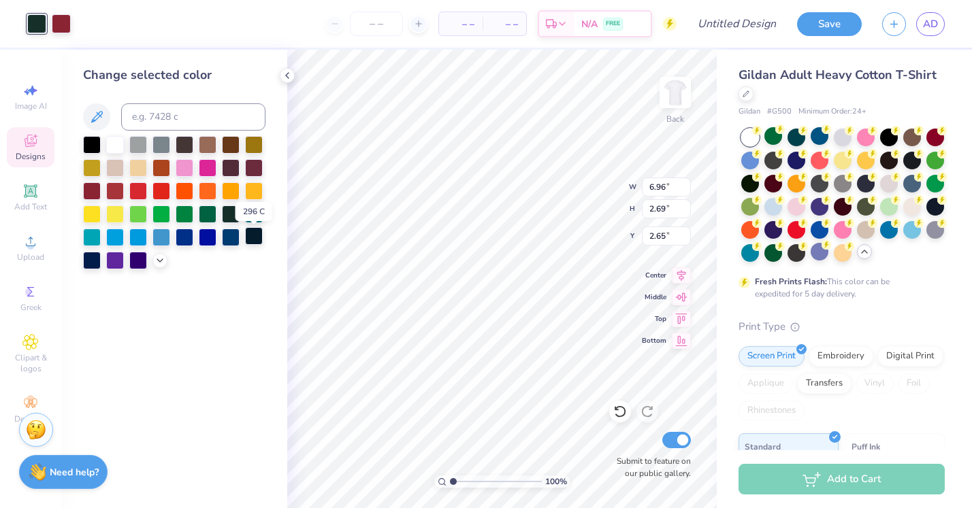
click at [252, 233] on div at bounding box center [254, 236] width 18 height 18
click at [224, 221] on div at bounding box center [231, 213] width 18 height 18
click at [234, 219] on div at bounding box center [231, 213] width 18 height 18
click at [228, 219] on div at bounding box center [231, 213] width 18 height 18
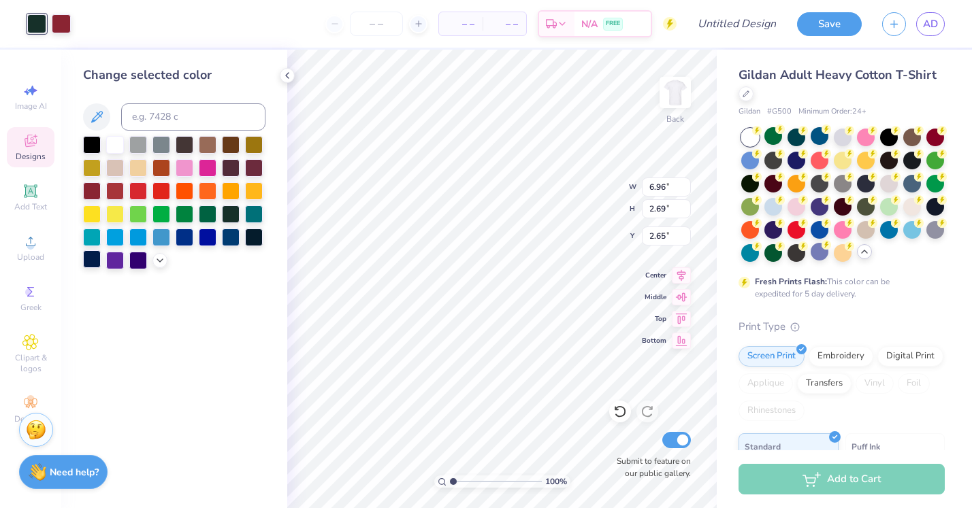
click at [90, 264] on div at bounding box center [92, 259] width 18 height 18
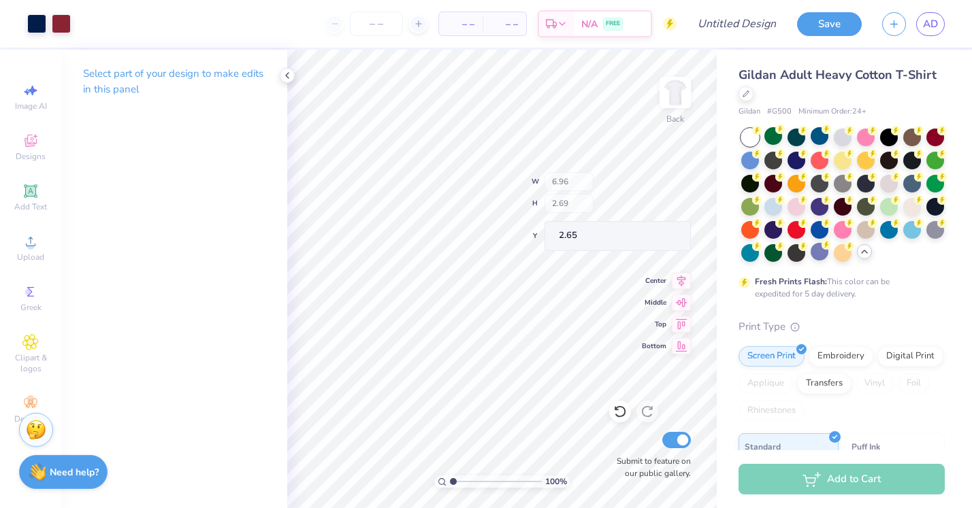
type input "6.95"
type input "1.10"
type input "3.52"
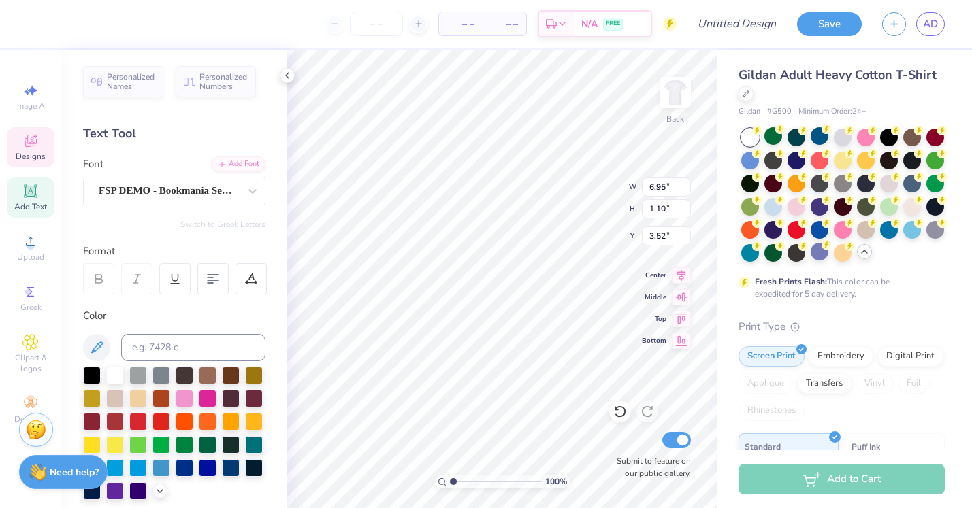
type textarea "THETA PHI ALPHA"
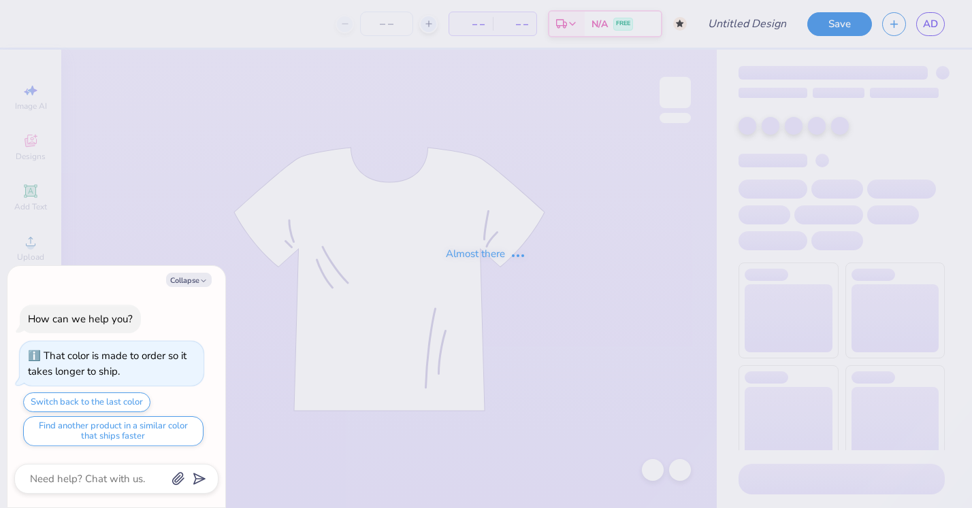
type textarea "x"
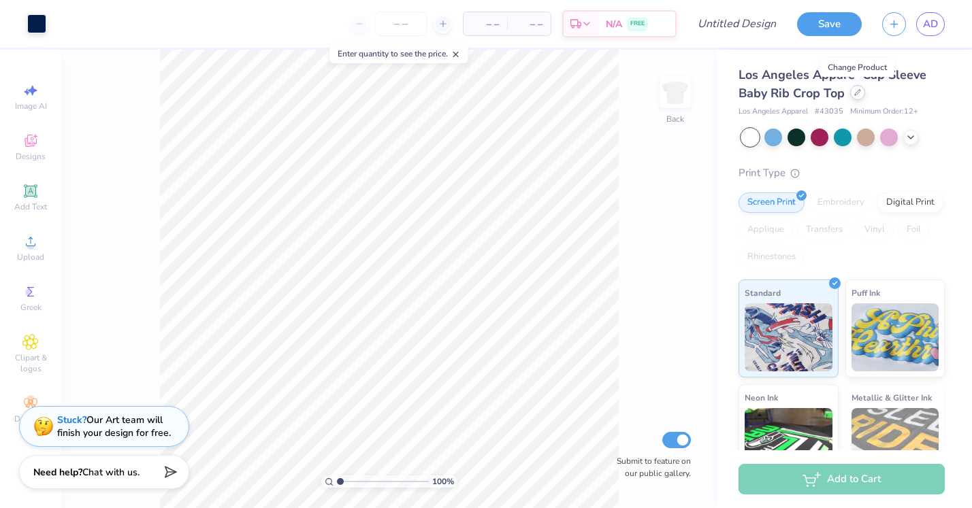
click at [864, 97] on div at bounding box center [857, 92] width 15 height 15
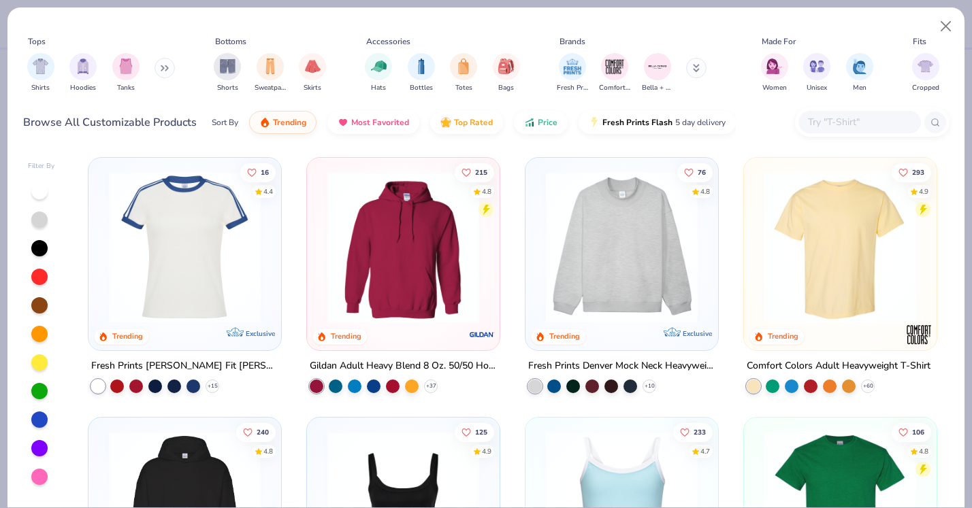
scroll to position [186, 0]
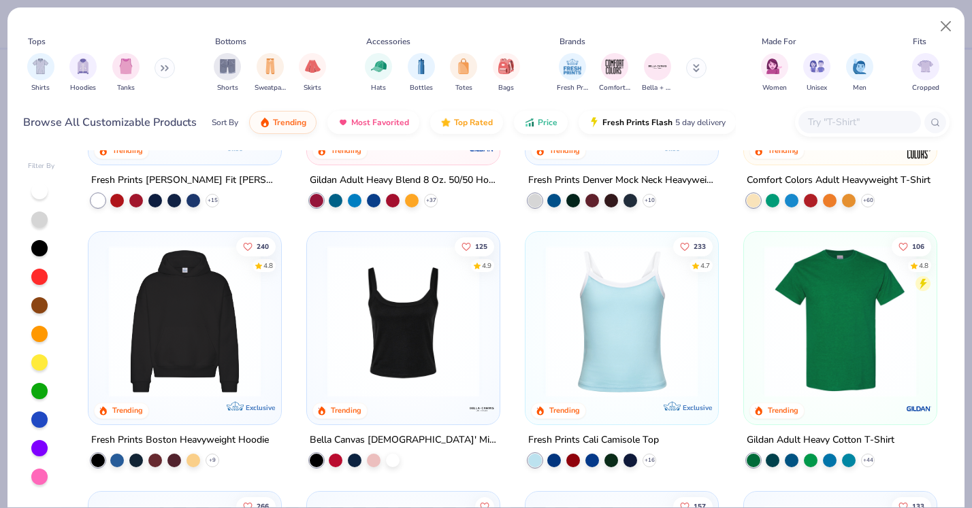
click at [834, 338] on img at bounding box center [839, 322] width 165 height 152
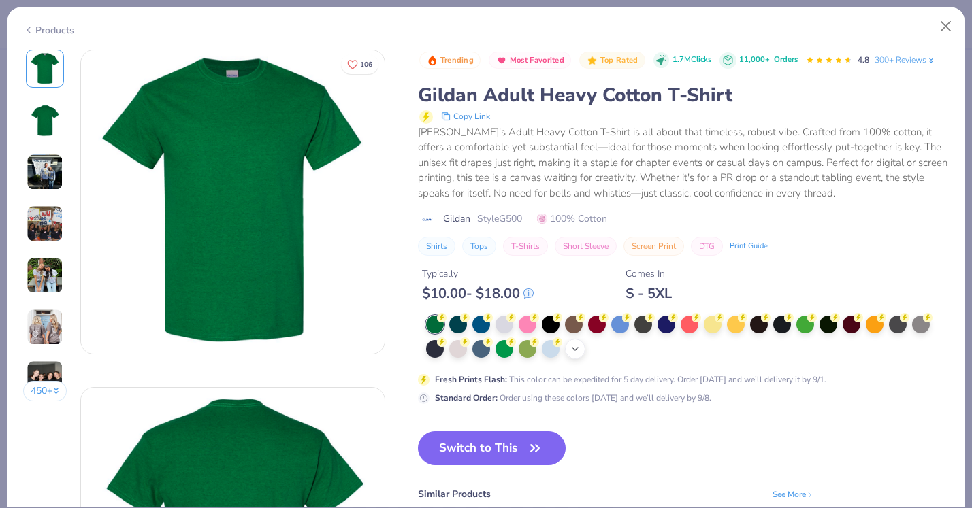
click at [581, 342] on div "+ 22" at bounding box center [575, 349] width 20 height 20
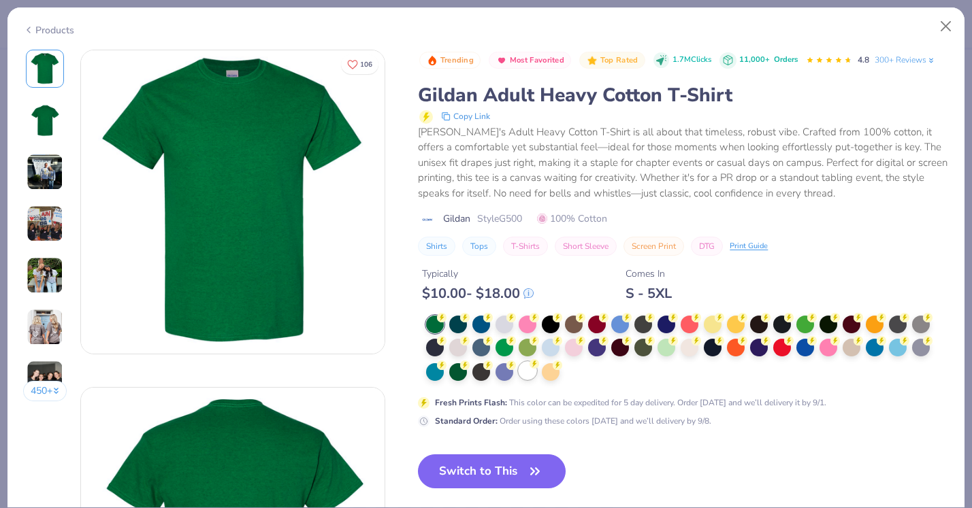
click at [523, 371] on div at bounding box center [528, 371] width 18 height 18
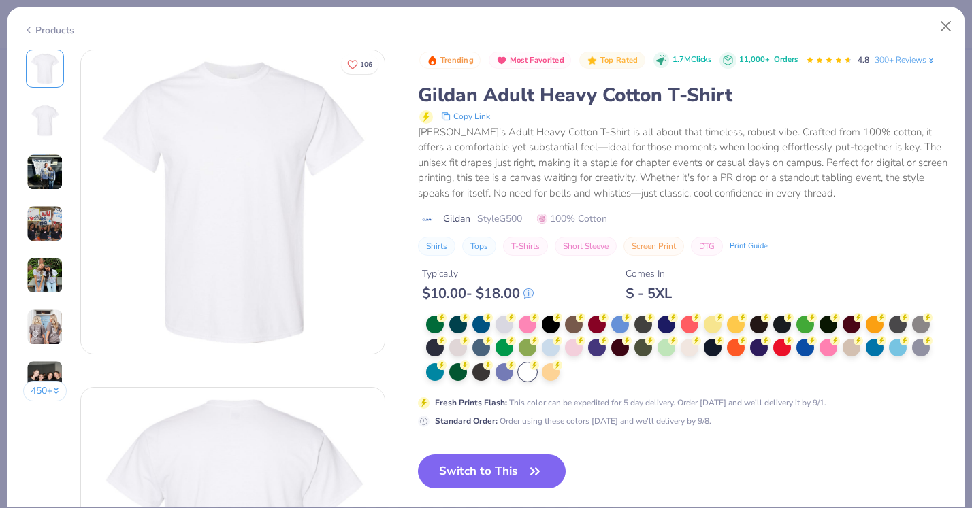
drag, startPoint x: 517, startPoint y: 468, endPoint x: 600, endPoint y: 277, distance: 208.1
click at [517, 468] on button "Switch to This" at bounding box center [492, 472] width 148 height 34
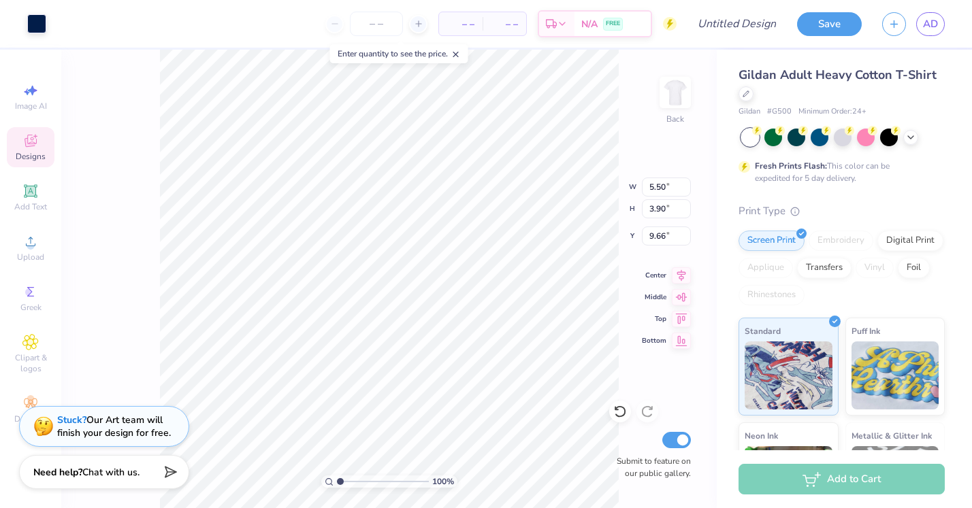
type input "4.57"
type input "8.02"
type input "5.69"
type input "4.52"
type input "3.75"
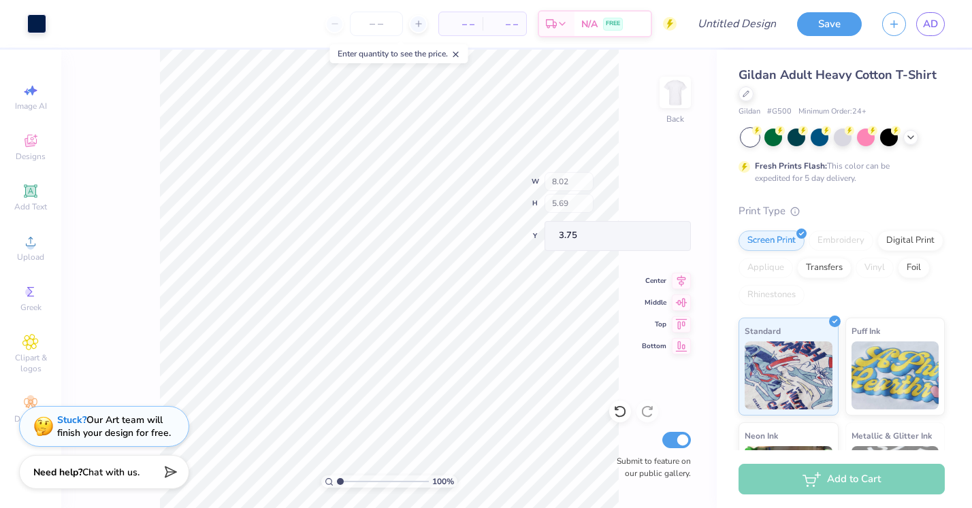
type input "2.81"
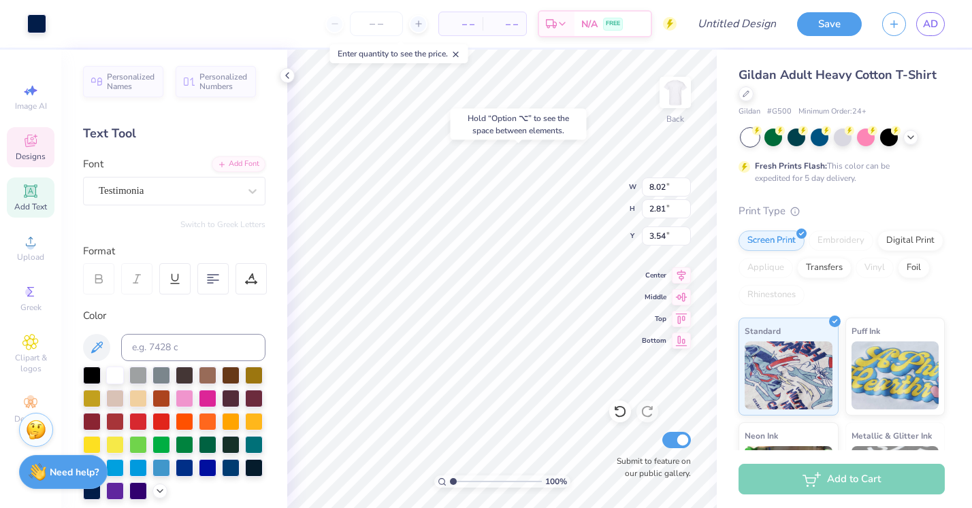
type input "3.54"
type textarea "Theta Phi Alpha"
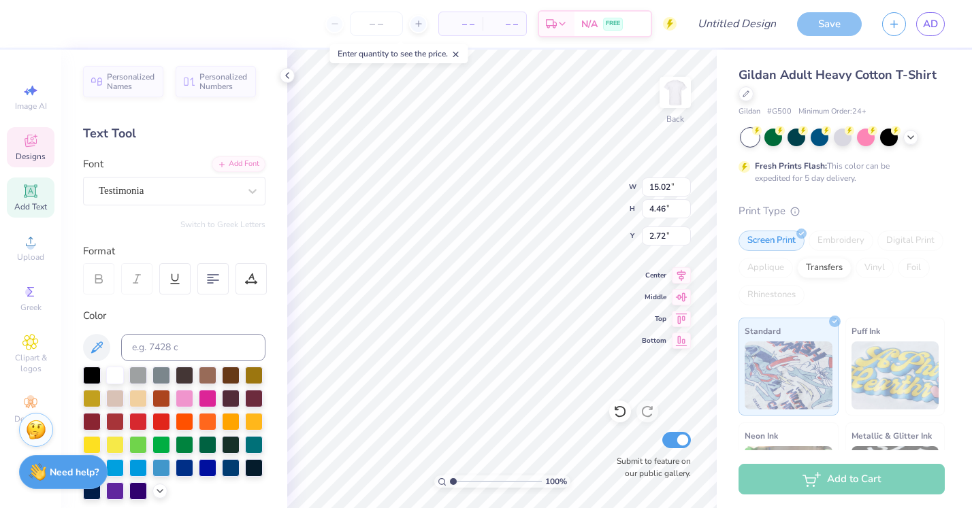
type textarea "Theta Phi"
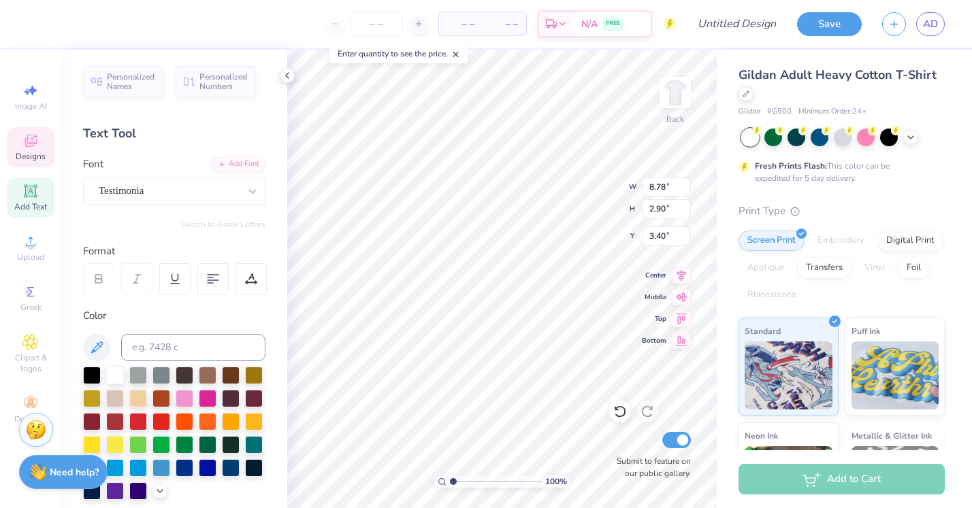
type input "9.79"
type textarea "Alpha"
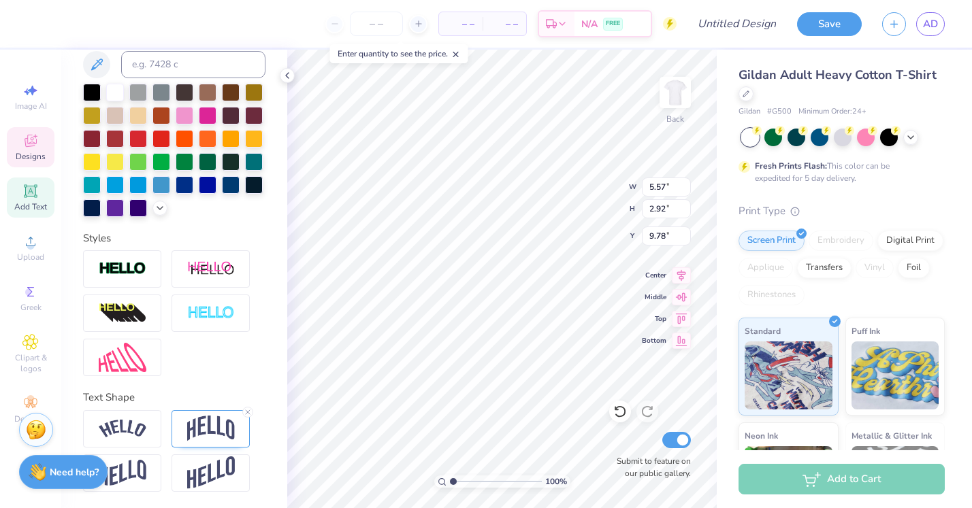
scroll to position [283, 0]
click at [193, 434] on img at bounding box center [211, 429] width 48 height 26
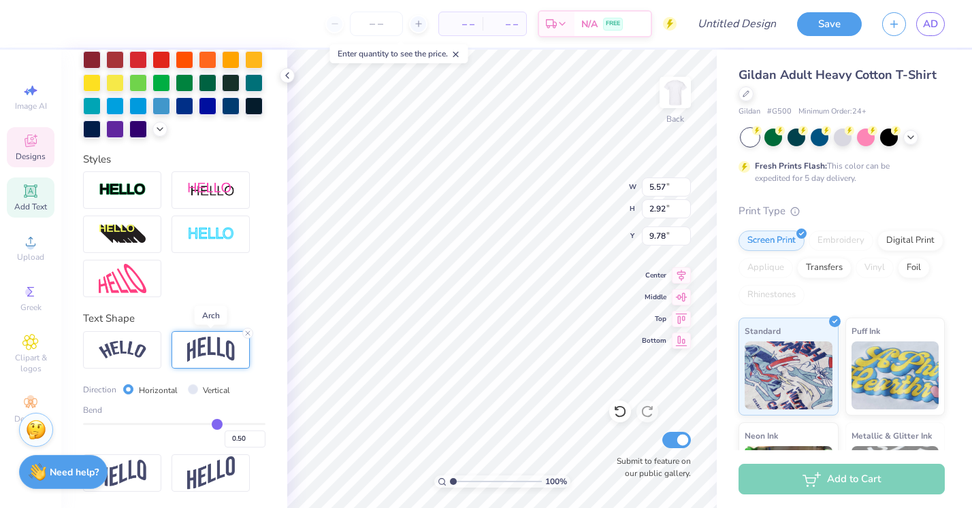
scroll to position [363, 0]
type input "0.48"
type input "0.47"
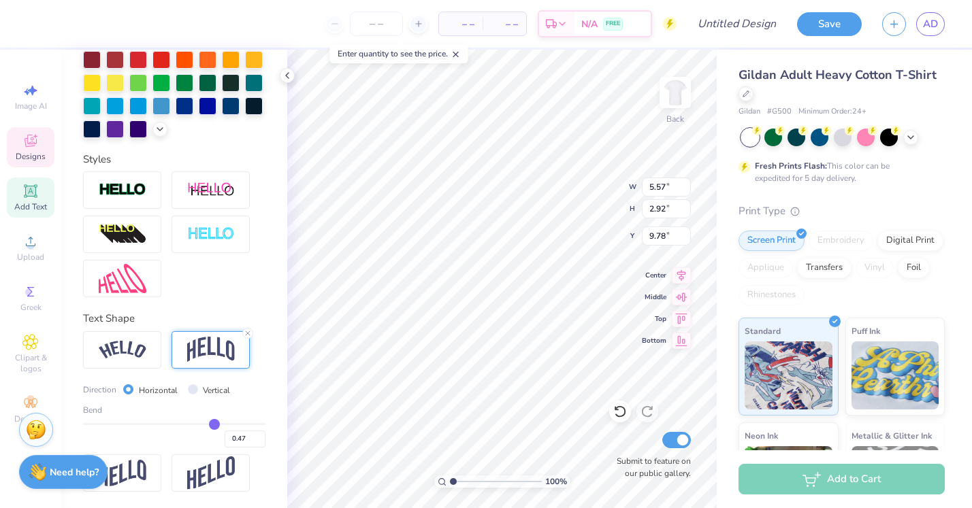
type input "0.46"
type input "0.44"
type input "0.43"
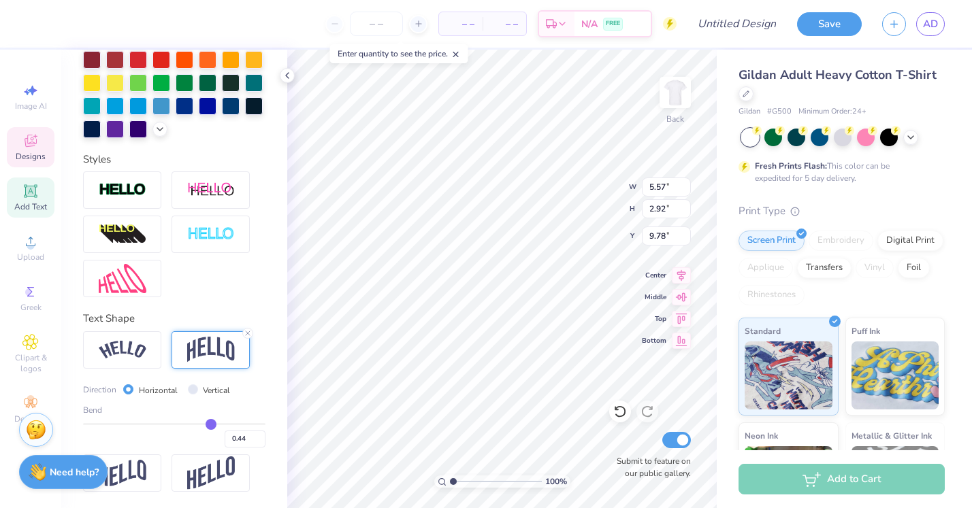
type input "0.43"
type input "0.42"
type input "0.41"
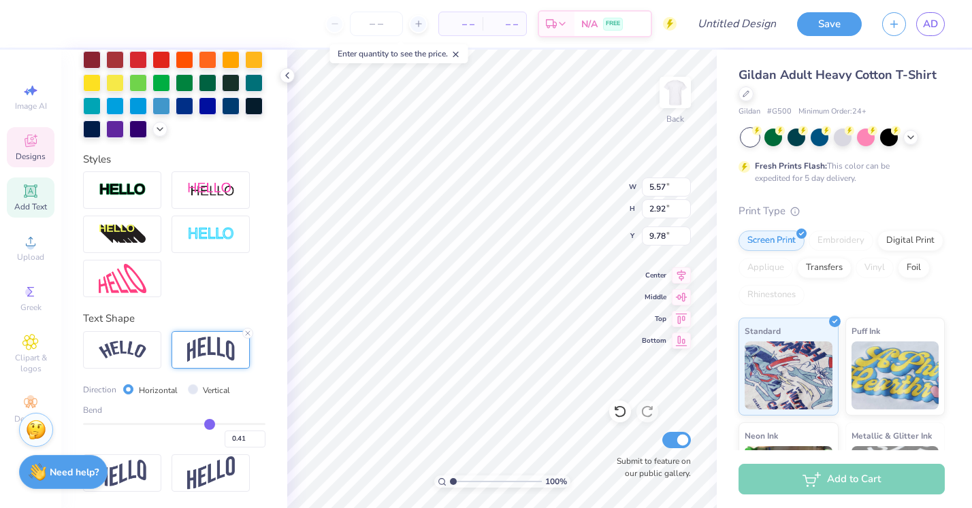
type input "0.4"
type input "0.40"
type input "0.39"
type input "0.38"
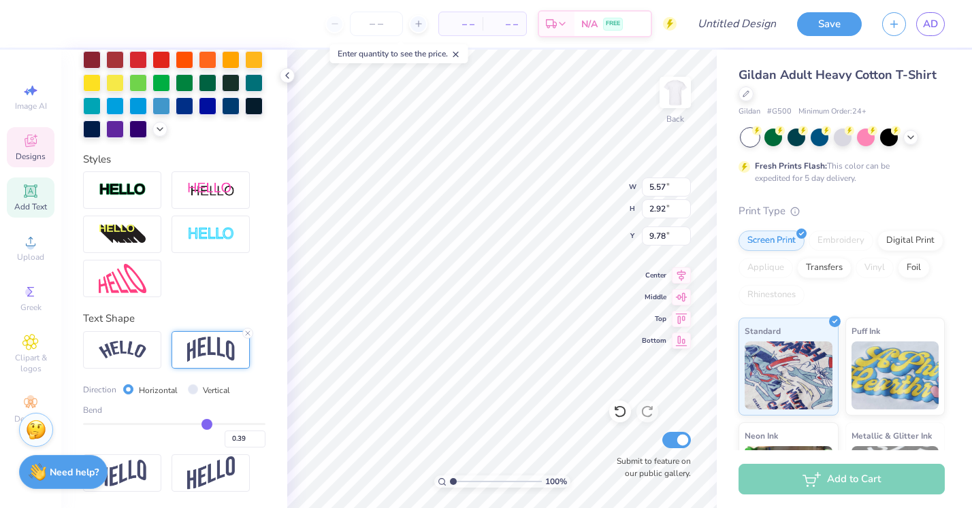
type input "0.38"
type input "0.37"
type input "0.33"
type input "2.61"
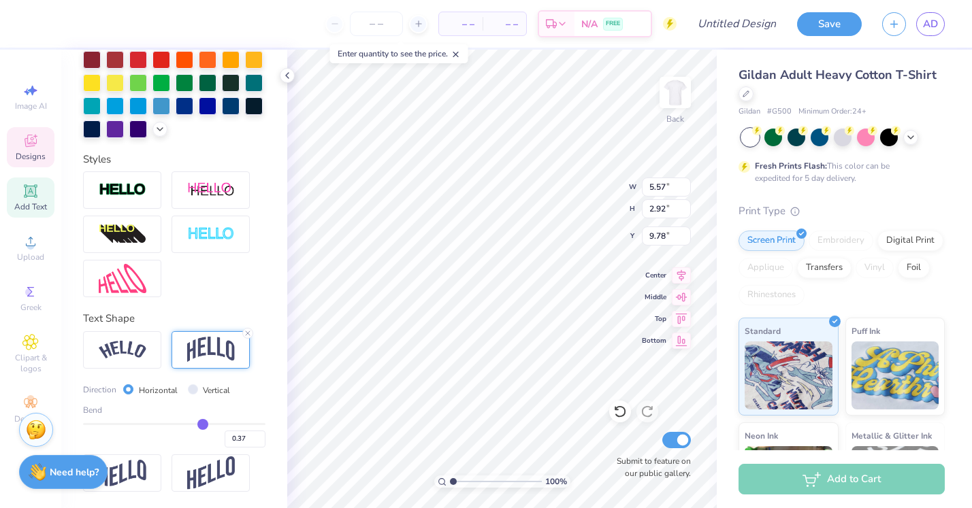
type input "9.93"
type input "0.33"
type input "0.32"
type input "0.31"
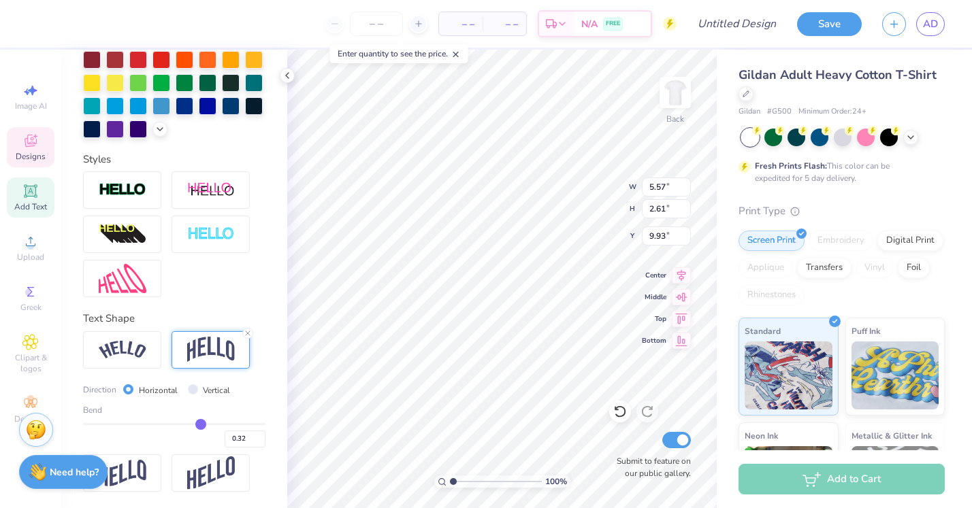
type input "0.31"
type input "0.3"
type input "0.30"
type input "0.29"
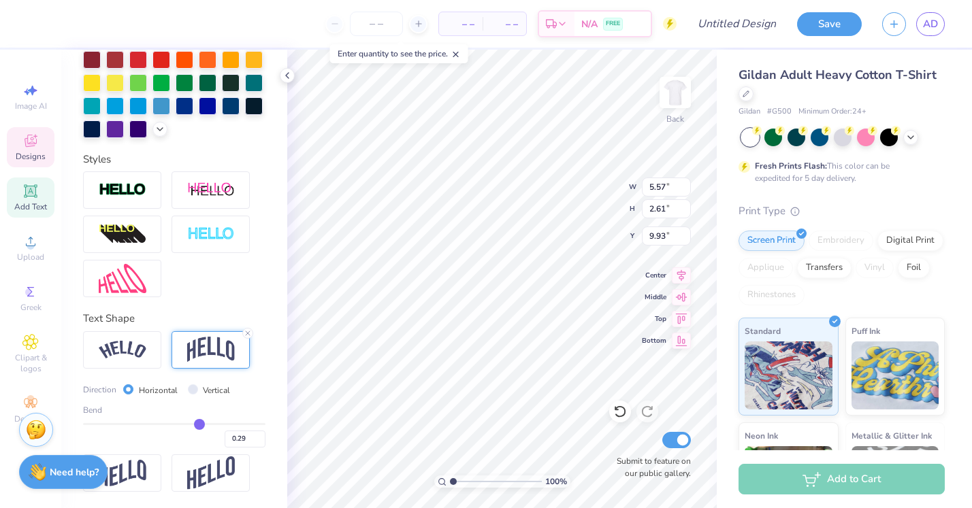
type input "0.28"
type input "0.27"
type input "2.39"
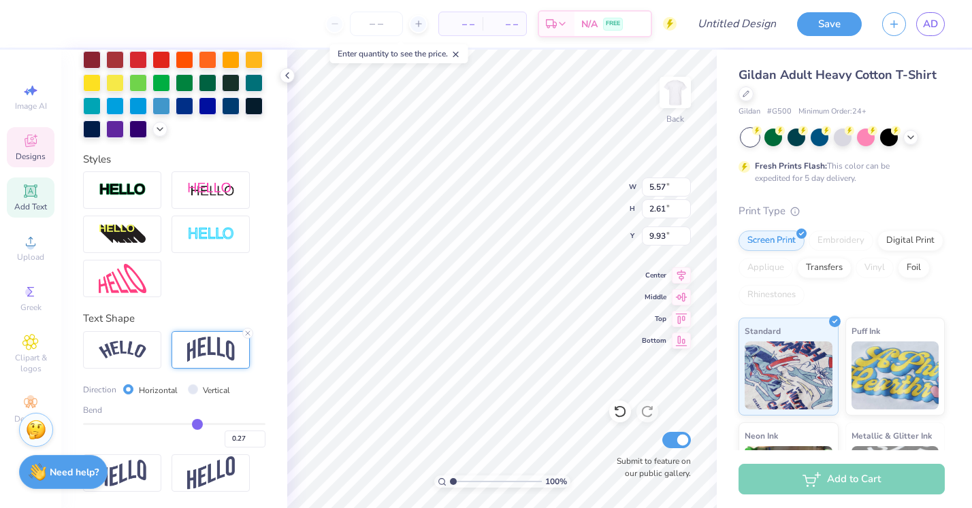
type input "10.04"
type input "0.26"
type input "0.25"
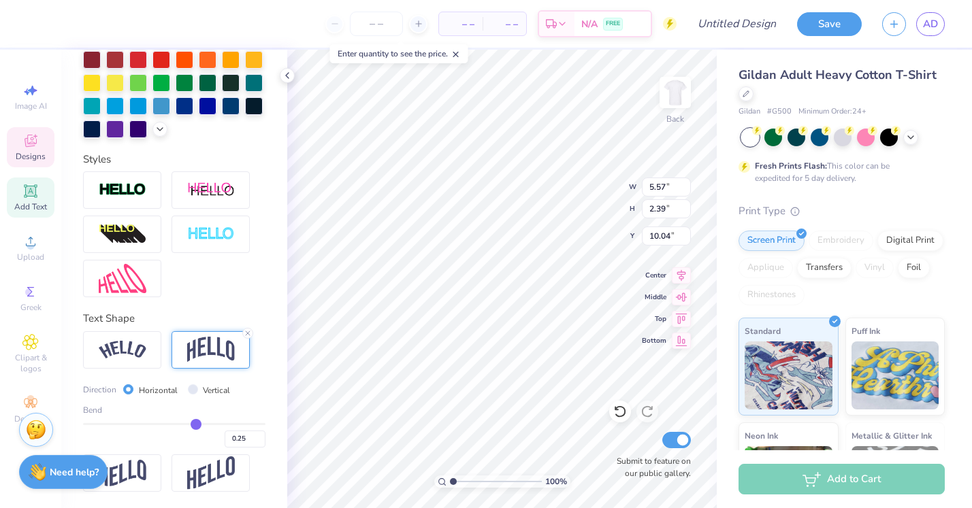
type input "0.24"
type input "0.23"
type input "0.22"
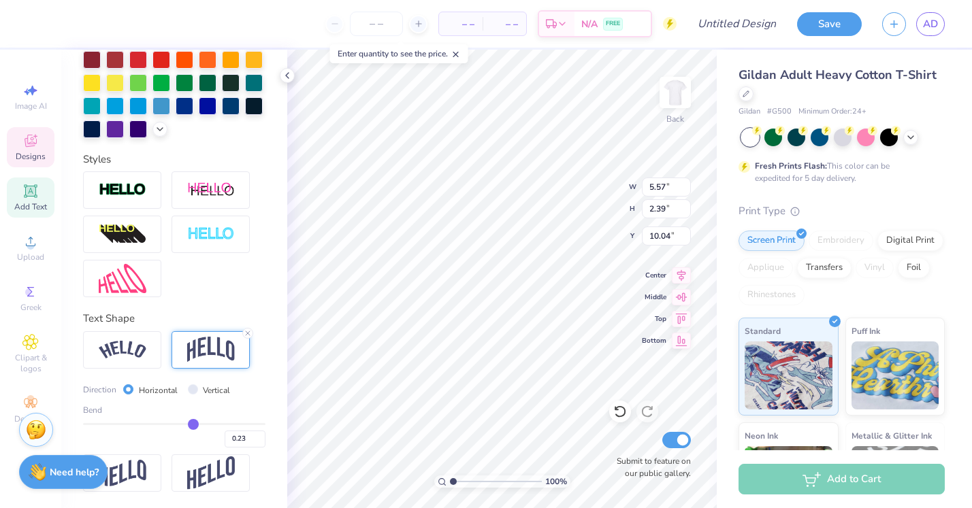
type input "0.22"
type input "0.21"
type input "0.2"
type input "0.20"
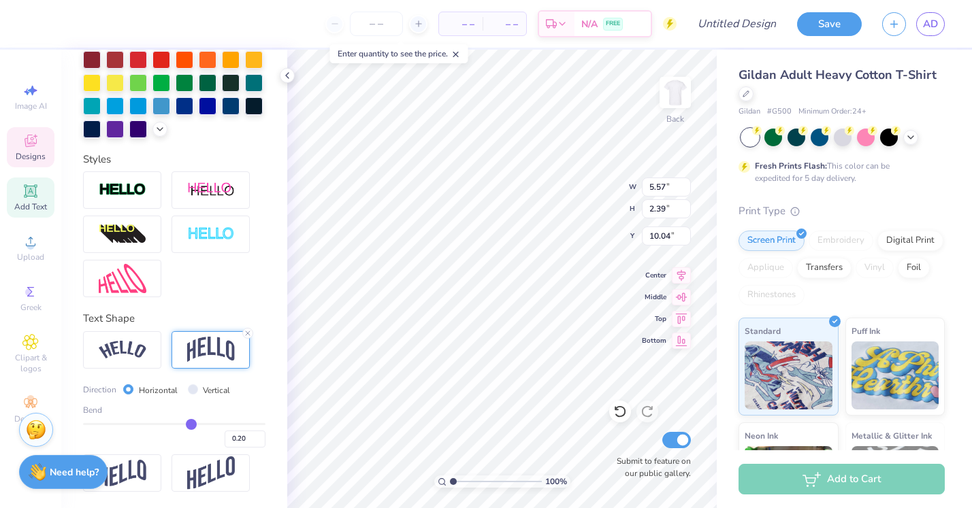
type input "0.19"
type input "0.18"
type input "0.17"
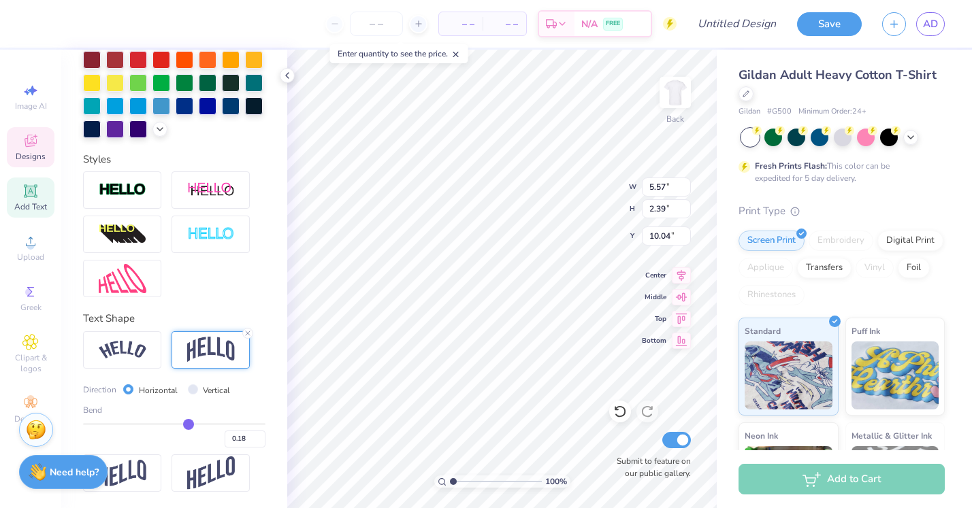
type input "0.17"
type input "0.16"
type input "0.15"
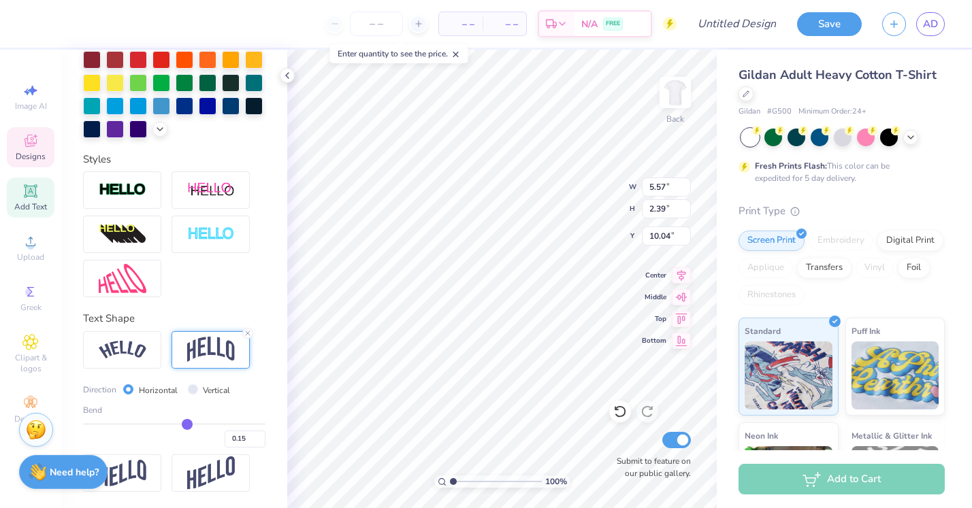
type input "0.14"
type input "0.13"
type input "0.12"
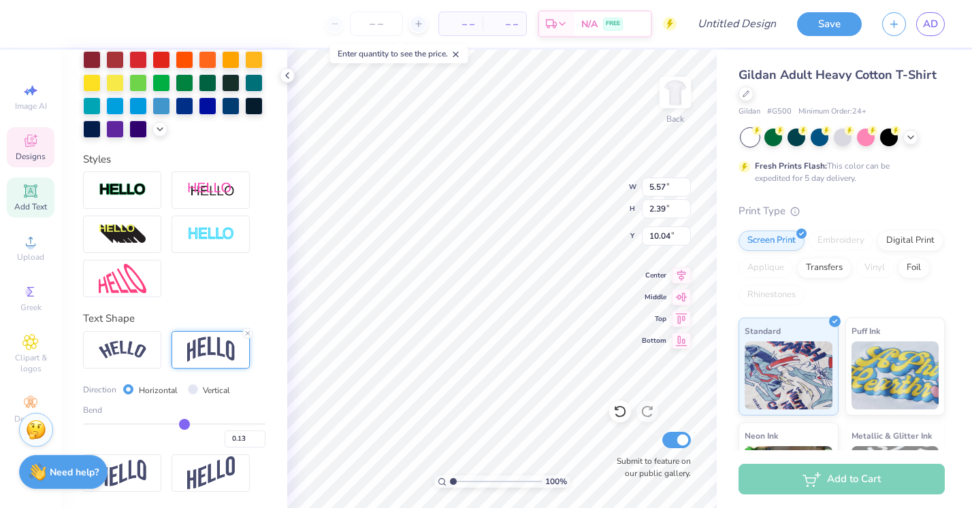
type input "0.12"
type input "0.11"
type input "0.1"
type input "0.10"
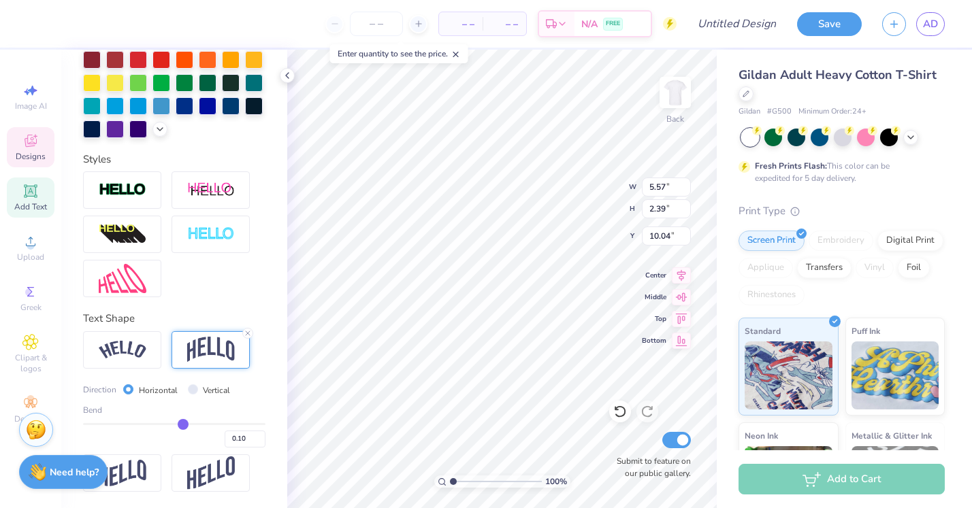
type input "0.09"
type input "0.08"
type input "0.07"
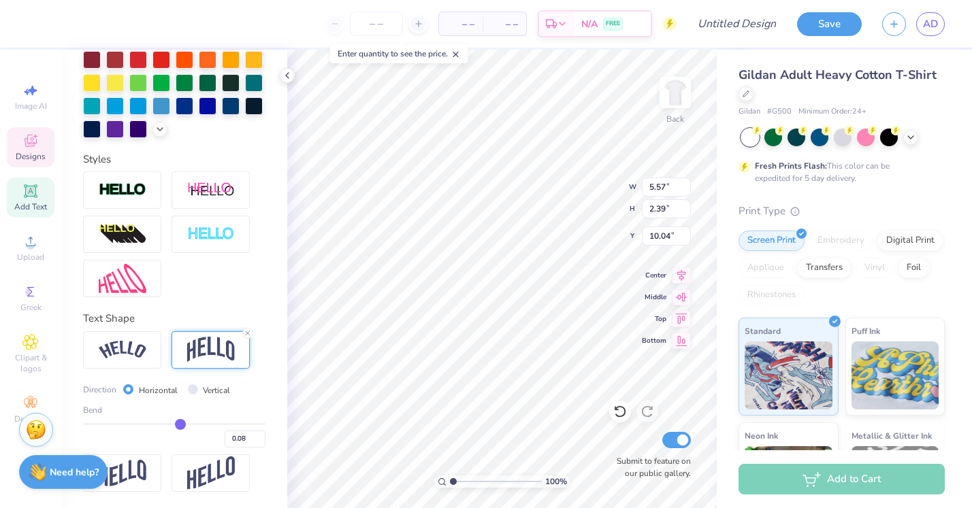
type input "0.07"
type input "0.06"
type input "0.05"
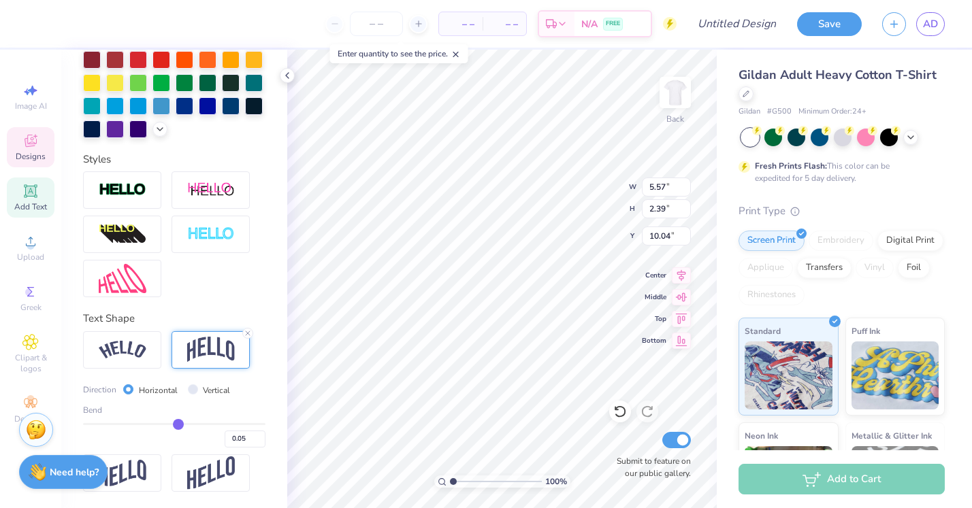
type input "0.04"
type input "0.03"
type input "0.02"
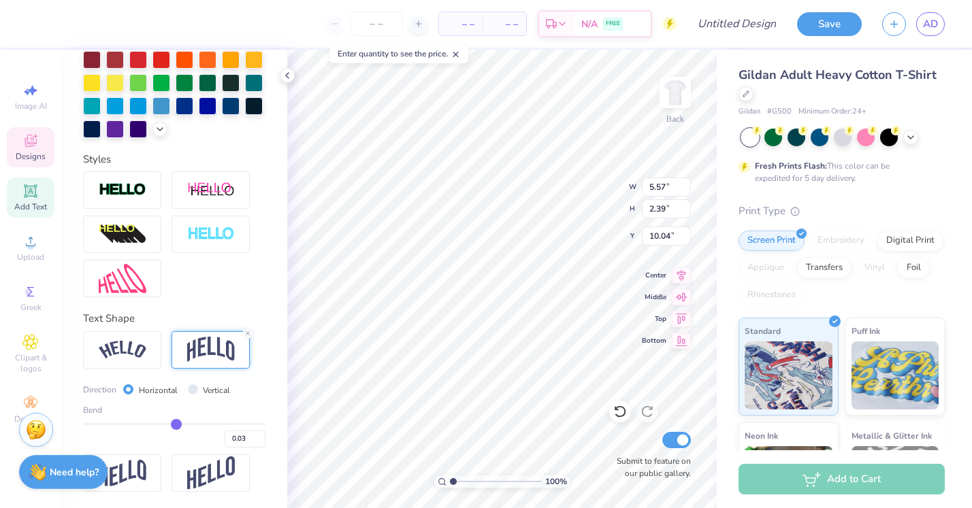
type input "0.02"
type input "0.01"
type input "0"
type input "0.00"
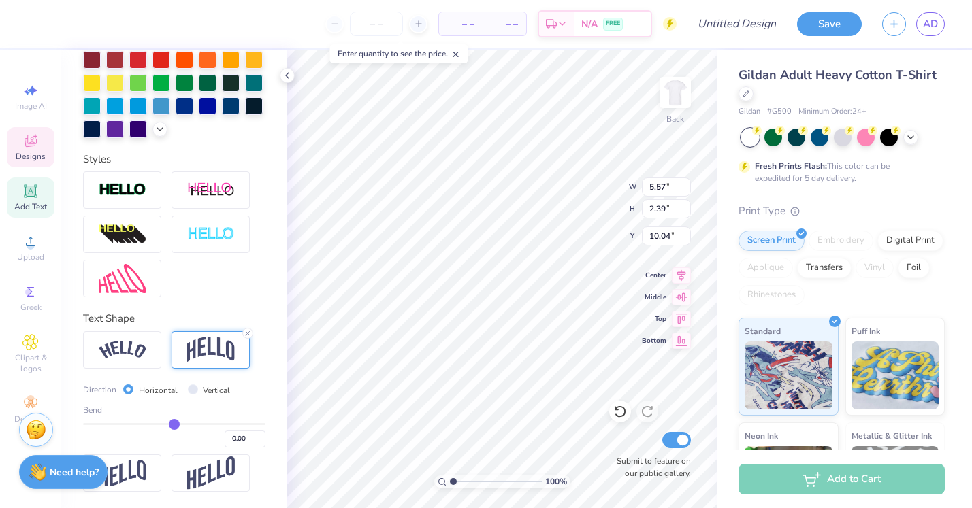
type input "-0.01"
type input "-0.02"
type input "-0.03"
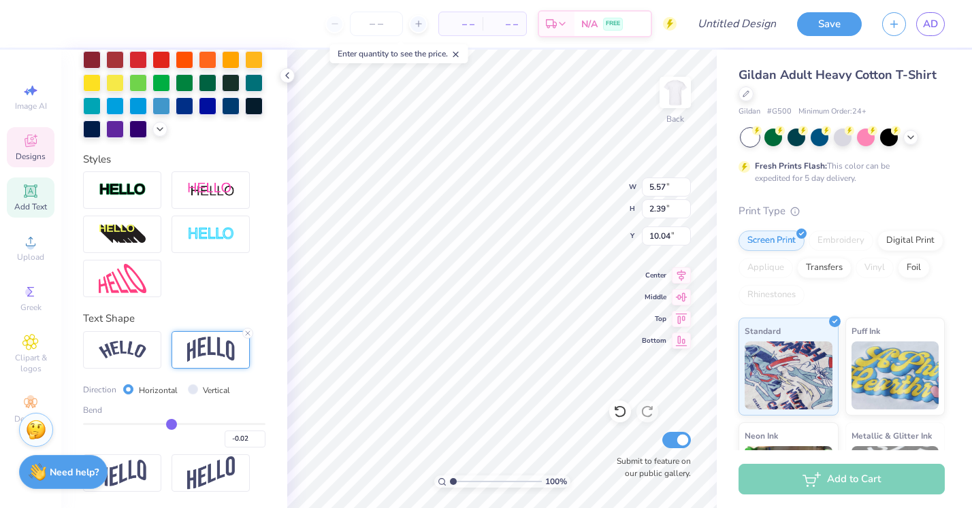
type input "-0.03"
type input "-0.04"
type input "1.89"
type input "10.29"
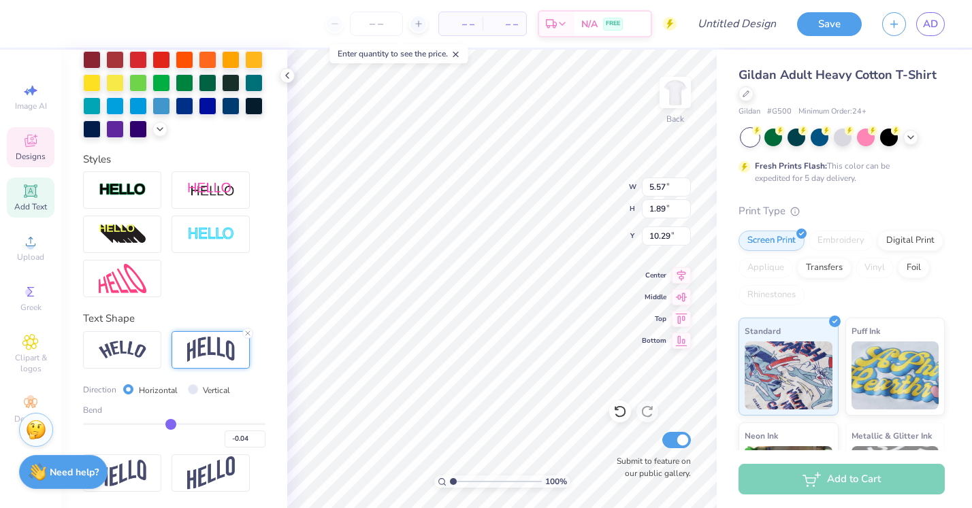
type input "-0.05"
type input "-0.06"
type input "-0.07"
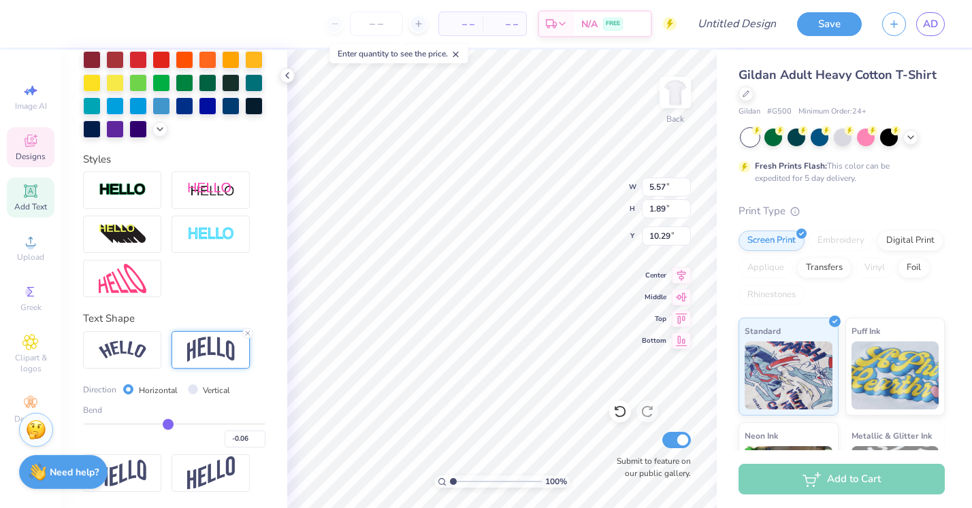
type input "-0.07"
type input "-0.08"
type input "-0.09"
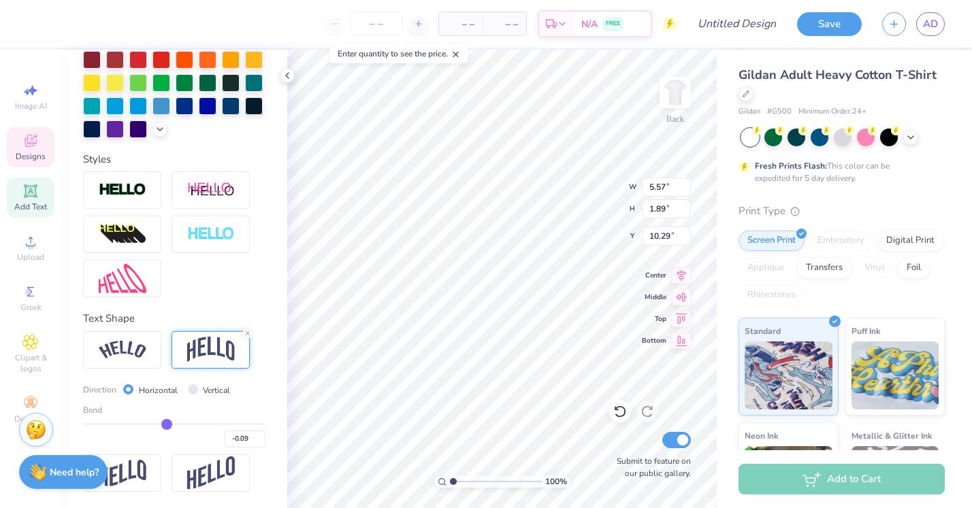
type input "-0.1"
type input "-0.10"
type input "-0.11"
type input "-0.12"
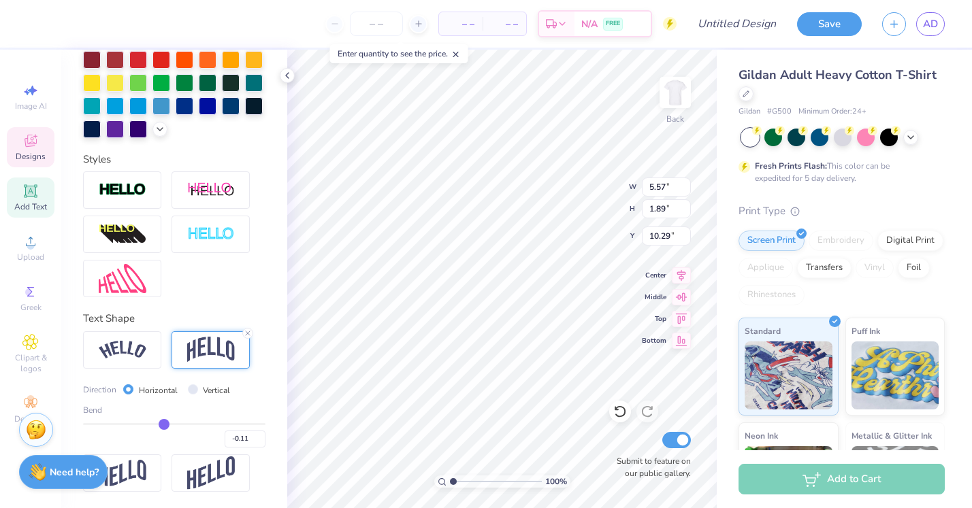
type input "-0.12"
type input "-0.13"
type input "-0.14"
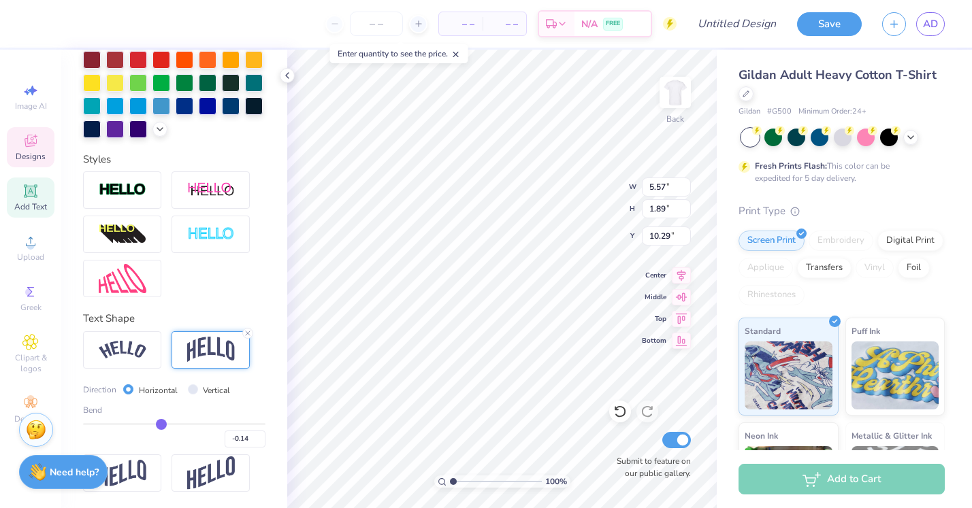
type input "-0.16"
type input "-0.17"
type input "-0.18"
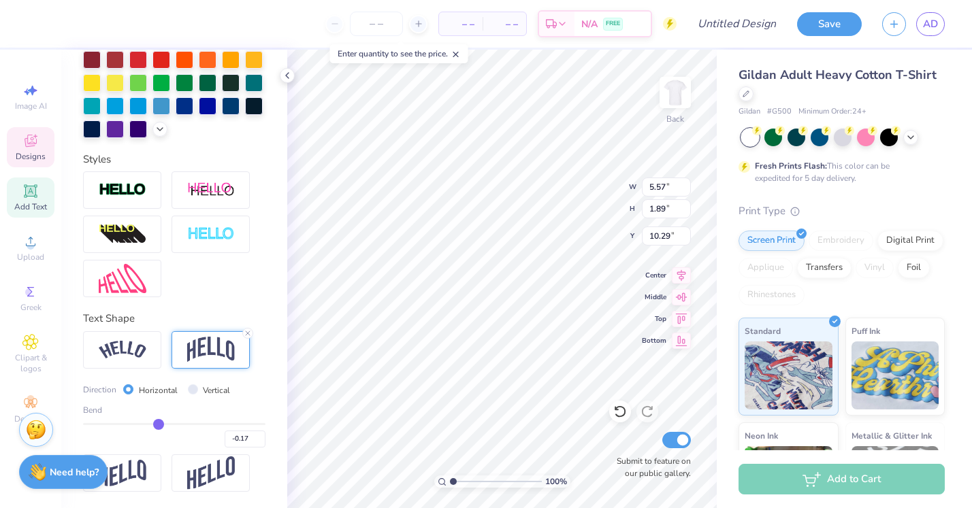
type input "-0.18"
type input "-0.19"
type input "-0.2"
type input "-0.20"
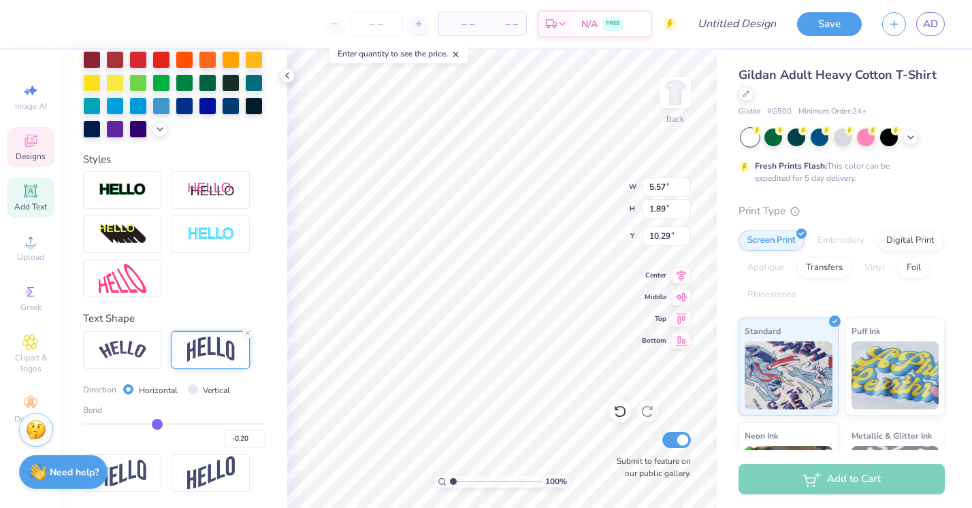
type input "-0.21"
type input "-0.22"
type input "-0.23"
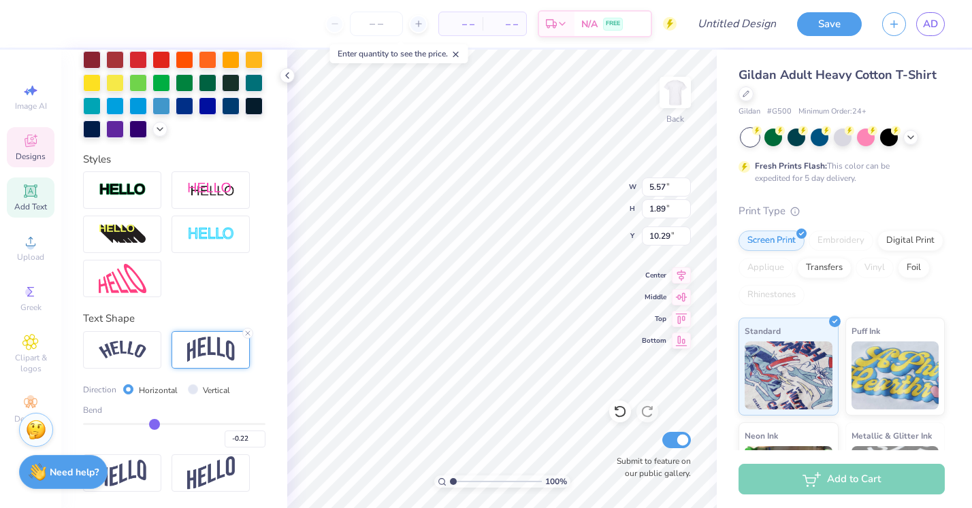
type input "-0.23"
type input "1.90"
drag, startPoint x: 216, startPoint y: 421, endPoint x: 154, endPoint y: 429, distance: 61.9
click at [154, 429] on div "-0.23" at bounding box center [174, 435] width 182 height 25
type input "-0.22"
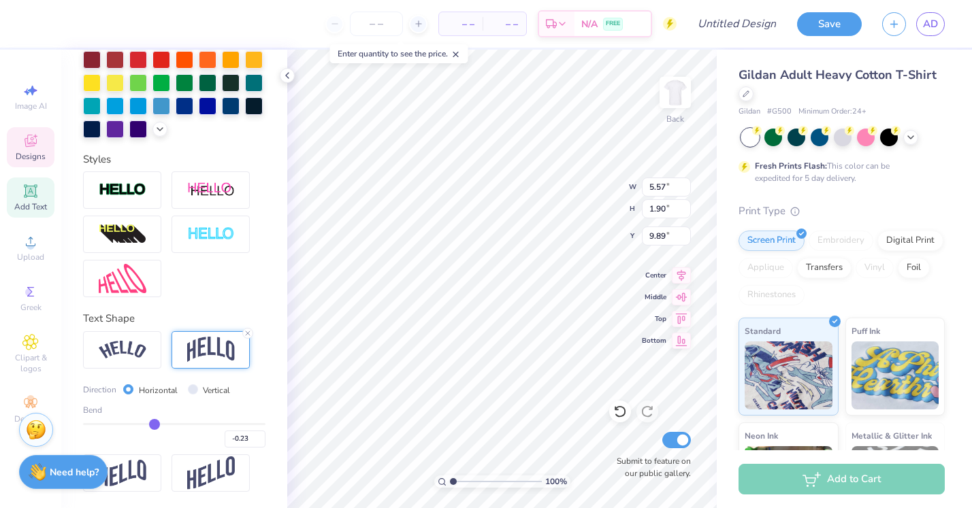
type input "-0.22"
type input "-0.23"
type input "-0.24"
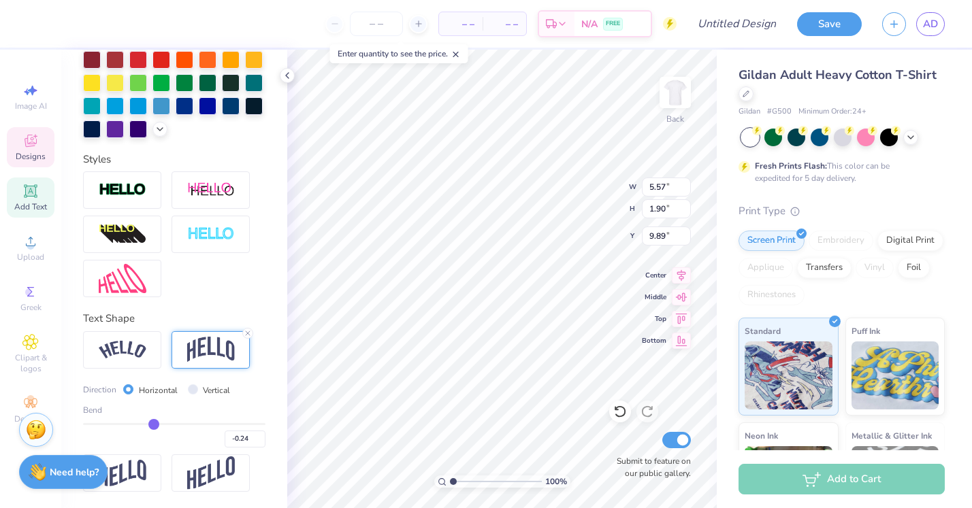
type input "-0.25"
type input "-0.26"
type input "-0.27"
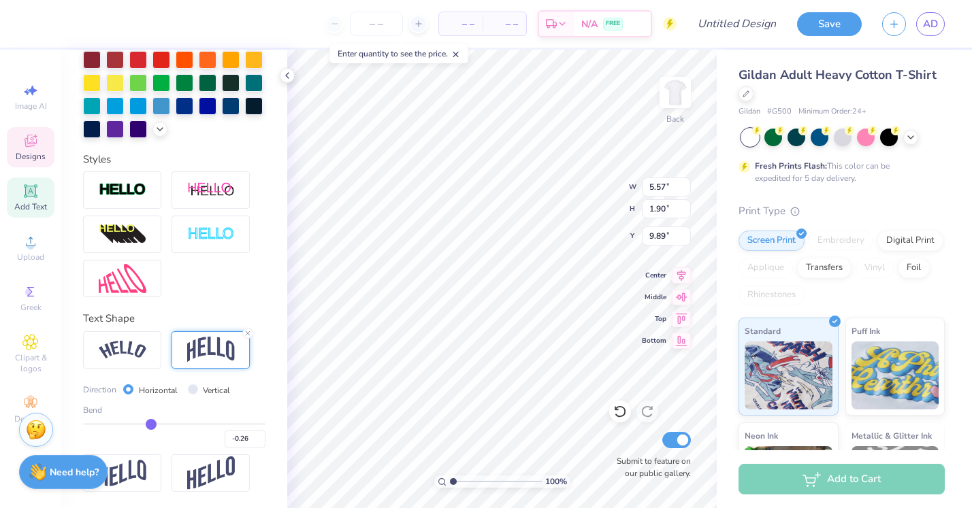
type input "-0.27"
click at [151, 425] on input "range" at bounding box center [174, 424] width 182 height 2
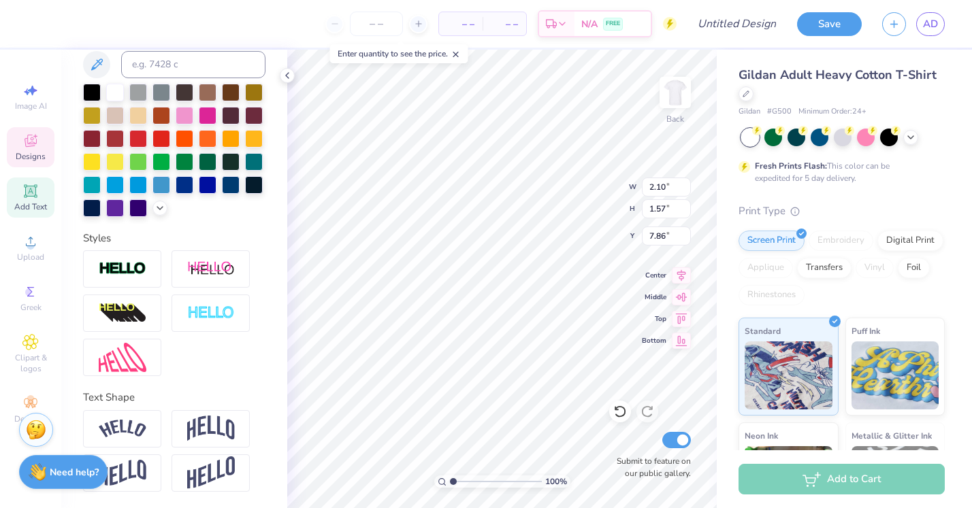
scroll to position [0, 0]
type textarea "est. 1912"
click at [908, 138] on icon at bounding box center [910, 136] width 11 height 11
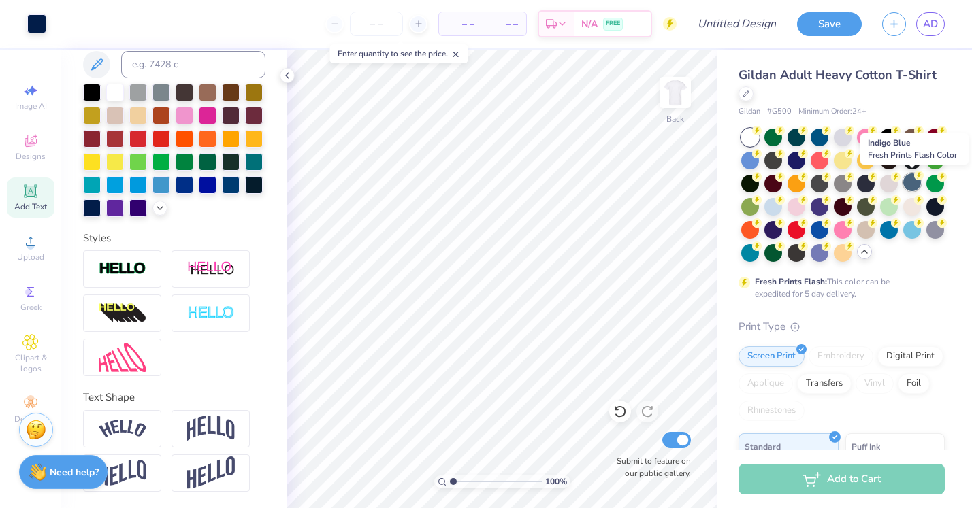
click at [908, 185] on div at bounding box center [912, 183] width 18 height 18
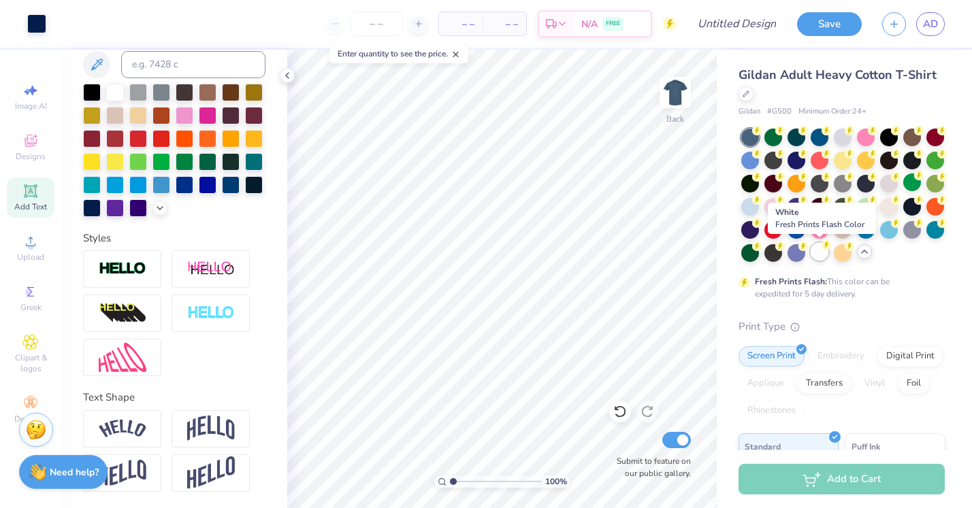
click at [821, 255] on div at bounding box center [820, 252] width 18 height 18
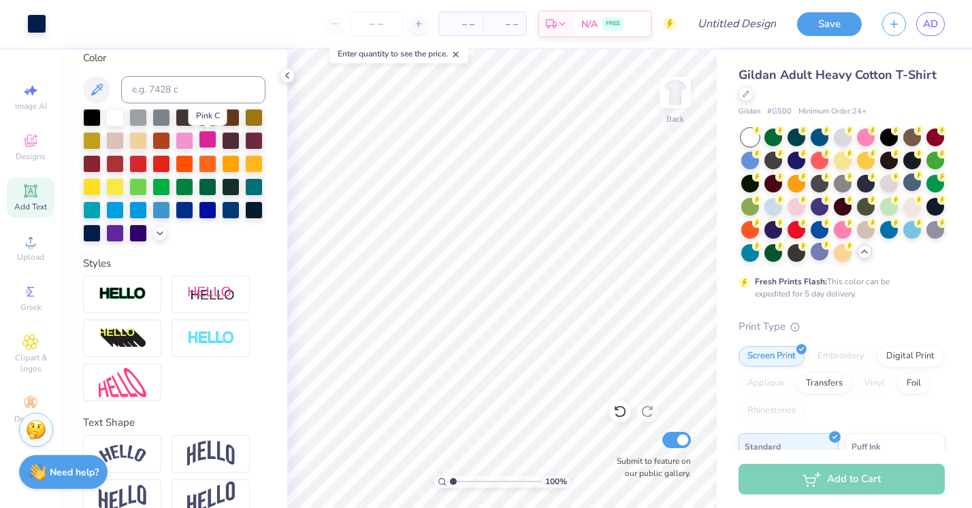
scroll to position [256, 0]
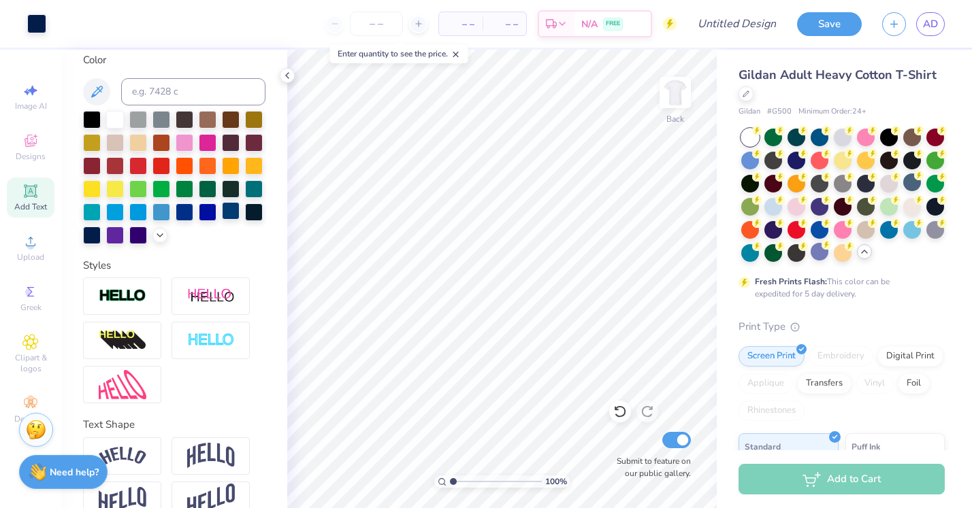
click at [227, 213] on div at bounding box center [231, 211] width 18 height 18
click at [60, 24] on div at bounding box center [61, 22] width 19 height 19
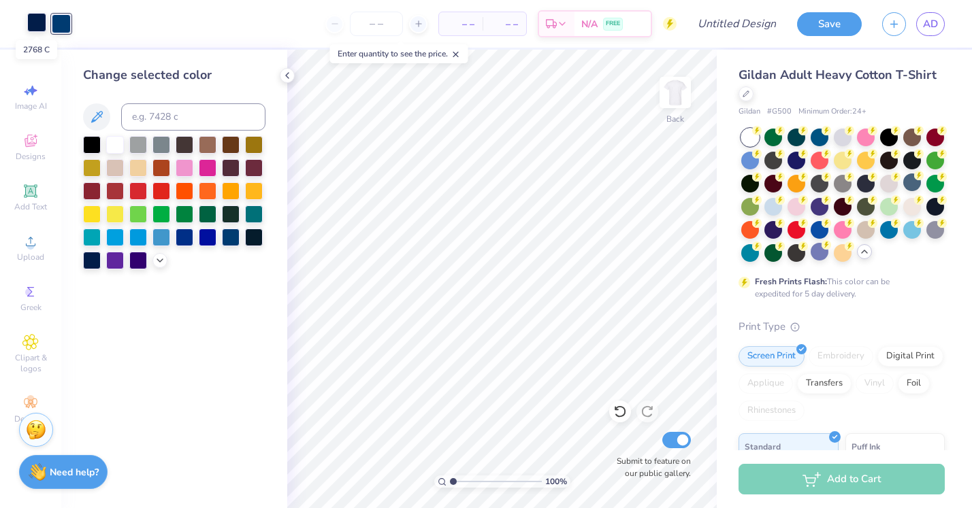
click at [32, 24] on div at bounding box center [36, 22] width 19 height 19
click at [63, 23] on div at bounding box center [61, 22] width 19 height 19
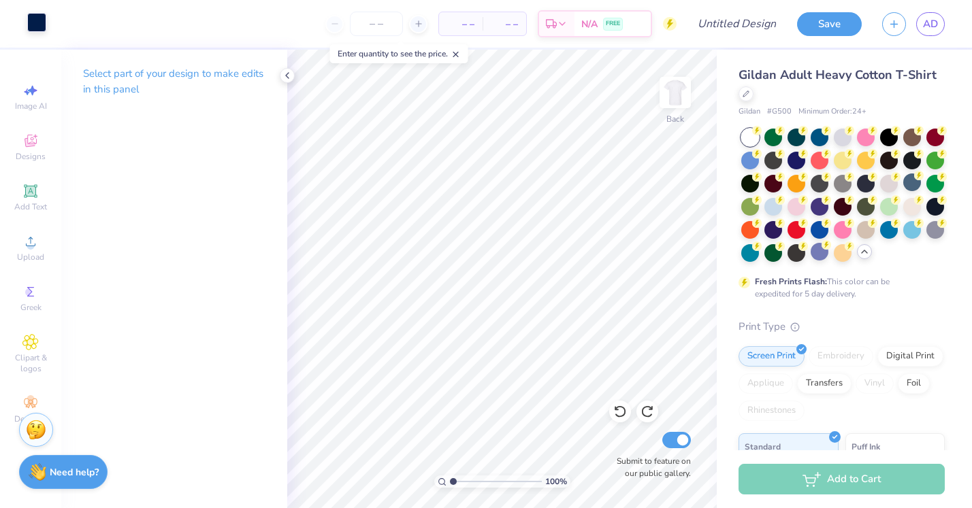
click at [39, 24] on div at bounding box center [36, 22] width 19 height 19
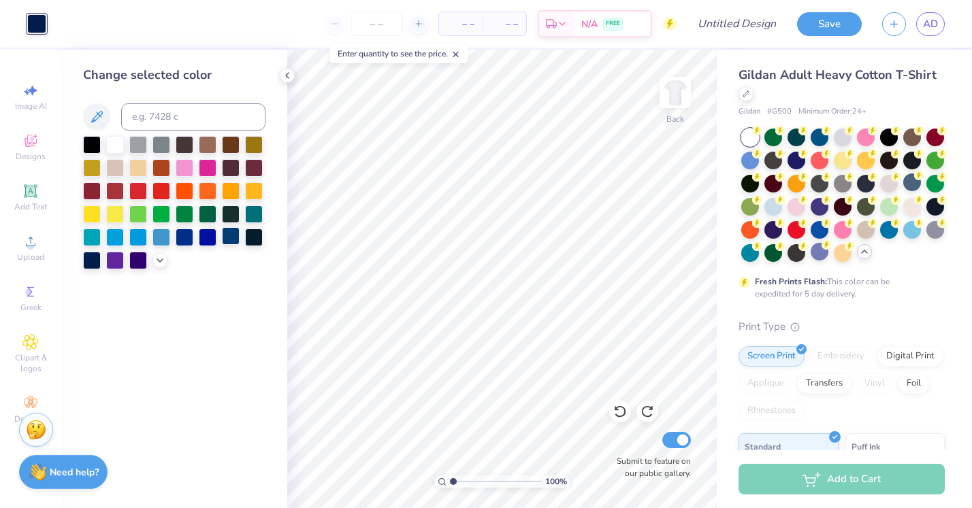
click at [232, 240] on div at bounding box center [231, 236] width 18 height 18
click at [748, 20] on input "Design Title" at bounding box center [753, 23] width 67 height 27
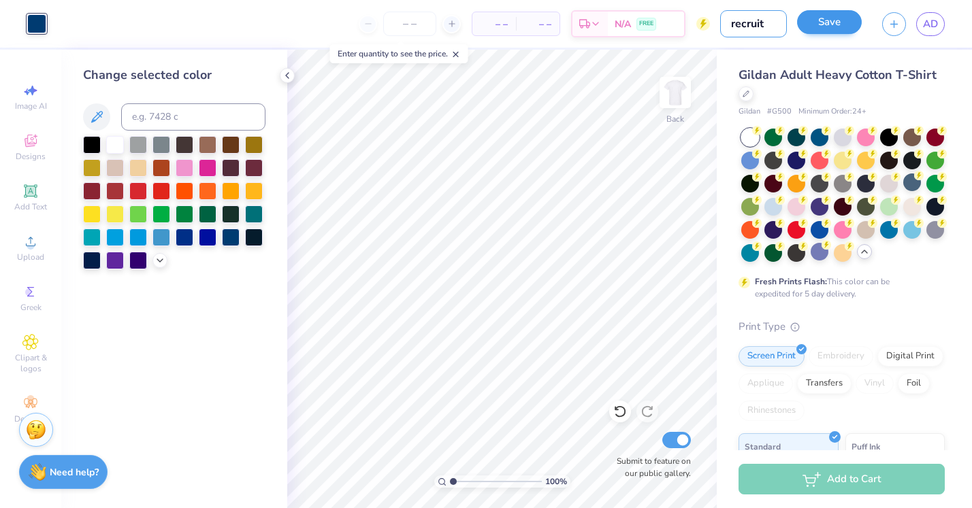
type input "recruit"
click at [828, 25] on button "Save" at bounding box center [829, 22] width 65 height 24
click at [503, 22] on span "– –" at bounding box center [493, 24] width 27 height 14
click at [412, 25] on input "number" at bounding box center [409, 24] width 53 height 25
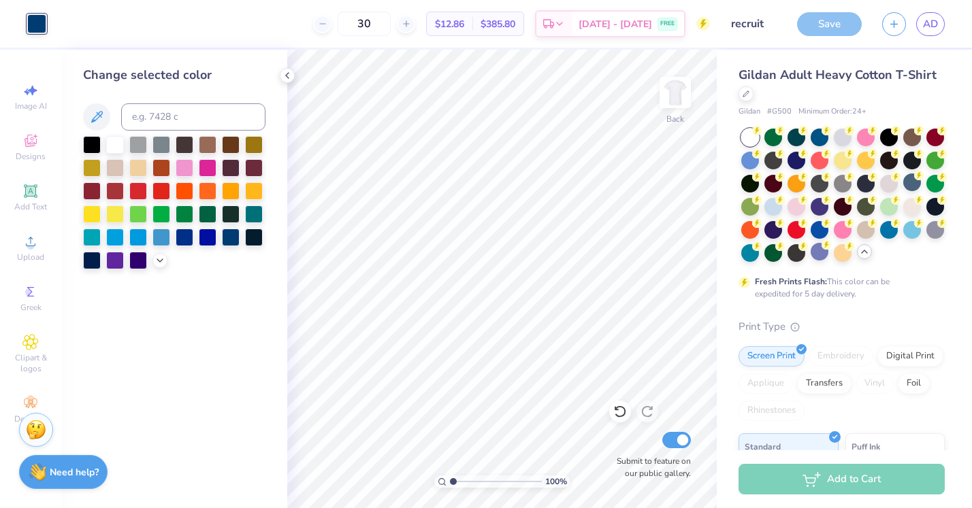
type input "30"
click at [551, 46] on div "30 $12.86 Per Item $385.80 Total Est. Delivery Sep 6 - 9 FREE" at bounding box center [382, 24] width 653 height 48
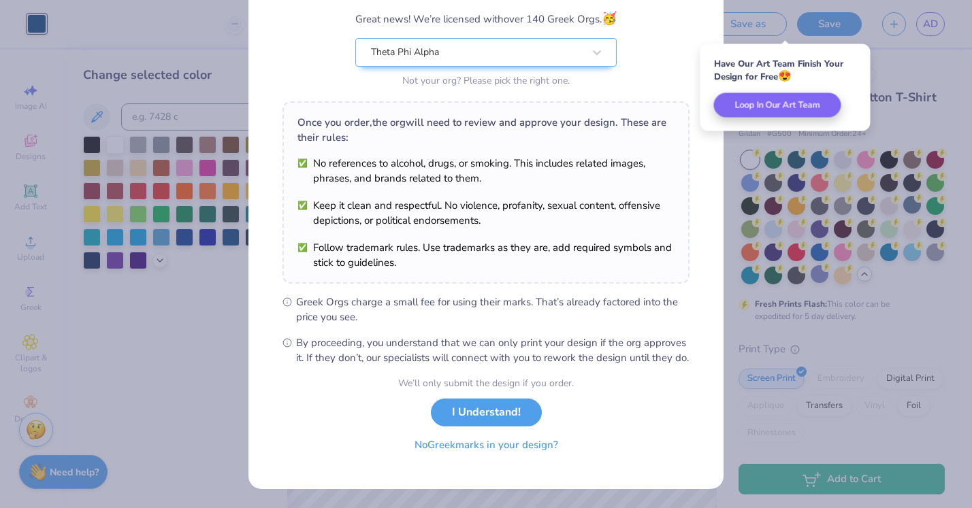
scroll to position [129, 0]
click at [483, 451] on button "No Greek marks in your design?" at bounding box center [486, 445] width 167 height 28
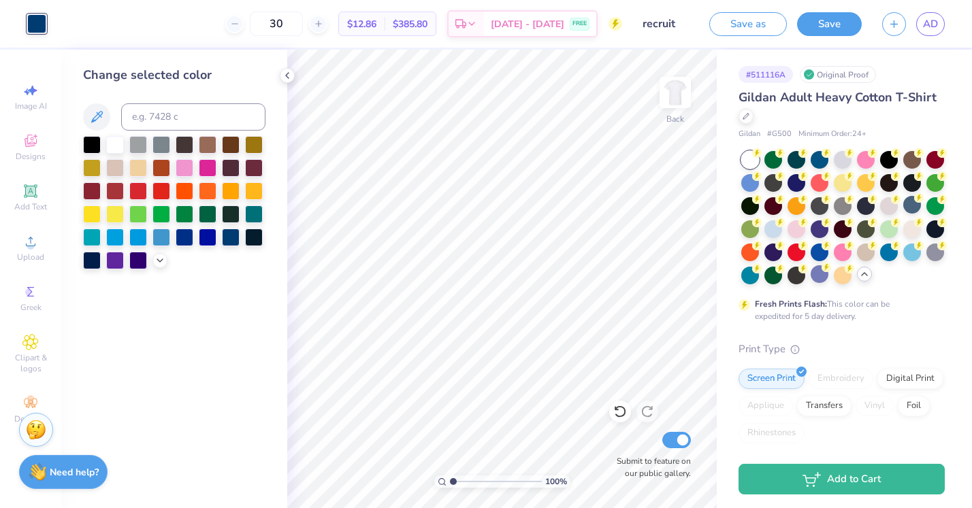
scroll to position [0, 0]
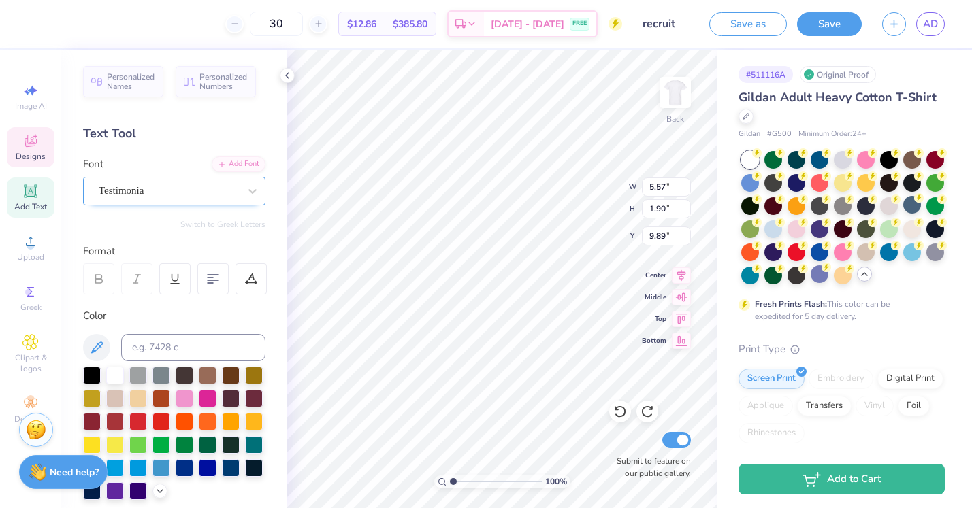
click at [184, 199] on div "Testimonia" at bounding box center [168, 190] width 143 height 21
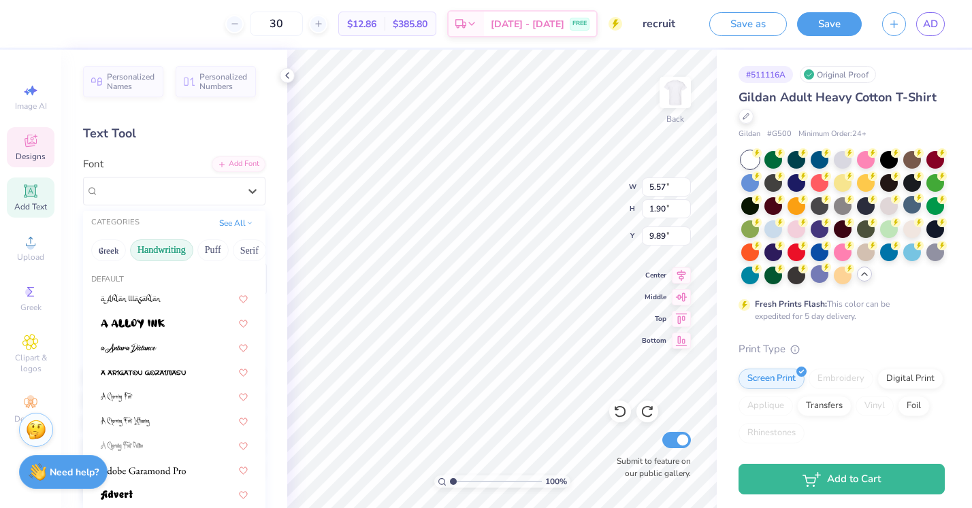
click at [174, 257] on button "Handwriting" at bounding box center [161, 251] width 63 height 22
click at [107, 252] on button "Greek" at bounding box center [108, 251] width 35 height 22
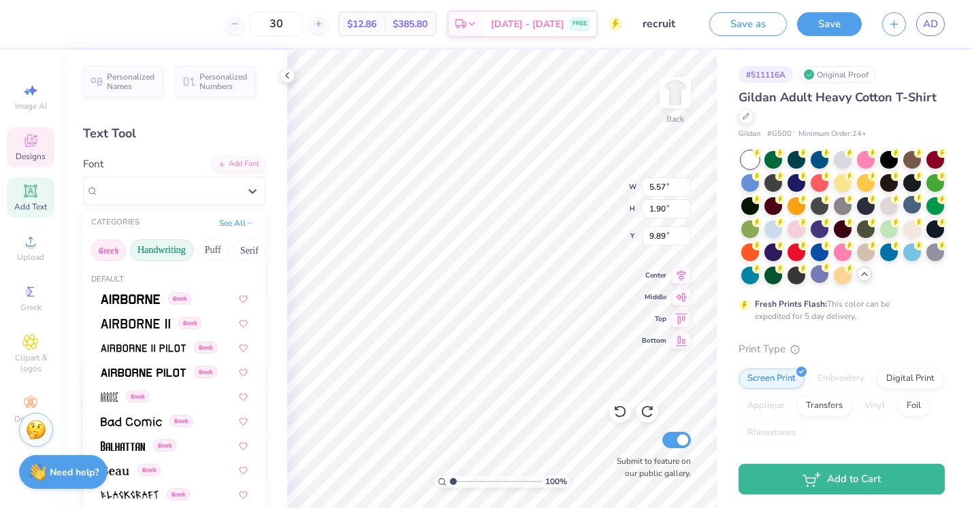
click at [157, 247] on button "Handwriting" at bounding box center [161, 251] width 63 height 22
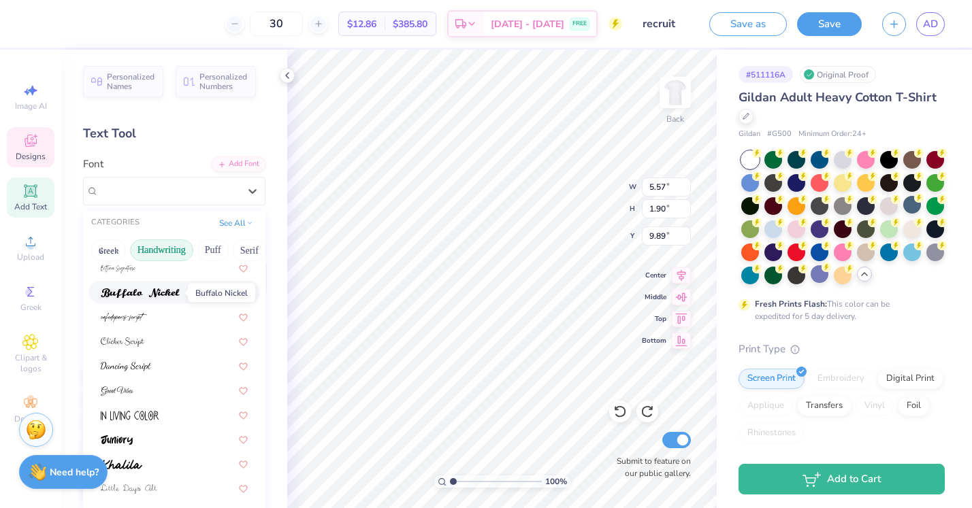
scroll to position [105, 0]
click at [252, 250] on button "Serif" at bounding box center [249, 251] width 33 height 22
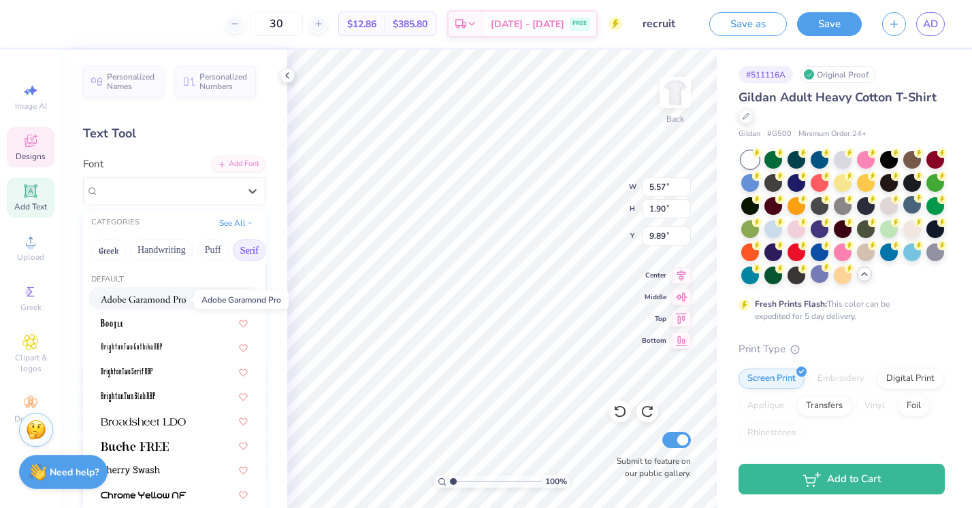
click at [178, 296] on img at bounding box center [143, 300] width 85 height 10
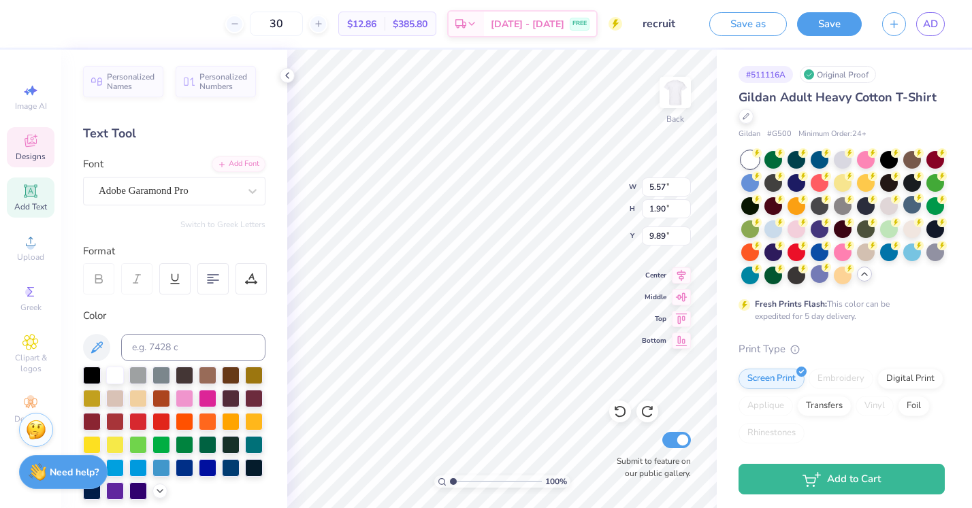
scroll to position [0, 3]
type textarea "Theta Phi Alpha"
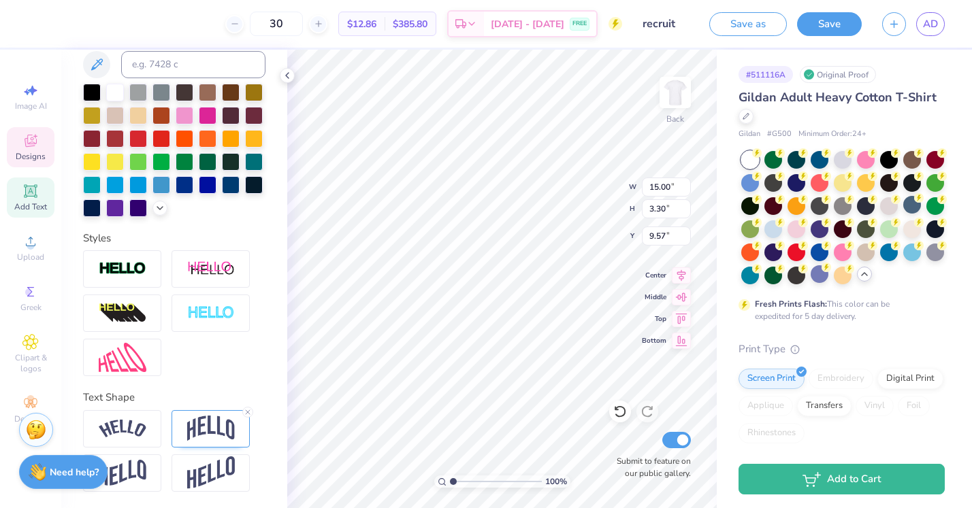
scroll to position [283, 0]
click at [248, 414] on icon at bounding box center [248, 412] width 8 height 8
type input "2.28"
type input "10.03"
type input "6.18"
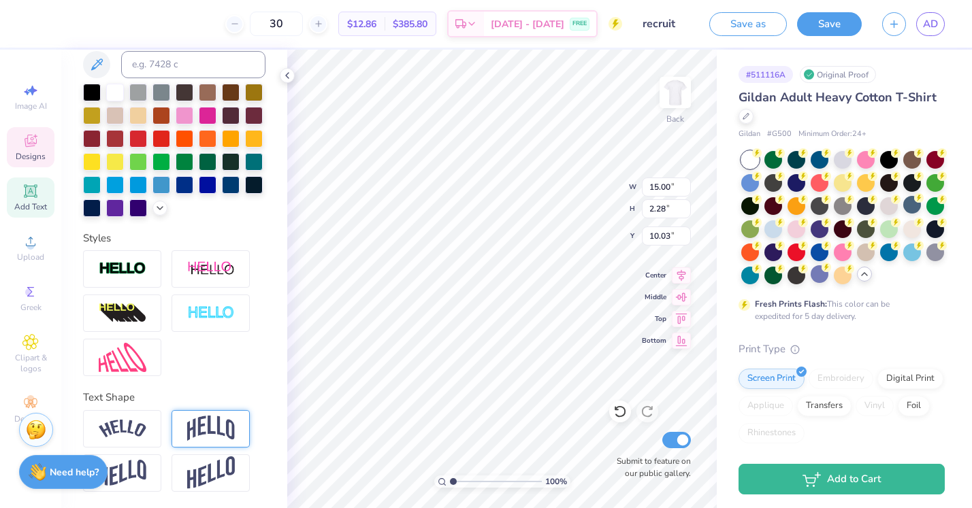
type input "0.94"
type input "9.93"
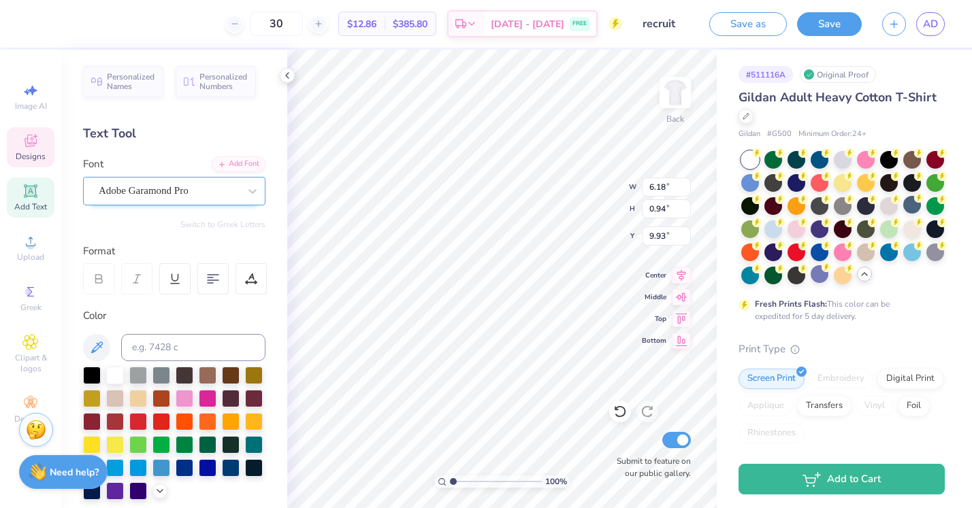
scroll to position [0, 0]
click at [174, 195] on span "Adobe Garamond Pro" at bounding box center [144, 191] width 90 height 16
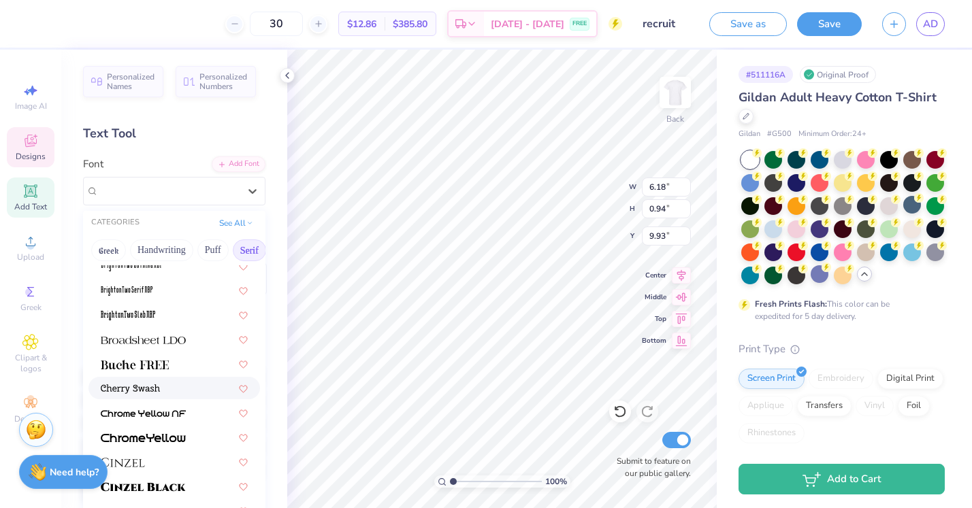
scroll to position [76, 0]
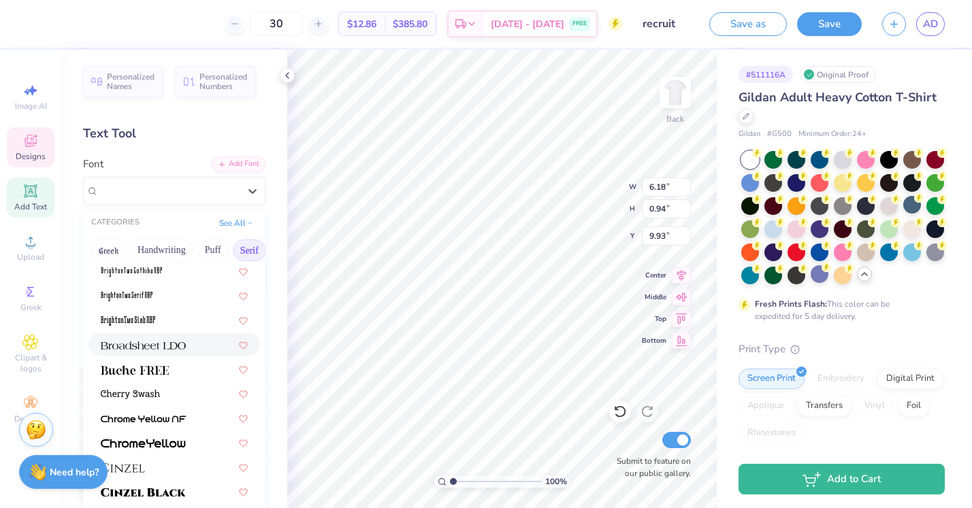
click at [182, 344] on img at bounding box center [143, 346] width 85 height 10
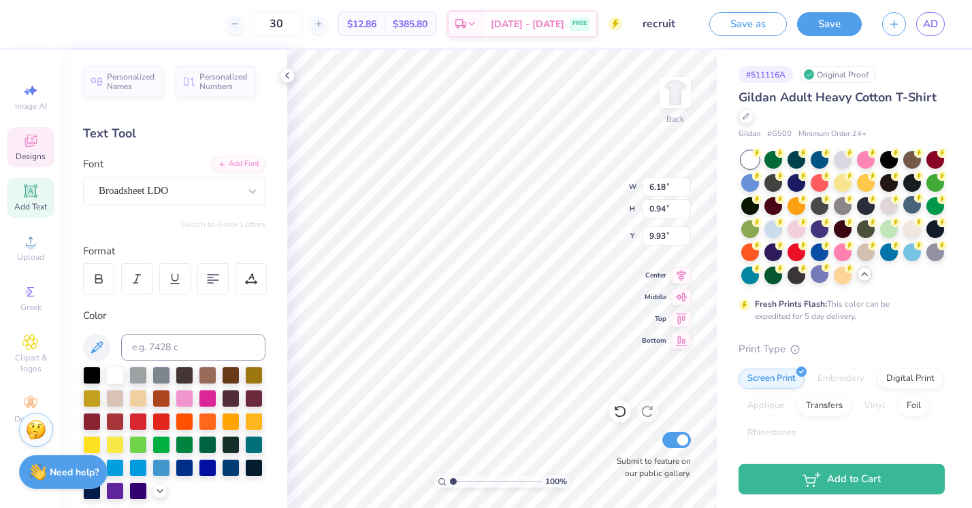
type input "7.25"
type input "0.90"
type input "9.94"
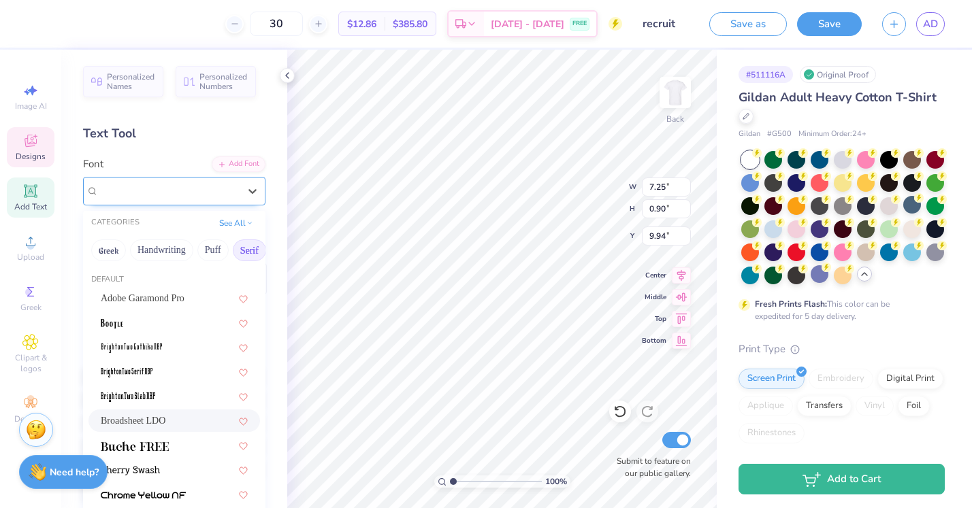
click at [145, 195] on span "Broadsheet LDO" at bounding box center [133, 191] width 69 height 16
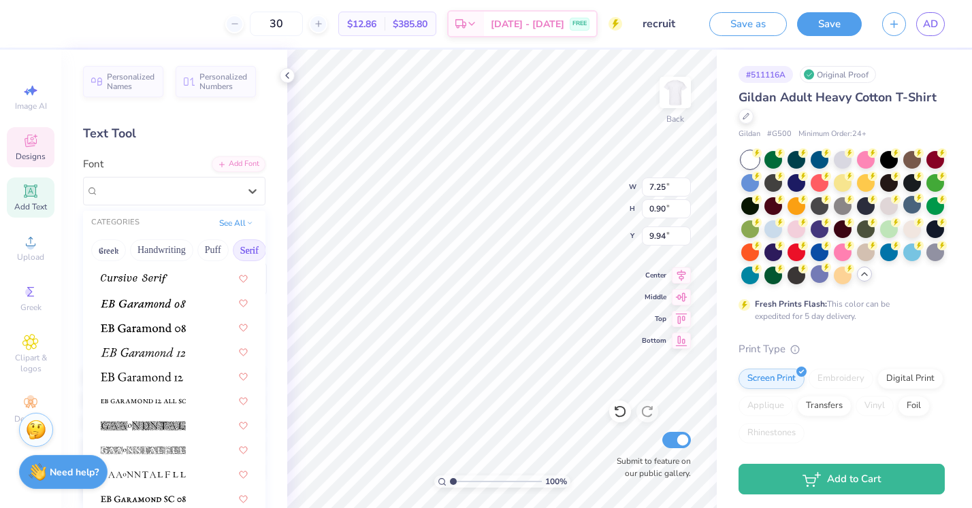
scroll to position [832, 0]
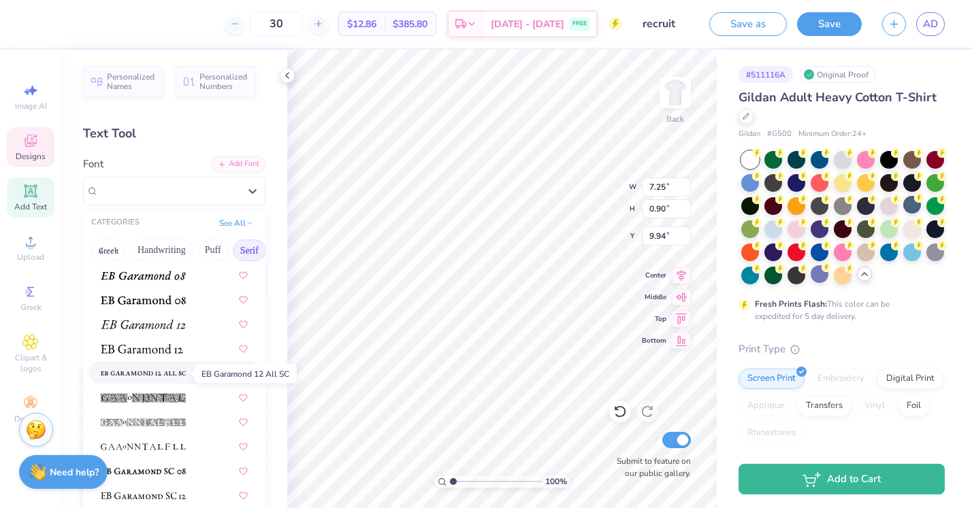
click at [151, 378] on img at bounding box center [143, 374] width 85 height 10
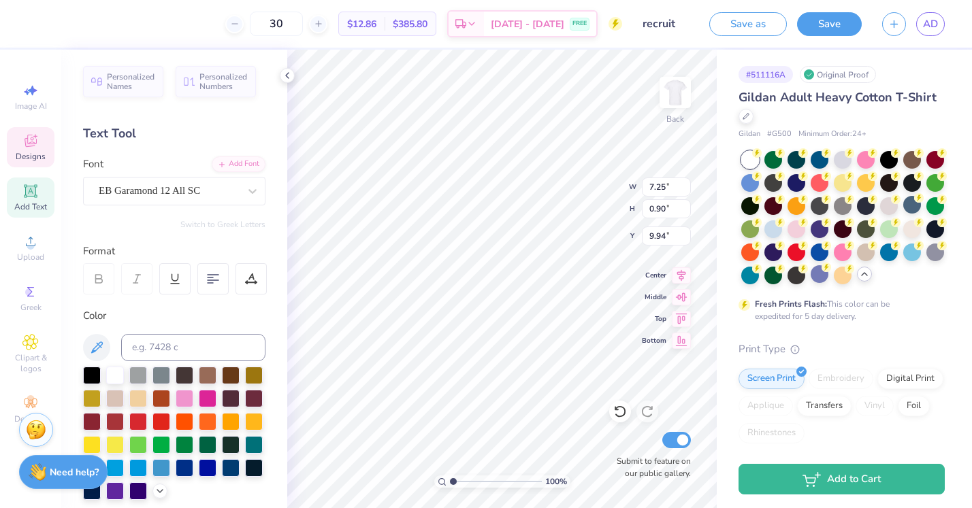
type input "6.70"
type input "0.47"
type input "10.28"
type input "5.34"
type input "6.70"
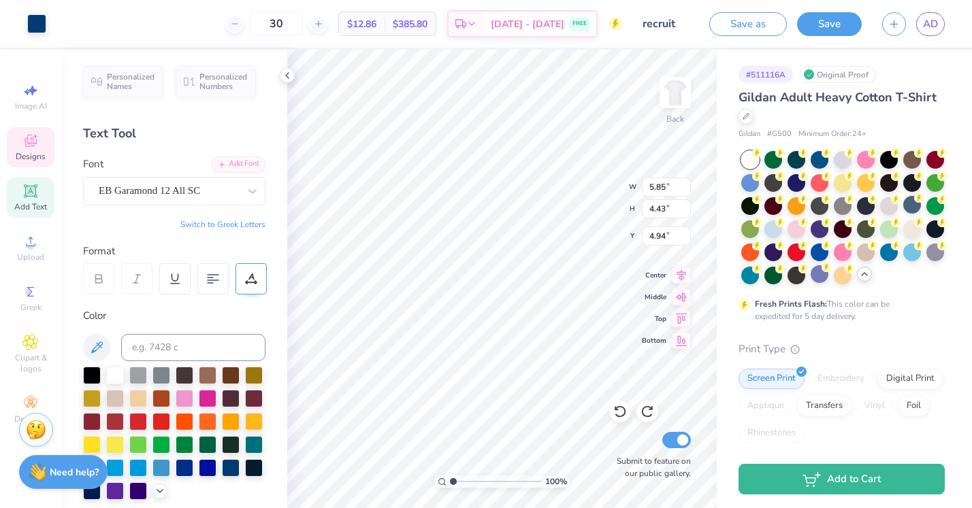
type input "0.47"
type input "1.95"
type input "6.16"
type input "6.70"
type input "0.47"
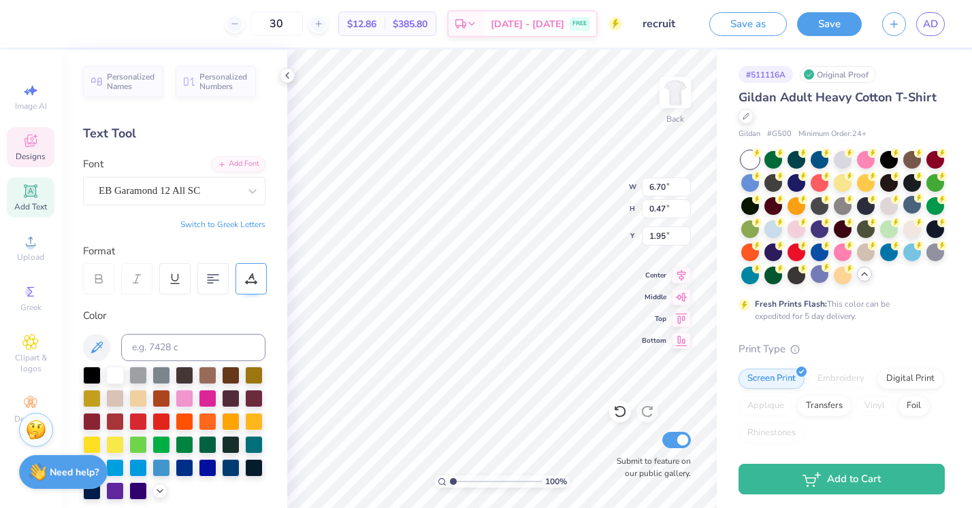
type input "5.00"
type input "5.85"
type input "4.43"
type input "4.94"
type input "7.27"
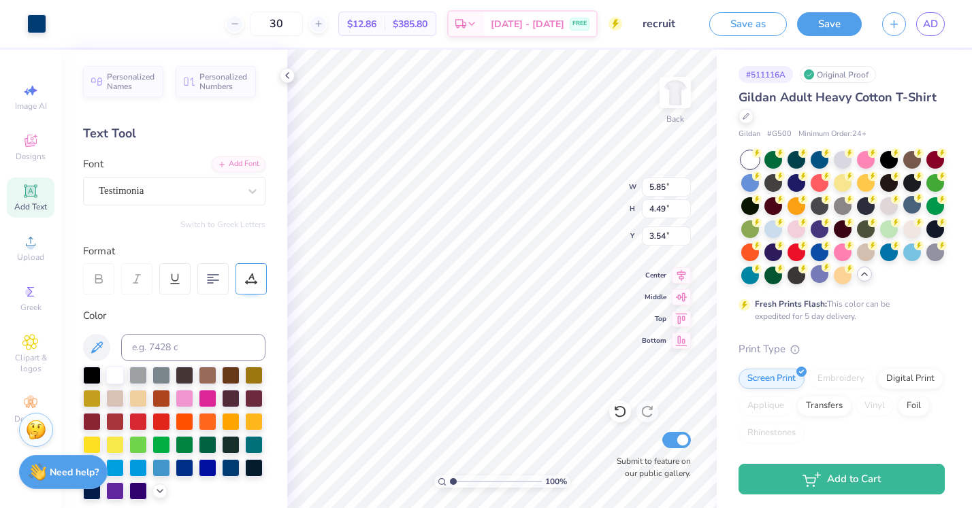
type input "5.58"
click at [681, 273] on icon at bounding box center [681, 273] width 9 height 12
type input "2.10"
type input "1.57"
type input "6.46"
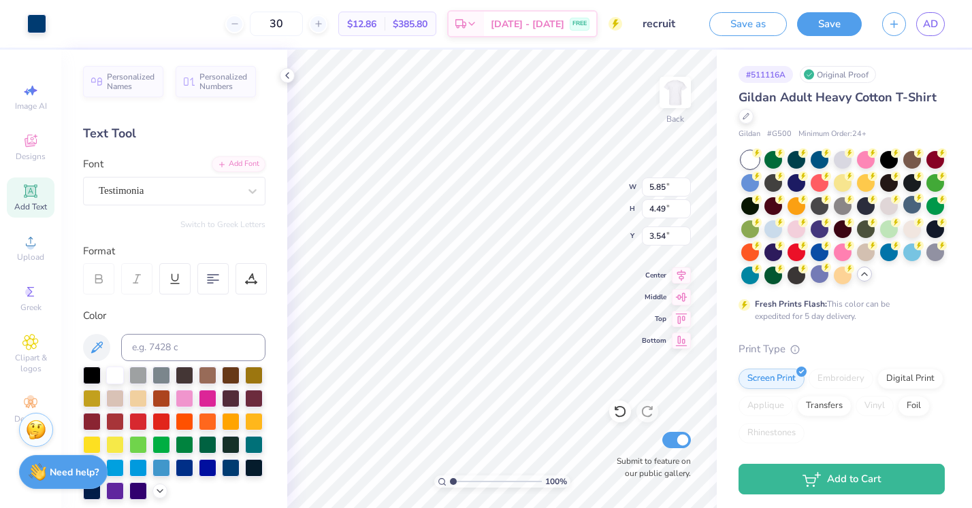
type input "3.64"
type input "6.38"
type input "4.90"
click at [680, 276] on icon at bounding box center [681, 273] width 19 height 16
click at [683, 280] on icon at bounding box center [681, 273] width 19 height 16
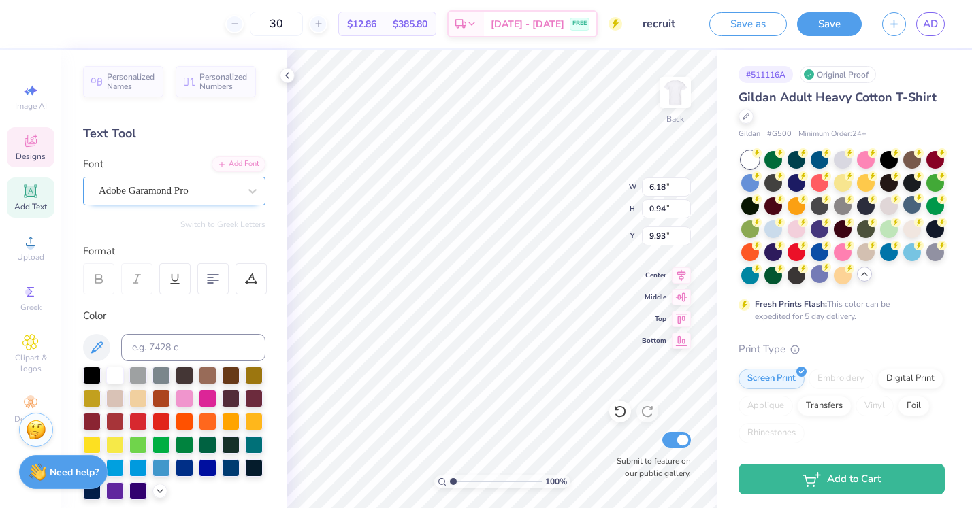
click at [142, 199] on div "Adobe Garamond Pro" at bounding box center [168, 190] width 143 height 21
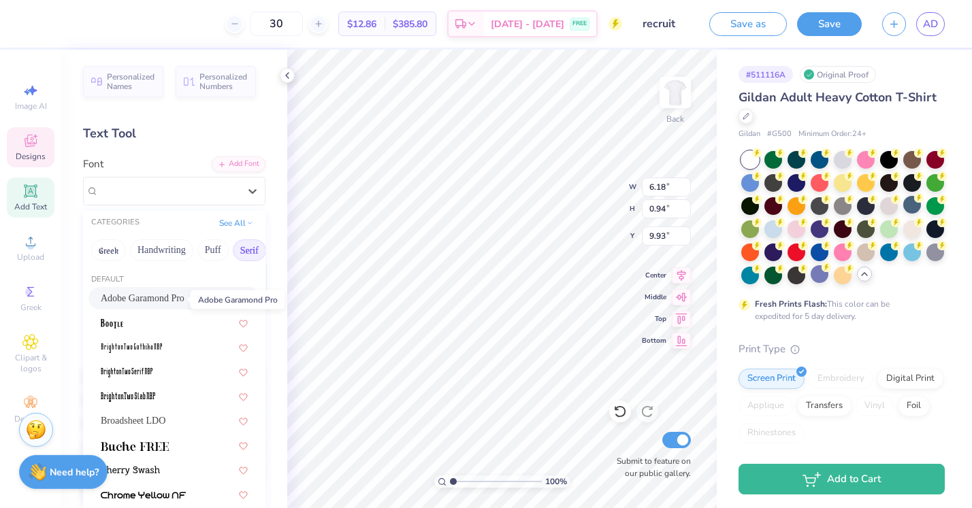
click at [149, 300] on span "Adobe Garamond Pro" at bounding box center [143, 298] width 84 height 14
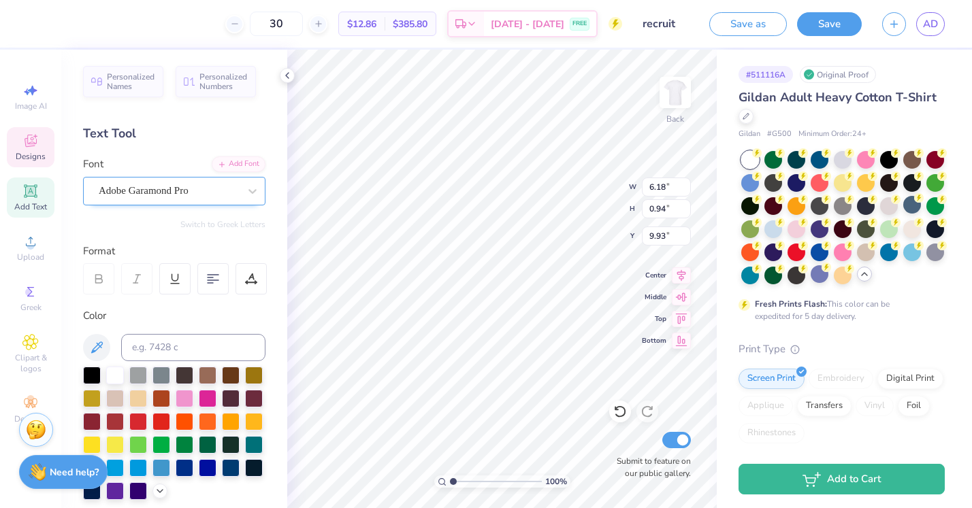
click at [226, 193] on div "Adobe Garamond Pro" at bounding box center [168, 190] width 143 height 21
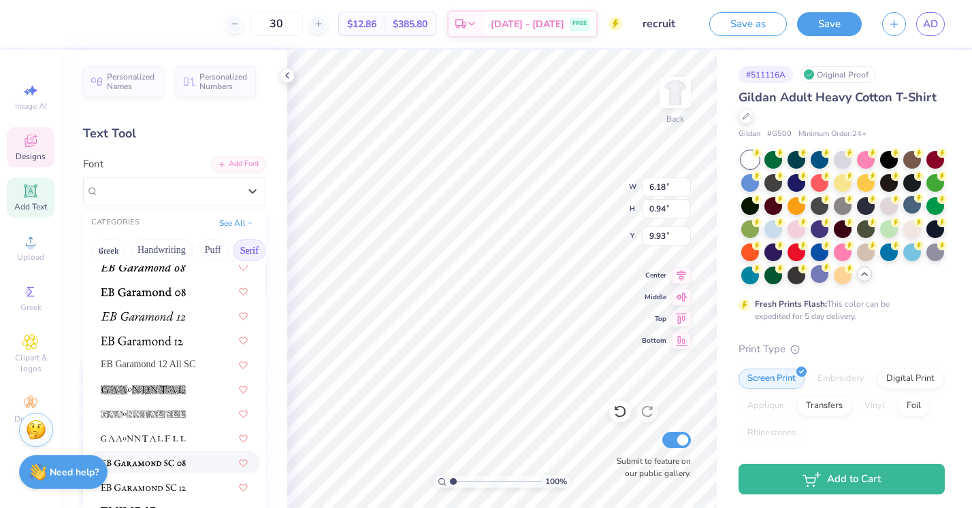
scroll to position [819, 0]
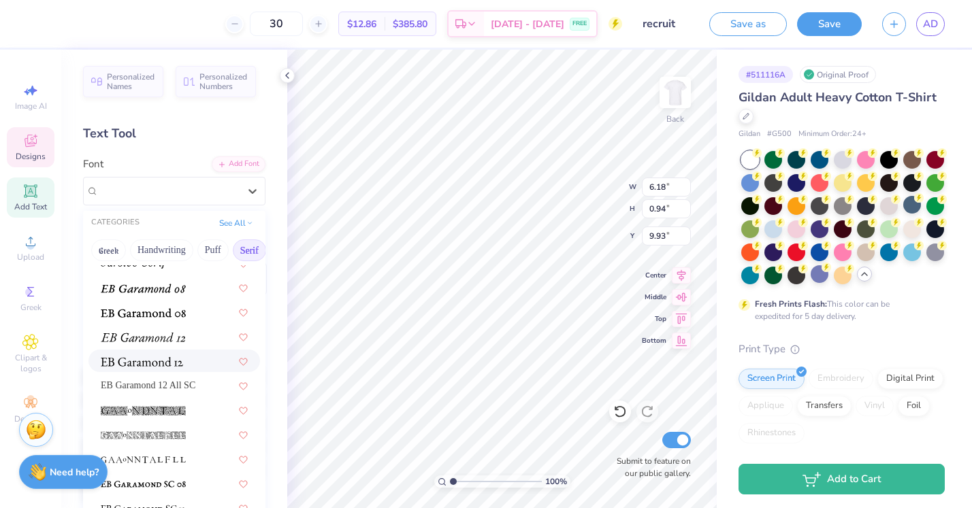
click at [139, 365] on img at bounding box center [142, 362] width 82 height 10
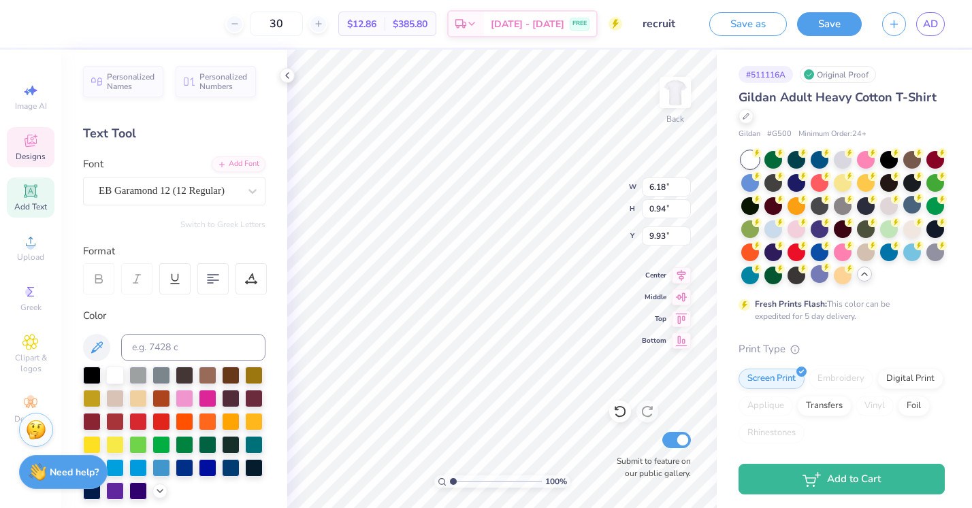
scroll to position [0, 3]
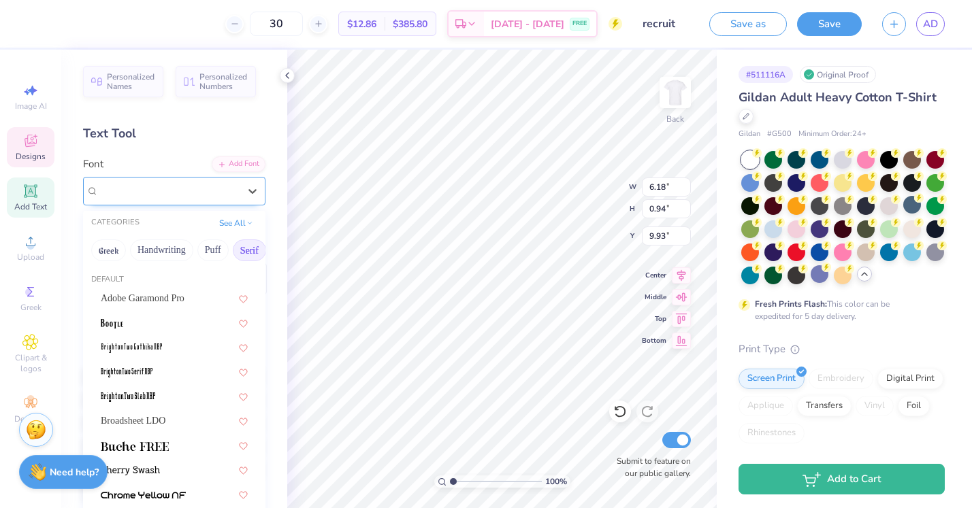
click at [156, 184] on span "EB Garamond 12 (12 Regular)" at bounding box center [162, 191] width 126 height 16
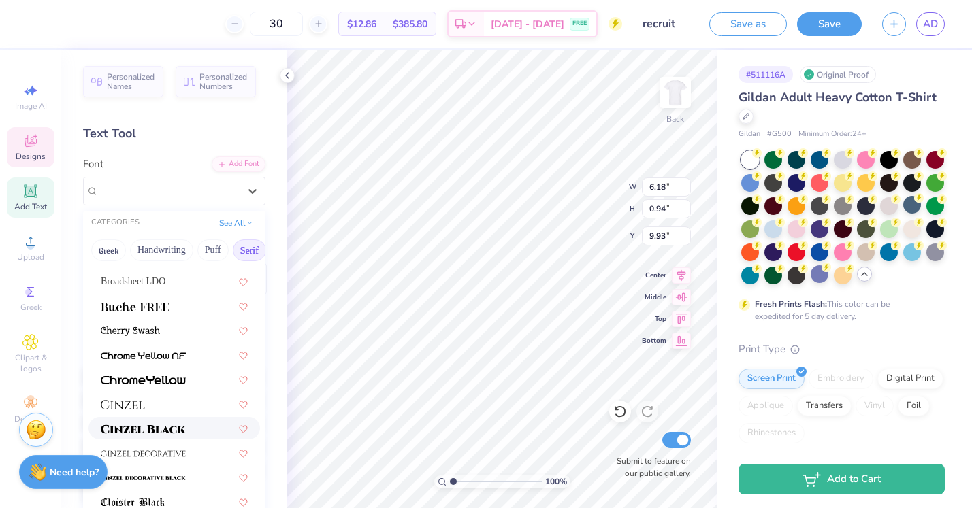
scroll to position [133, 0]
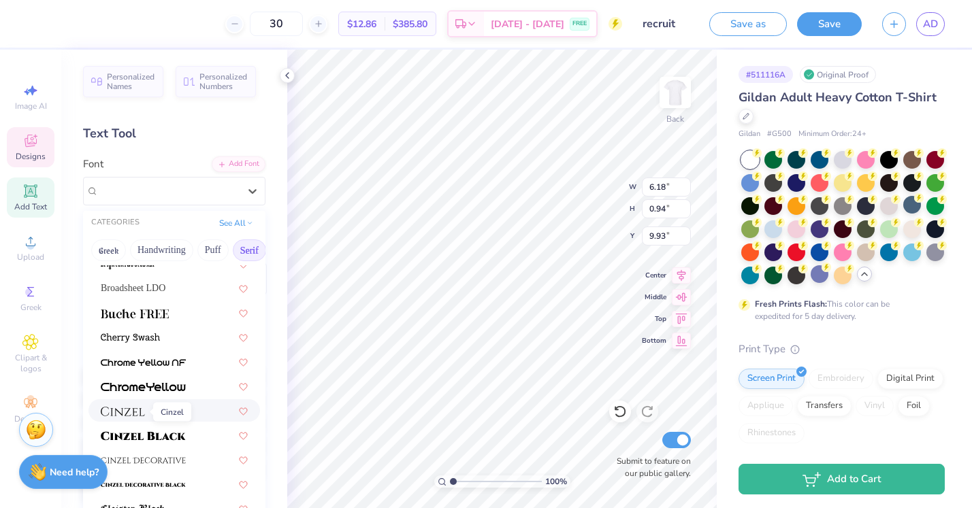
click at [139, 417] on img at bounding box center [123, 412] width 44 height 10
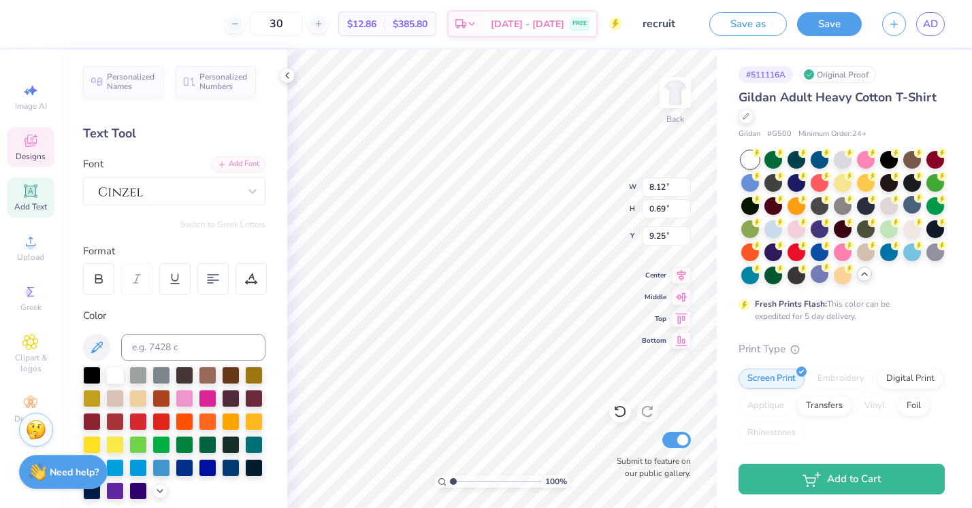
scroll to position [0, 3]
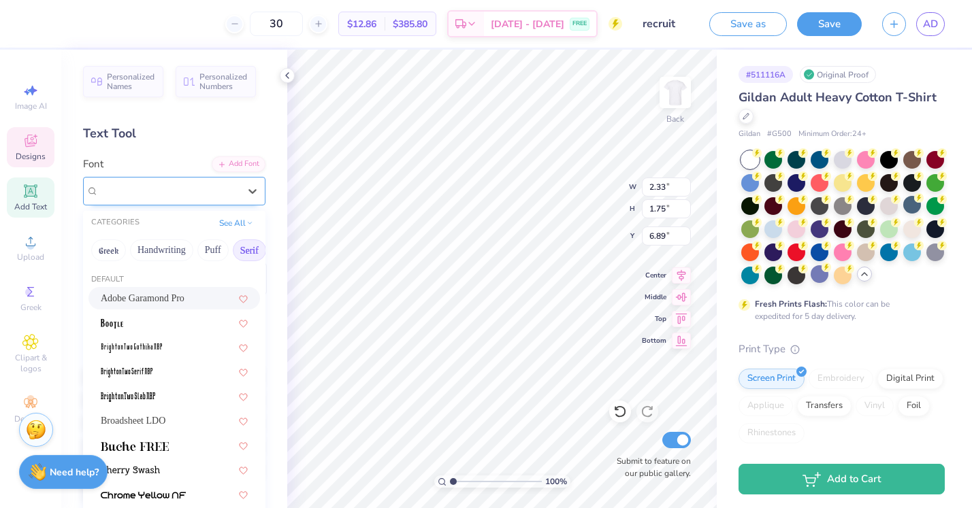
click at [182, 189] on div "Testimonia" at bounding box center [168, 190] width 143 height 21
click at [132, 197] on span "Testimonia" at bounding box center [121, 191] width 45 height 16
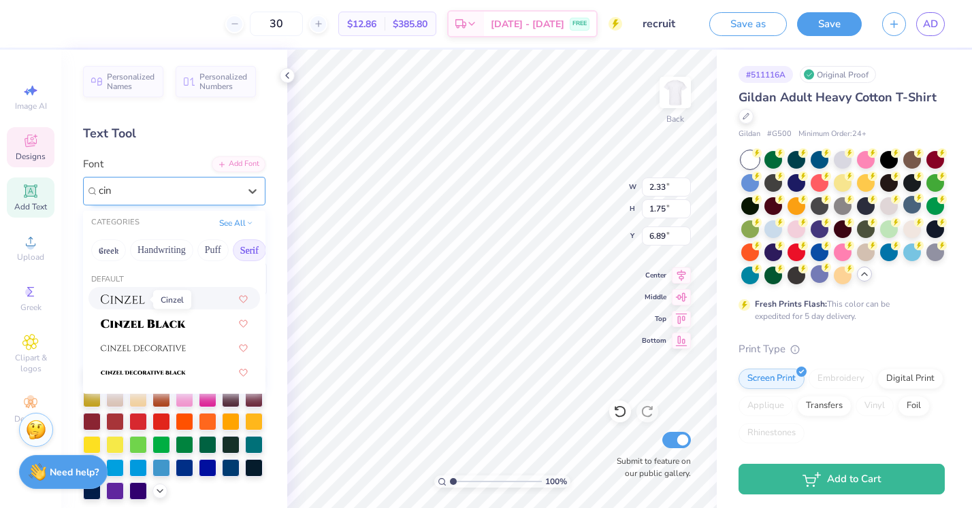
click at [140, 301] on img at bounding box center [123, 300] width 44 height 10
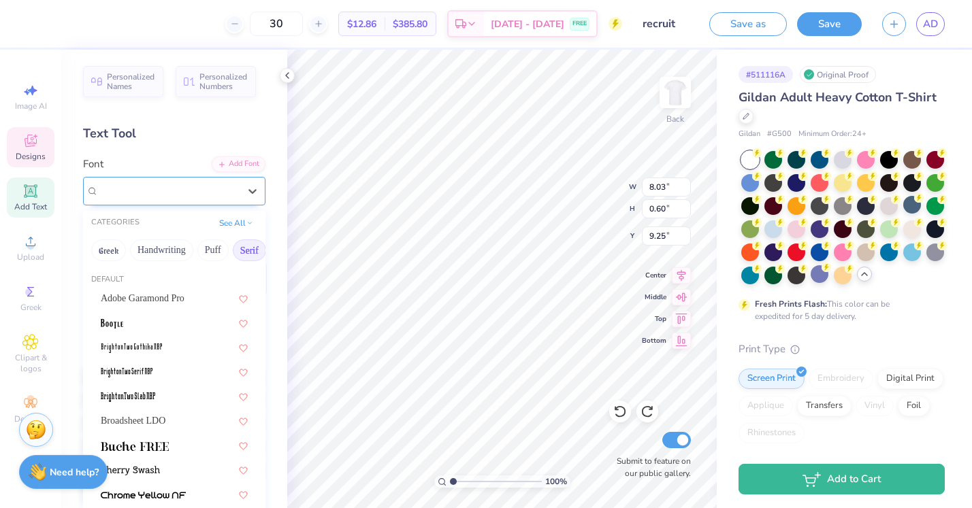
click at [210, 182] on div at bounding box center [169, 191] width 140 height 18
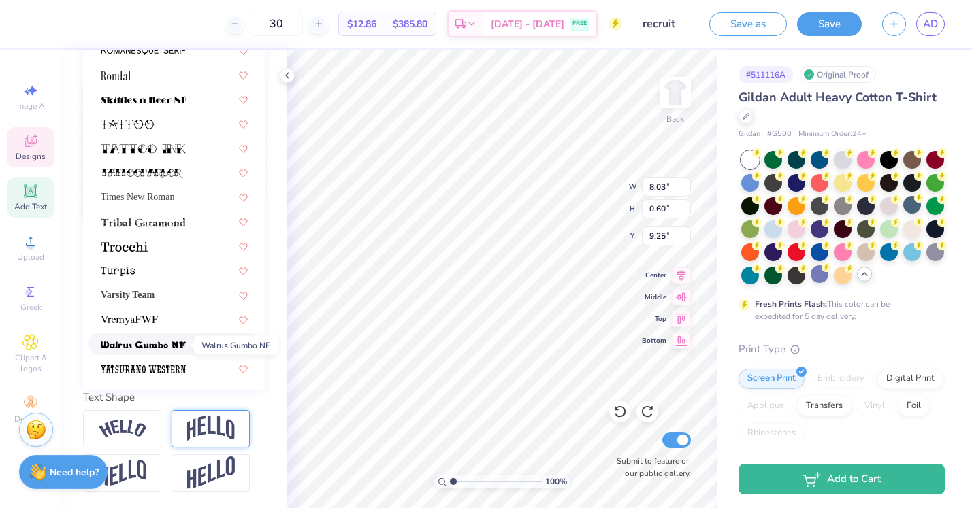
scroll to position [283, 0]
click at [180, 324] on div at bounding box center [174, 319] width 147 height 14
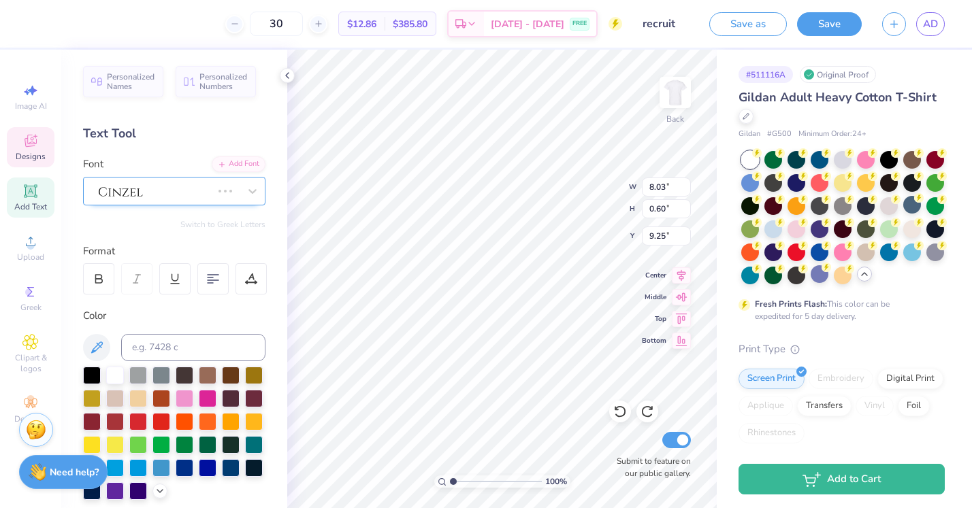
scroll to position [-1, 0]
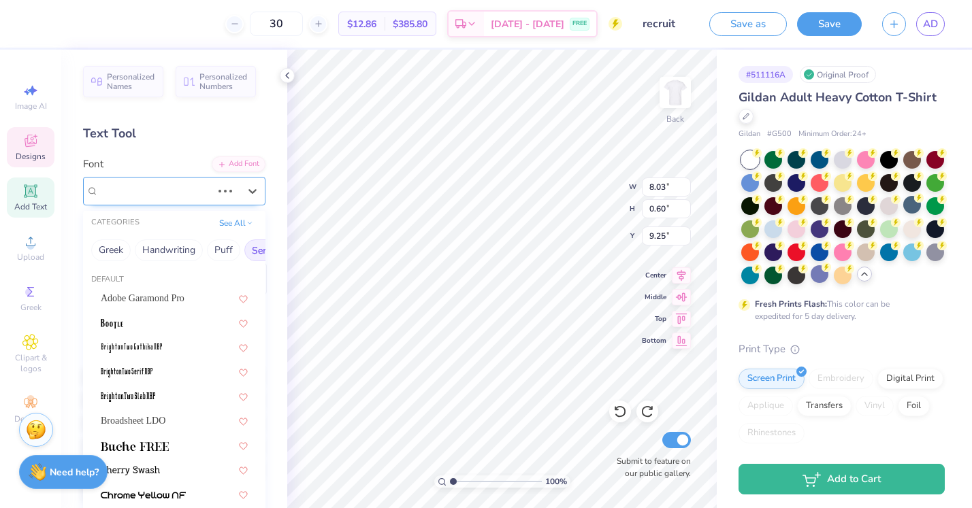
click at [157, 182] on div at bounding box center [155, 191] width 113 height 18
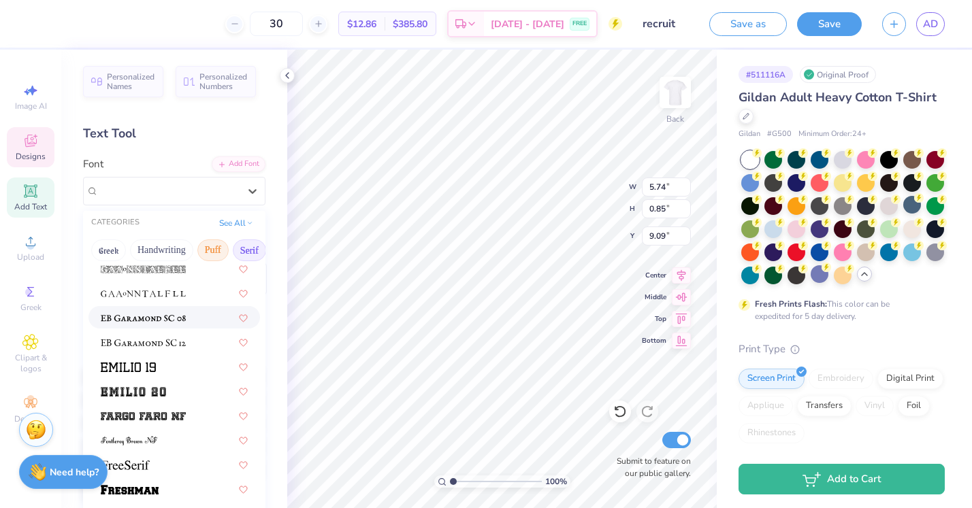
scroll to position [1, 0]
click at [248, 224] on icon at bounding box center [249, 221] width 7 height 7
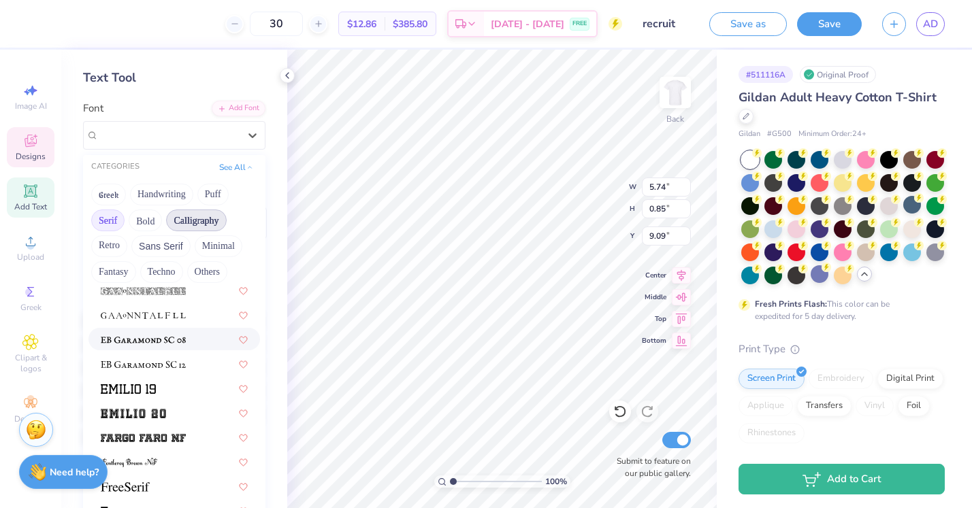
scroll to position [57, 0]
click at [203, 223] on button "Calligraphy" at bounding box center [196, 219] width 60 height 22
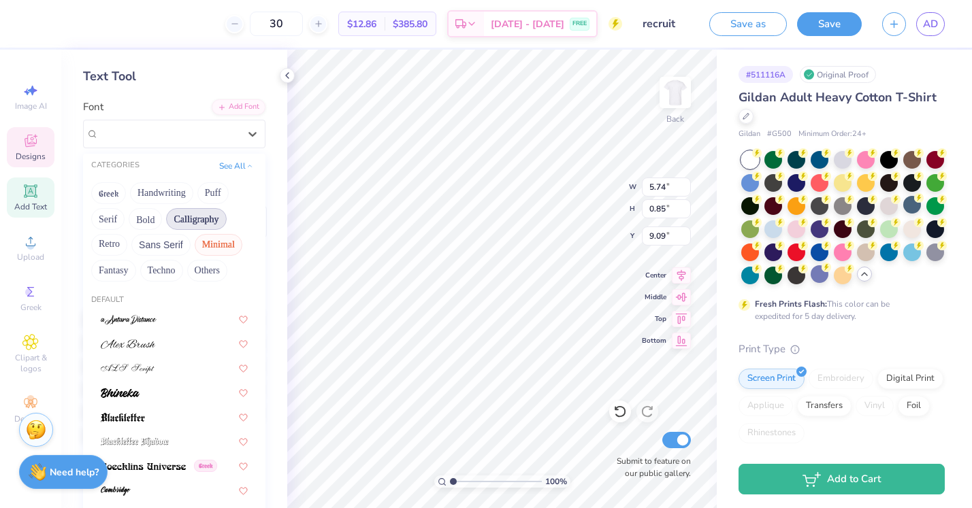
click at [216, 244] on button "Minimal" at bounding box center [219, 245] width 48 height 22
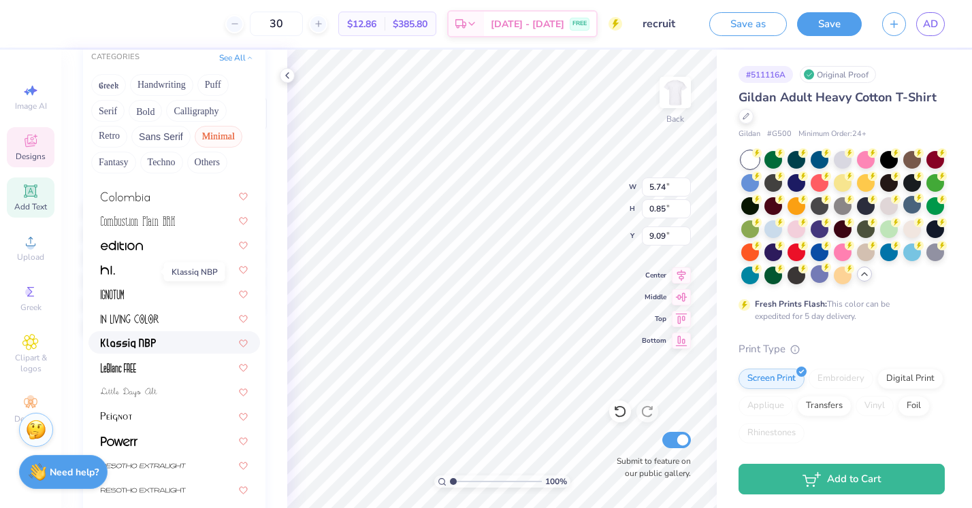
scroll to position [113, 0]
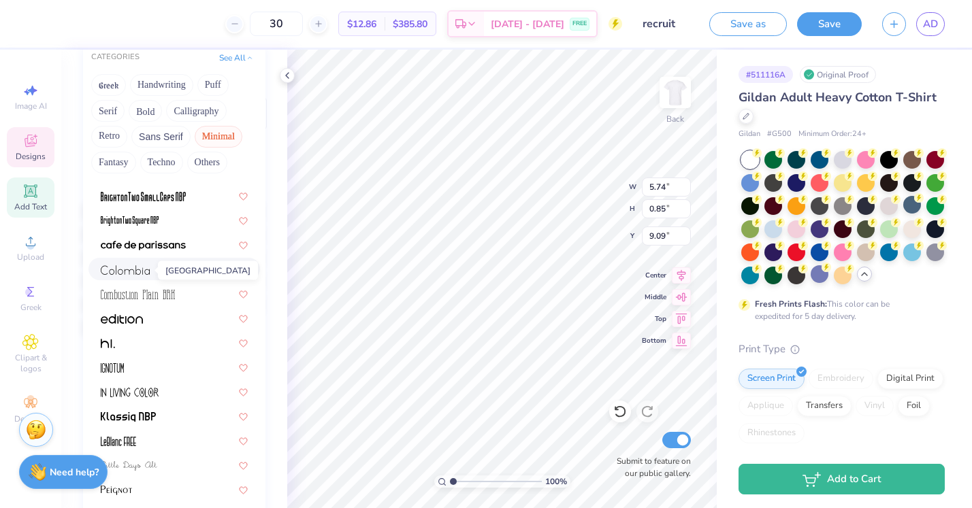
click at [145, 268] on img at bounding box center [125, 270] width 49 height 10
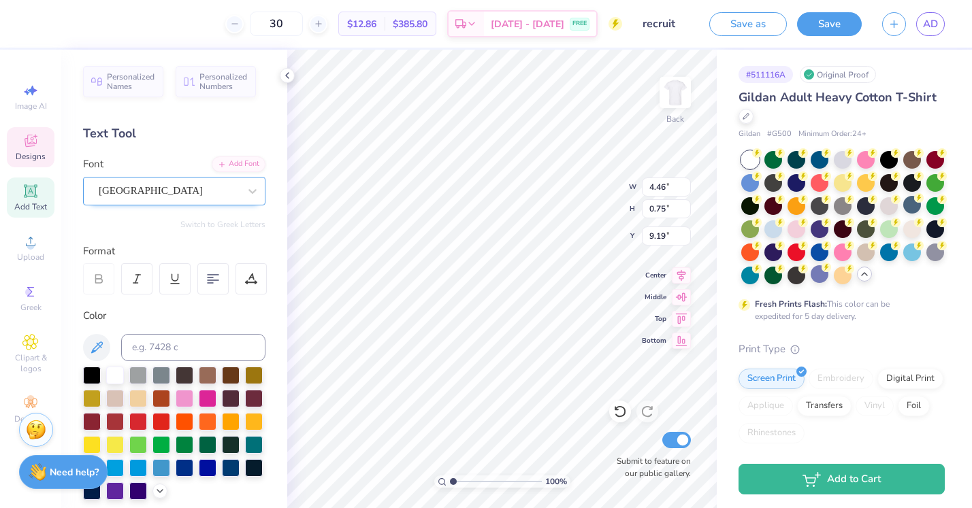
scroll to position [0, 0]
click at [180, 190] on div "Colombia" at bounding box center [168, 190] width 143 height 21
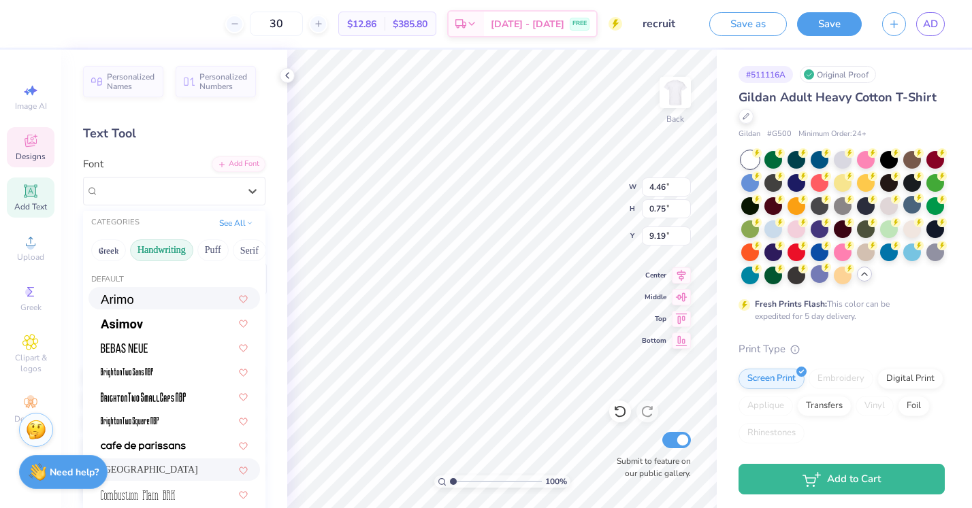
click at [163, 252] on button "Handwriting" at bounding box center [161, 251] width 63 height 22
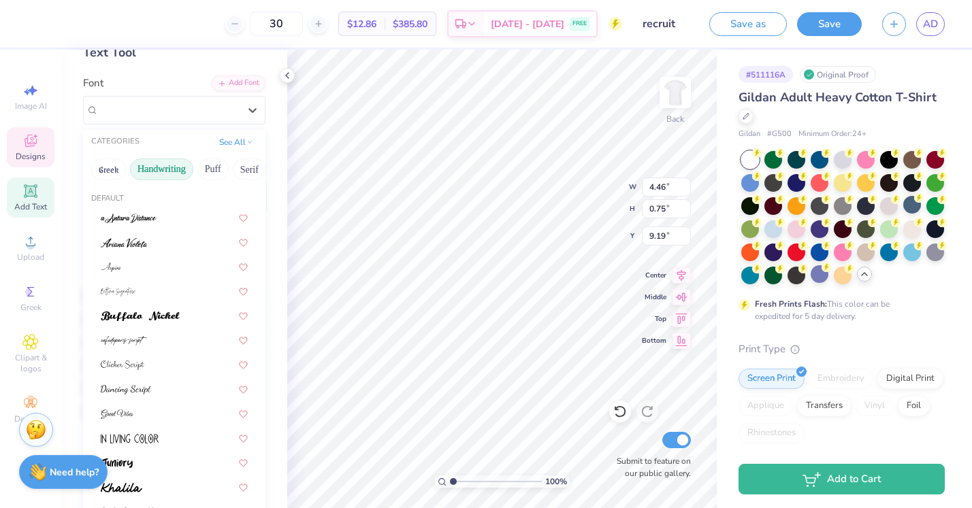
scroll to position [82, 0]
click at [152, 432] on span at bounding box center [130, 437] width 58 height 14
click at [207, 107] on div "In Living Color" at bounding box center [168, 109] width 143 height 21
click at [219, 168] on button "Puff" at bounding box center [212, 169] width 31 height 22
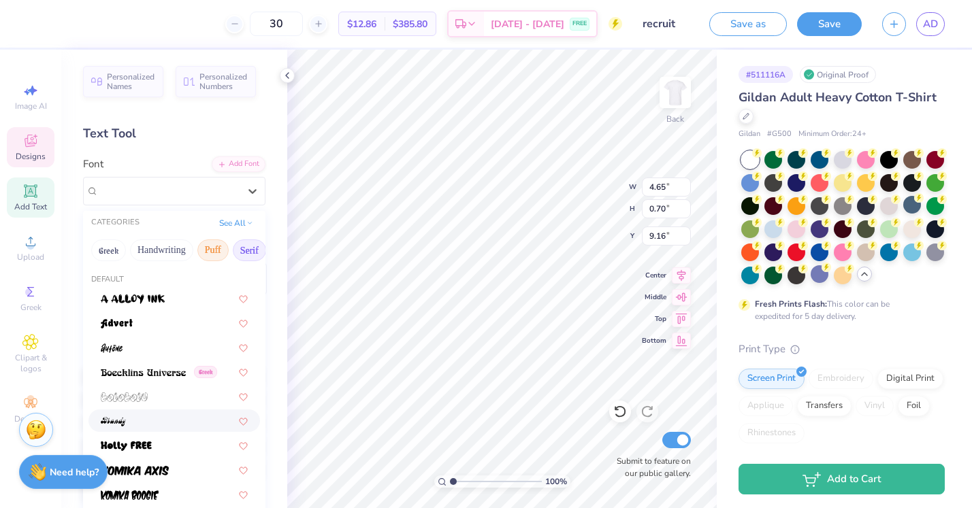
scroll to position [0, 0]
click at [250, 254] on button "Serif" at bounding box center [249, 251] width 33 height 22
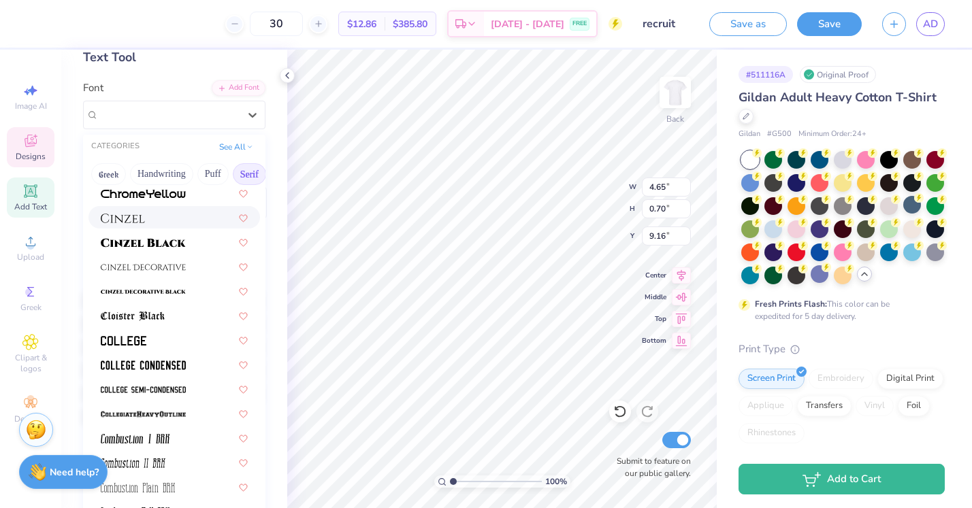
click at [201, 219] on div at bounding box center [174, 217] width 147 height 14
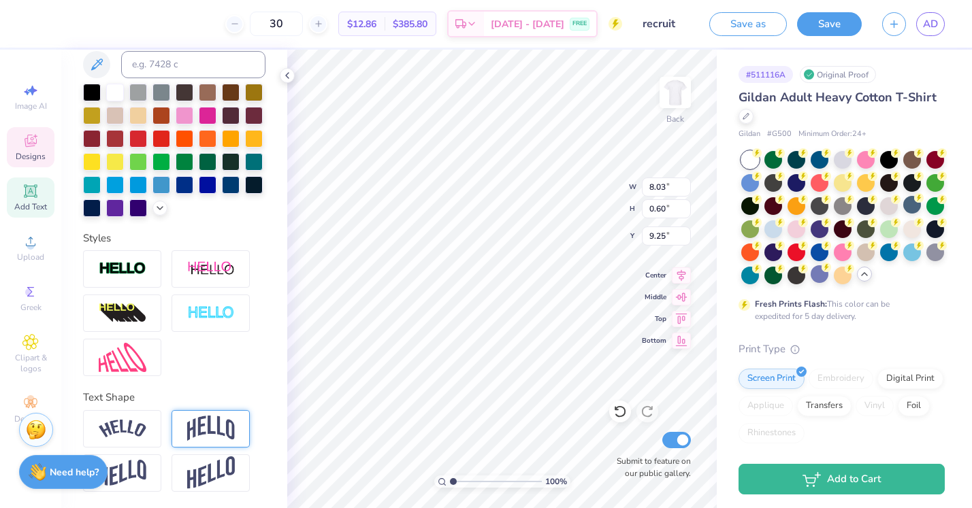
scroll to position [283, 0]
click at [148, 422] on div at bounding box center [122, 428] width 78 height 37
click at [209, 439] on img at bounding box center [211, 429] width 48 height 26
click at [161, 411] on div "Direction Horizontal Vertical Bend 0.50" at bounding box center [174, 490] width 182 height 161
click at [116, 429] on img at bounding box center [123, 429] width 48 height 18
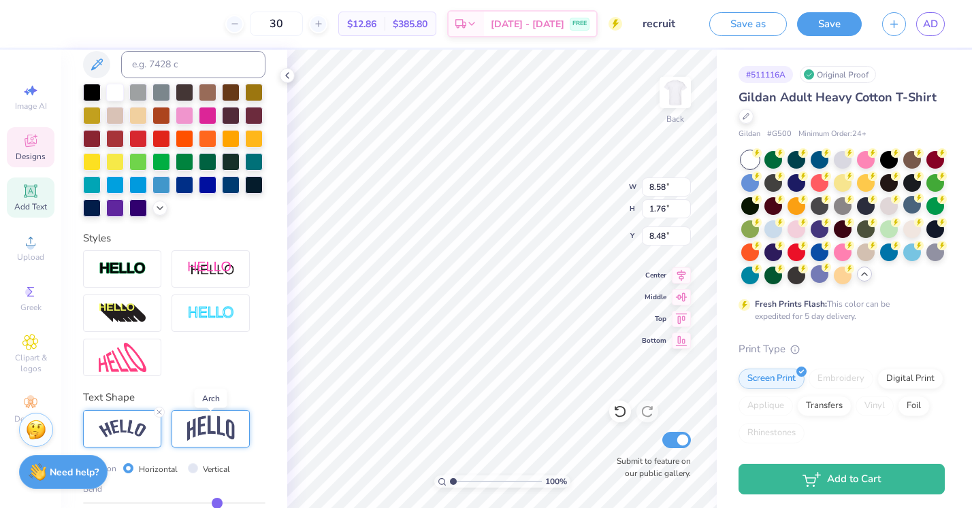
click at [196, 428] on img at bounding box center [211, 429] width 48 height 26
click at [129, 430] on img at bounding box center [123, 429] width 48 height 18
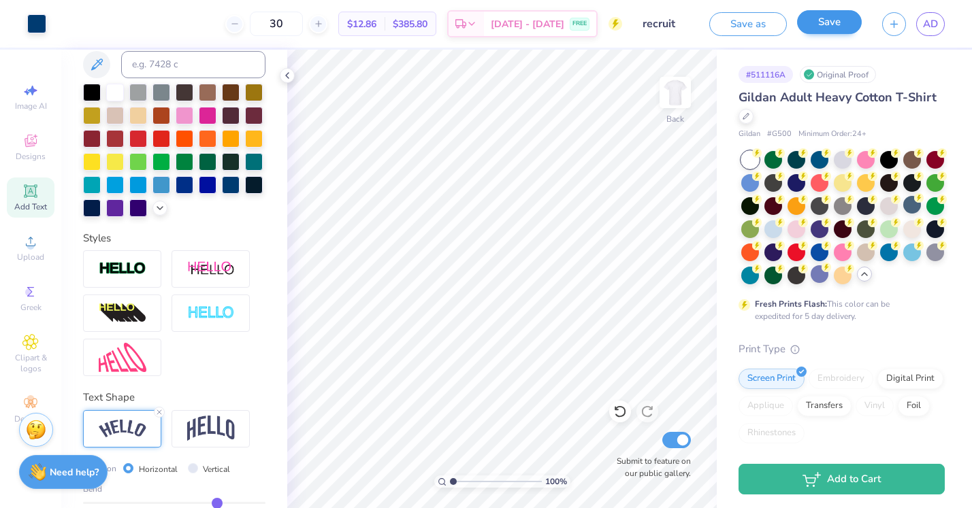
click at [838, 30] on button "Save" at bounding box center [829, 22] width 65 height 24
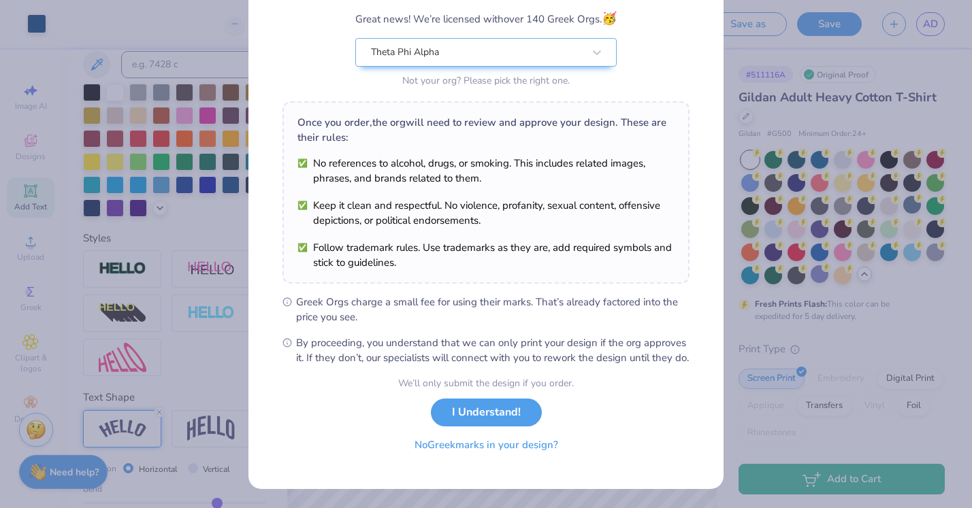
scroll to position [129, 0]
click at [538, 447] on button "No Greek marks in your design?" at bounding box center [486, 445] width 167 height 28
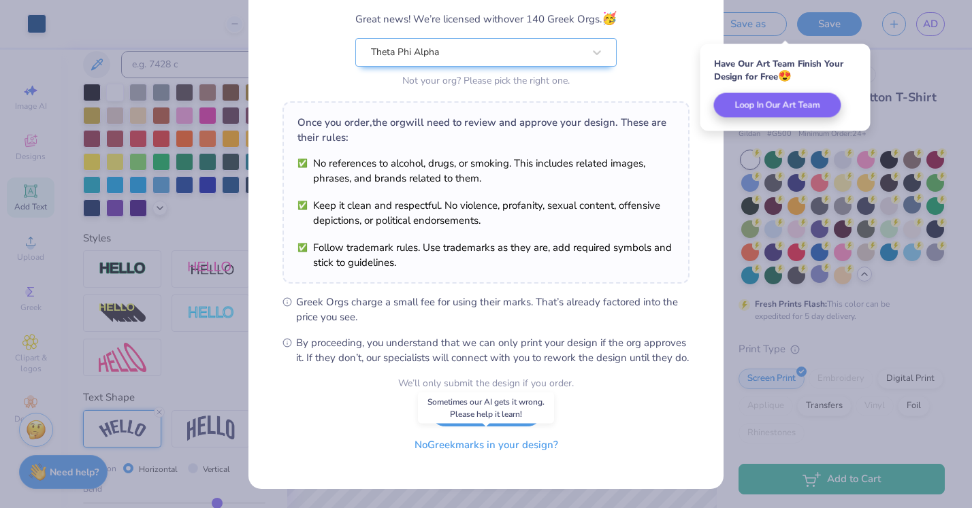
scroll to position [0, 0]
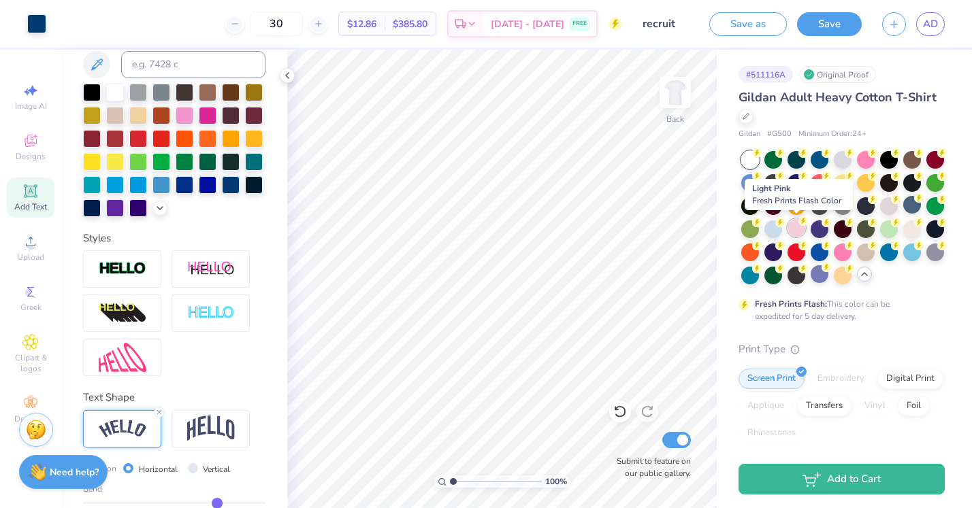
click at [800, 230] on div at bounding box center [796, 228] width 18 height 18
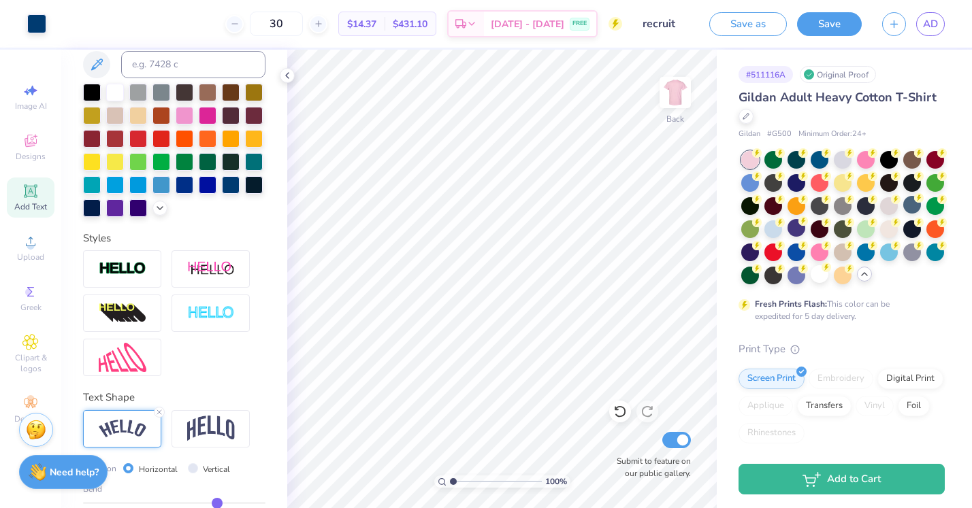
click at [899, 229] on div at bounding box center [842, 217] width 203 height 133
click at [896, 229] on div at bounding box center [889, 228] width 18 height 18
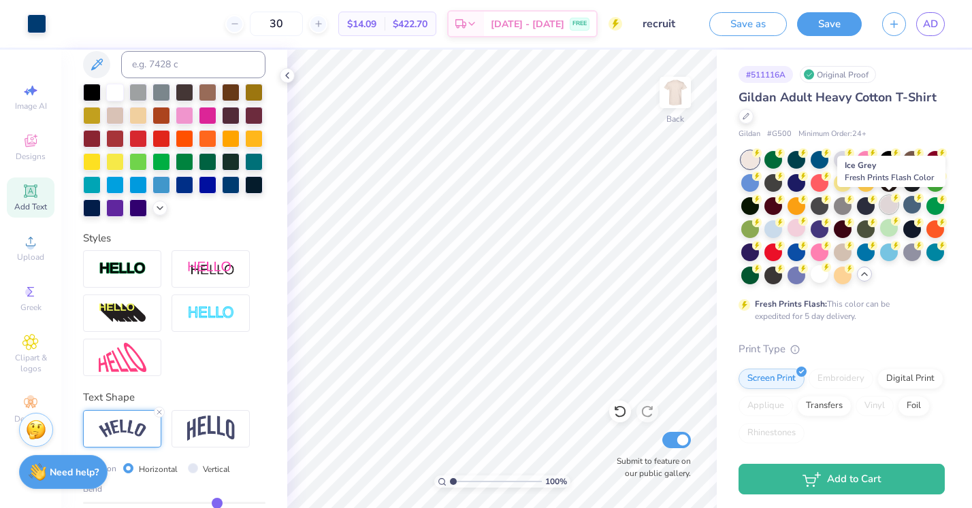
click at [890, 202] on div at bounding box center [889, 205] width 18 height 18
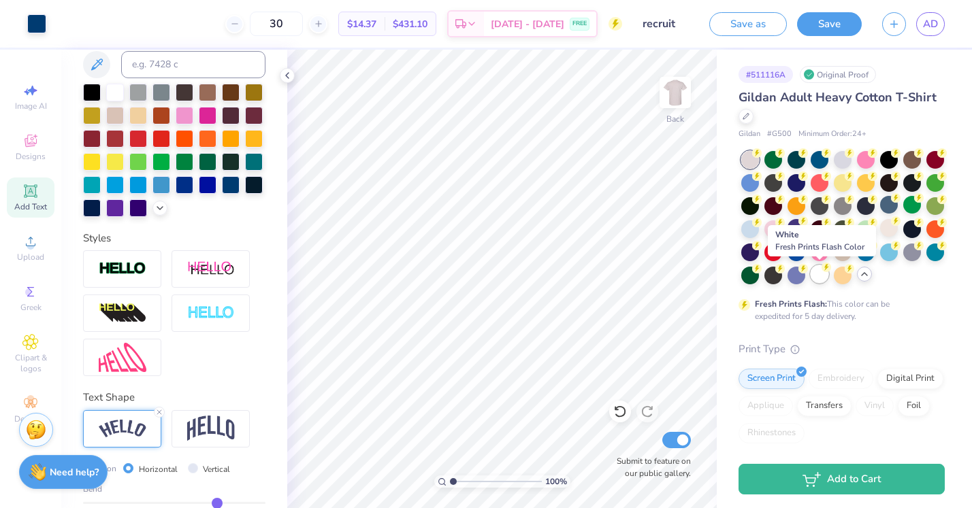
click at [824, 274] on div at bounding box center [820, 274] width 18 height 18
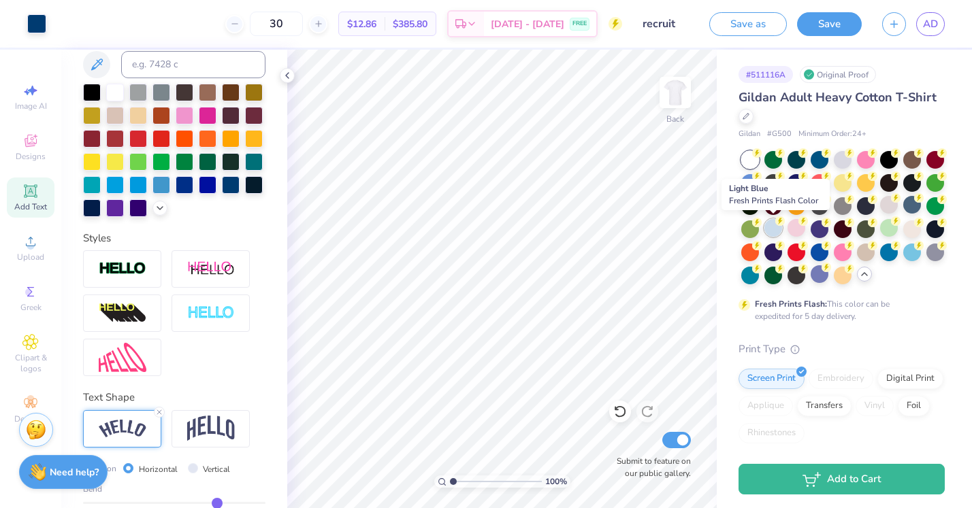
click at [770, 226] on div at bounding box center [773, 228] width 18 height 18
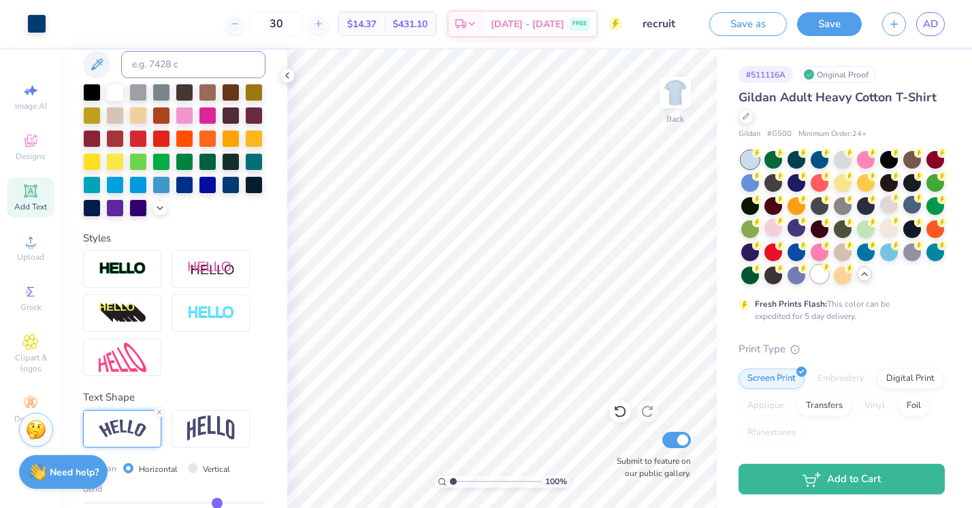
click at [821, 280] on div at bounding box center [820, 274] width 18 height 18
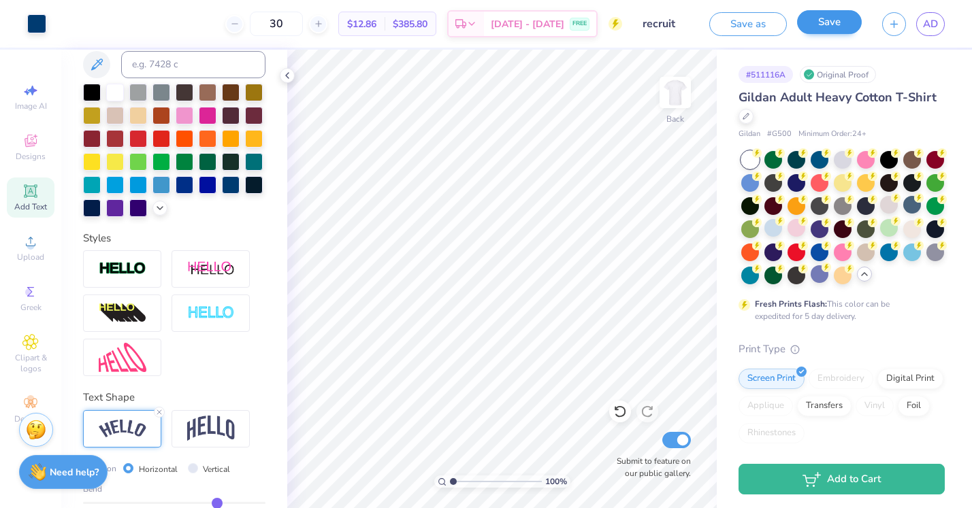
click at [850, 20] on button "Save" at bounding box center [829, 22] width 65 height 24
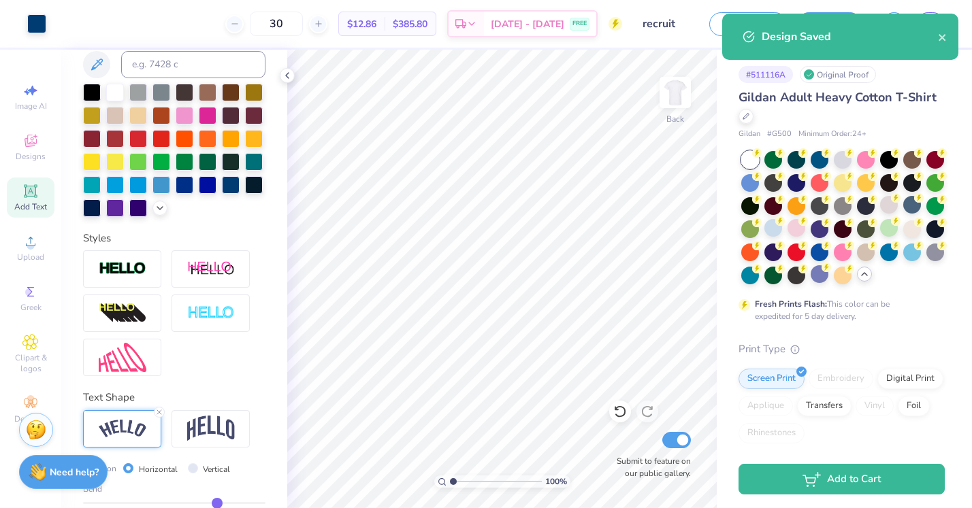
click at [948, 37] on div "Design Saved" at bounding box center [840, 37] width 236 height 46
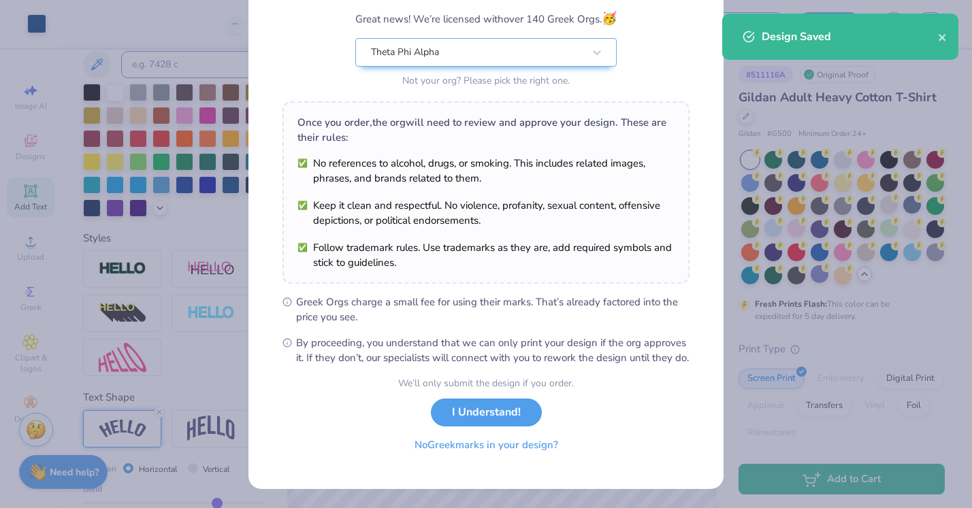
scroll to position [129, 0]
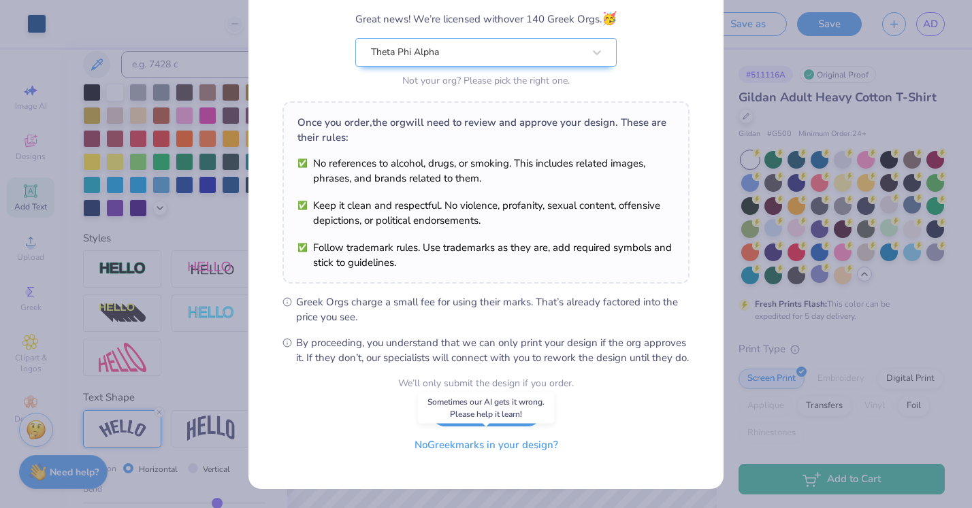
click at [480, 450] on button "No Greek marks in your design?" at bounding box center [486, 445] width 167 height 28
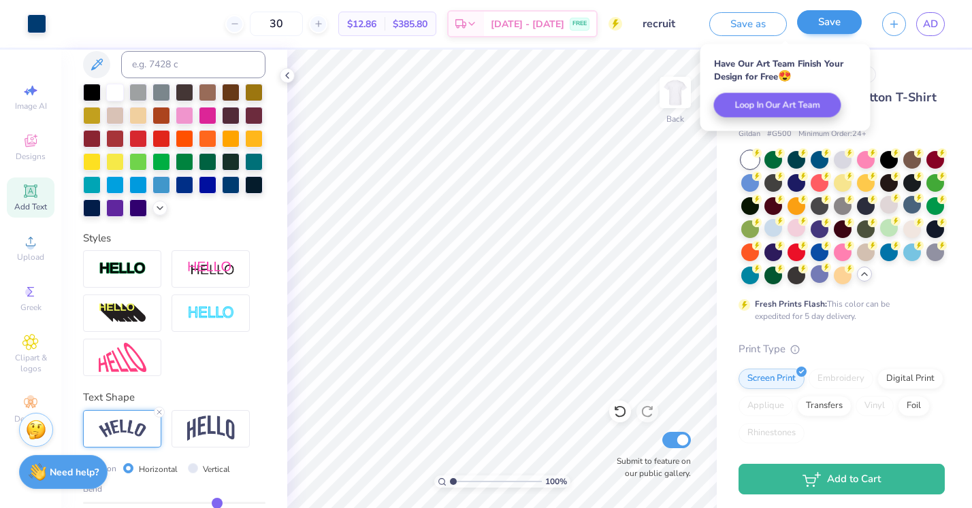
click at [820, 30] on button "Save" at bounding box center [829, 22] width 65 height 24
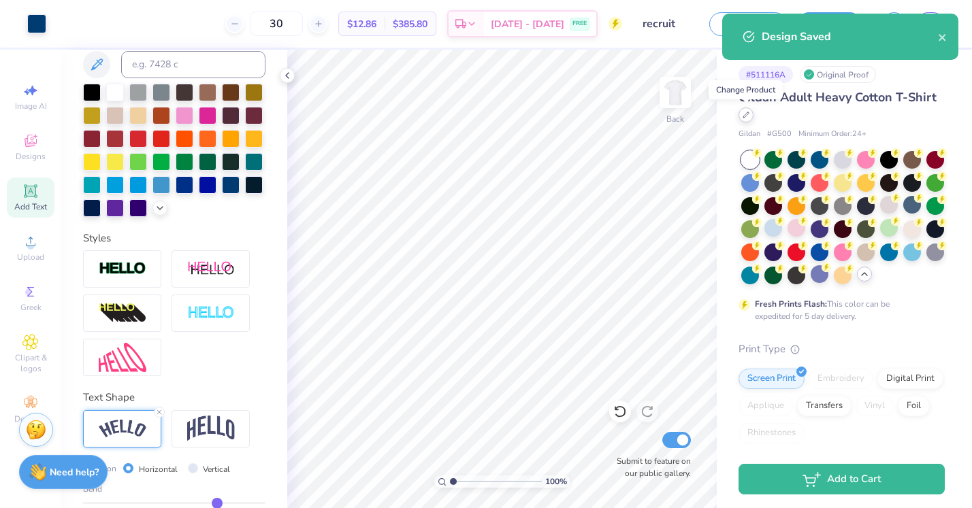
click at [743, 116] on icon at bounding box center [745, 114] width 5 height 5
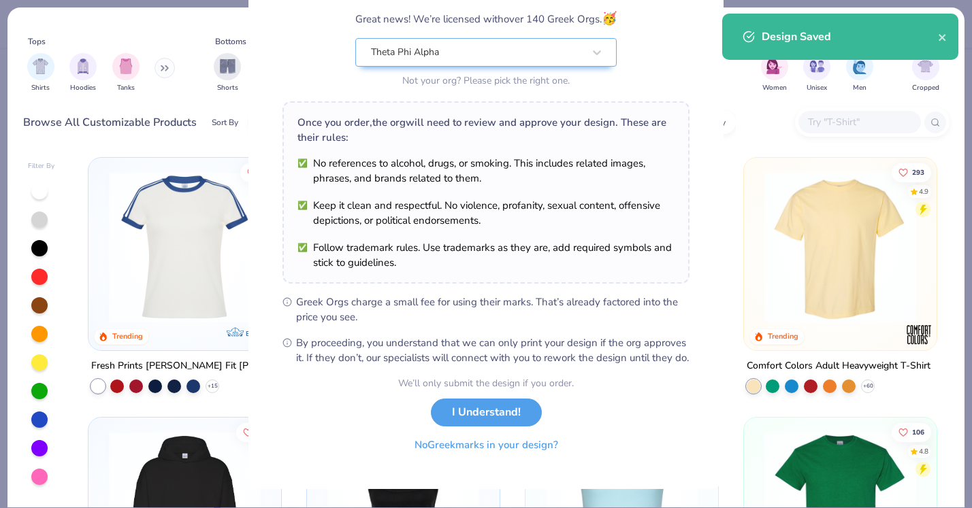
scroll to position [129, 0]
click at [503, 445] on button "No Greek marks in your design?" at bounding box center [486, 445] width 167 height 28
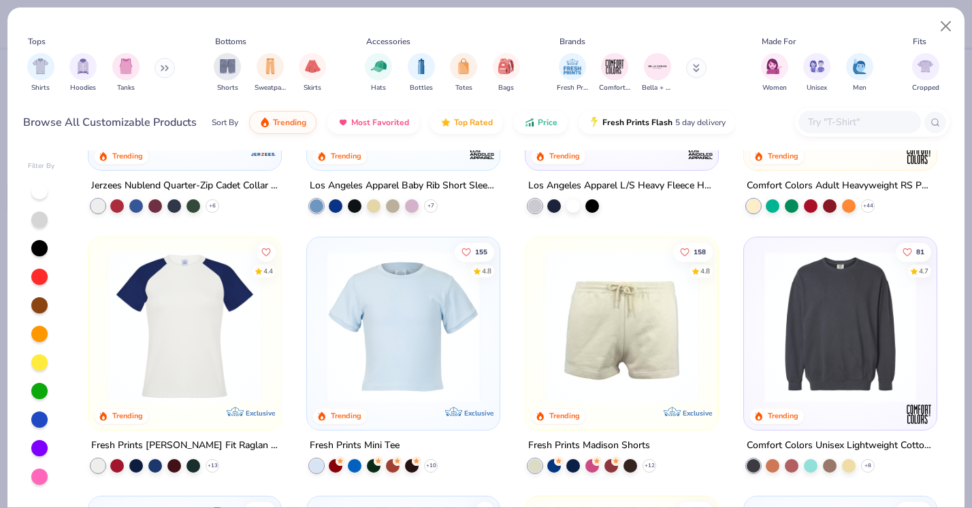
scroll to position [1482, 0]
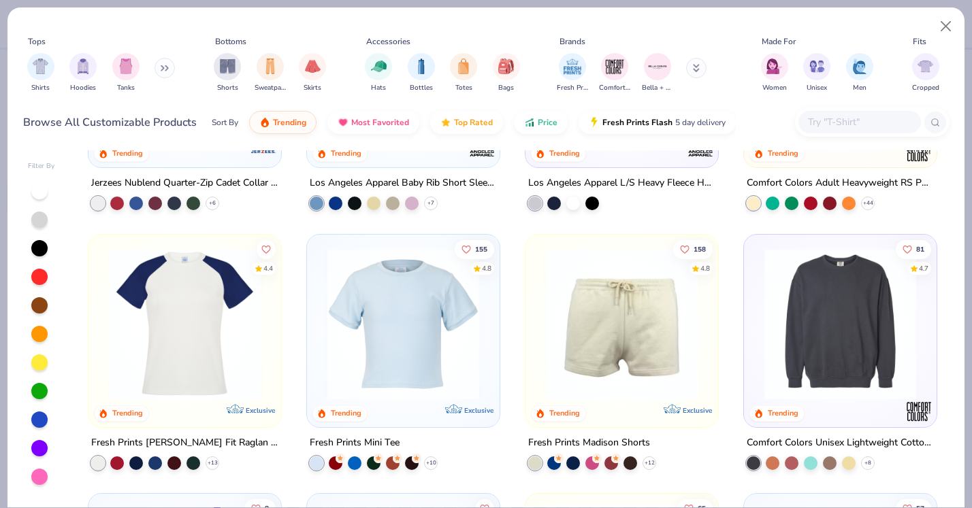
click at [438, 358] on img at bounding box center [403, 324] width 165 height 152
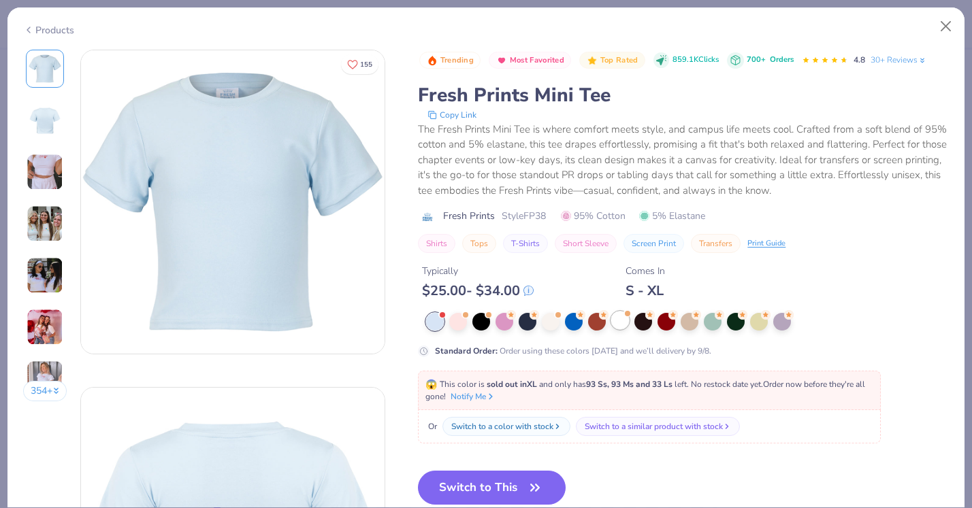
click at [627, 316] on div at bounding box center [627, 313] width 5 height 5
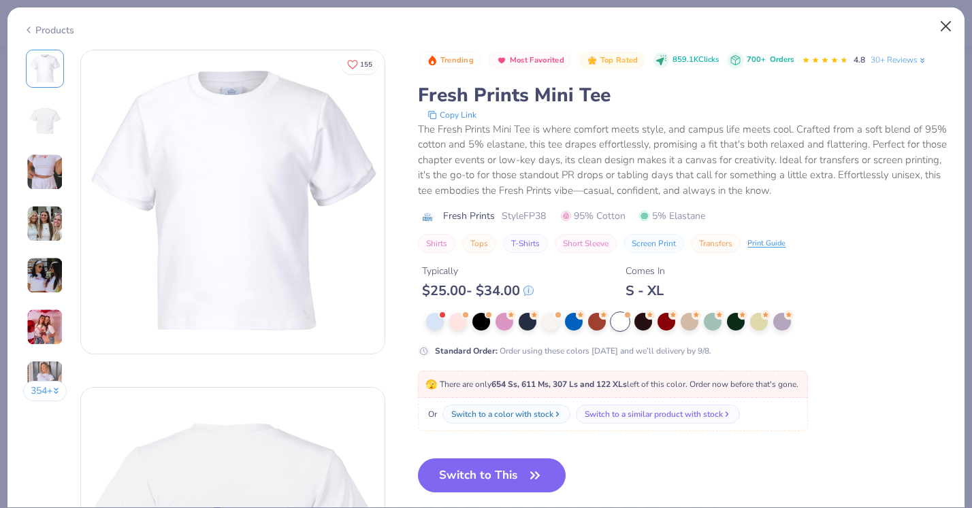
click at [943, 32] on button "Close" at bounding box center [946, 27] width 26 height 26
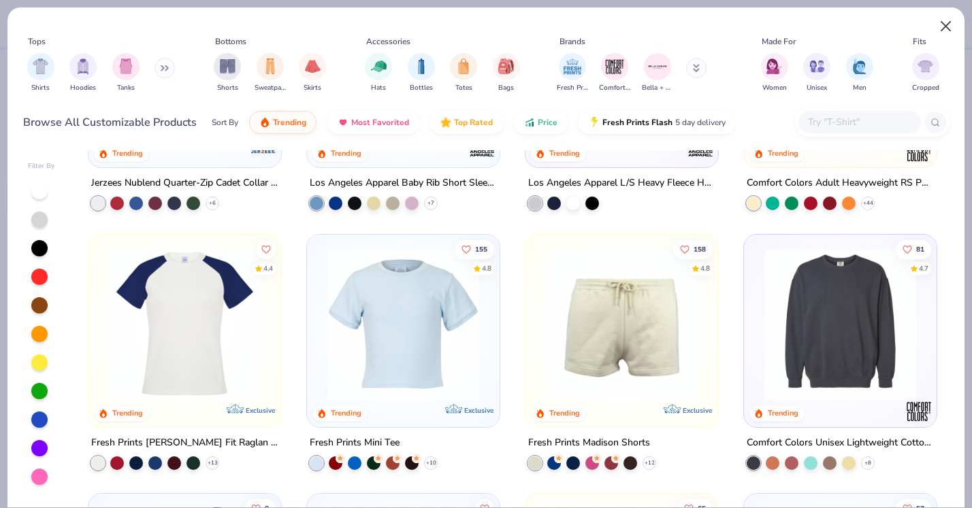
click at [943, 31] on button "Close" at bounding box center [946, 27] width 26 height 26
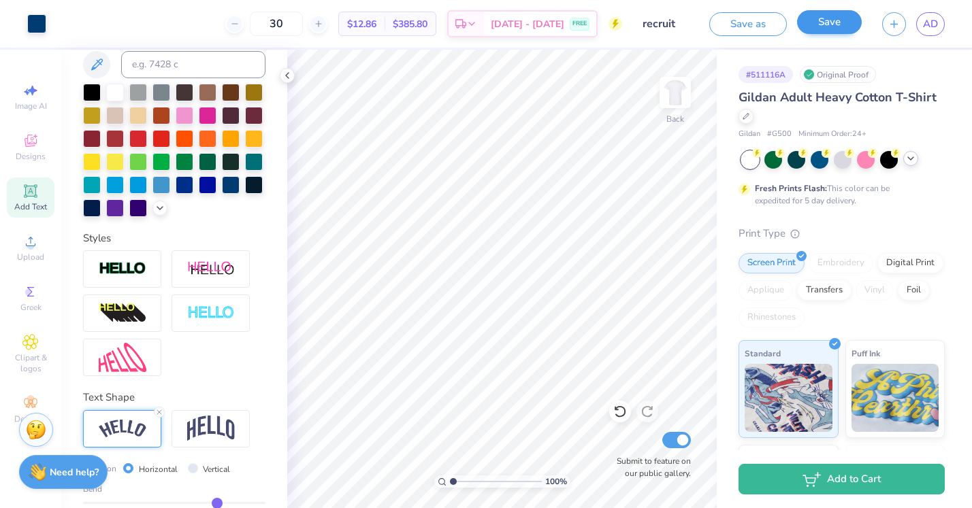
click at [822, 31] on button "Save" at bounding box center [829, 22] width 65 height 24
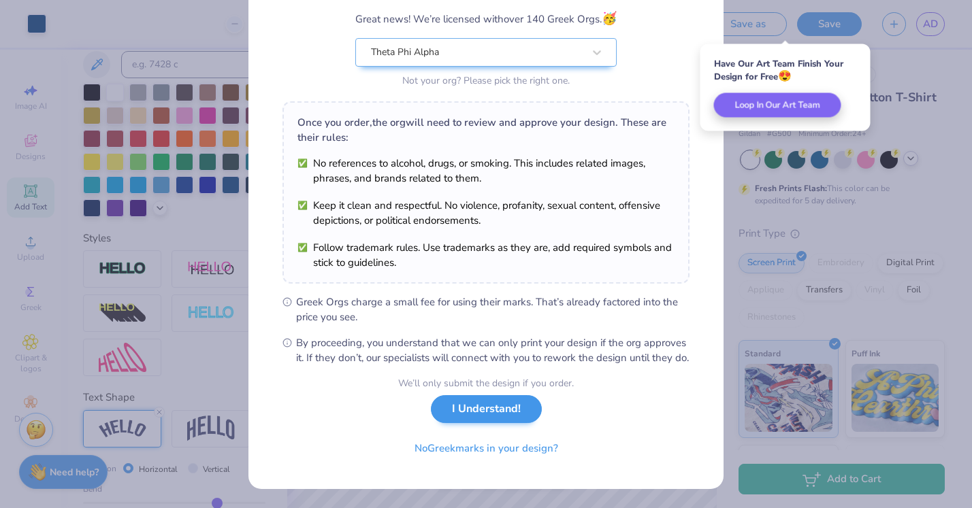
scroll to position [129, 0]
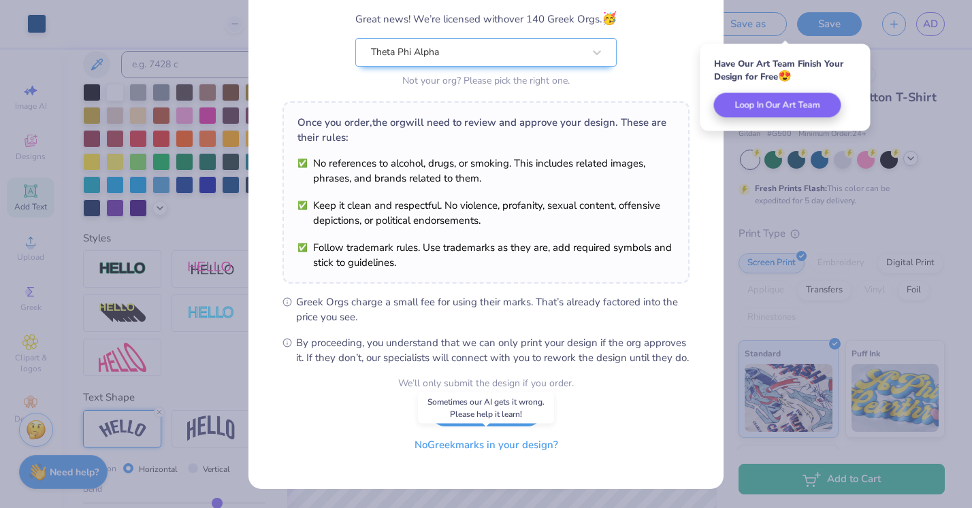
click at [497, 450] on button "No Greek marks in your design?" at bounding box center [486, 445] width 167 height 28
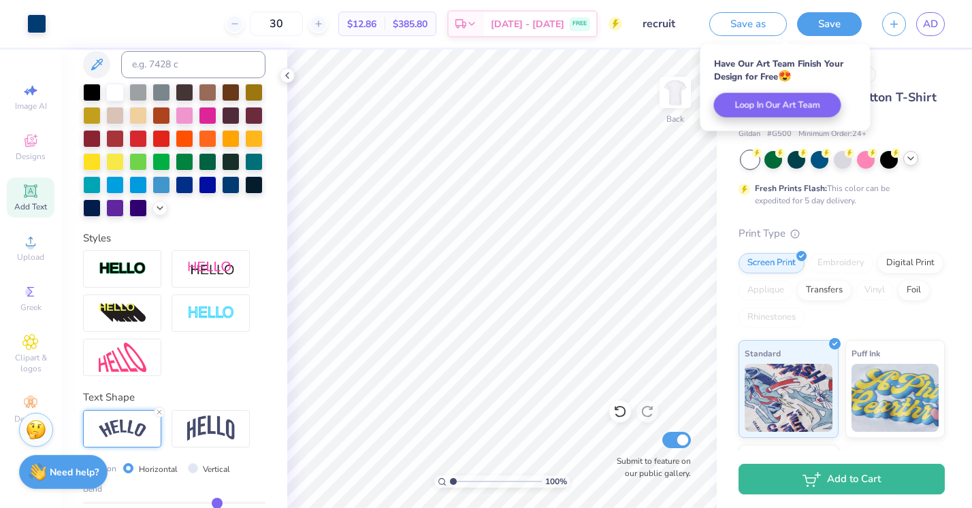
click at [897, 66] on div "# 511116A Original Proof" at bounding box center [841, 74] width 206 height 17
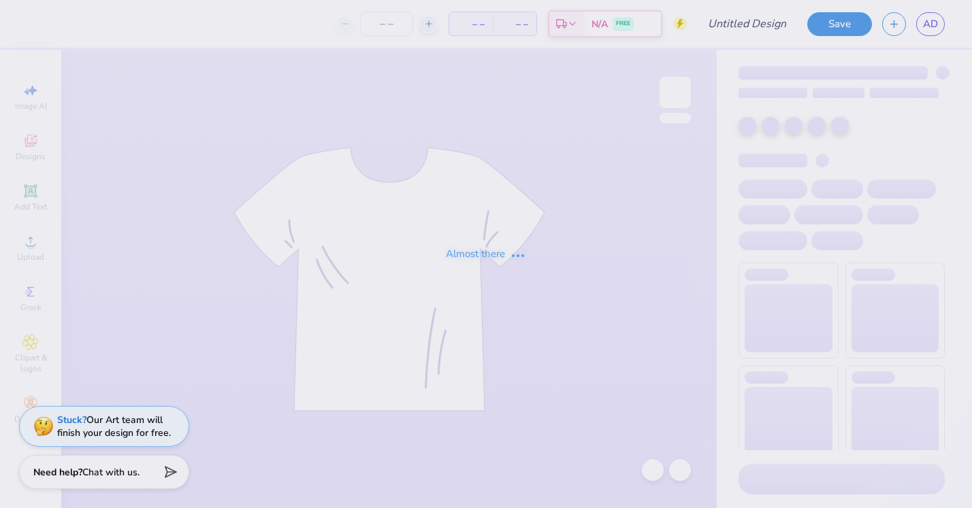
type input "recruitment shirts"
type input "30"
